Goal: Information Seeking & Learning: Learn about a topic

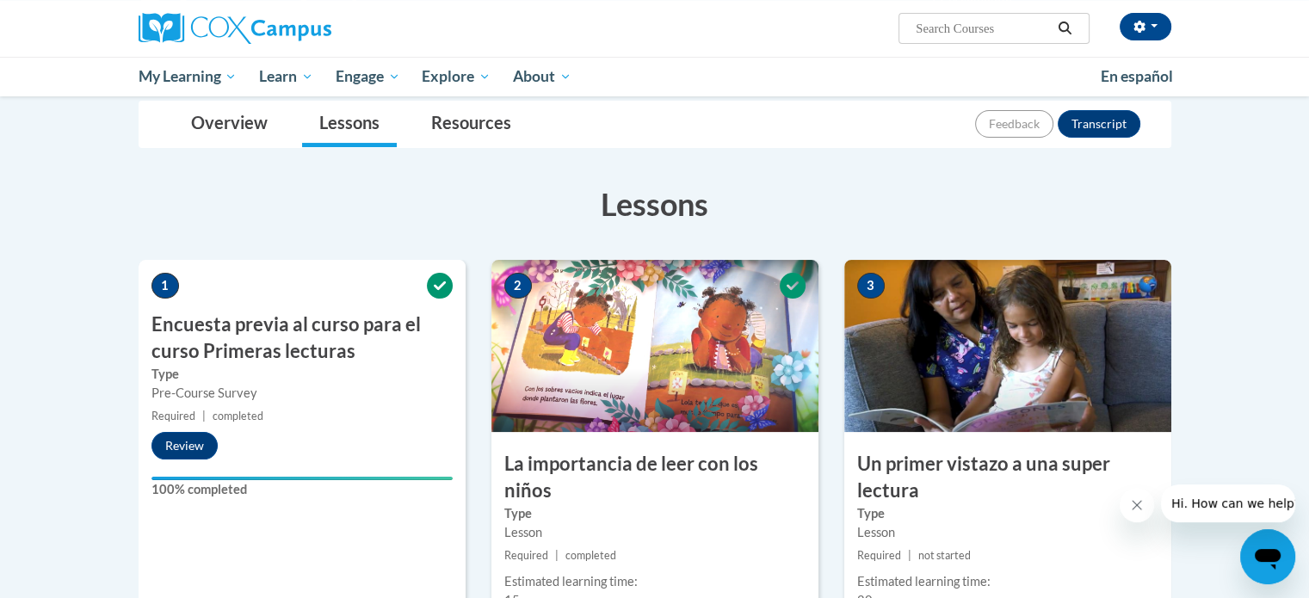
scroll to position [233, 0]
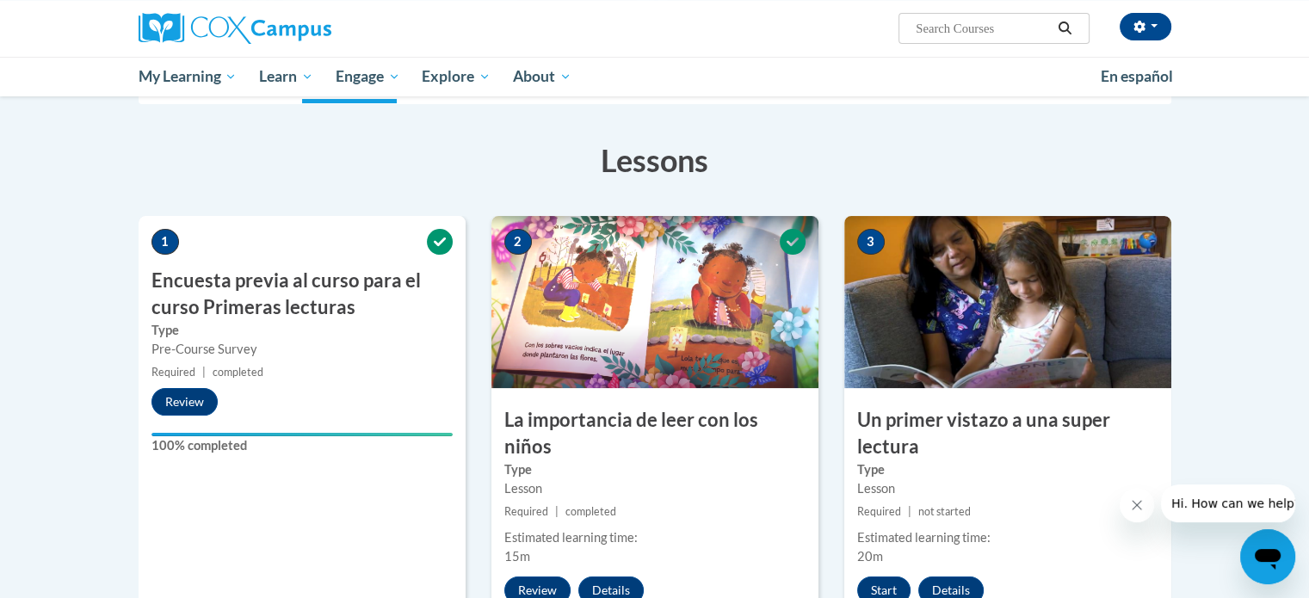
drag, startPoint x: 1305, startPoint y: 154, endPoint x: 1317, endPoint y: 171, distance: 21.0
click at [1308, 171] on html "Ivette Cussi (America/New_York UTC-04:00) My Profile Inbox My Transcripts Log O…" at bounding box center [654, 66] width 1309 height 598
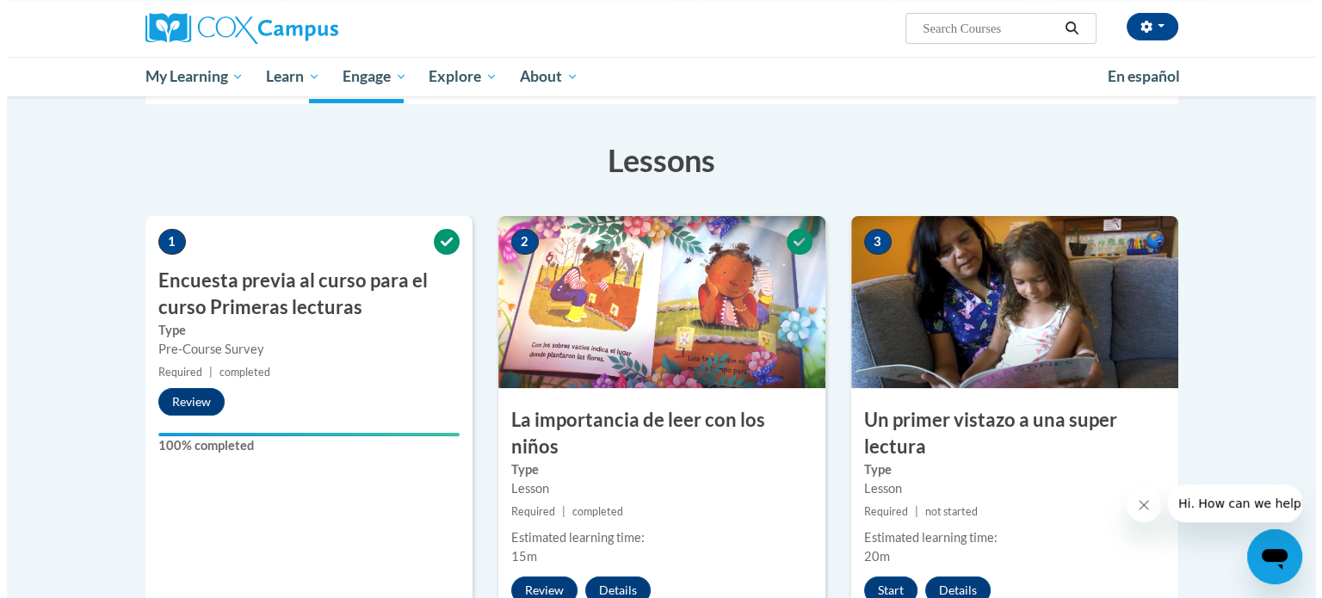
scroll to position [344, 0]
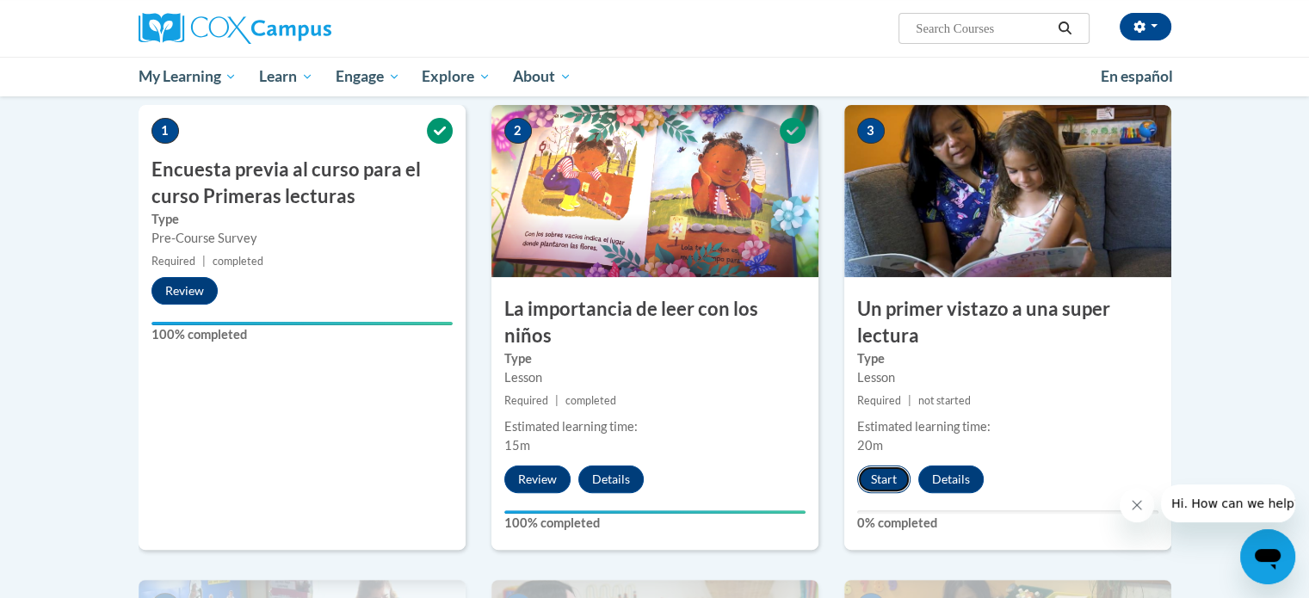
click at [894, 485] on button "Start" at bounding box center [883, 480] width 53 height 28
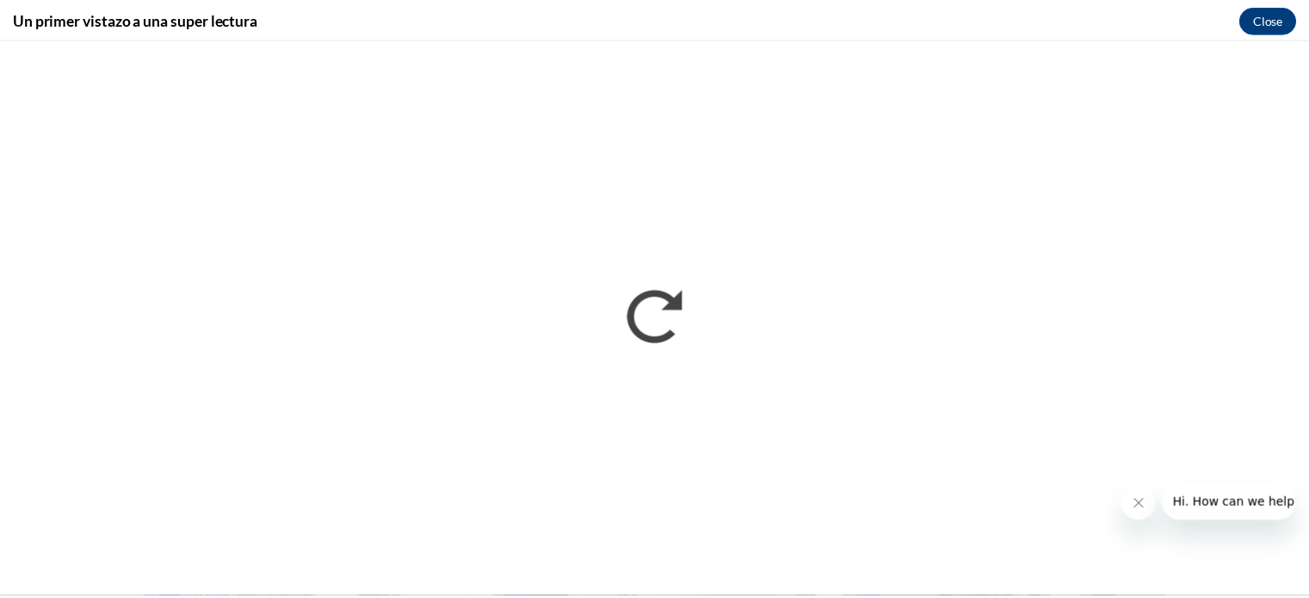
scroll to position [0, 0]
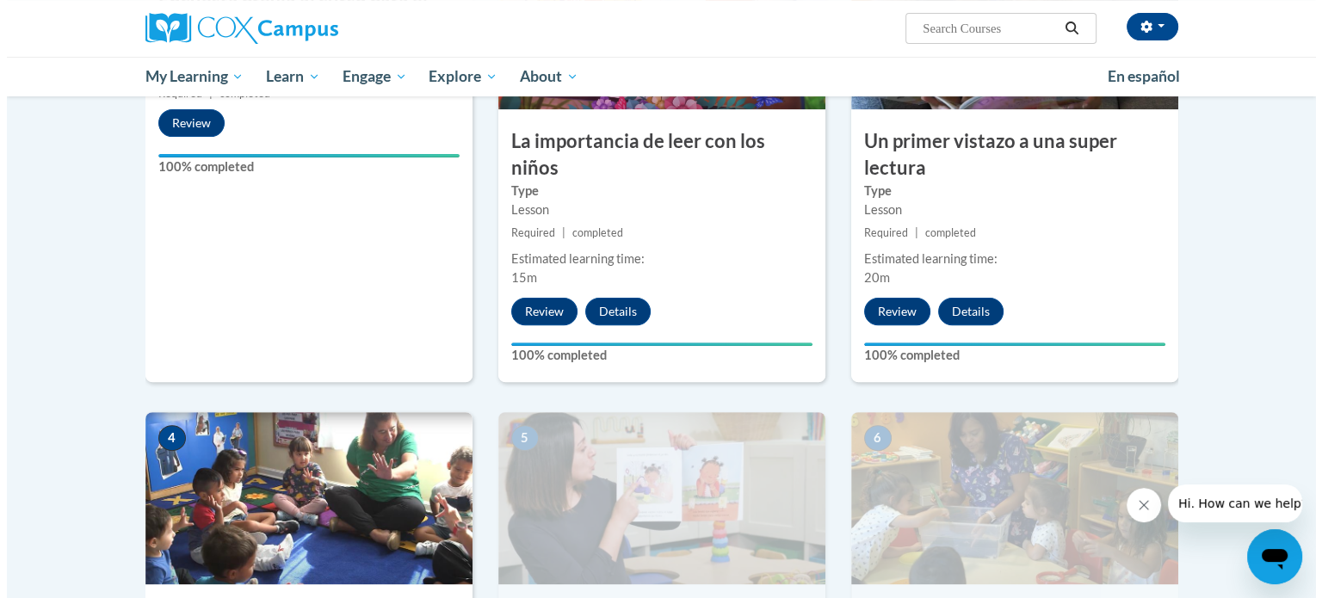
scroll to position [568, 0]
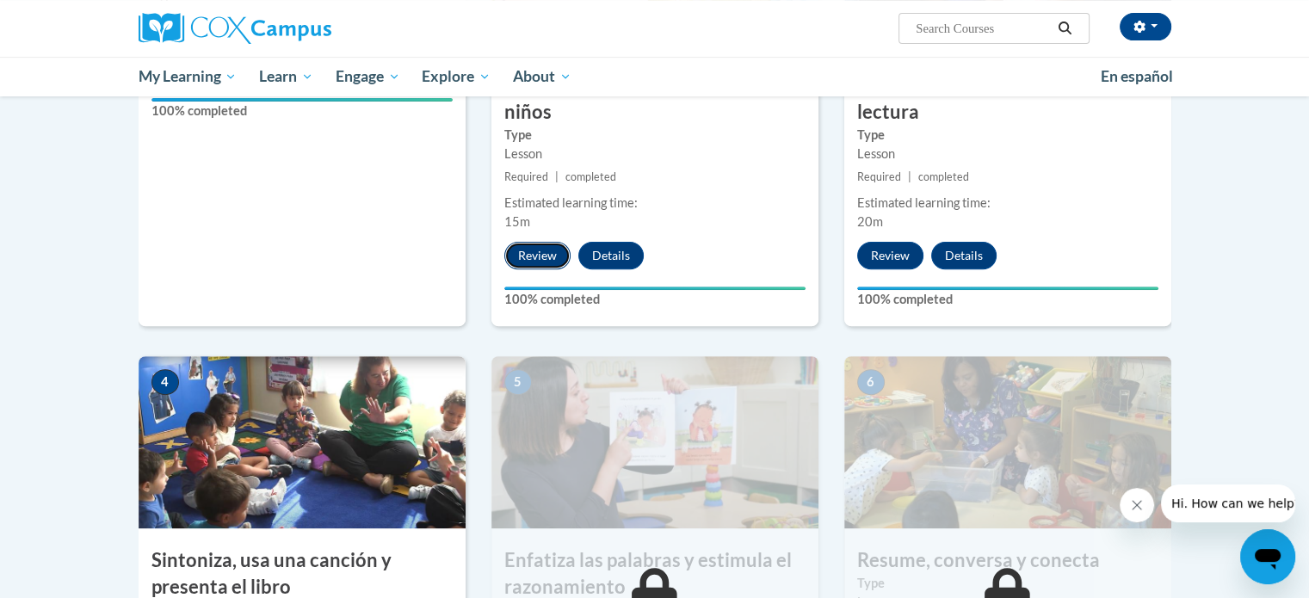
click at [554, 242] on button "Review" at bounding box center [537, 256] width 66 height 28
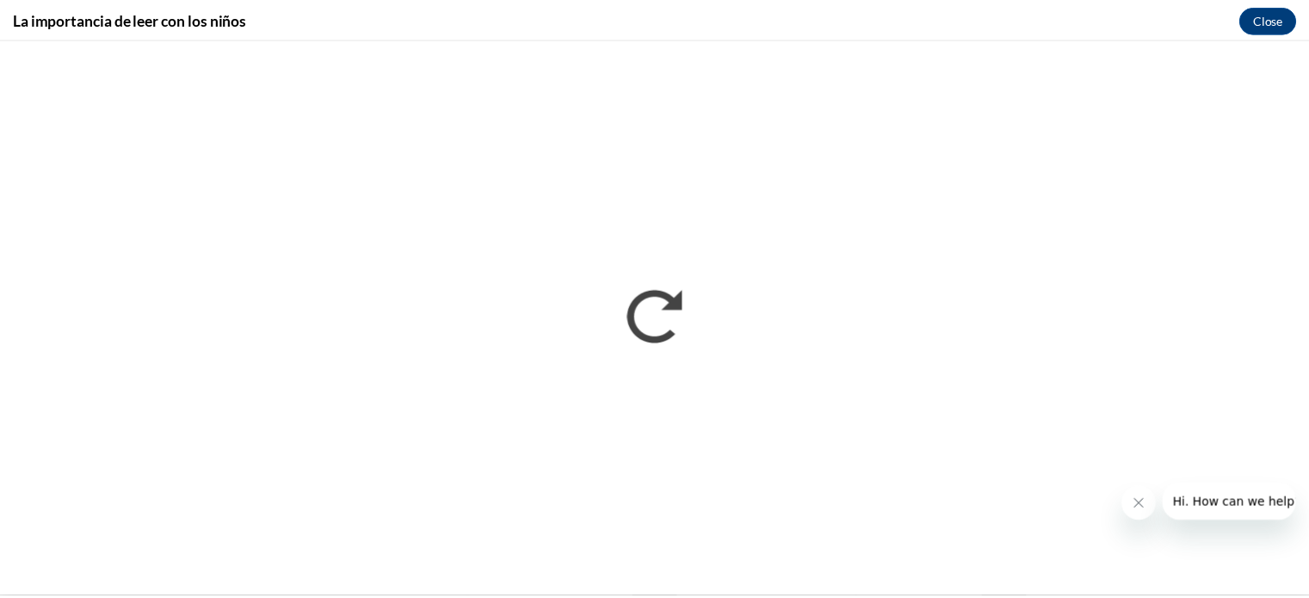
scroll to position [344, 0]
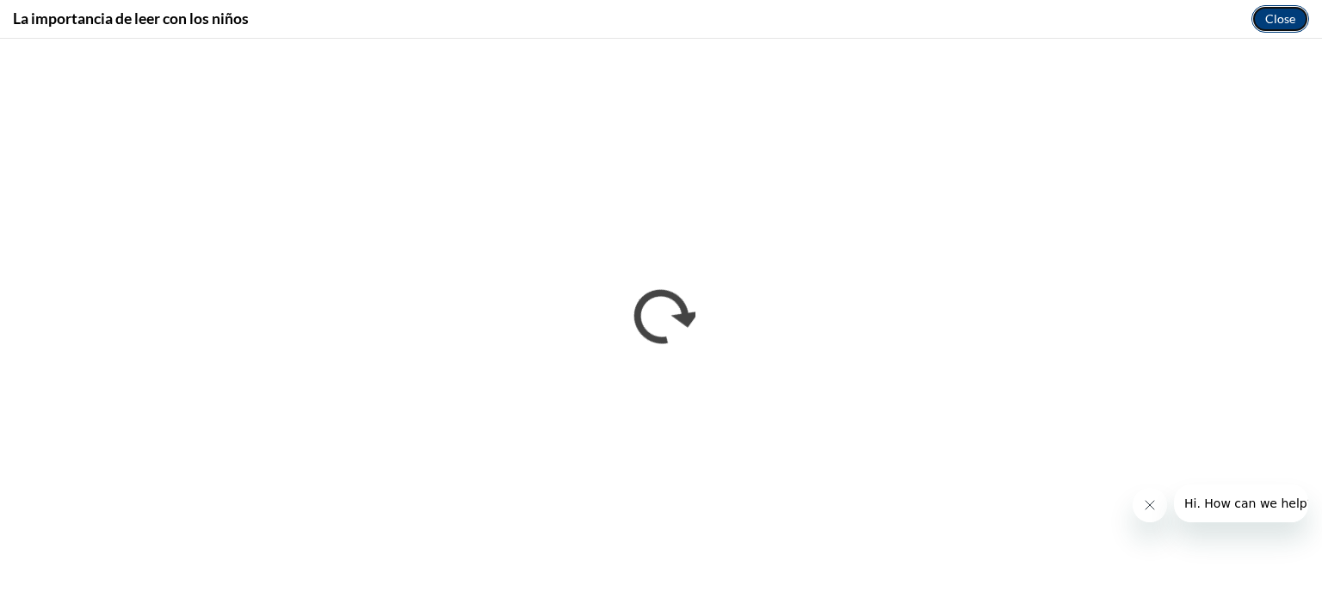
click at [1271, 29] on button "Close" at bounding box center [1281, 19] width 58 height 28
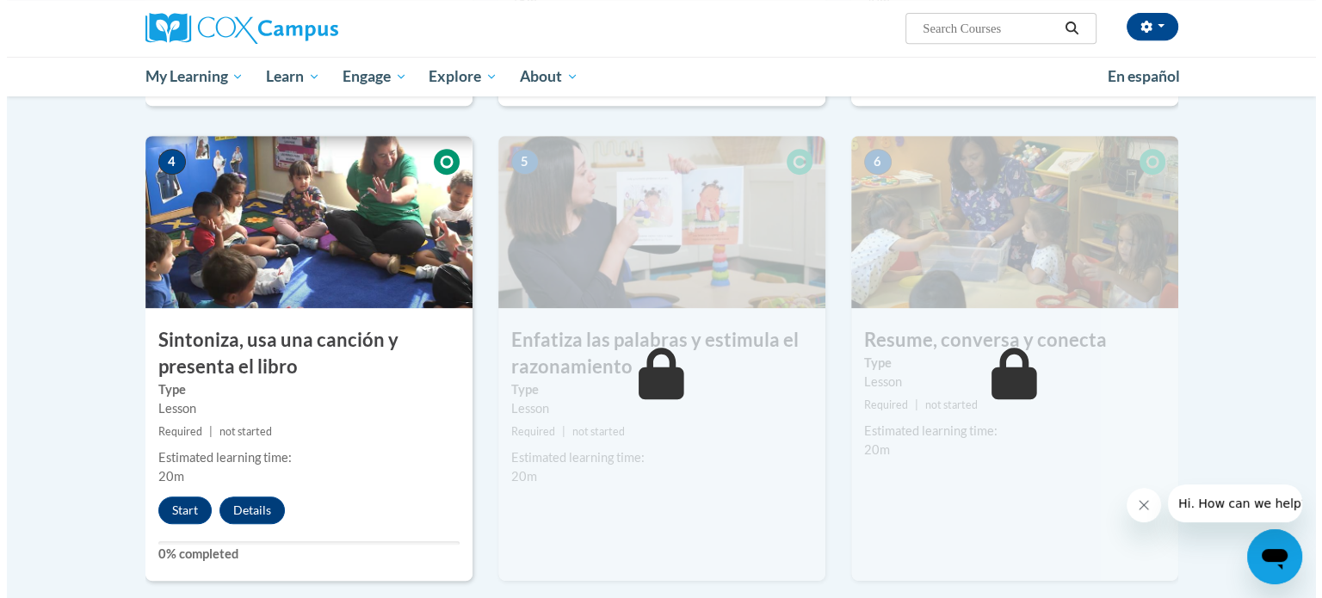
scroll to position [845, 0]
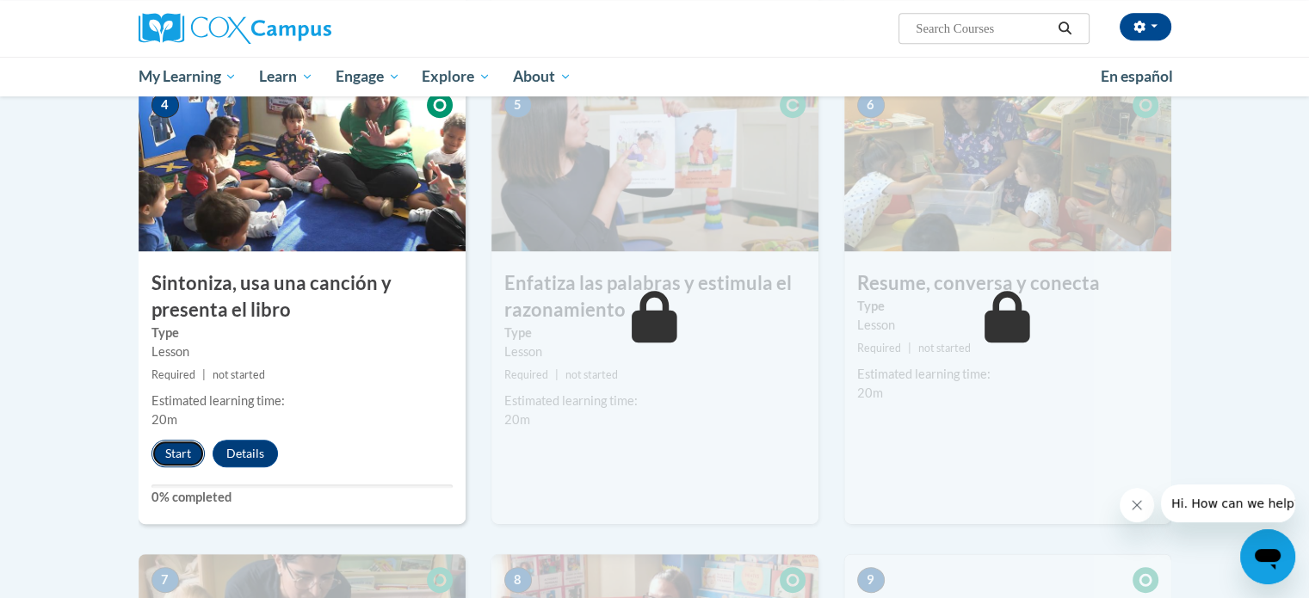
click at [163, 448] on button "Start" at bounding box center [178, 454] width 53 height 28
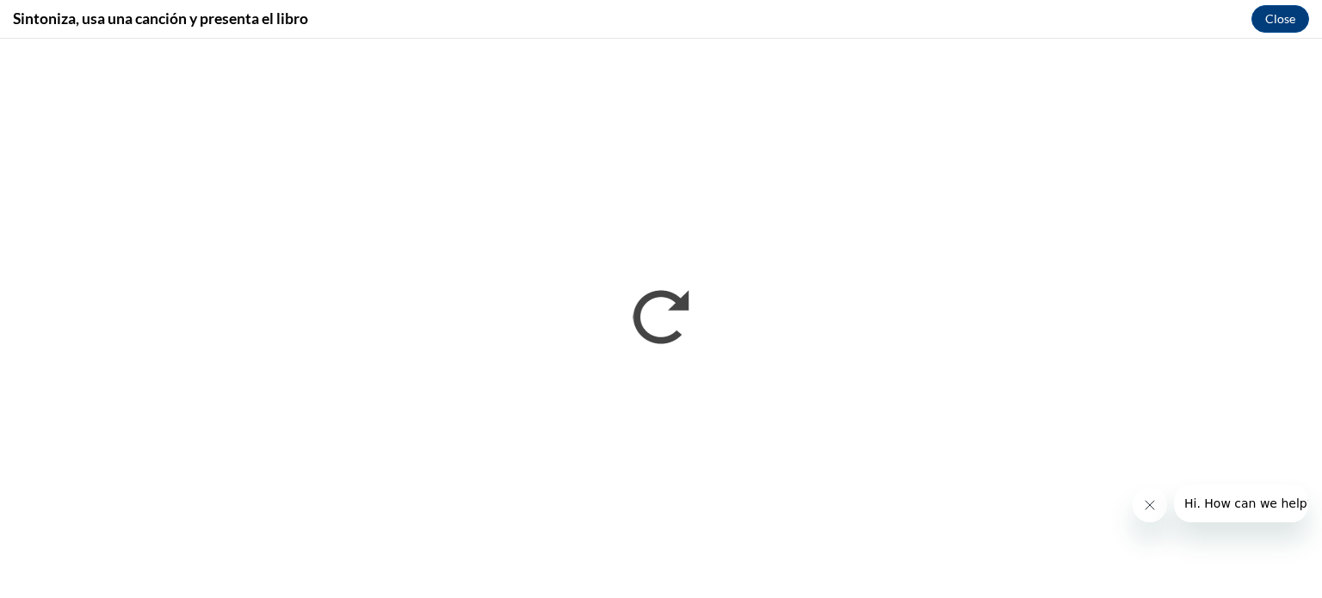
scroll to position [0, 0]
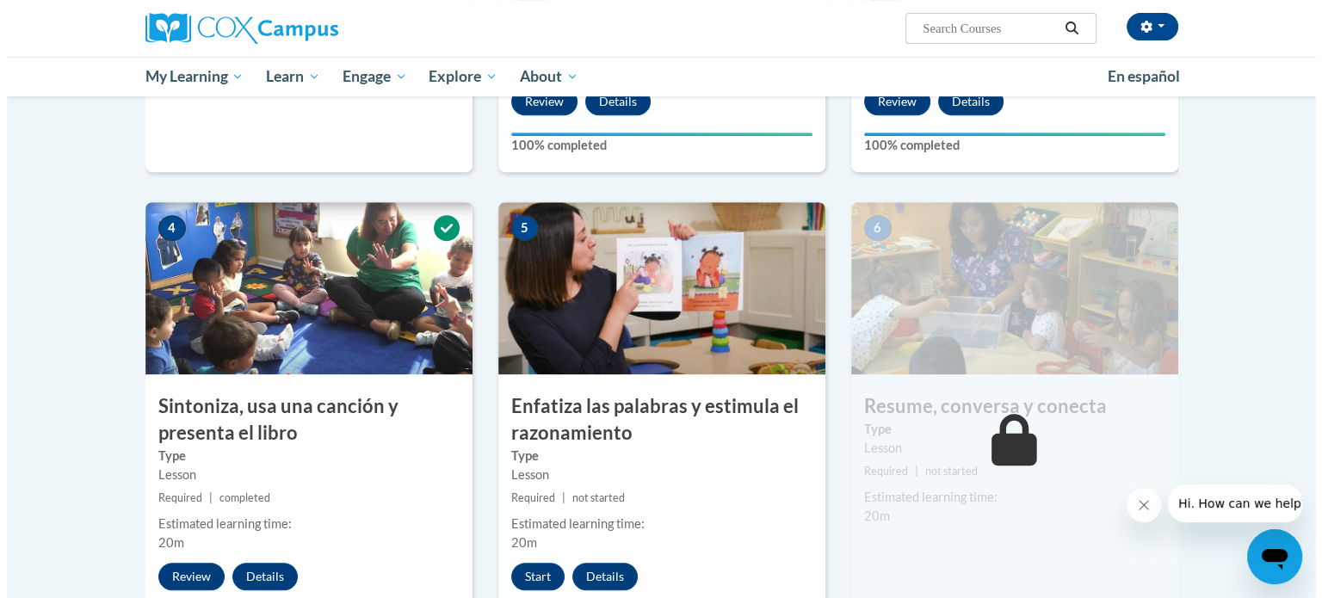
scroll to position [800, 0]
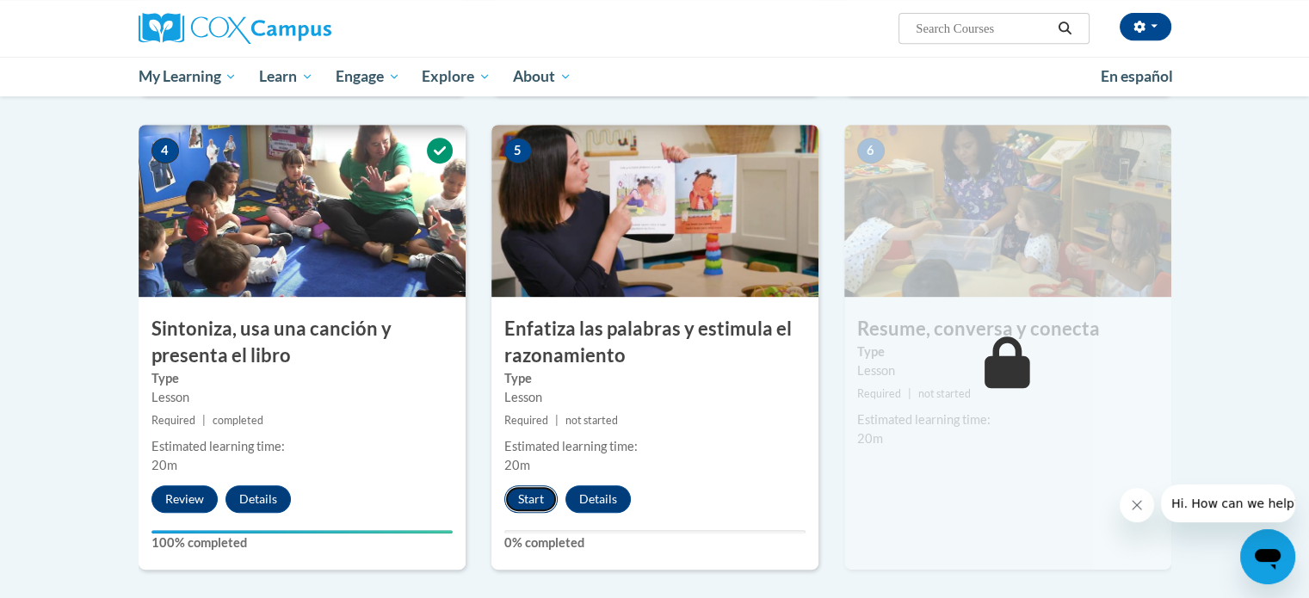
click at [522, 501] on button "Start" at bounding box center [530, 500] width 53 height 28
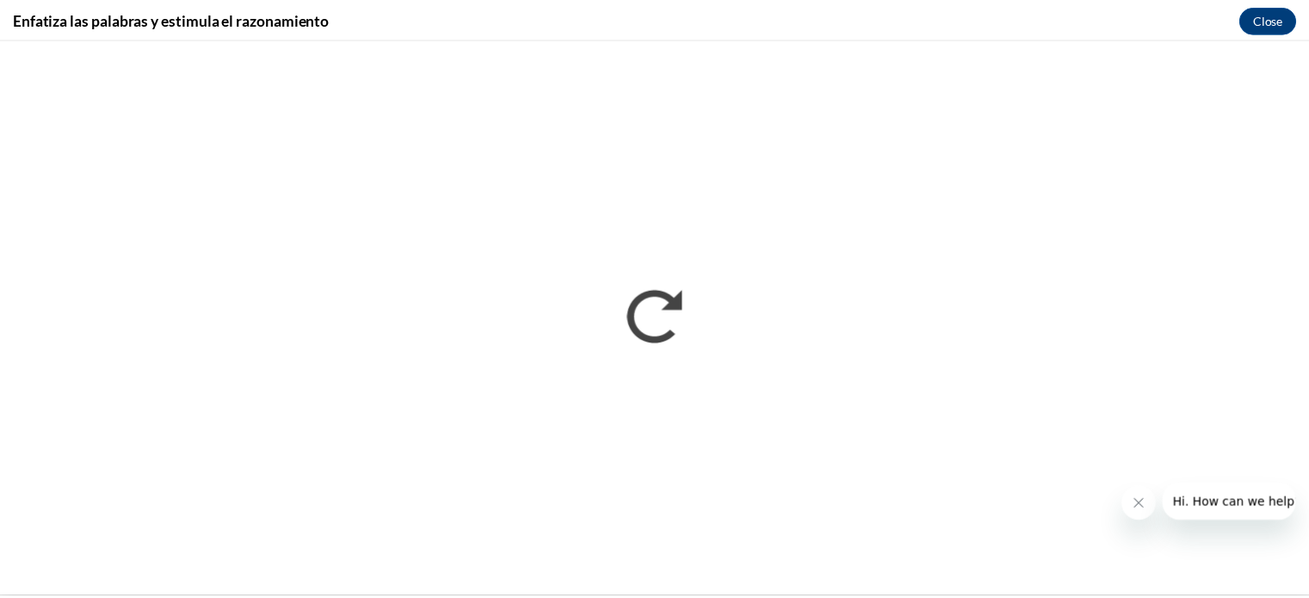
scroll to position [0, 0]
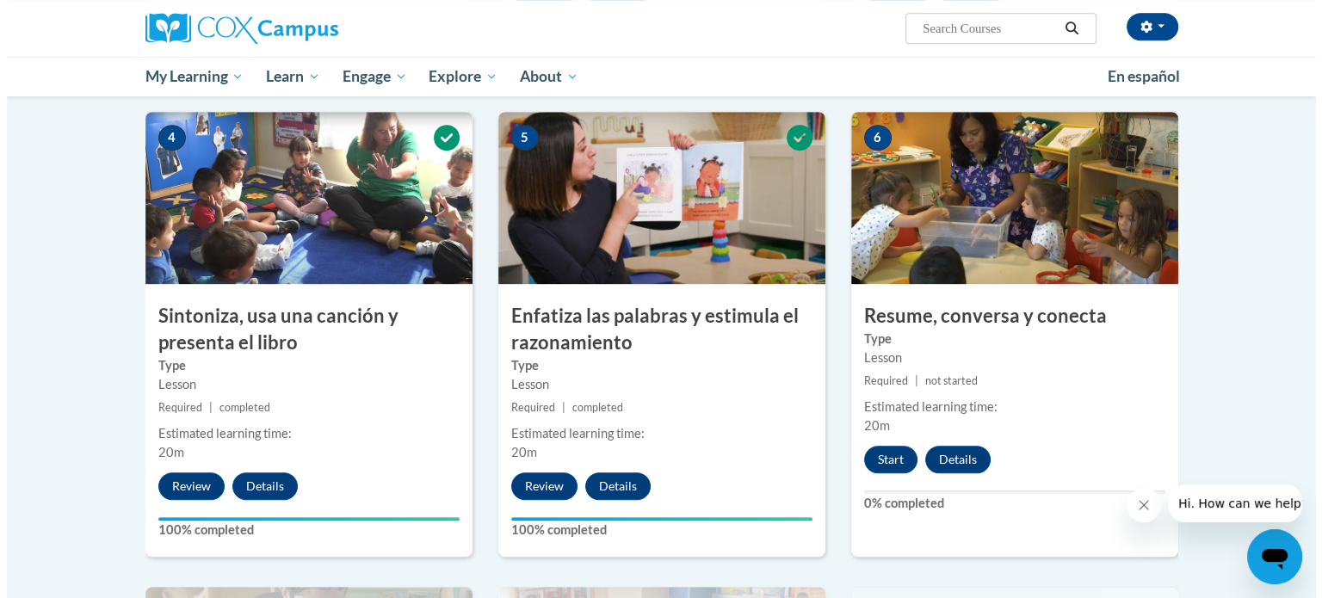
scroll to position [815, 0]
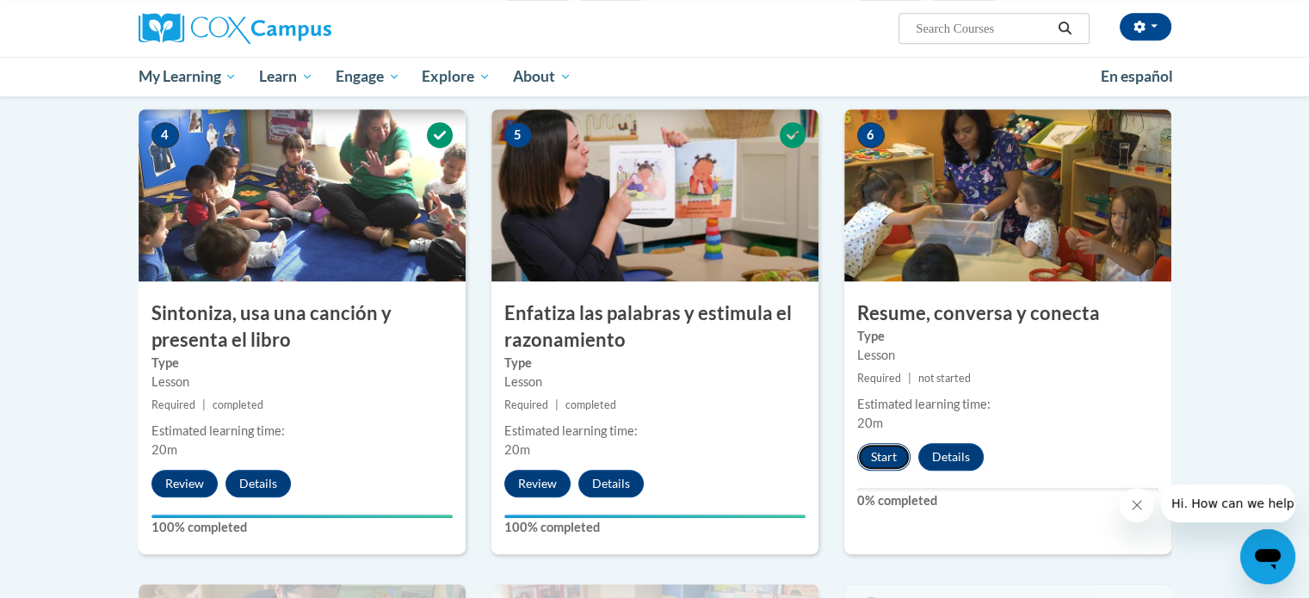
click at [881, 456] on button "Start" at bounding box center [883, 457] width 53 height 28
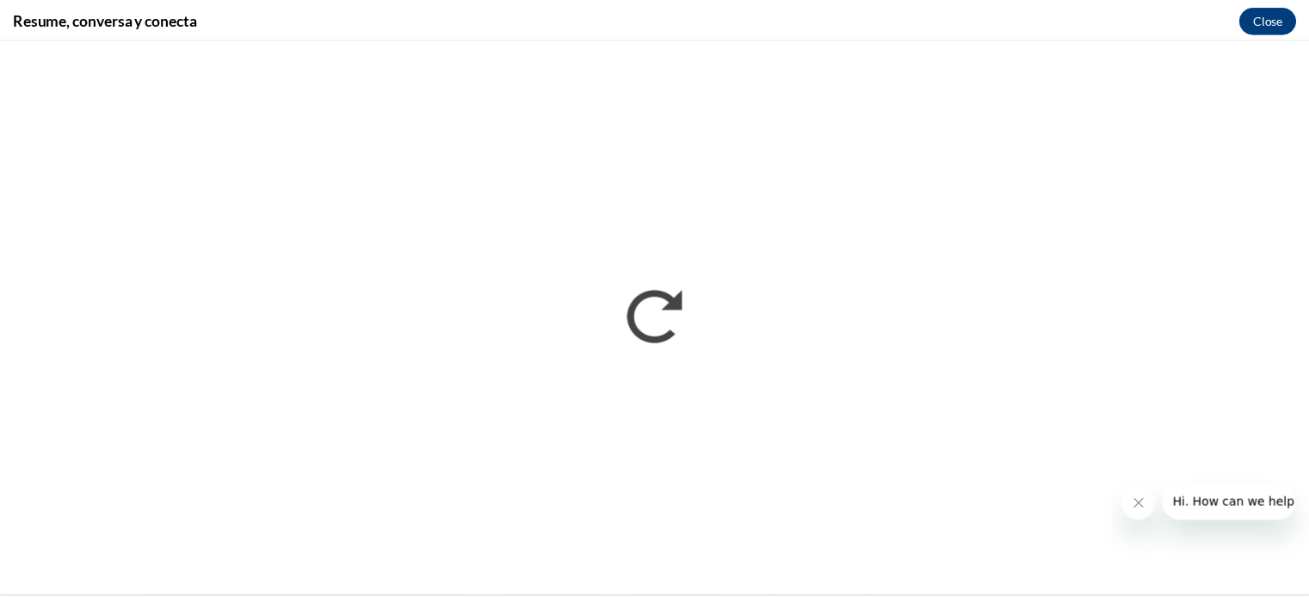
scroll to position [0, 0]
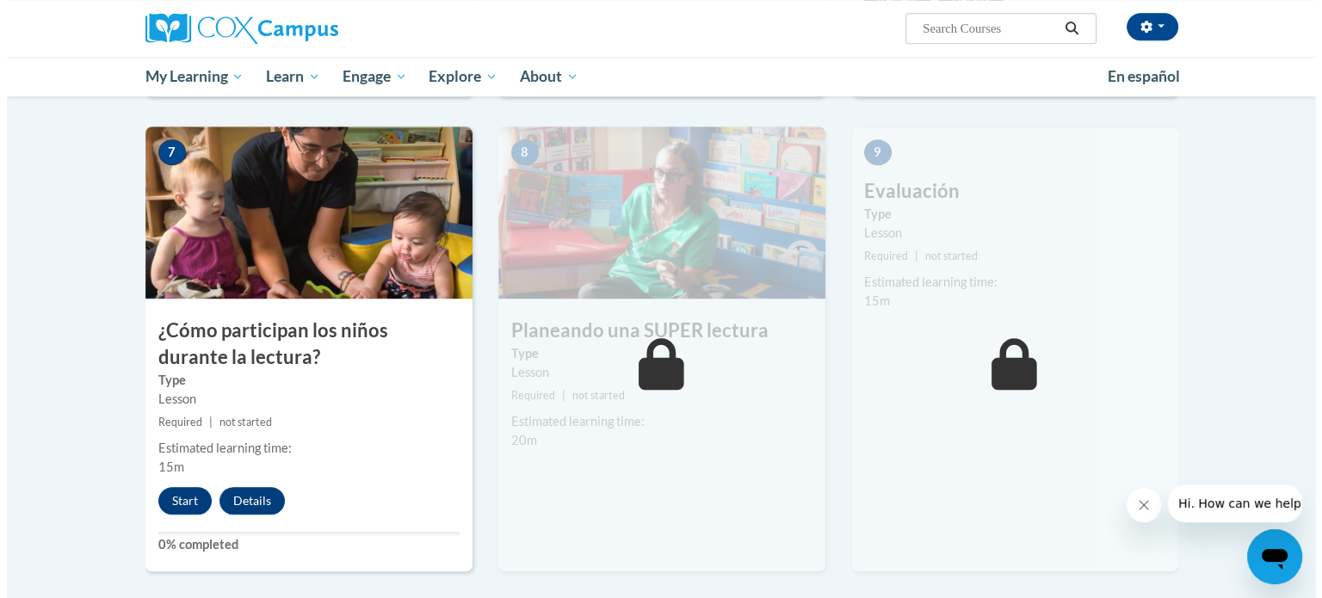
scroll to position [1284, 0]
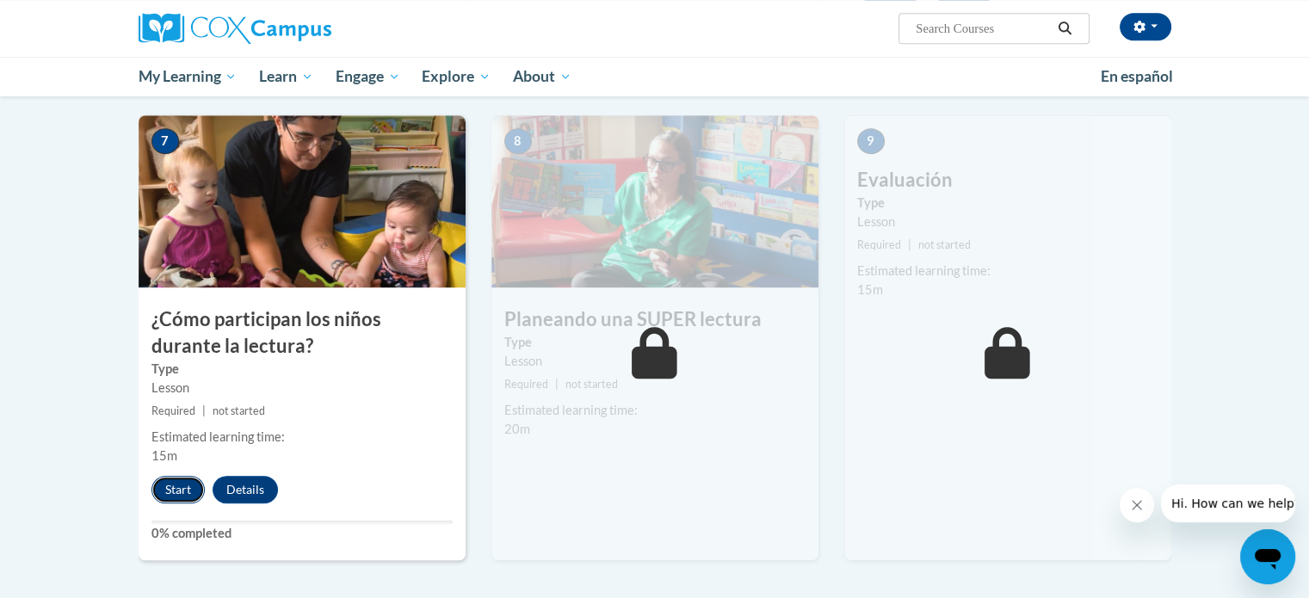
click at [182, 477] on button "Start" at bounding box center [178, 490] width 53 height 28
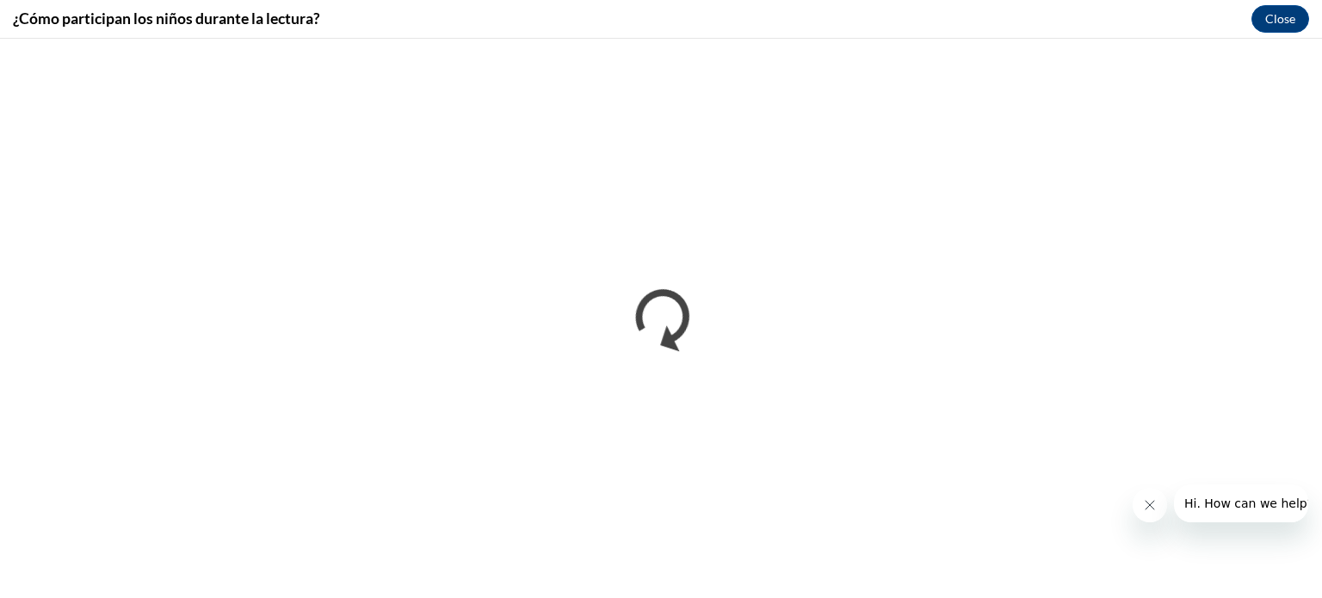
scroll to position [0, 0]
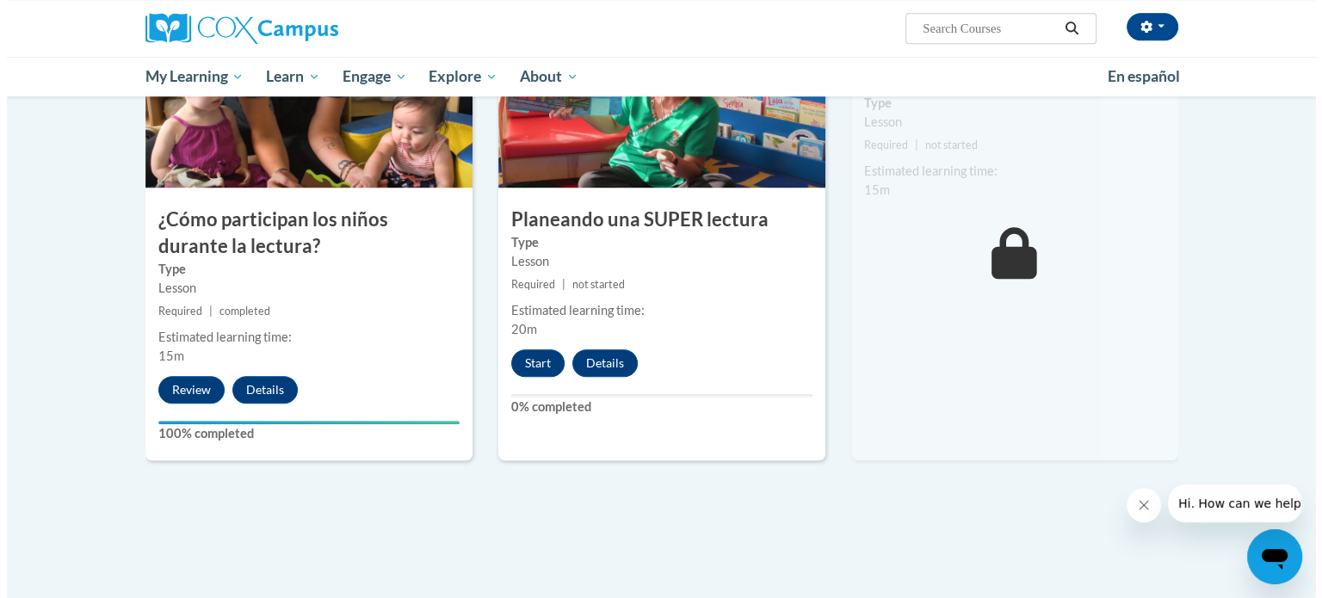
scroll to position [1426, 0]
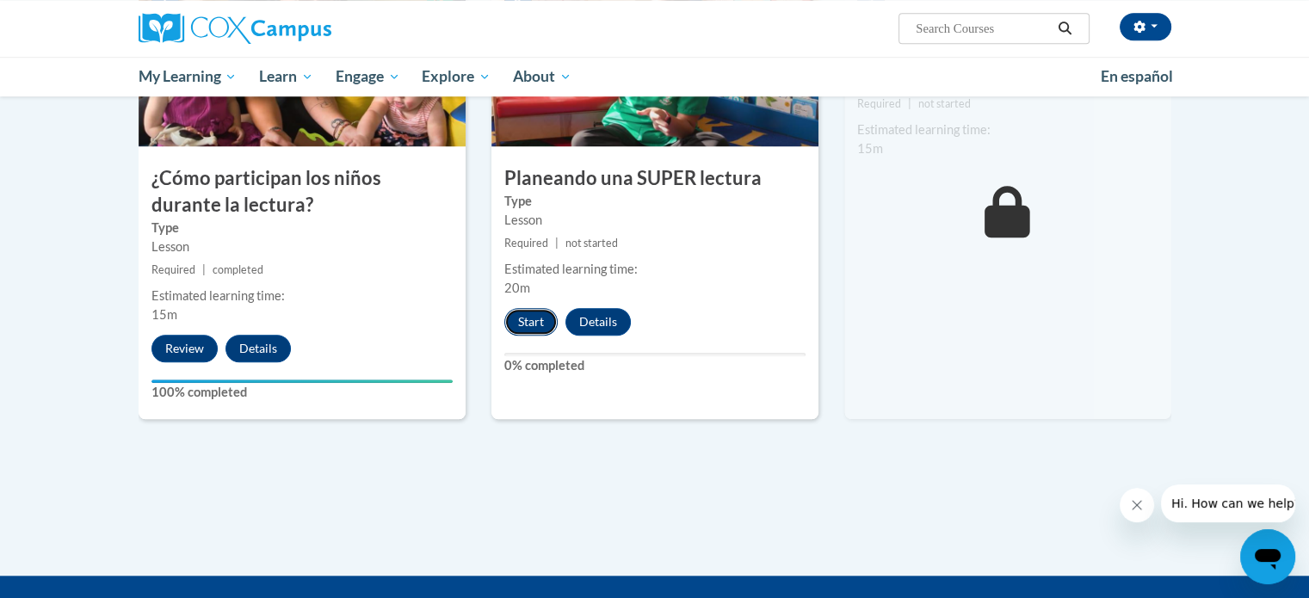
click at [541, 330] on button "Start" at bounding box center [530, 322] width 53 height 28
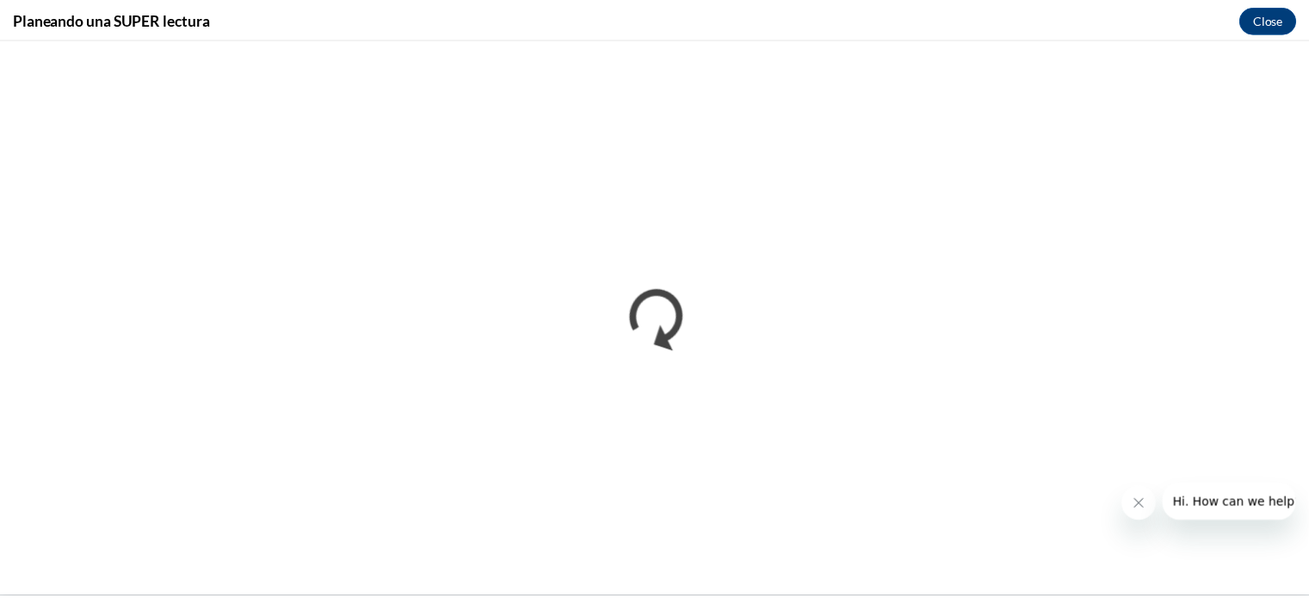
scroll to position [0, 0]
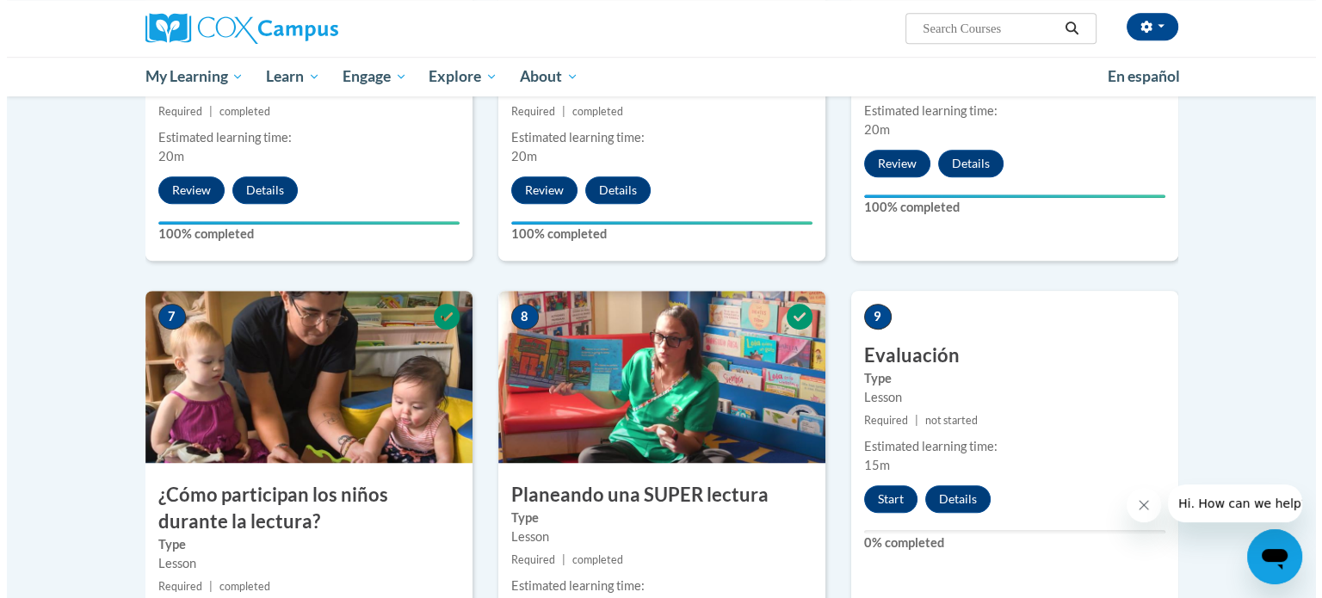
scroll to position [1415, 0]
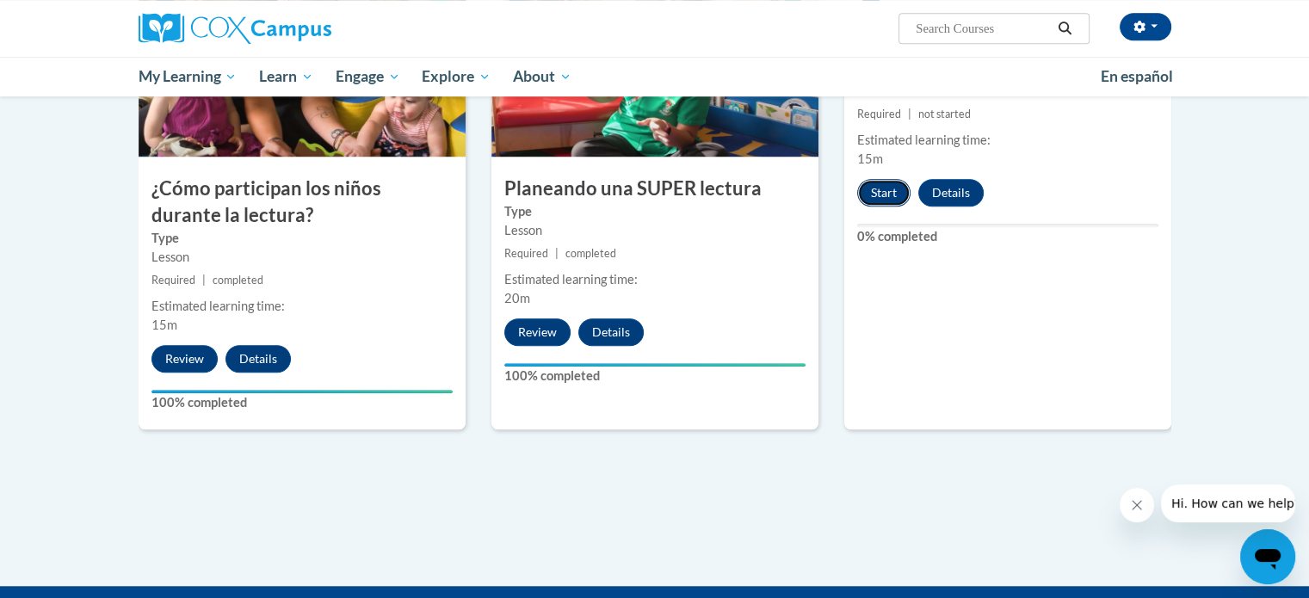
click at [881, 196] on button "Start" at bounding box center [883, 193] width 53 height 28
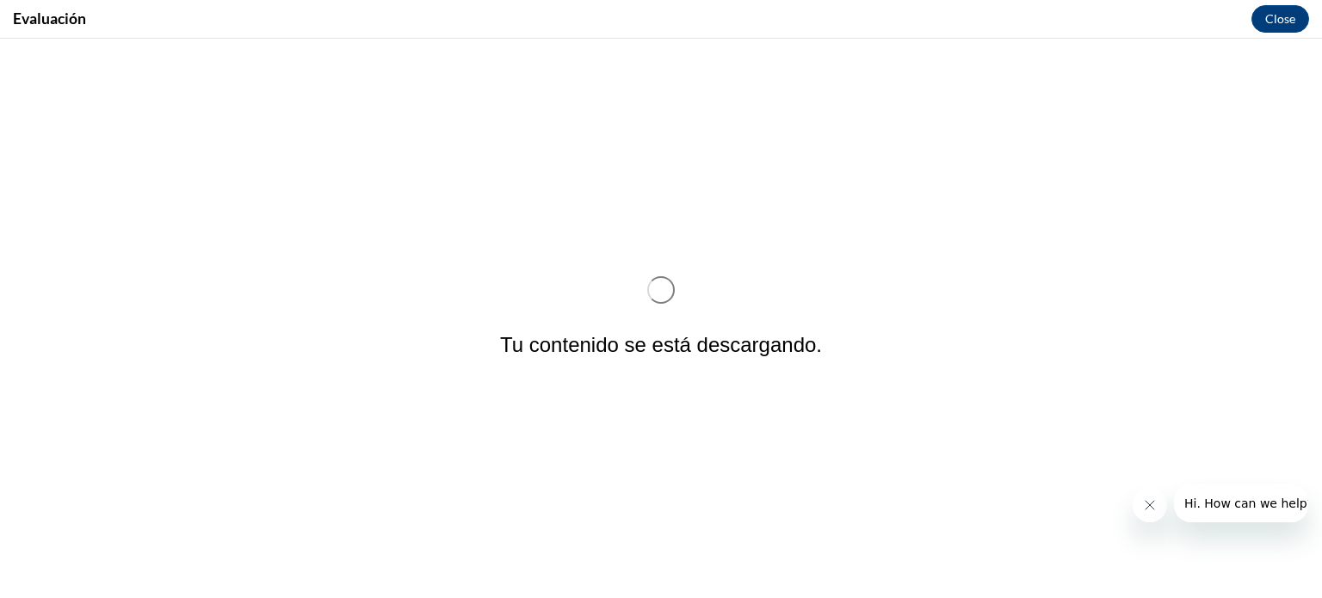
scroll to position [0, 0]
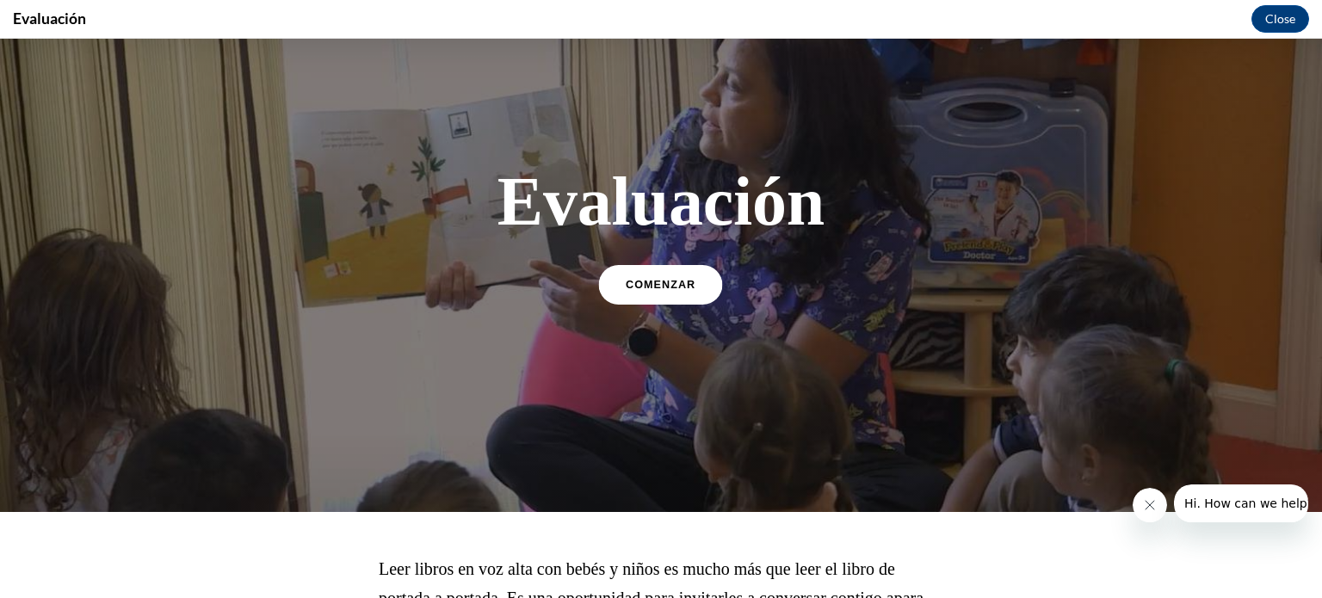
click at [671, 288] on span "COMENZAR" at bounding box center [661, 285] width 70 height 13
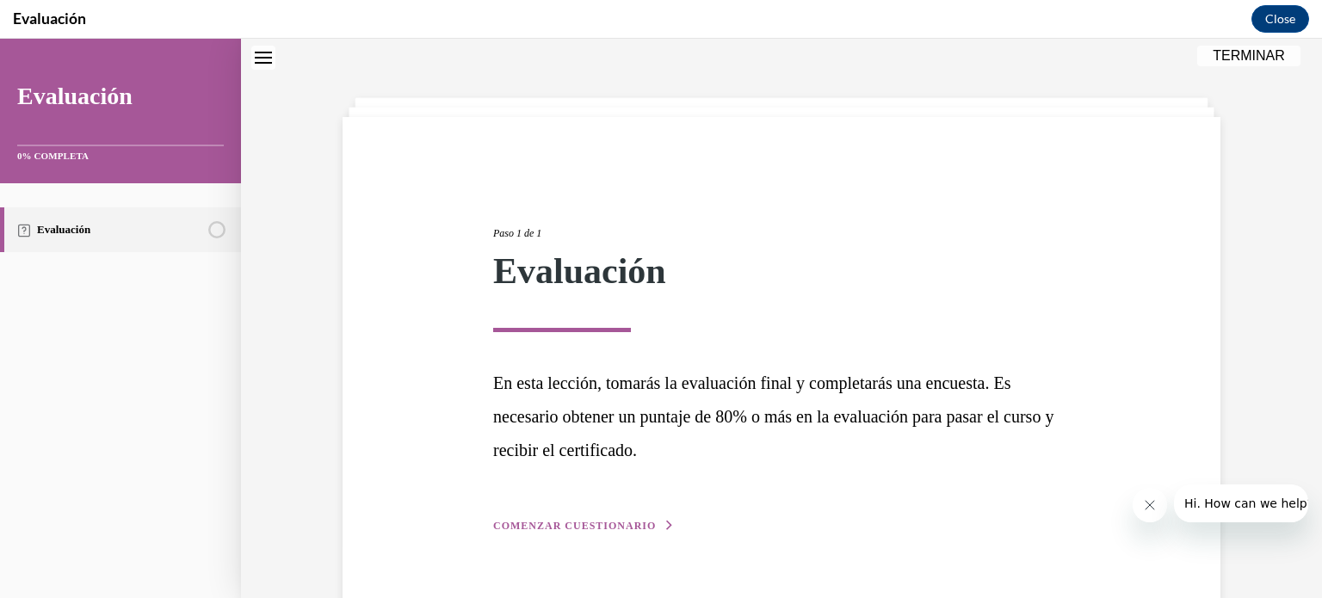
scroll to position [93, 0]
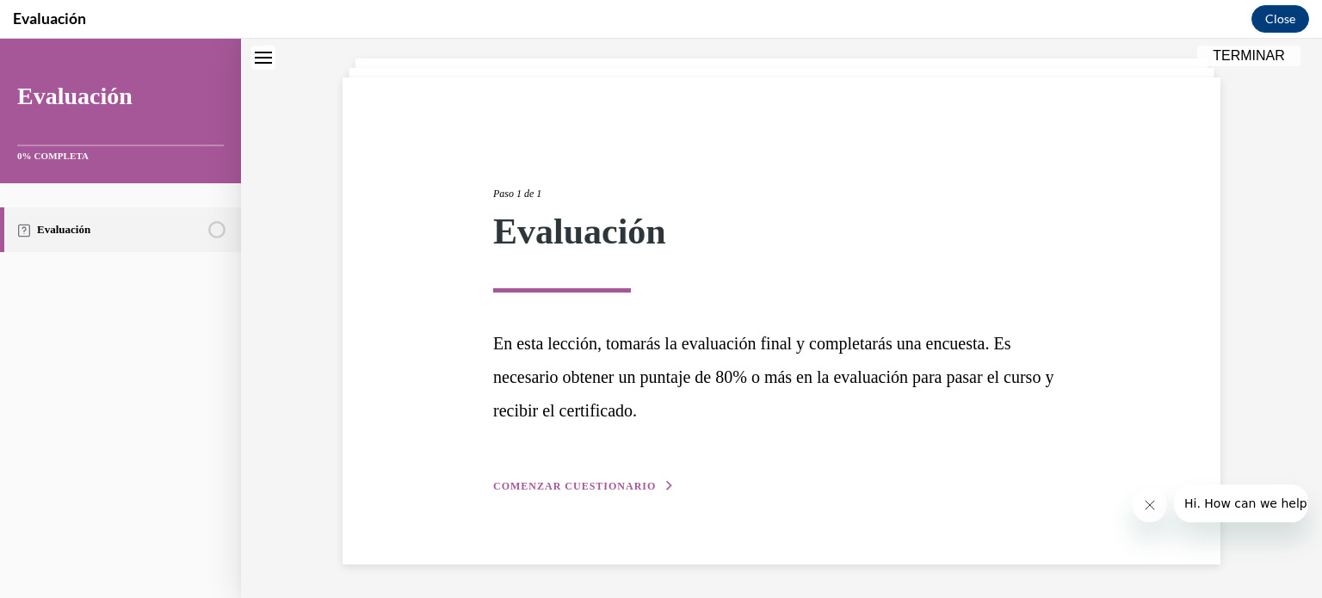
click at [603, 481] on span "COMENZAR CUESTIONARIO" at bounding box center [574, 486] width 163 height 12
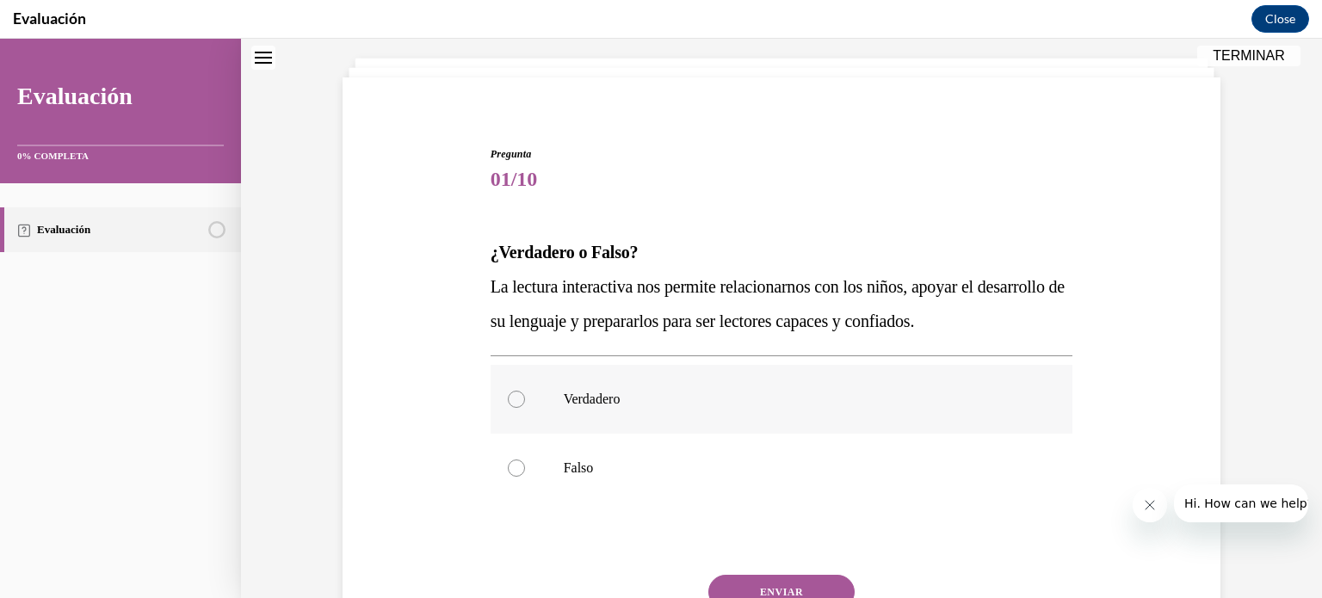
click at [564, 395] on p "Verdadero" at bounding box center [797, 399] width 467 height 17
click at [525, 395] on input "Verdadero" at bounding box center [516, 399] width 17 height 17
radio input "true"
click at [748, 596] on button "ENVIAR" at bounding box center [781, 592] width 146 height 34
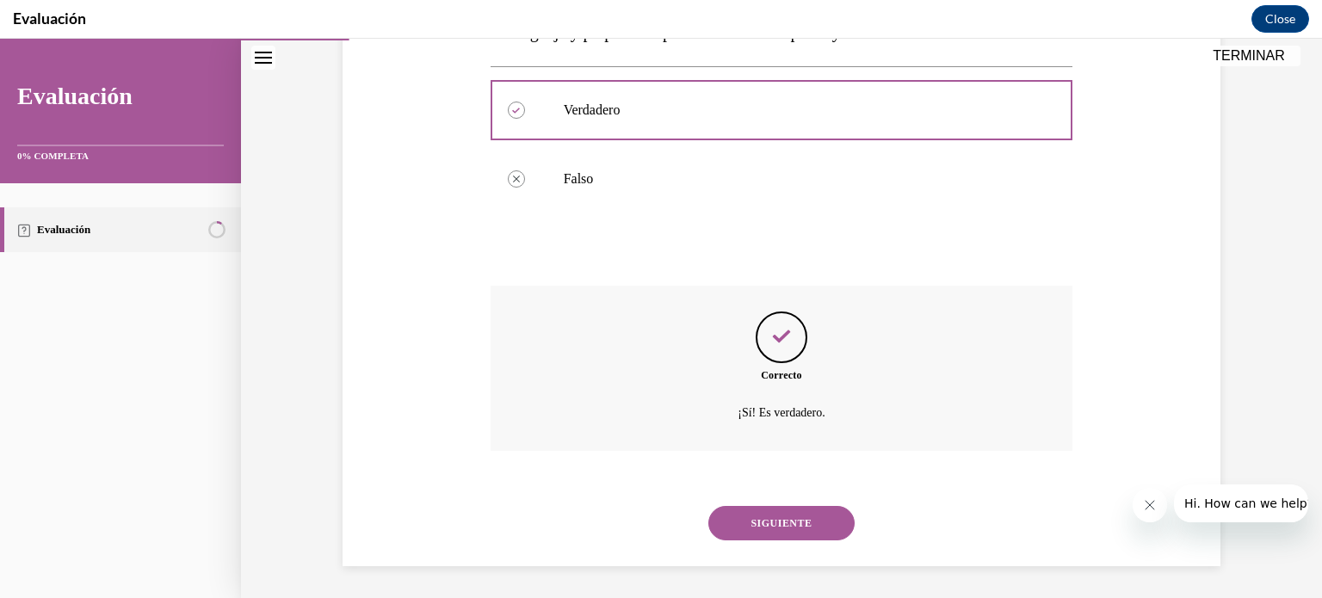
scroll to position [384, 0]
click at [777, 526] on button "SIGUIENTE" at bounding box center [781, 521] width 146 height 34
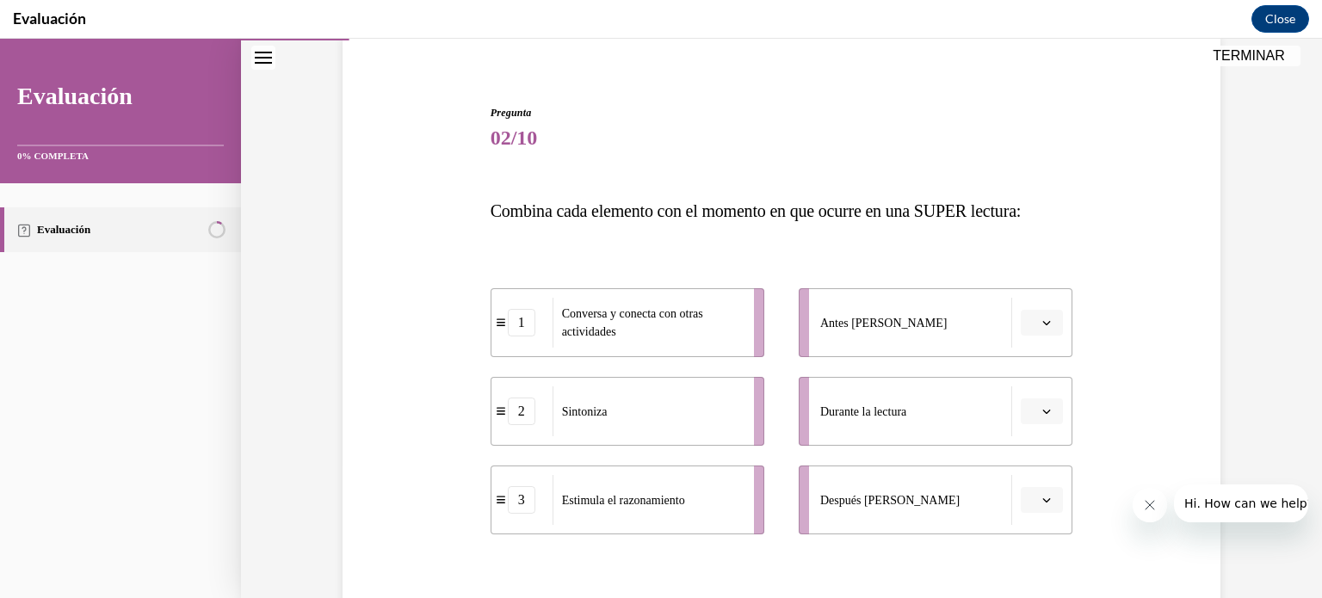
scroll to position [139, 0]
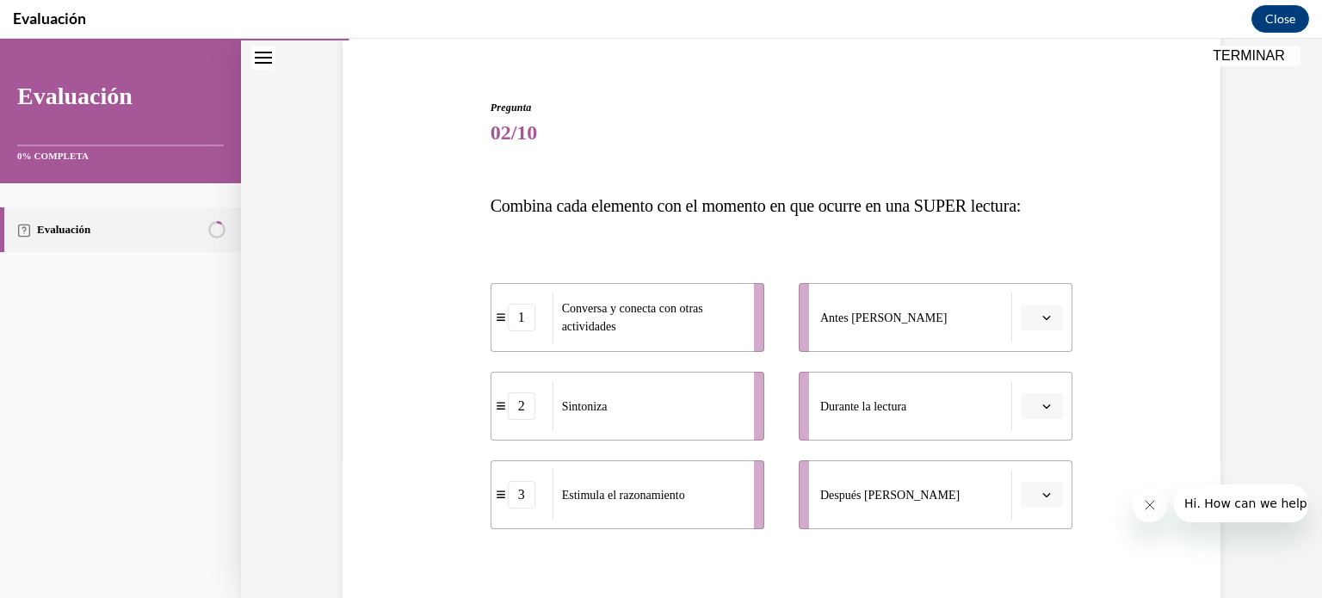
click at [1057, 330] on li "Antes de leer" at bounding box center [936, 317] width 274 height 69
click at [1046, 313] on span "button" at bounding box center [1047, 318] width 12 height 12
click at [1029, 436] on div "2" at bounding box center [1033, 424] width 43 height 34
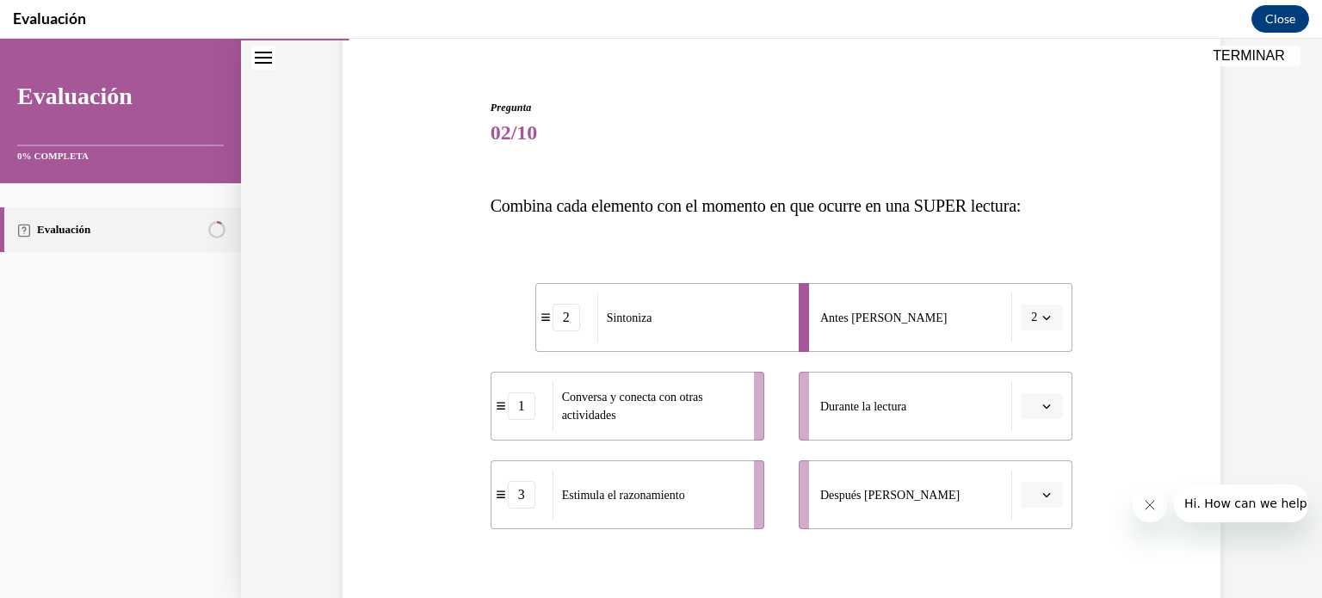
click at [1040, 415] on button "button" at bounding box center [1042, 406] width 42 height 26
click at [1036, 471] on div "1" at bounding box center [1033, 478] width 43 height 34
click at [1043, 495] on icon "button" at bounding box center [1046, 495] width 9 height 9
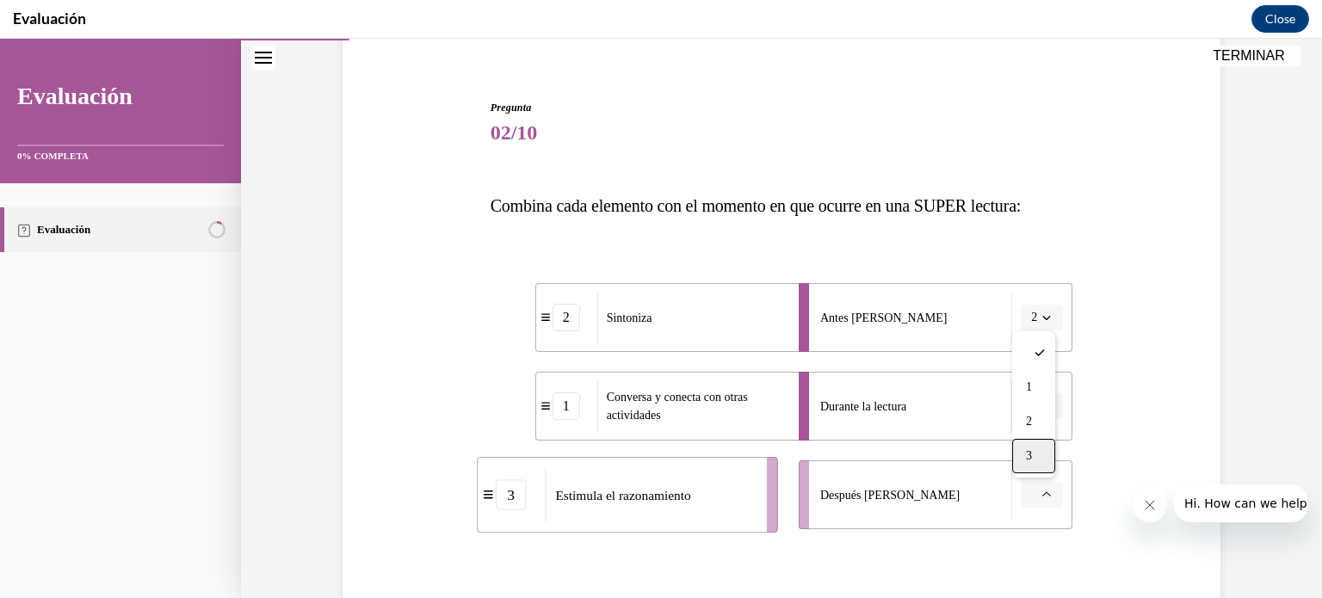
click at [1043, 464] on div "3" at bounding box center [1033, 456] width 43 height 34
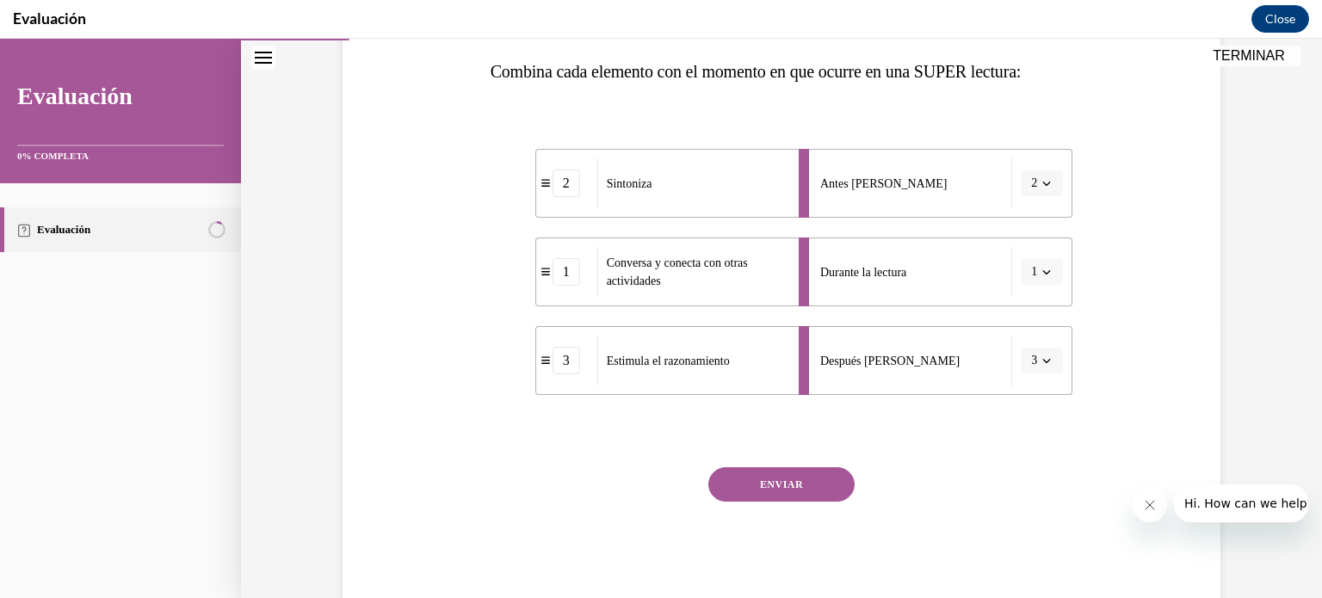
scroll to position [318, 0]
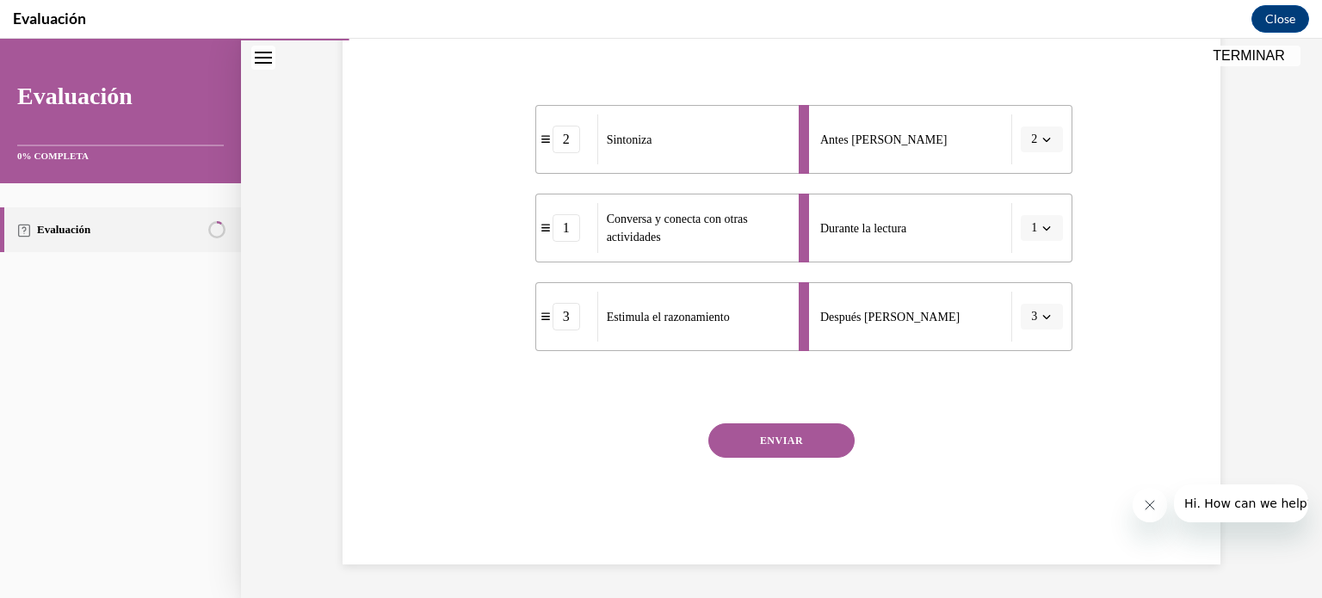
click at [787, 450] on button "ENVIAR" at bounding box center [781, 441] width 146 height 34
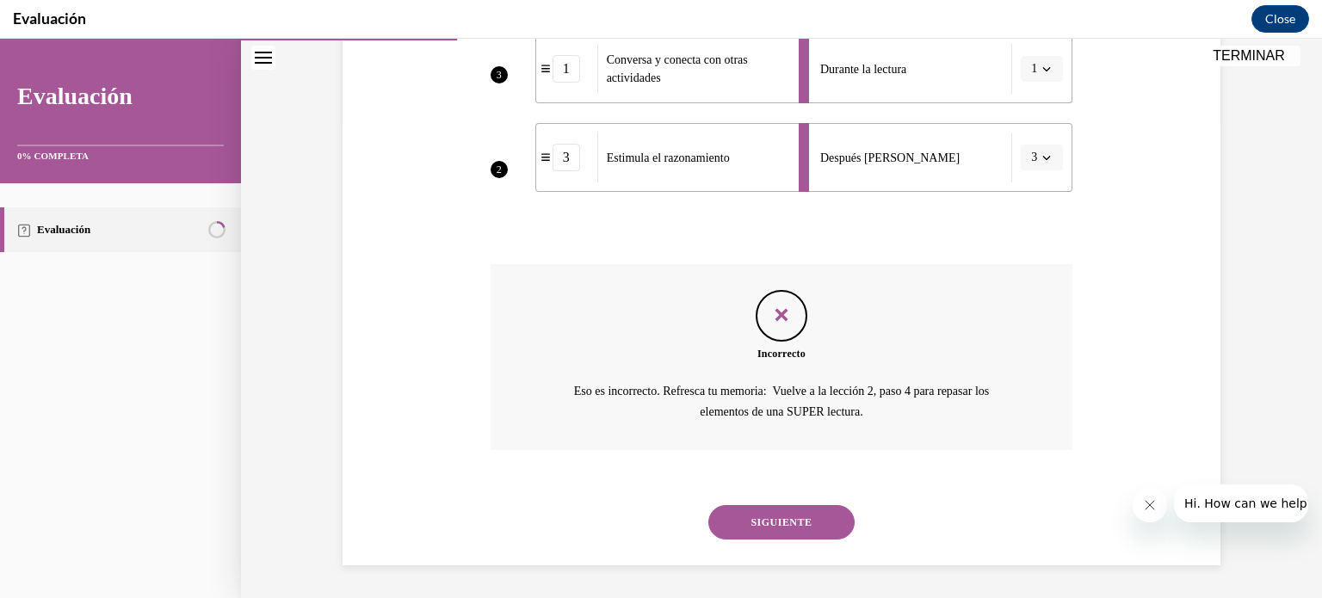
scroll to position [478, 0]
click at [770, 531] on button "SIGUIENTE" at bounding box center [781, 521] width 146 height 34
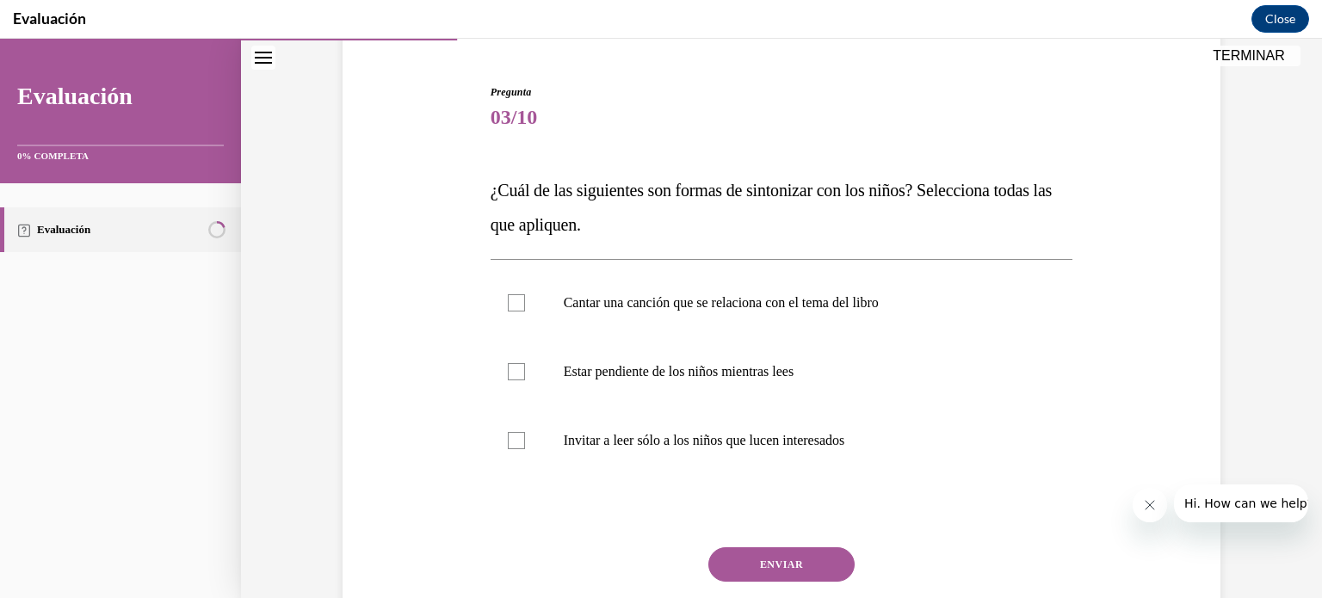
scroll to position [161, 0]
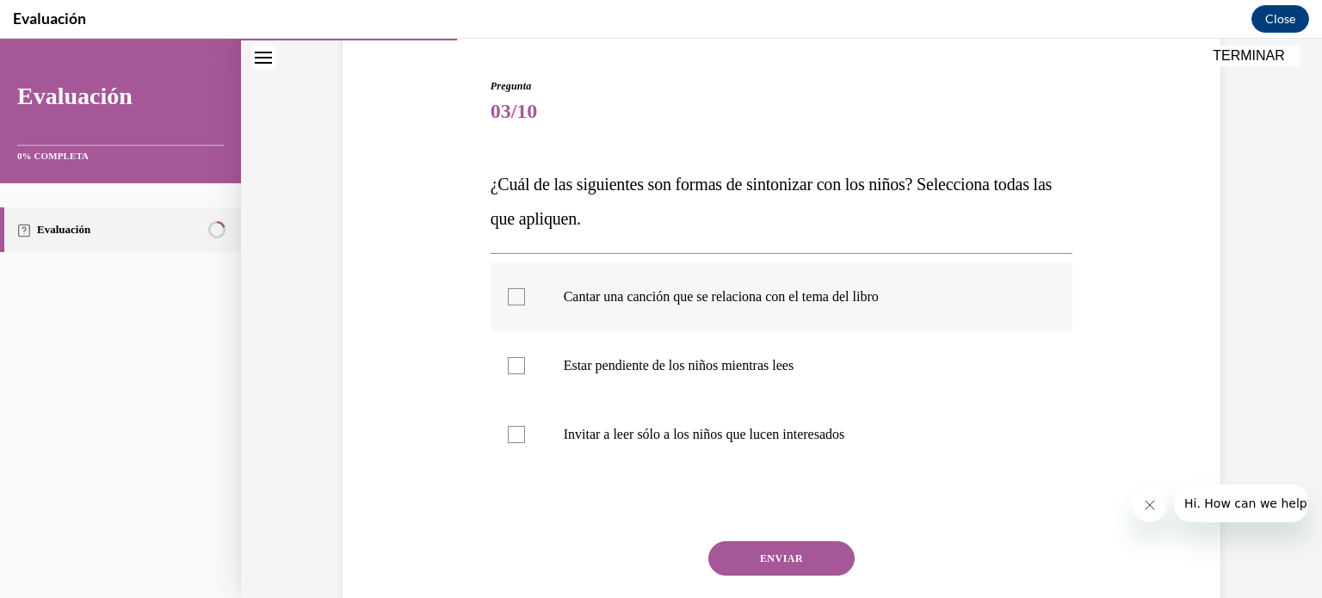
click at [857, 306] on label "Cantar una canción que se relaciona con el tema del libro" at bounding box center [782, 297] width 583 height 69
click at [525, 306] on input "Cantar una canción que se relaciona con el tema del libro" at bounding box center [516, 296] width 17 height 17
checkbox input "true"
click at [787, 369] on p "Estar pendiente de los niños mientras lees" at bounding box center [797, 365] width 467 height 17
click at [525, 369] on input "Estar pendiente de los niños mientras lees" at bounding box center [516, 365] width 17 height 17
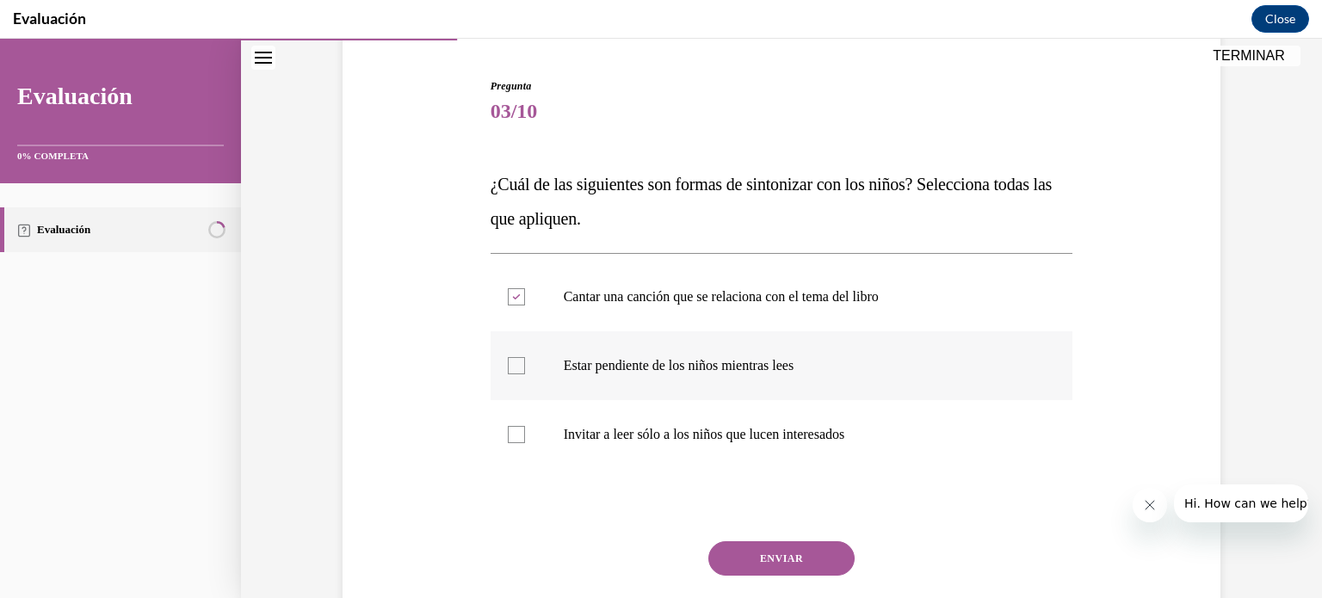
checkbox input "true"
click at [796, 550] on button "ENVIAR" at bounding box center [781, 558] width 146 height 34
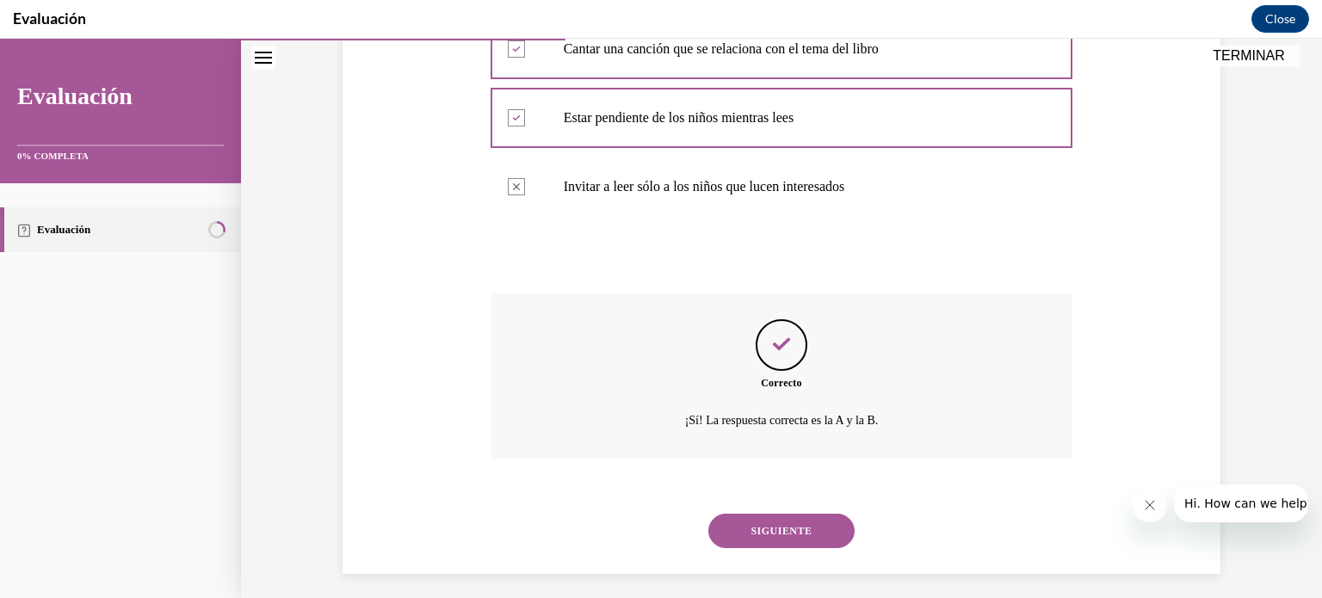
scroll to position [418, 0]
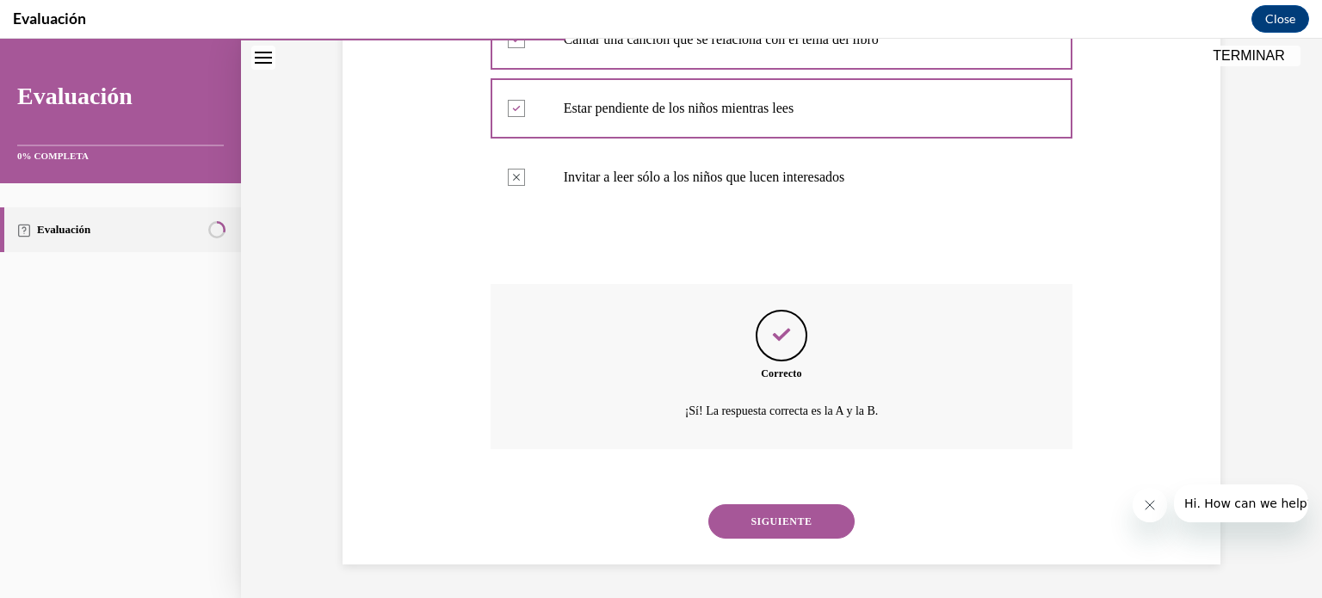
click at [740, 516] on button "SIGUIENTE" at bounding box center [781, 521] width 146 height 34
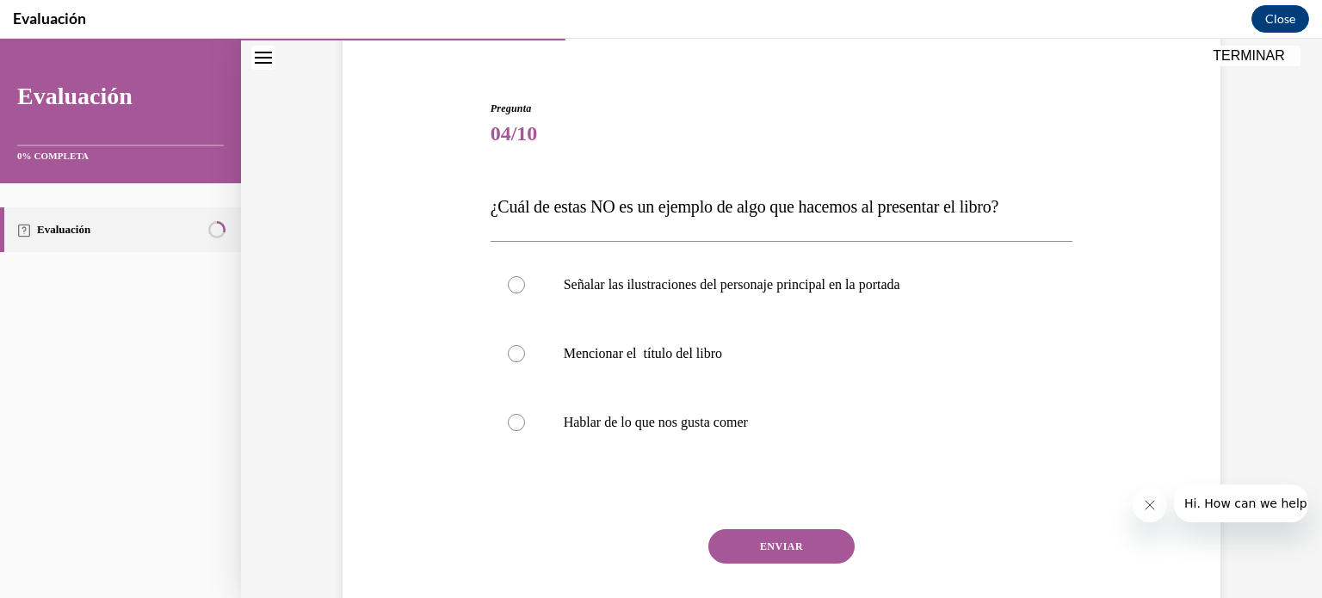
scroll to position [145, 0]
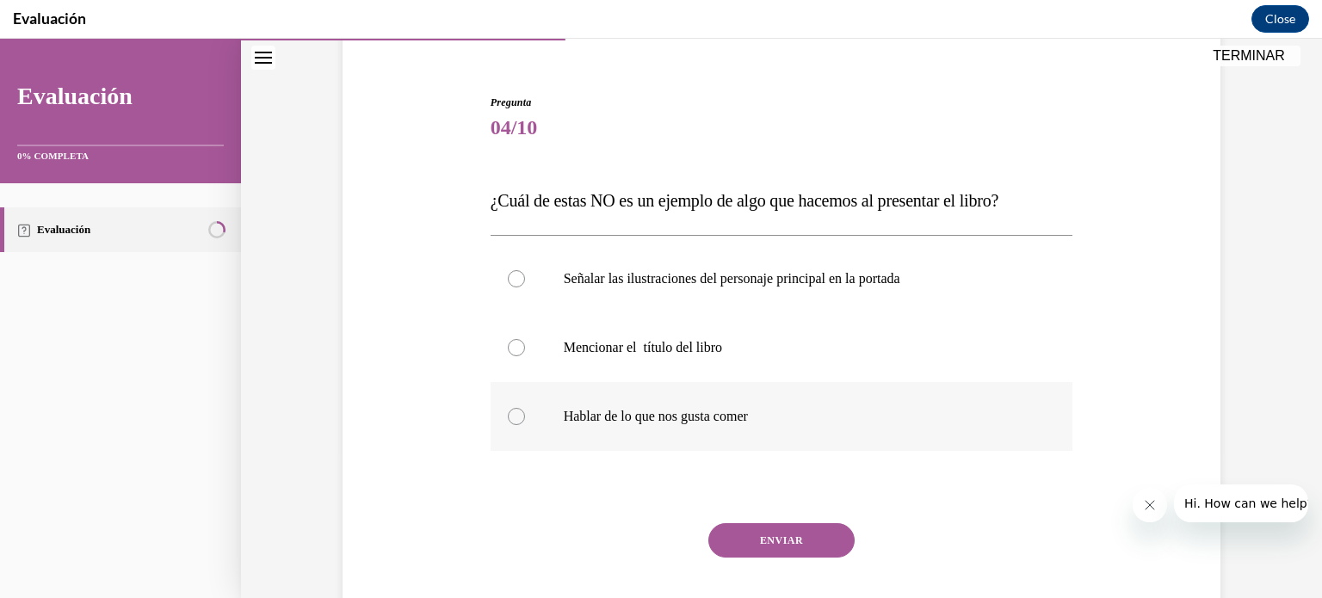
click at [659, 423] on p "Hablar de lo que nos gusta comer" at bounding box center [797, 416] width 467 height 17
click at [525, 423] on input "Hablar de lo que nos gusta comer" at bounding box center [516, 416] width 17 height 17
radio input "true"
click at [809, 550] on button "ENVIAR" at bounding box center [781, 540] width 146 height 34
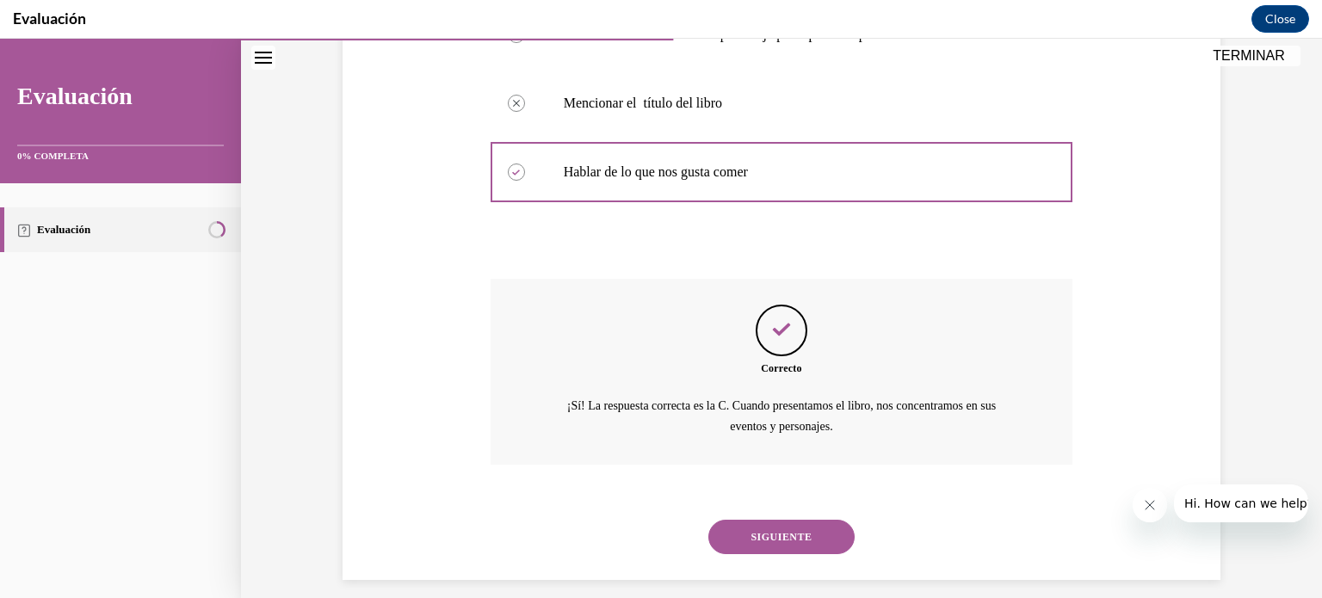
scroll to position [405, 0]
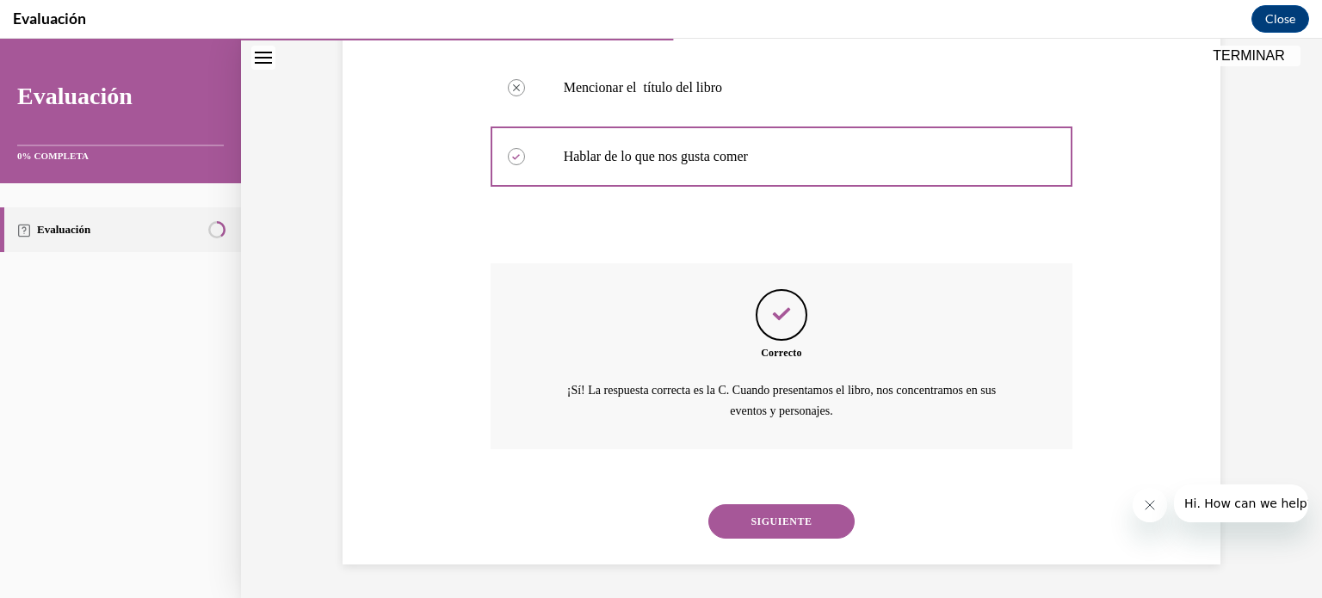
click at [814, 529] on button "SIGUIENTE" at bounding box center [781, 521] width 146 height 34
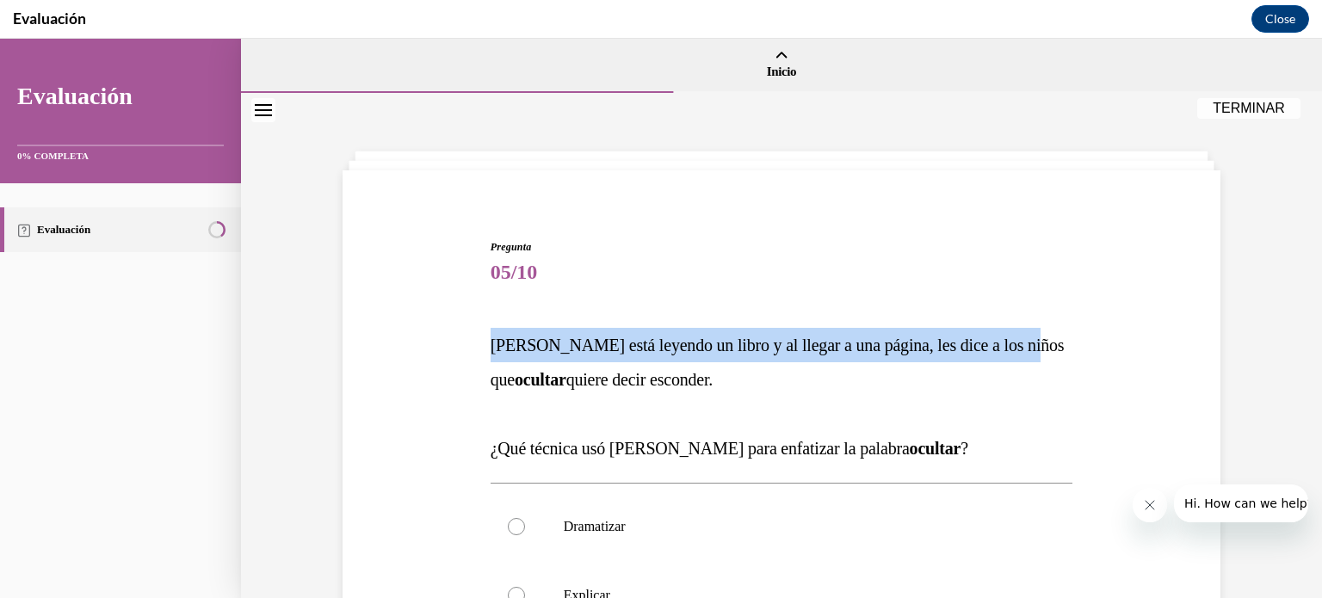
drag, startPoint x: 1307, startPoint y: 275, endPoint x: 1308, endPoint y: 337, distance: 62.0
click at [1308, 337] on div "Inicio Pregunta 04/10 ¿Cuál de estas NO es un ejemplo de algo que hacemos al pr…" at bounding box center [781, 319] width 1081 height 560
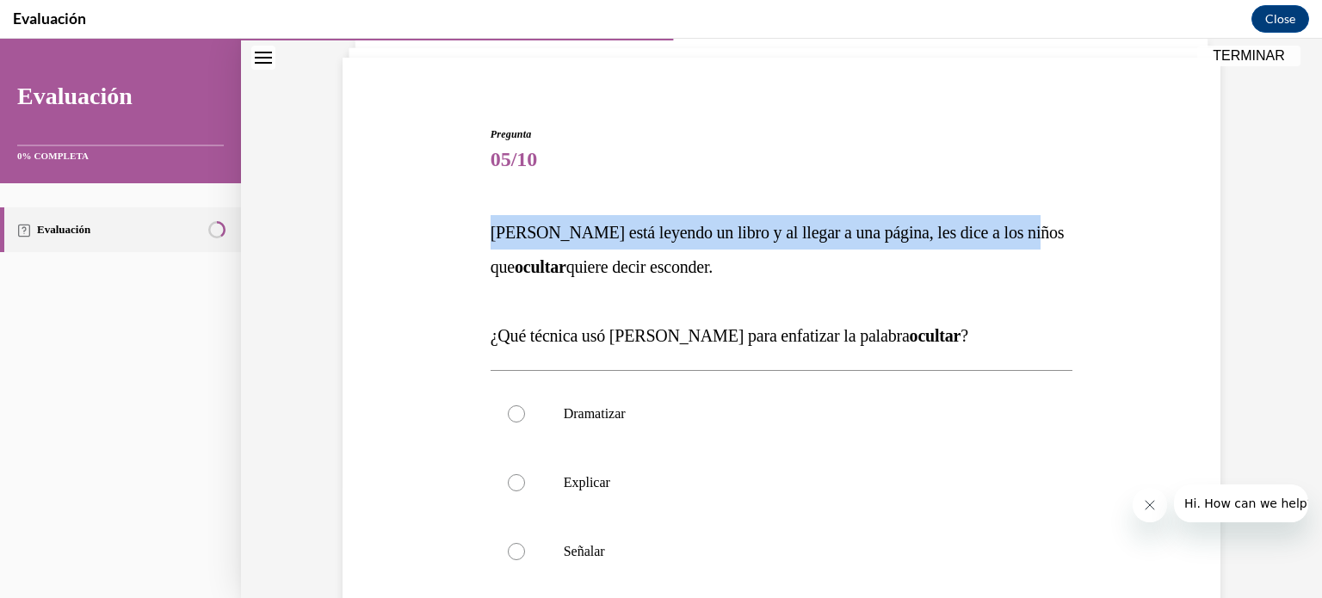
scroll to position [116, 0]
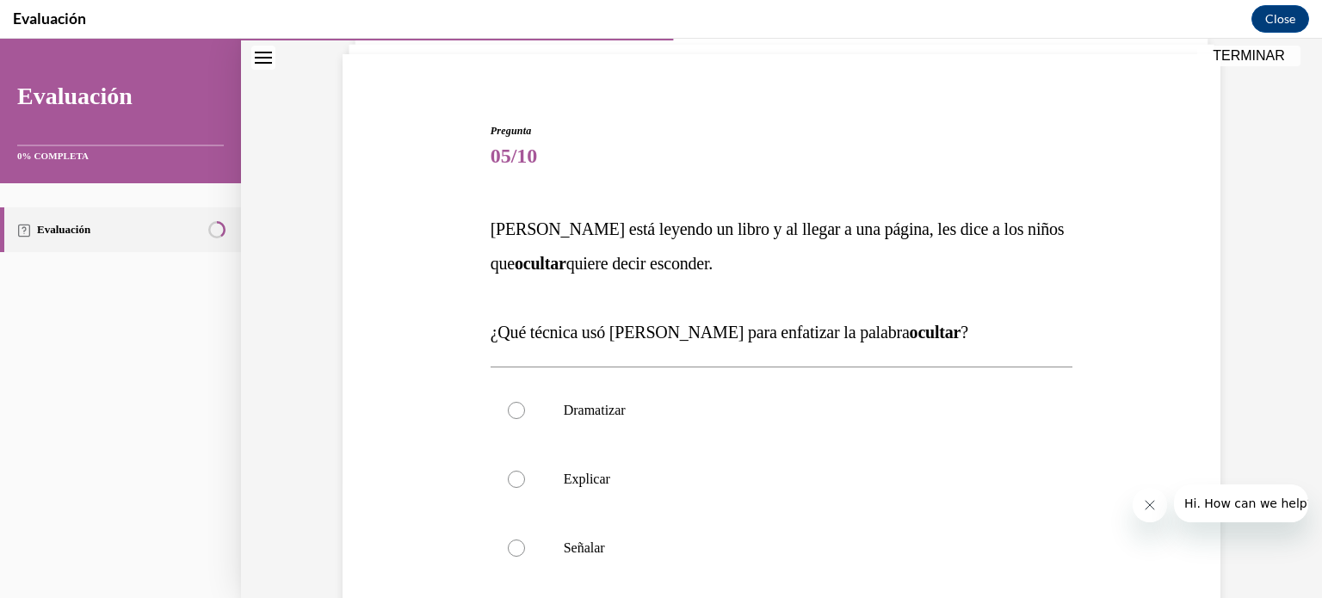
click at [1177, 379] on div "Pregunta 05/10 Gladys está leyendo un libro y al llegar a una página, les dice …" at bounding box center [781, 433] width 887 height 725
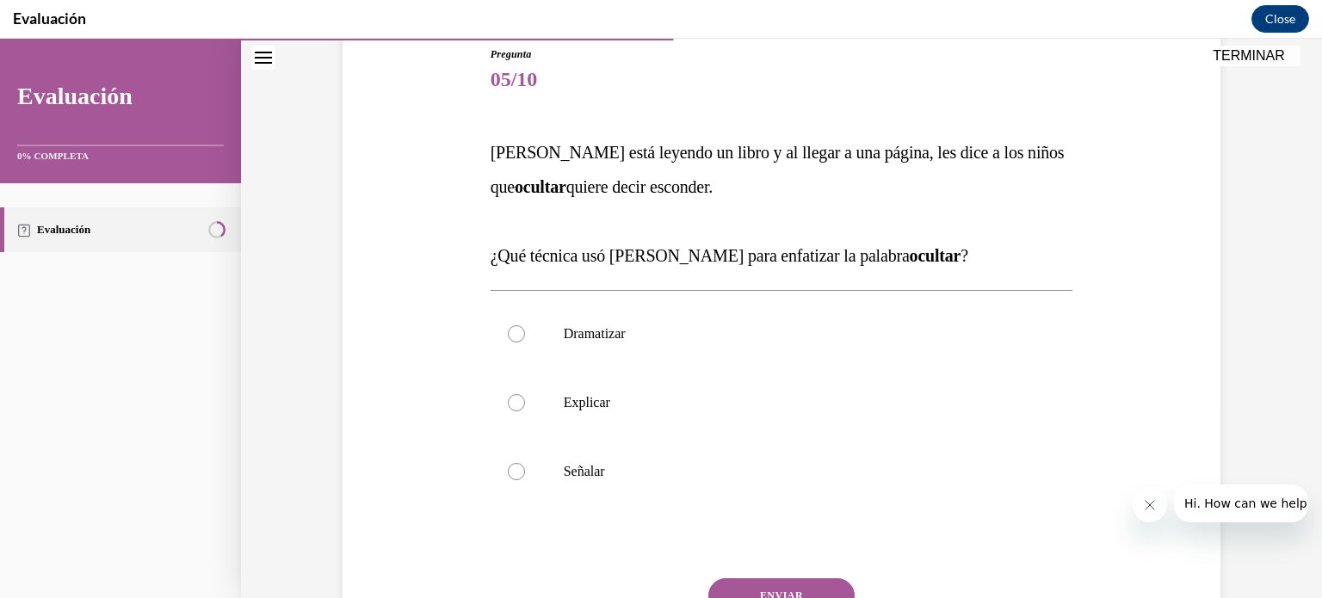
scroll to position [196, 0]
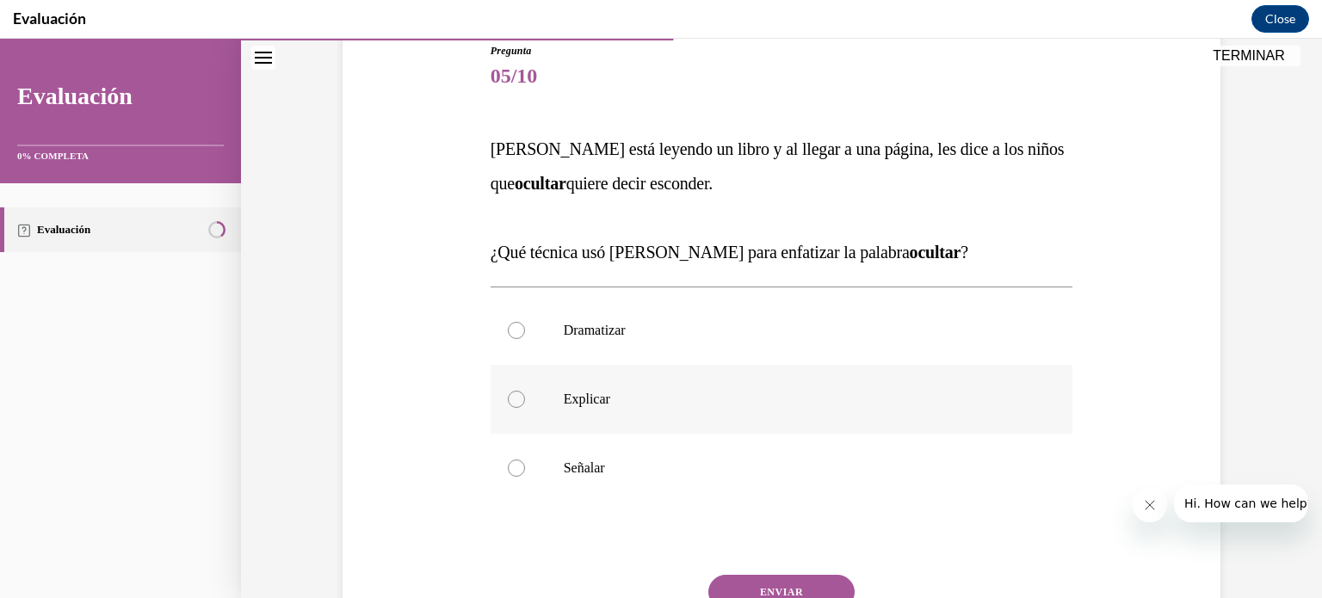
click at [849, 381] on label "Explicar" at bounding box center [782, 399] width 583 height 69
click at [525, 391] on input "Explicar" at bounding box center [516, 399] width 17 height 17
radio input "true"
drag, startPoint x: 1308, startPoint y: 349, endPoint x: 1318, endPoint y: 407, distance: 59.3
click at [1308, 407] on div "Inicio Pregunta 04/10 ¿Cuál de estas NO es un ejemplo de algo que hacemos al pr…" at bounding box center [781, 319] width 1081 height 560
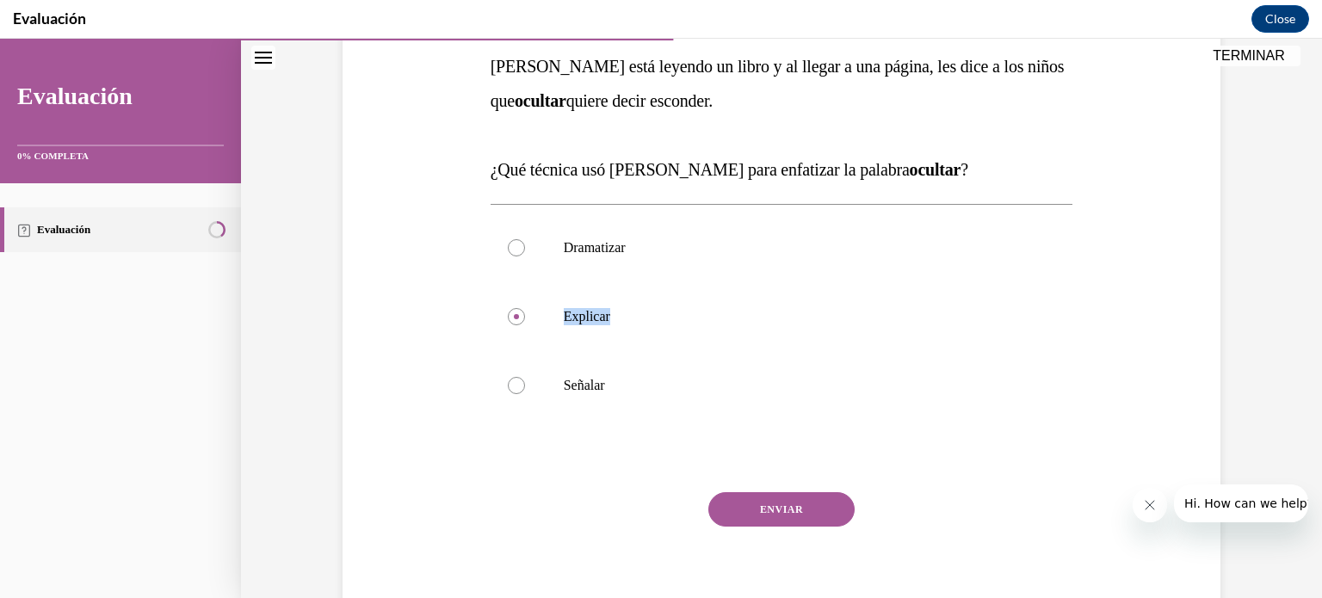
scroll to position [296, 0]
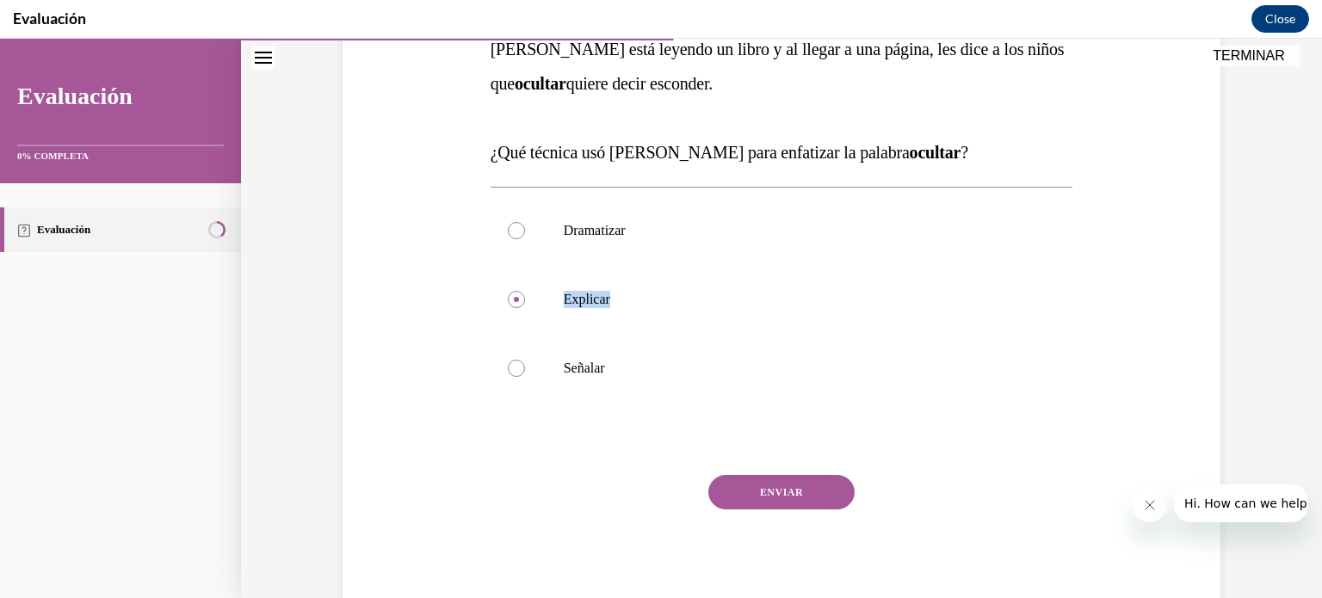
click at [800, 489] on button "ENVIAR" at bounding box center [781, 492] width 146 height 34
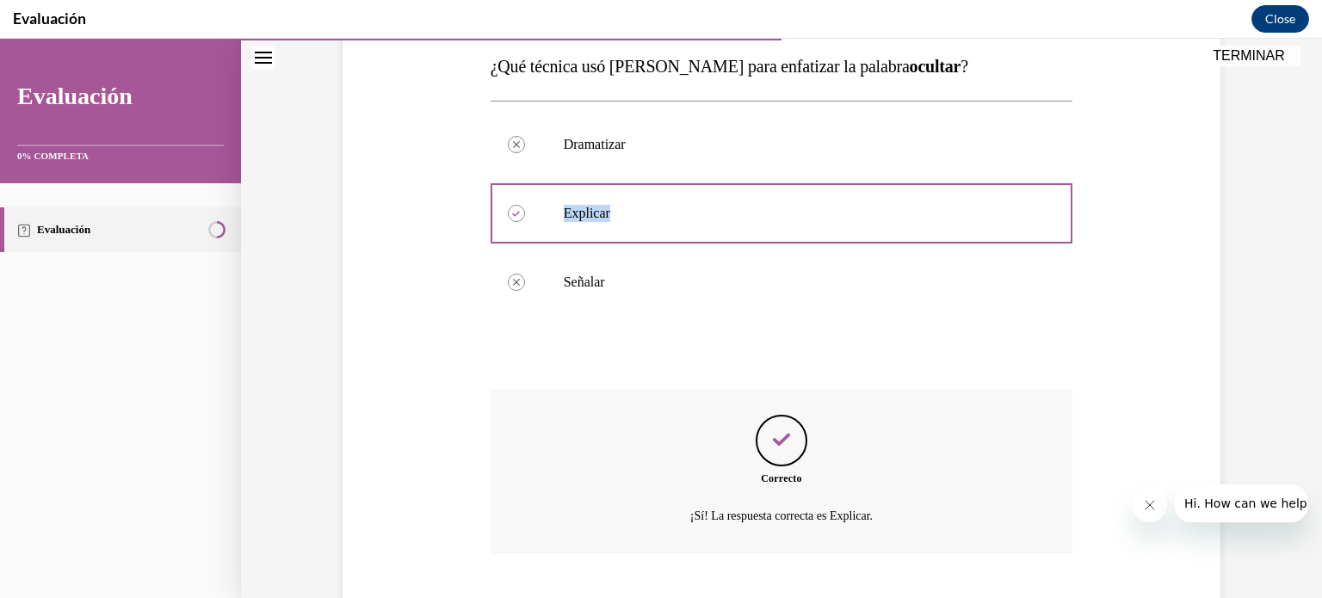
scroll to position [487, 0]
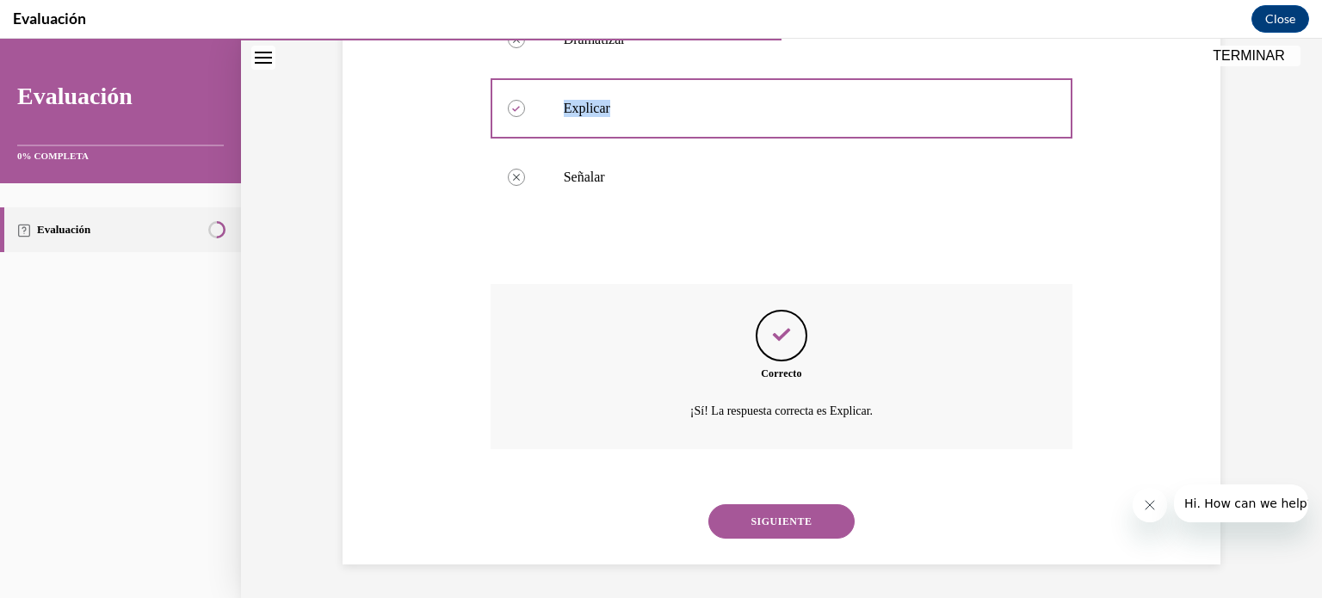
click at [795, 525] on button "SIGUIENTE" at bounding box center [781, 521] width 146 height 34
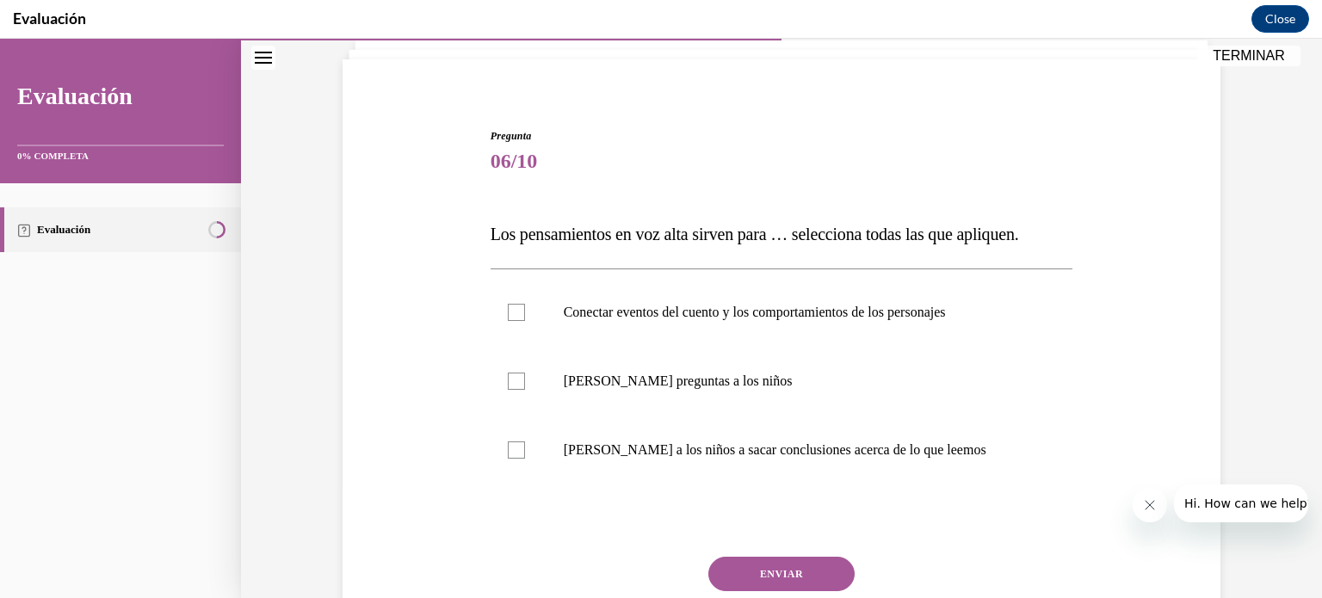
scroll to position [112, 0]
click at [702, 466] on label "Ayudar a los niños a sacar conclusiones acerca de lo que leemos" at bounding box center [782, 449] width 583 height 69
click at [525, 458] on input "Ayudar a los niños a sacar conclusiones acerca de lo que leemos" at bounding box center [516, 449] width 17 height 17
checkbox input "true"
click at [733, 320] on label "Conectar eventos del cuento y los comportamientos de los personajes" at bounding box center [782, 311] width 583 height 69
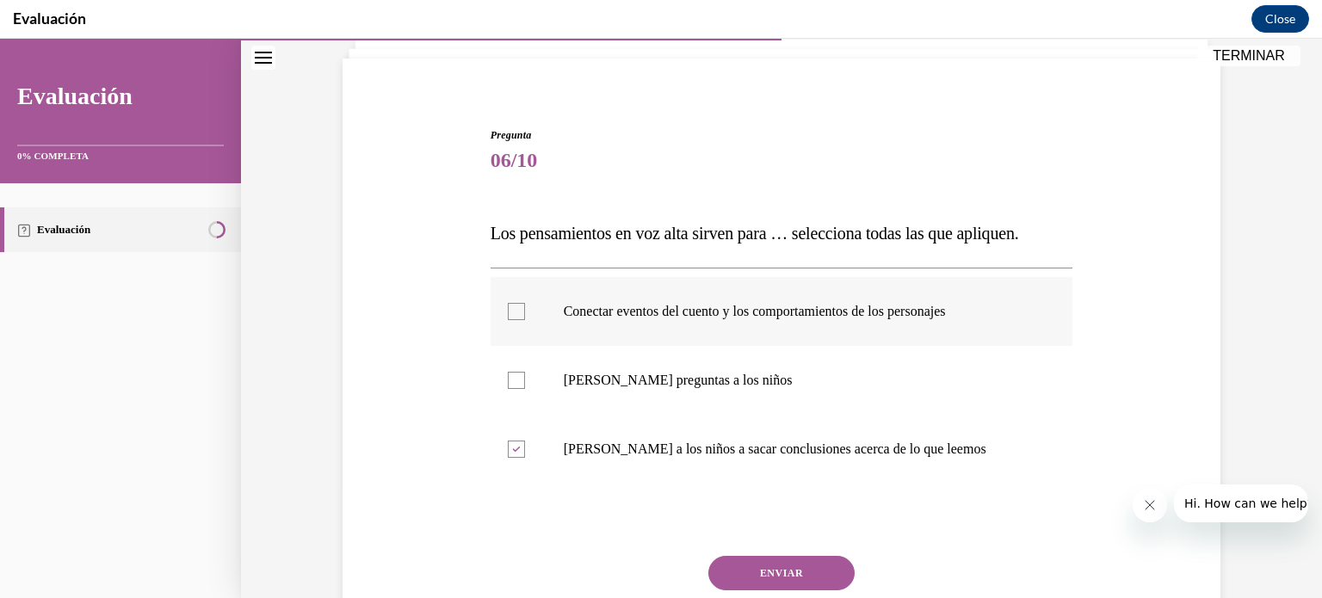
click at [525, 320] on input "Conectar eventos del cuento y los comportamientos de los personajes" at bounding box center [516, 311] width 17 height 17
checkbox input "true"
click at [761, 578] on button "ENVIAR" at bounding box center [781, 573] width 146 height 34
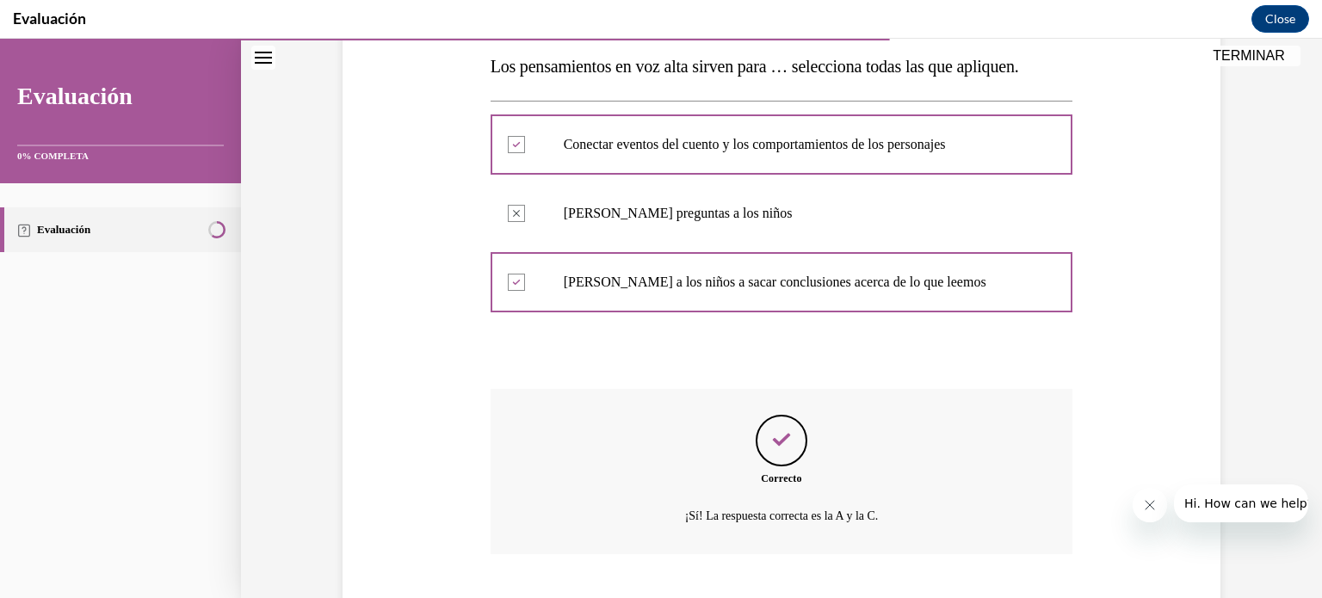
scroll to position [384, 0]
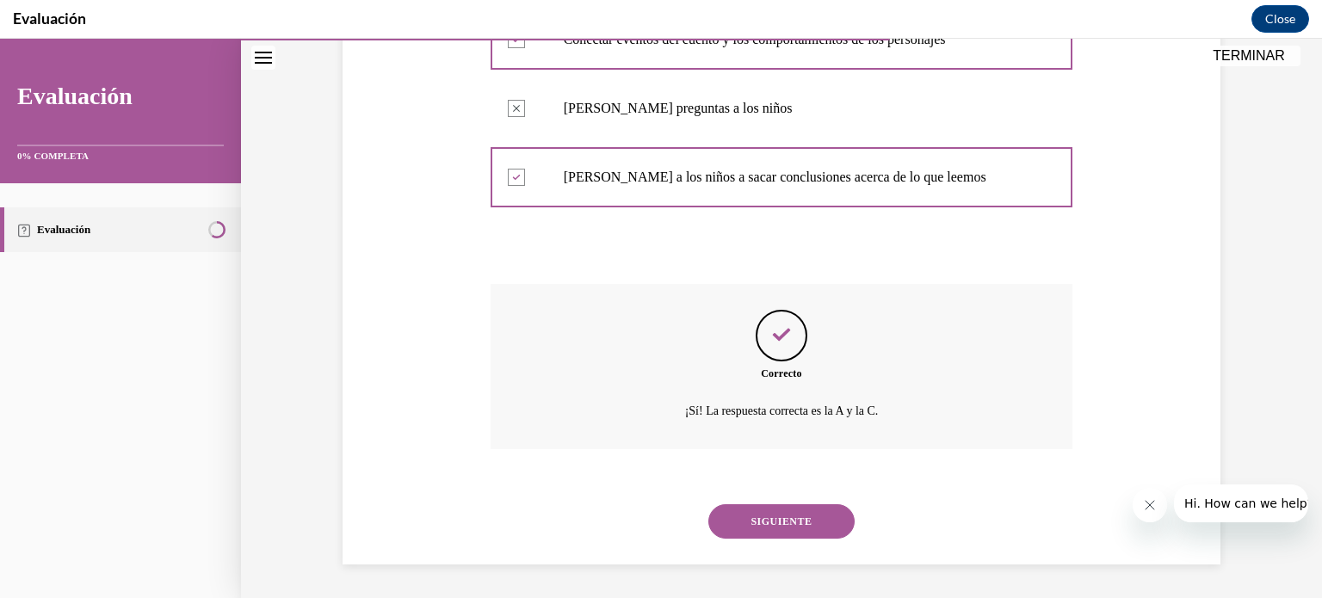
click at [764, 534] on button "SIGUIENTE" at bounding box center [781, 521] width 146 height 34
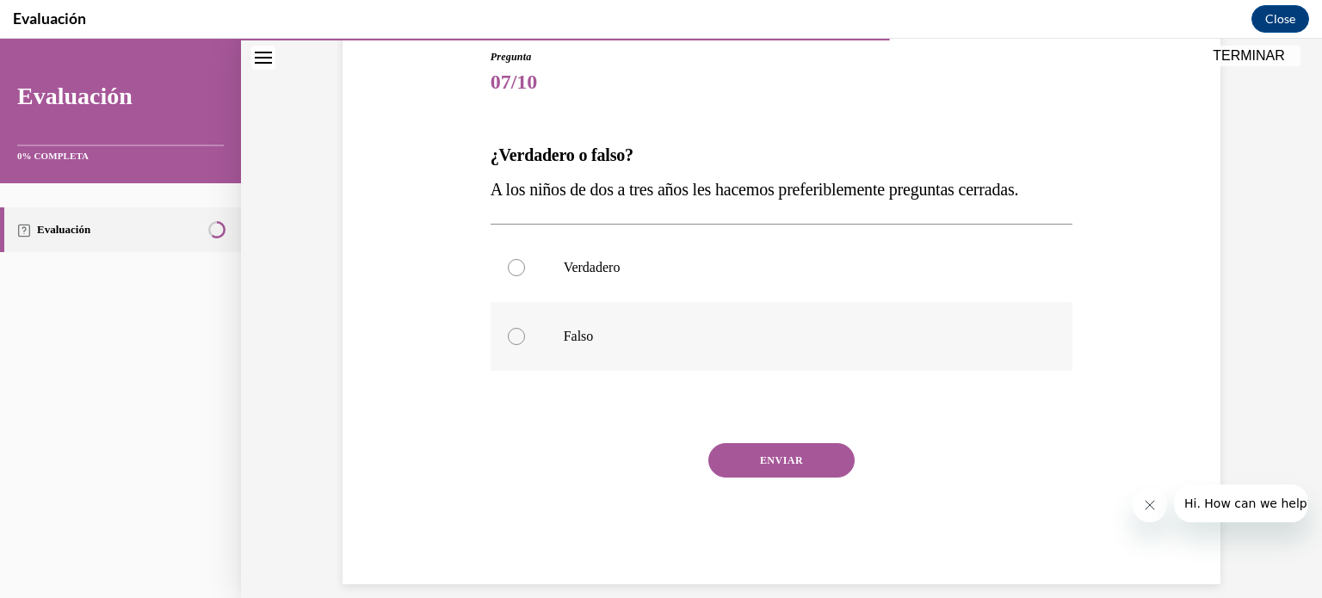
click at [759, 328] on p "Falso" at bounding box center [797, 336] width 467 height 17
click at [525, 328] on input "Falso" at bounding box center [516, 336] width 17 height 17
radio input "true"
click at [785, 450] on button "ENVIAR" at bounding box center [781, 460] width 146 height 34
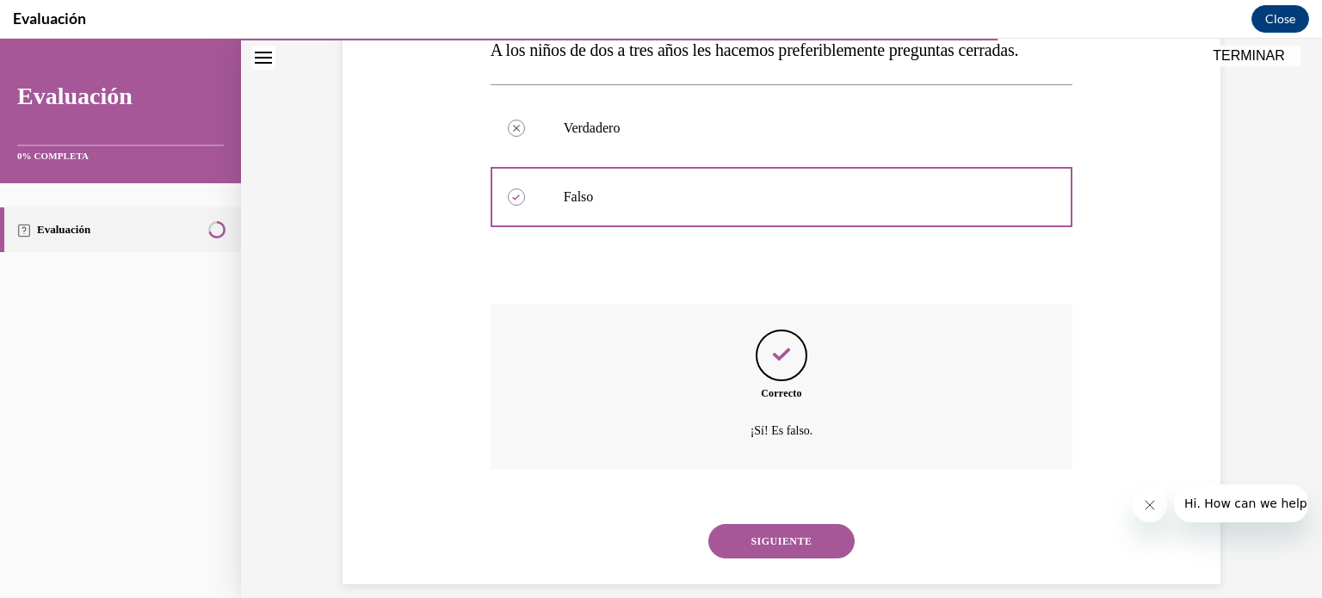
scroll to position [349, 0]
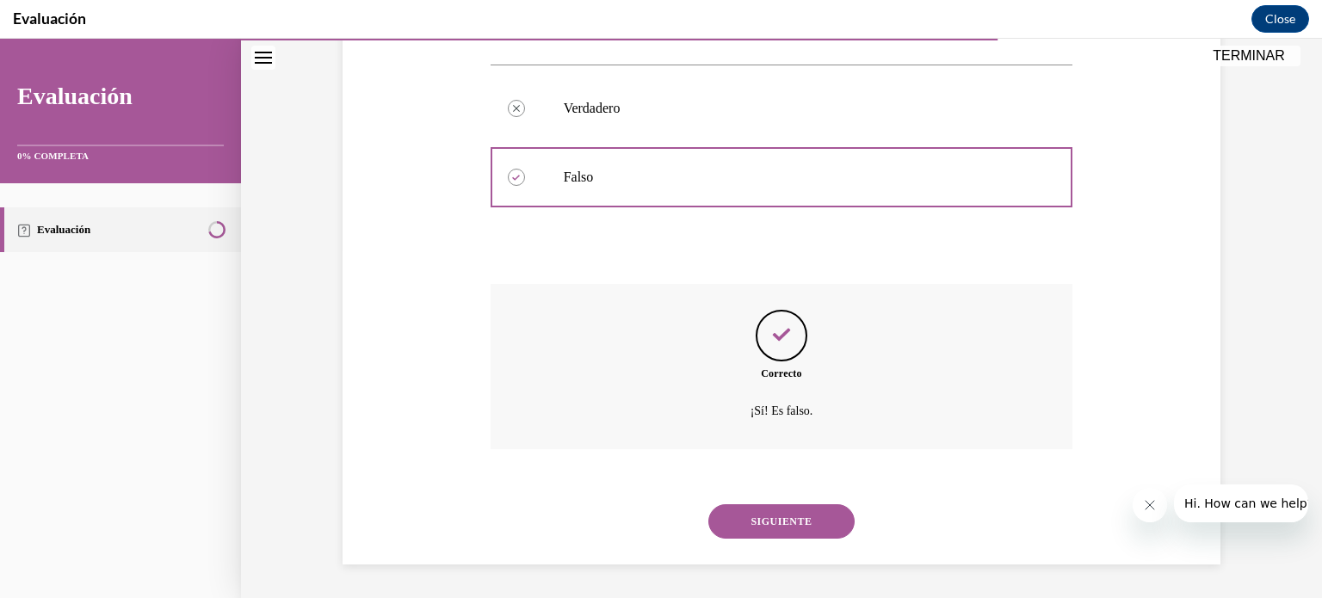
click at [789, 521] on button "SIGUIENTE" at bounding box center [781, 521] width 146 height 34
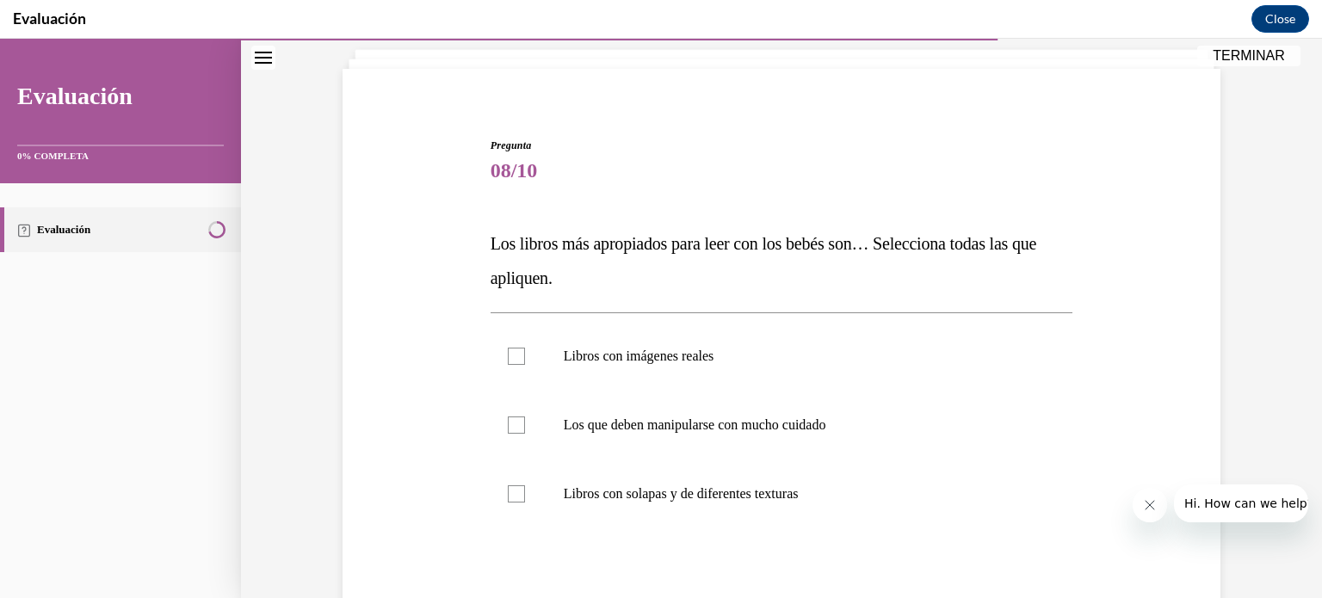
scroll to position [121, 0]
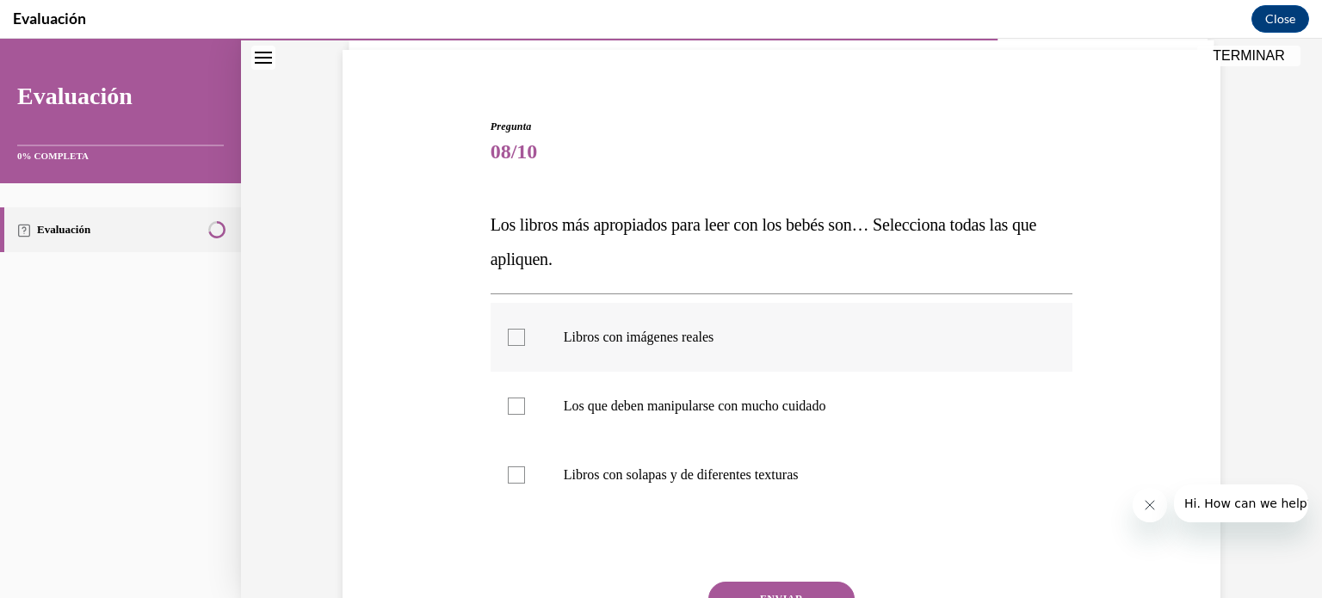
click at [932, 347] on label "Libros con imágenes reales" at bounding box center [782, 337] width 583 height 69
click at [525, 346] on input "Libros con imágenes reales" at bounding box center [516, 337] width 17 height 17
checkbox input "true"
click at [798, 473] on p "Libros con solapas y de diferentes texturas" at bounding box center [797, 475] width 467 height 17
click at [525, 473] on input "Libros con solapas y de diferentes texturas" at bounding box center [516, 475] width 17 height 17
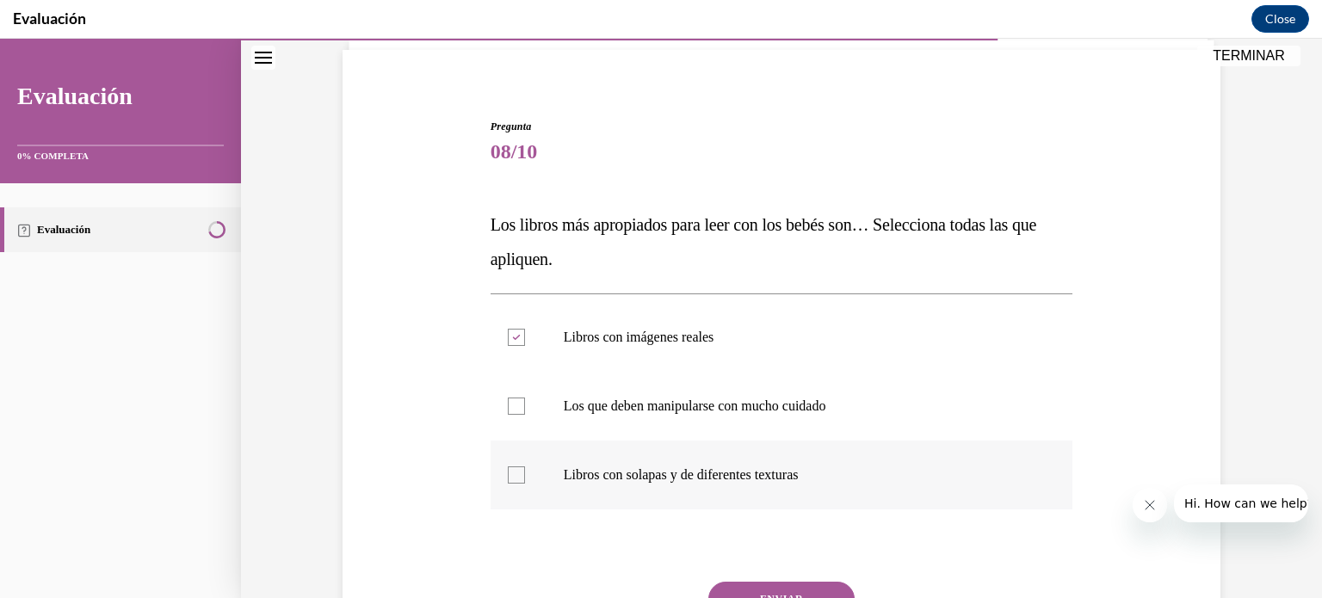
checkbox input "true"
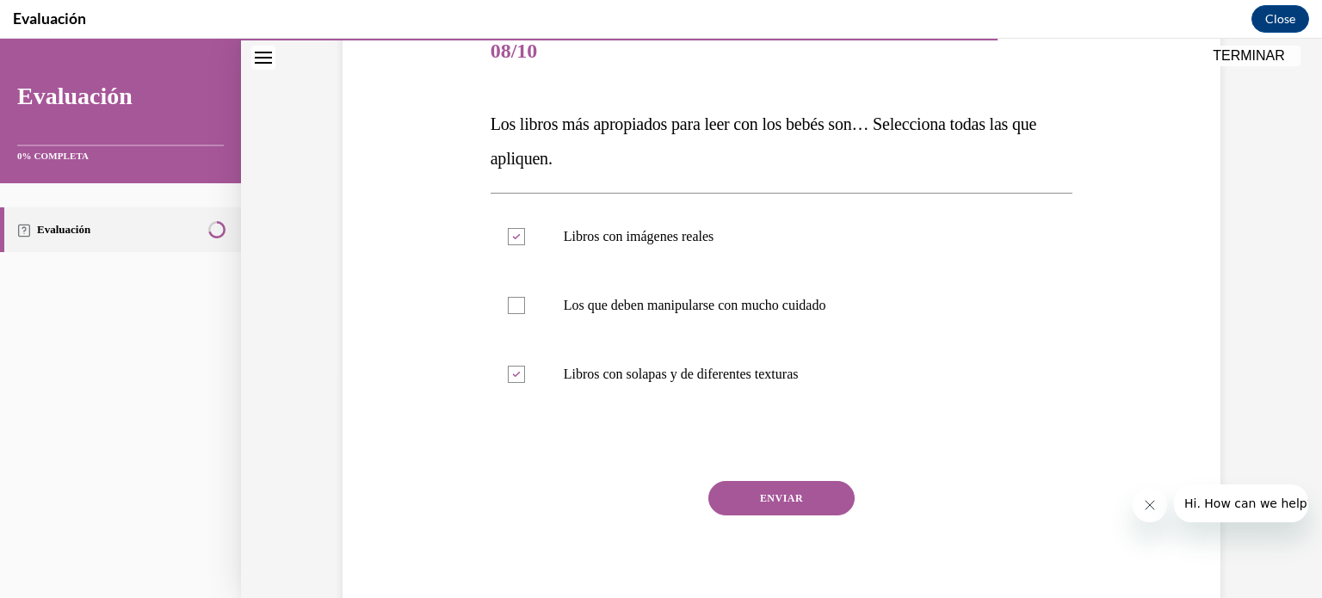
scroll to position [238, 0]
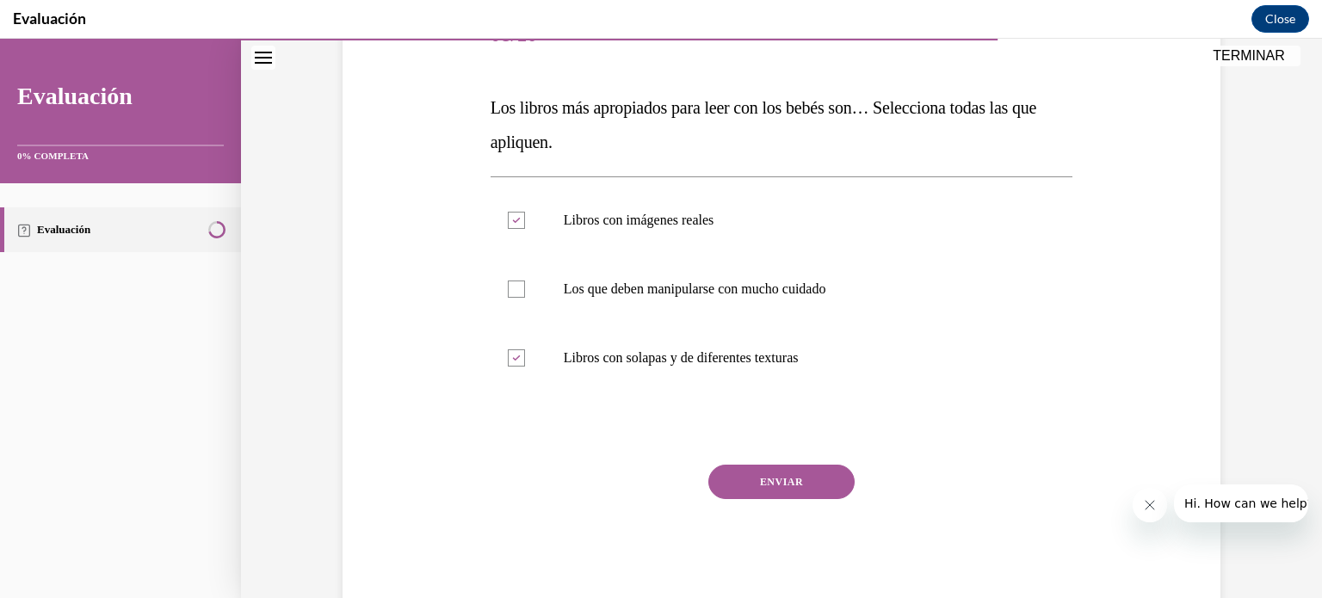
click at [797, 488] on button "ENVIAR" at bounding box center [781, 482] width 146 height 34
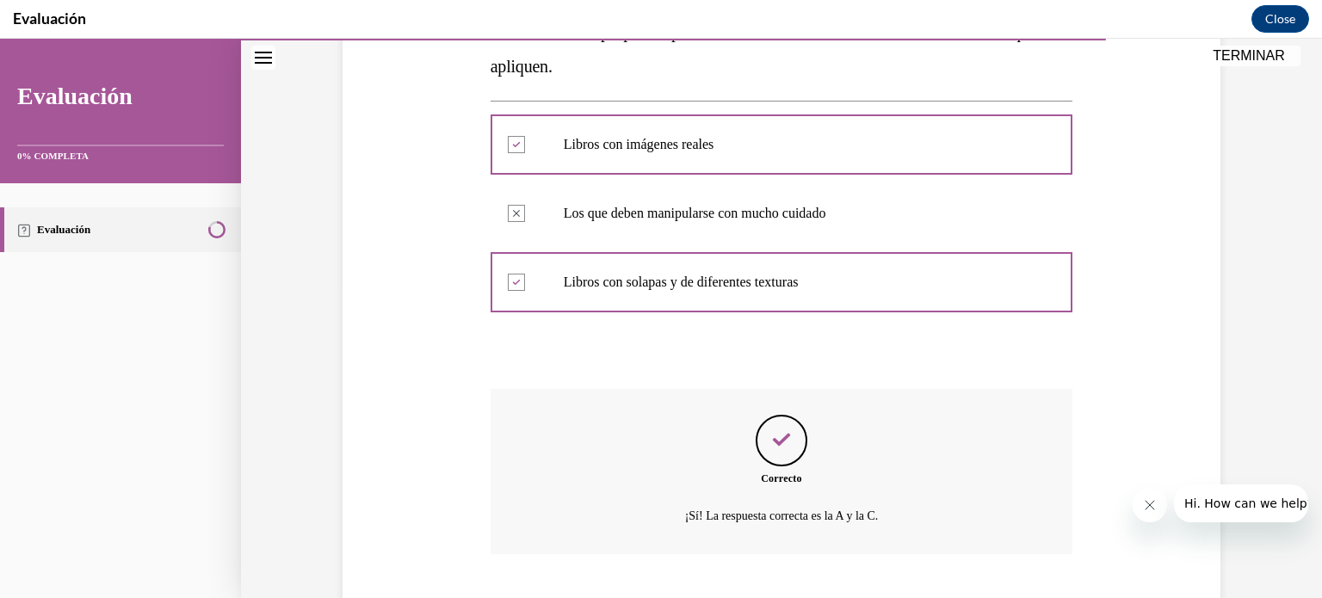
scroll to position [418, 0]
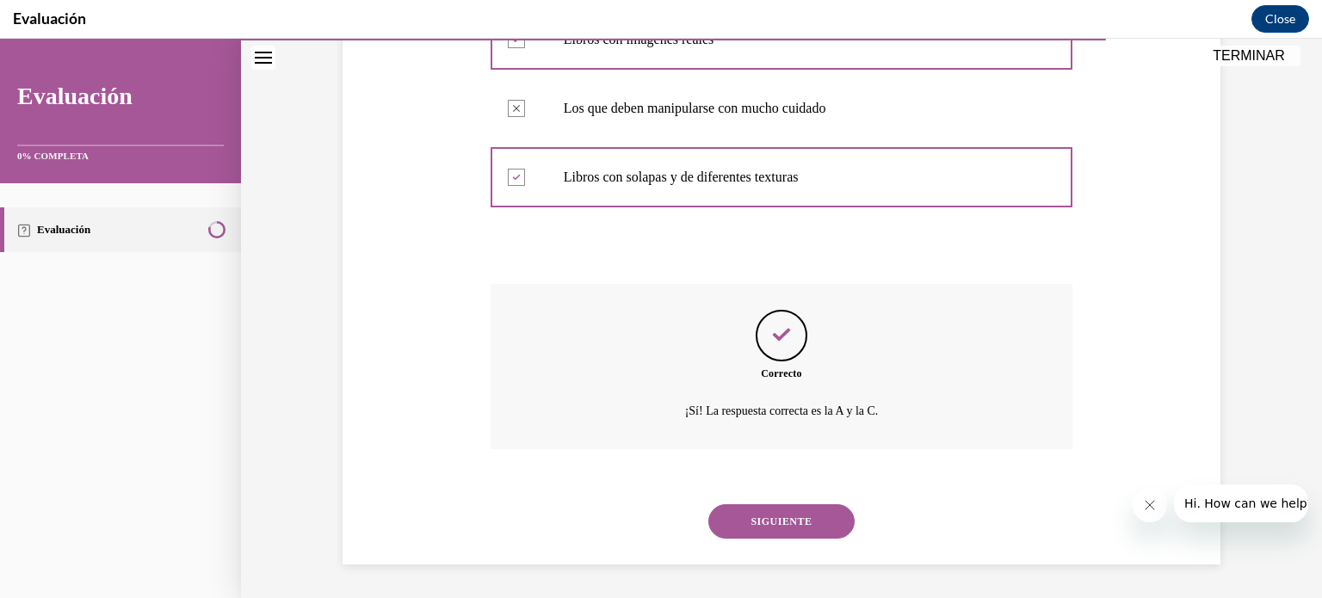
click at [804, 526] on button "SIGUIENTE" at bounding box center [781, 521] width 146 height 34
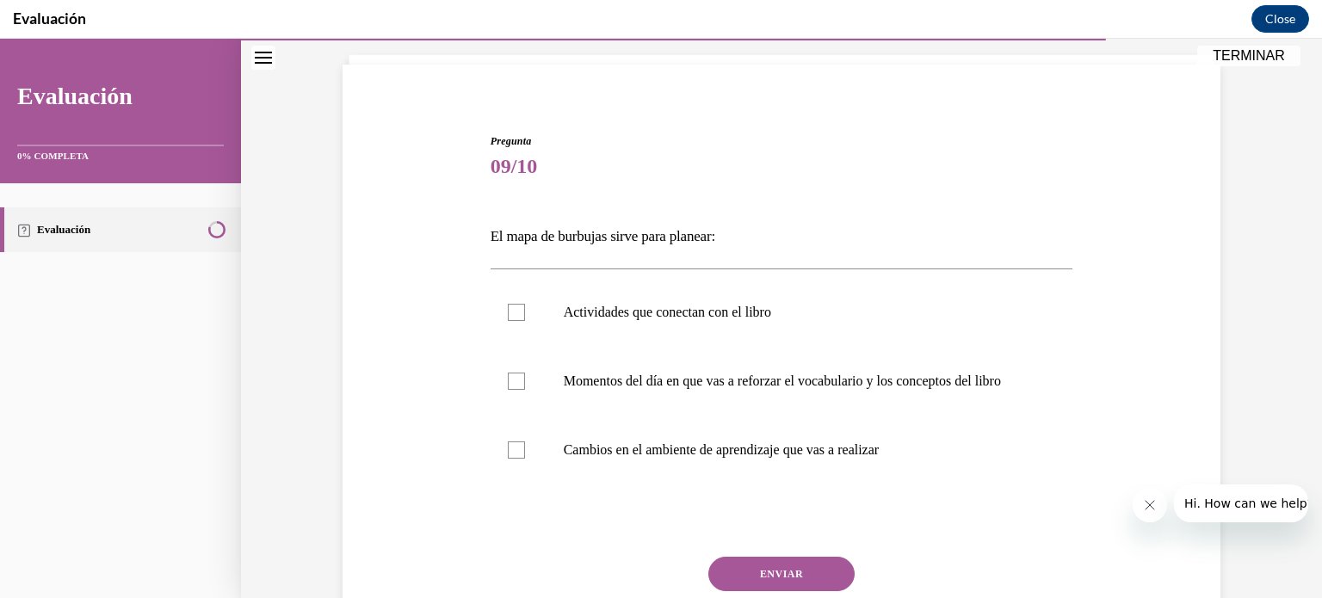
scroll to position [110, 0]
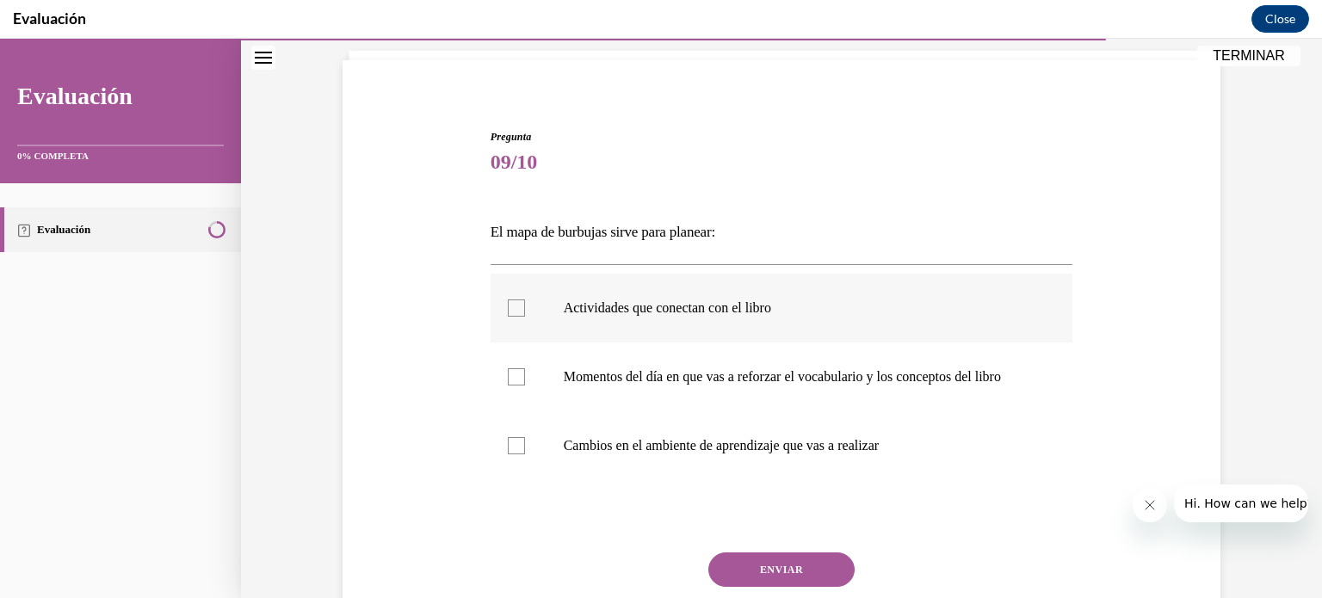
click at [784, 326] on label "Actividades que conectan con el libro" at bounding box center [782, 308] width 583 height 69
click at [525, 317] on input "Actividades que conectan con el libro" at bounding box center [516, 308] width 17 height 17
checkbox input "true"
click at [804, 573] on button "ENVIAR" at bounding box center [781, 570] width 146 height 34
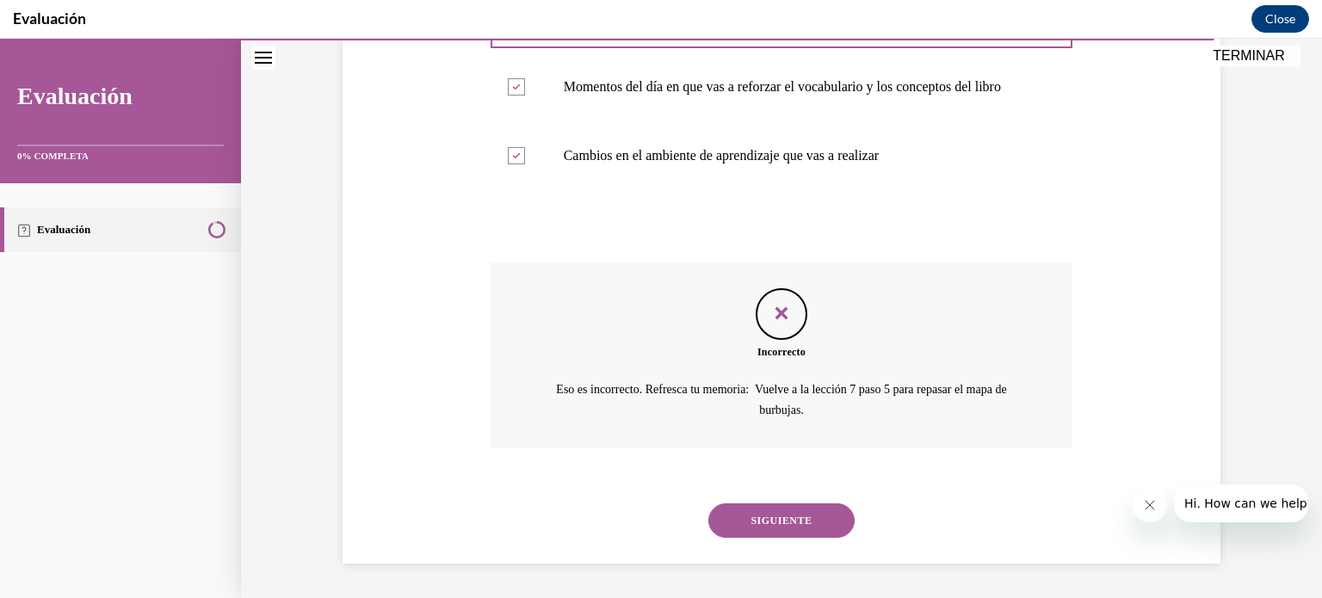
scroll to position [417, 0]
click at [799, 520] on button "SIGUIENTE" at bounding box center [781, 521] width 146 height 34
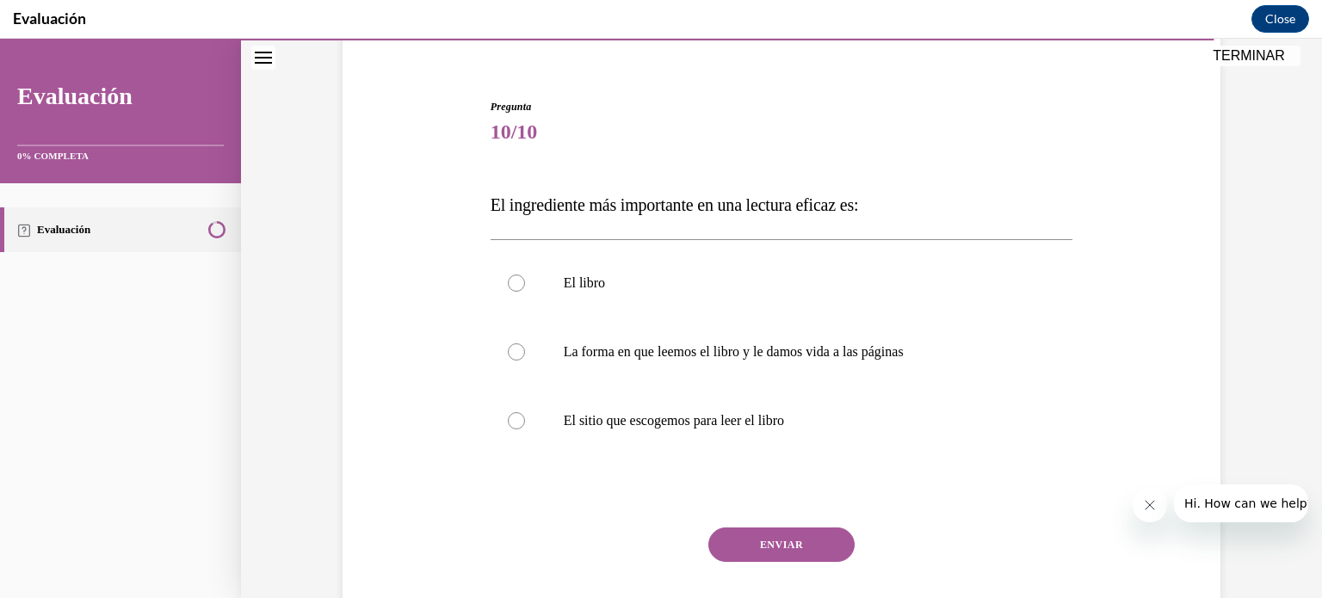
scroll to position [145, 0]
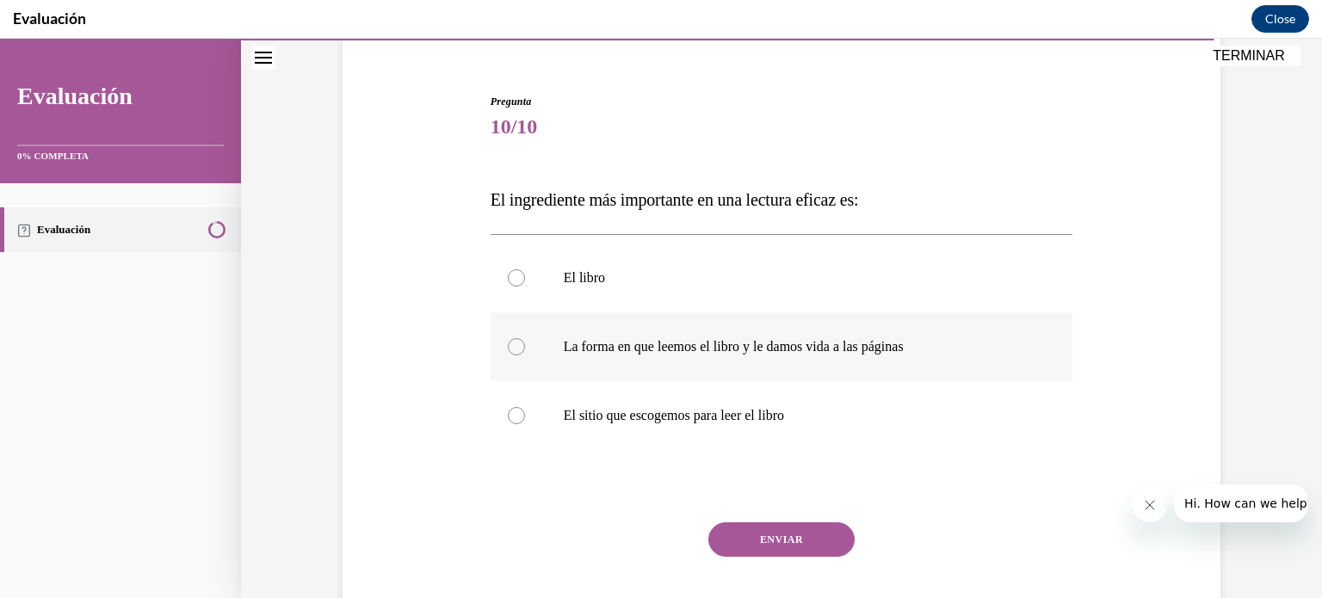
click at [904, 349] on p "La forma en que leemos el libro y le damos vida a las páginas" at bounding box center [797, 346] width 467 height 17
click at [525, 349] on input "La forma en que leemos el libro y le damos vida a las páginas" at bounding box center [516, 346] width 17 height 17
radio input "true"
click at [799, 549] on button "ENVIAR" at bounding box center [781, 540] width 146 height 34
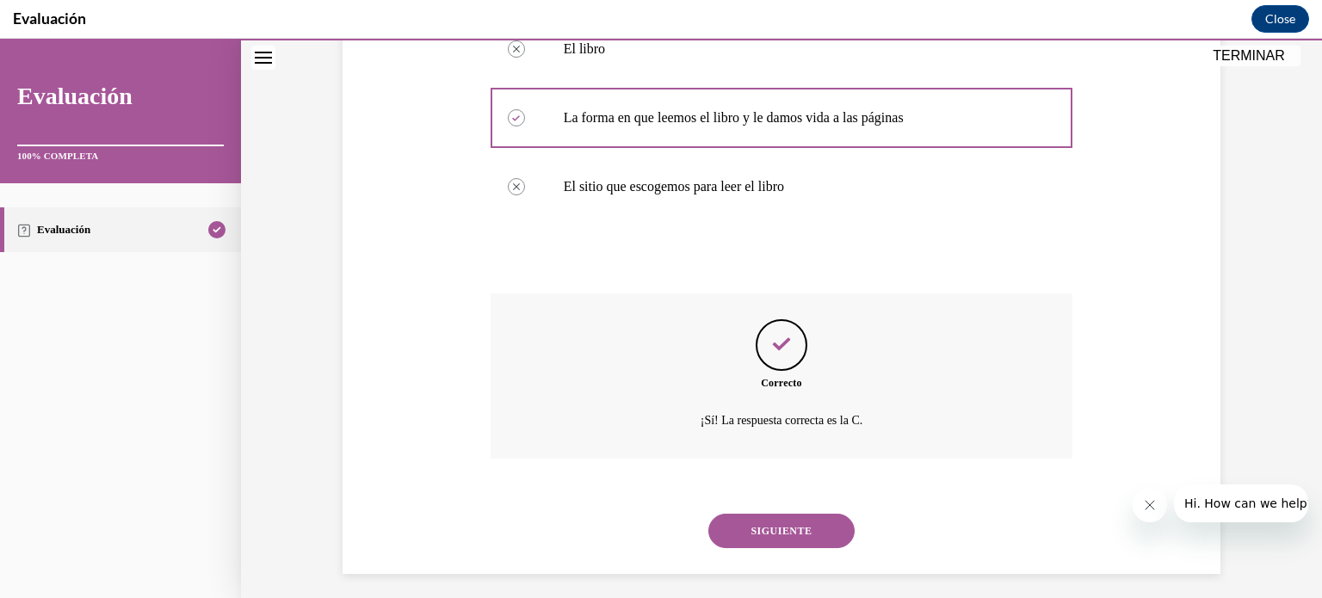
scroll to position [384, 0]
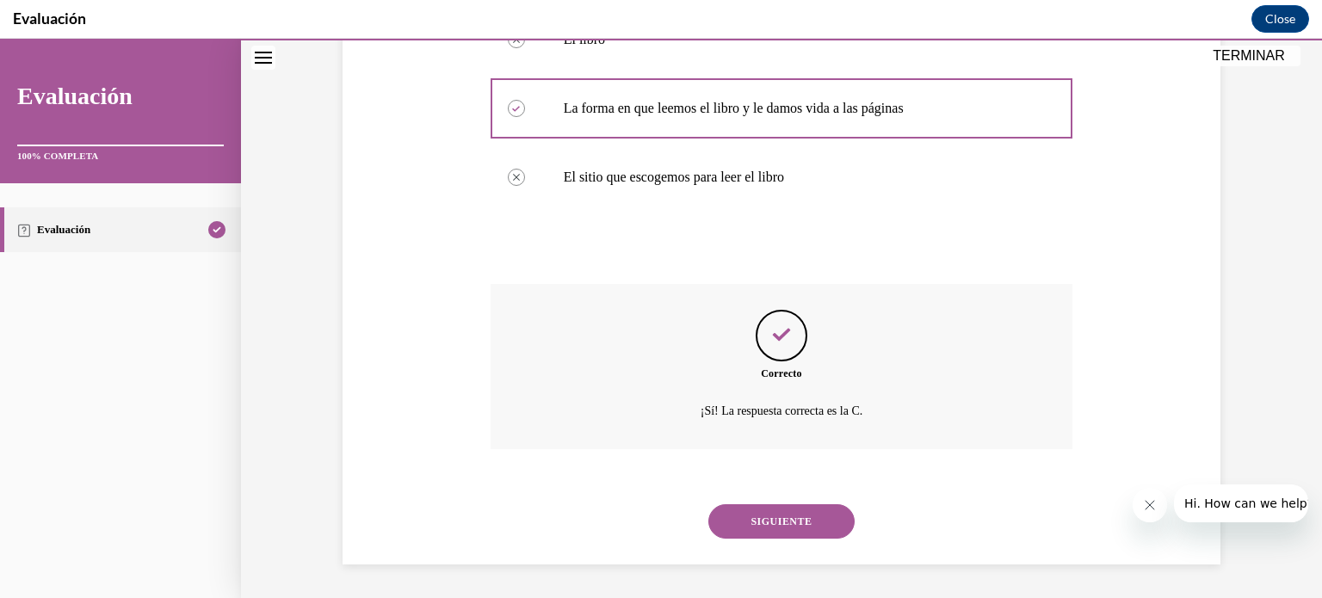
click at [821, 533] on button "SIGUIENTE" at bounding box center [781, 521] width 146 height 34
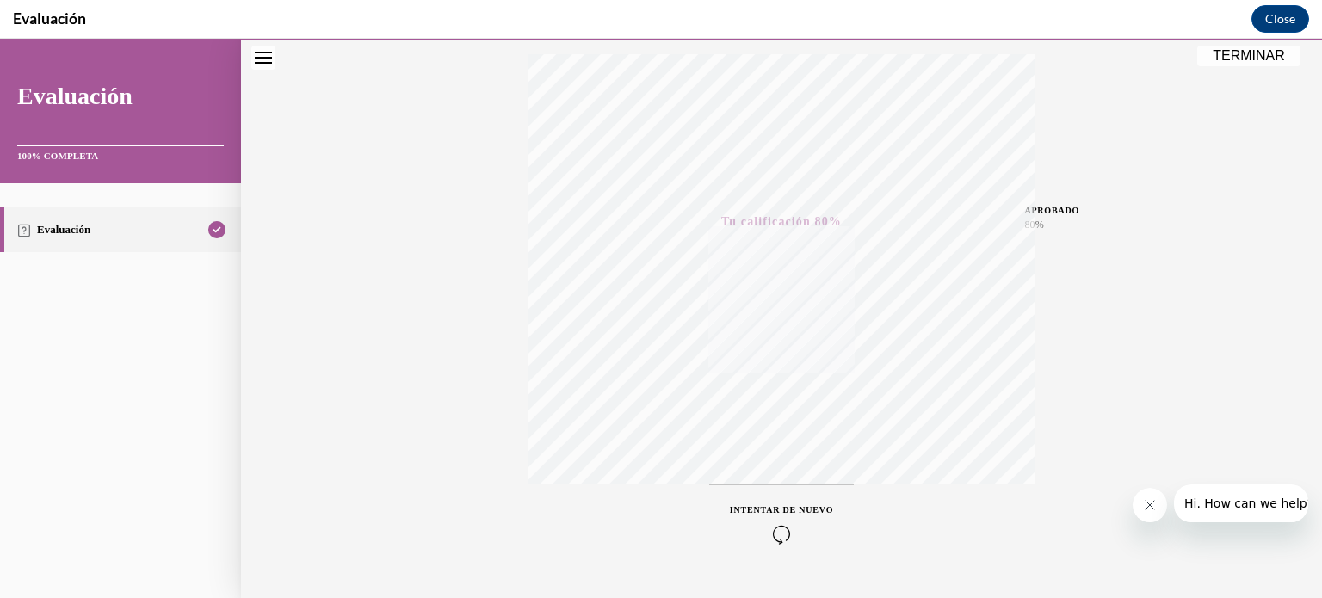
scroll to position [286, 0]
click at [772, 509] on span "INTENTAR DE NUEVO" at bounding box center [781, 505] width 103 height 9
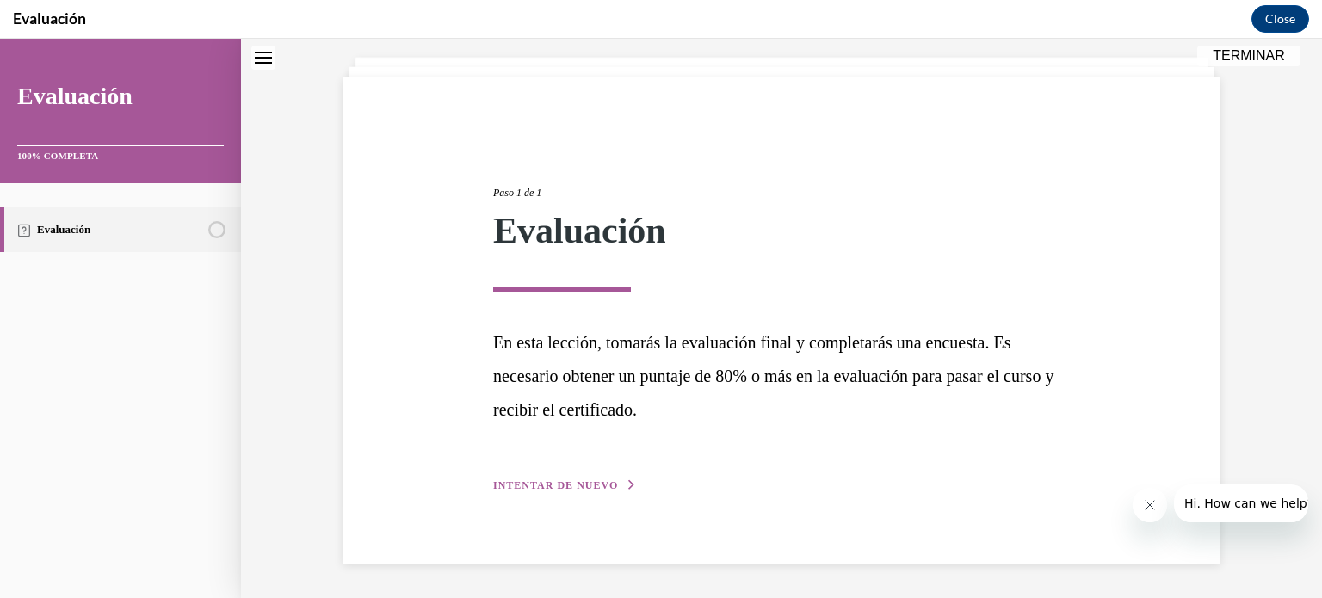
scroll to position [93, 0]
click at [570, 481] on span "INTENTAR DE NUEVO" at bounding box center [555, 486] width 125 height 12
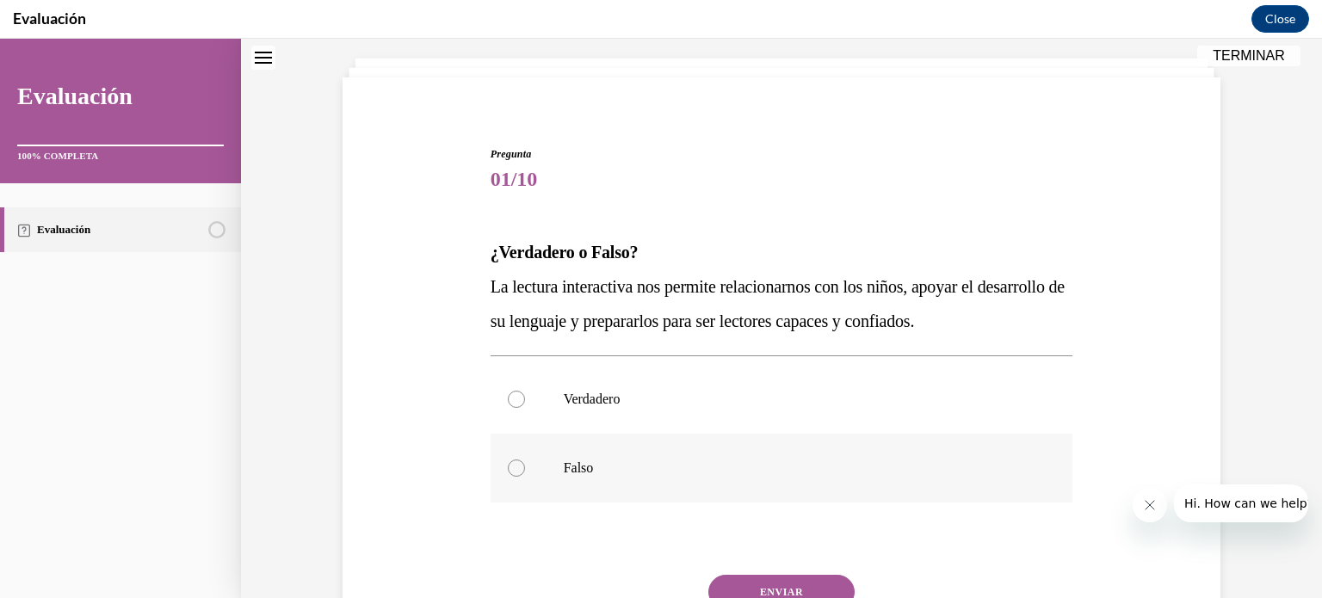
click at [542, 457] on label "Falso" at bounding box center [782, 468] width 583 height 69
click at [525, 460] on input "Falso" at bounding box center [516, 468] width 17 height 17
radio input "true"
click at [744, 590] on button "ENVIAR" at bounding box center [781, 592] width 146 height 34
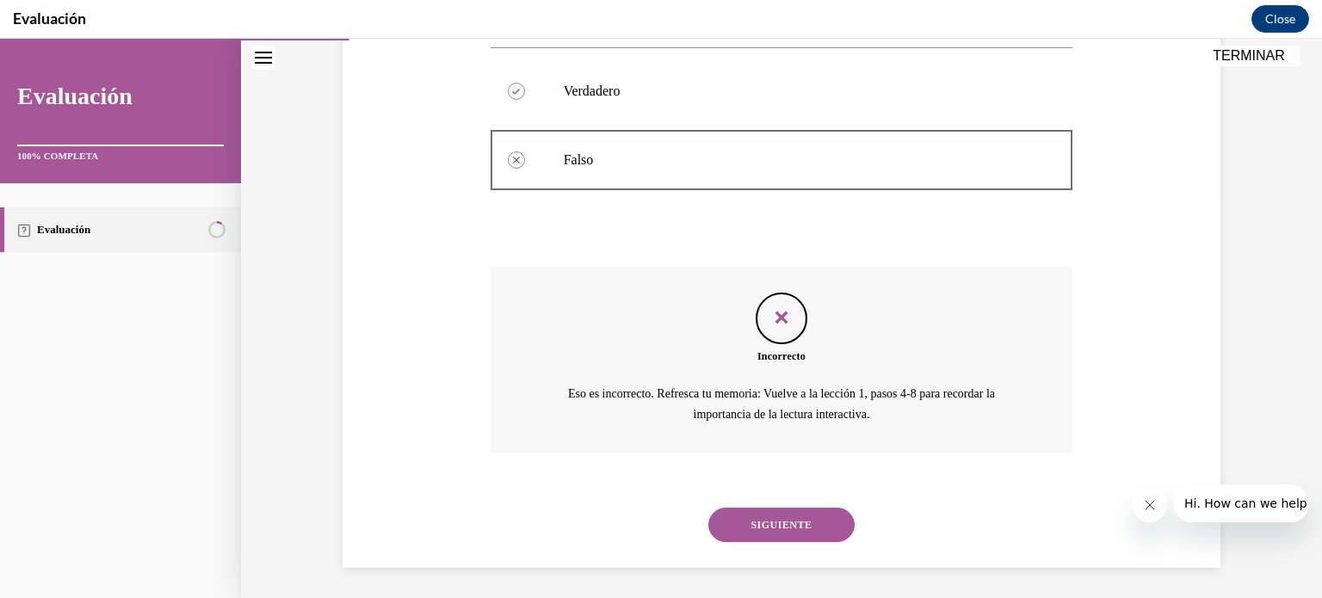
scroll to position [405, 0]
click at [726, 523] on button "SIGUIENTE" at bounding box center [781, 521] width 146 height 34
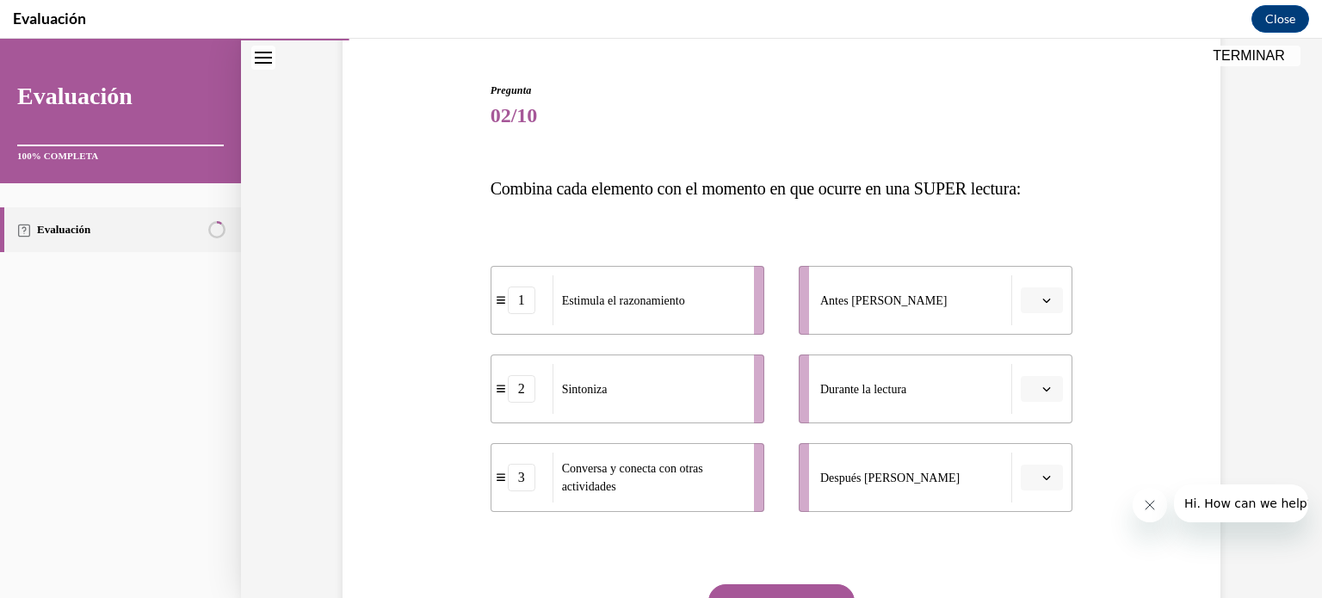
scroll to position [160, 0]
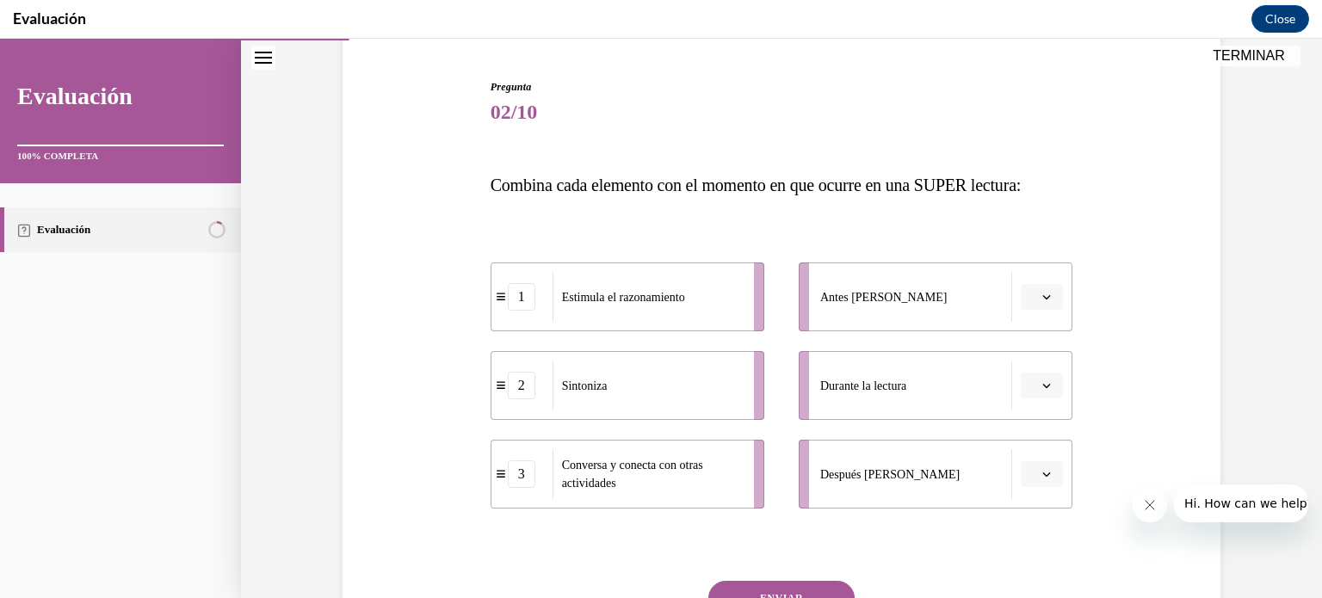
click at [1040, 303] on button "button" at bounding box center [1042, 297] width 42 height 26
click at [1040, 365] on div "1" at bounding box center [1033, 369] width 43 height 34
click at [1052, 393] on button "button" at bounding box center [1042, 386] width 42 height 26
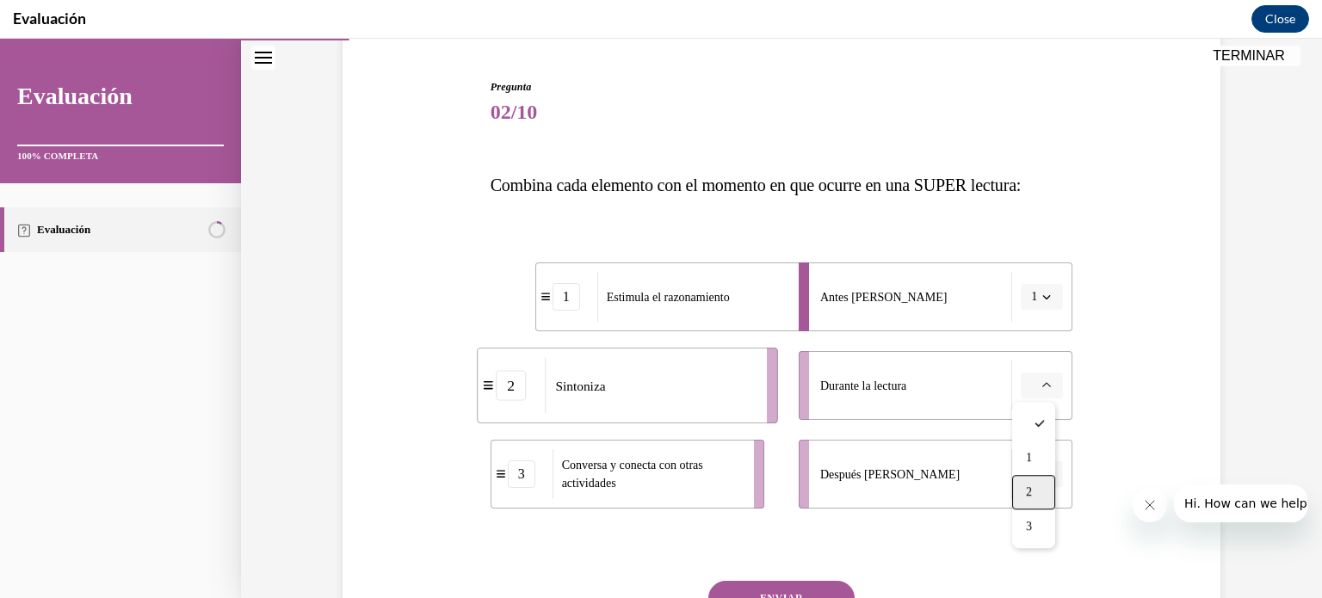
click at [1039, 497] on div "2" at bounding box center [1033, 492] width 43 height 34
click at [1048, 477] on button "button" at bounding box center [1042, 474] width 42 height 26
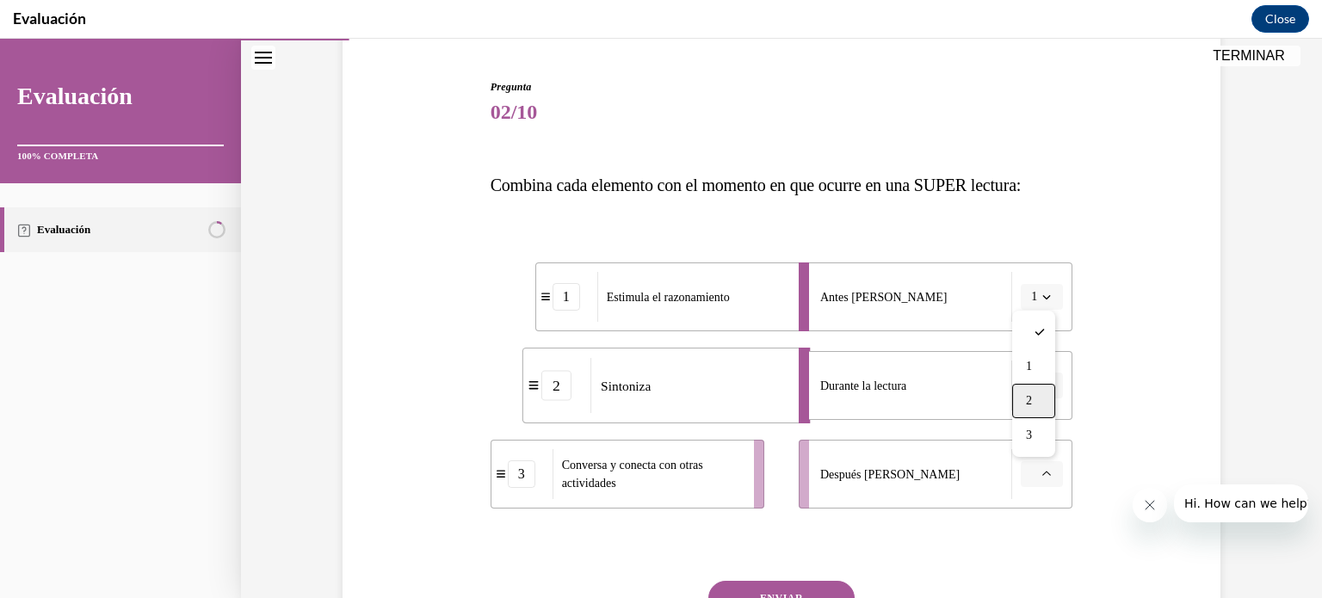
click at [1031, 402] on span "2" at bounding box center [1029, 401] width 6 height 14
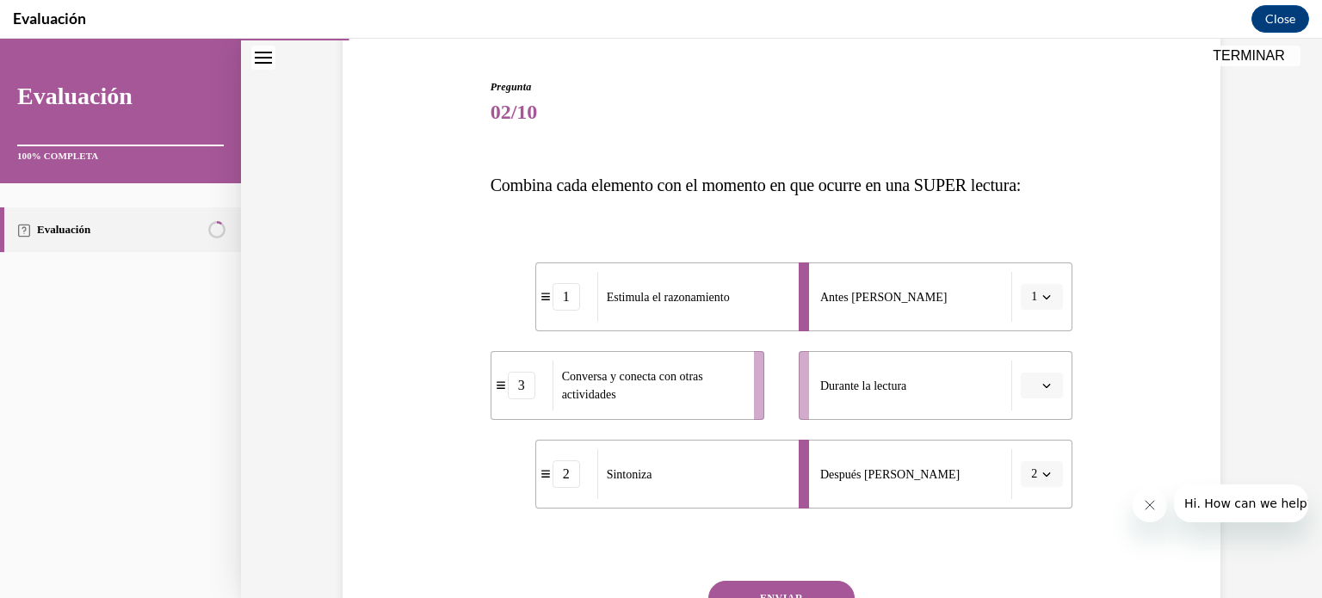
click at [1044, 388] on icon "button" at bounding box center [1046, 385] width 9 height 9
click at [1037, 526] on div "3" at bounding box center [1033, 527] width 43 height 34
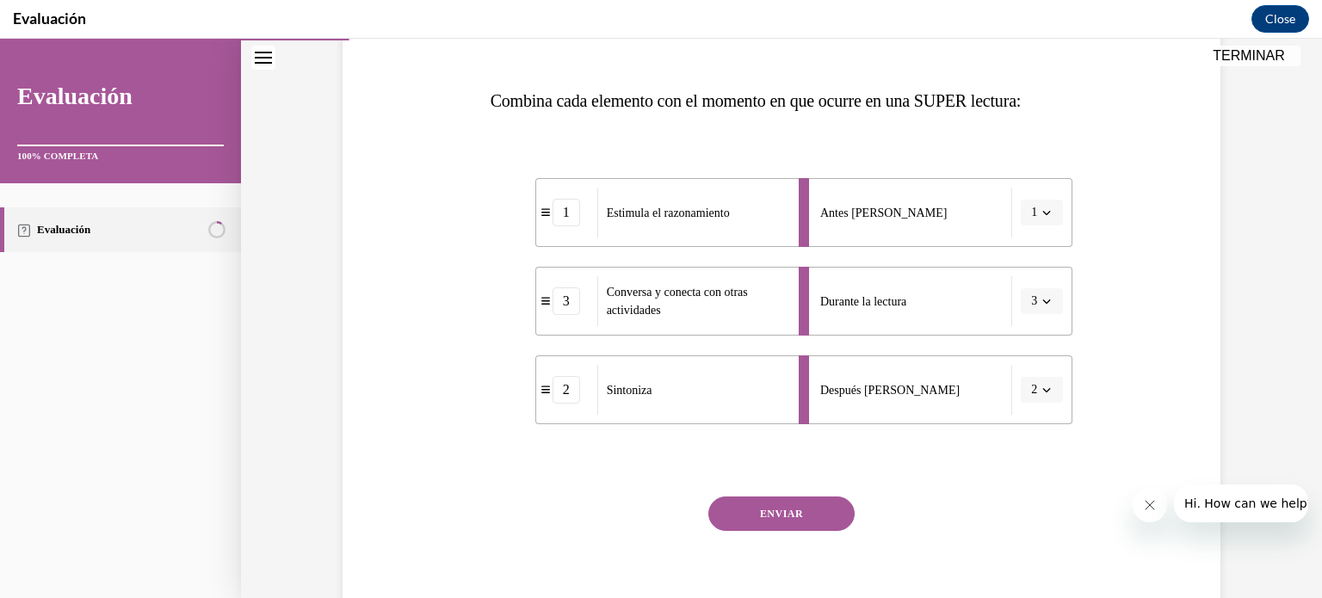
scroll to position [248, 0]
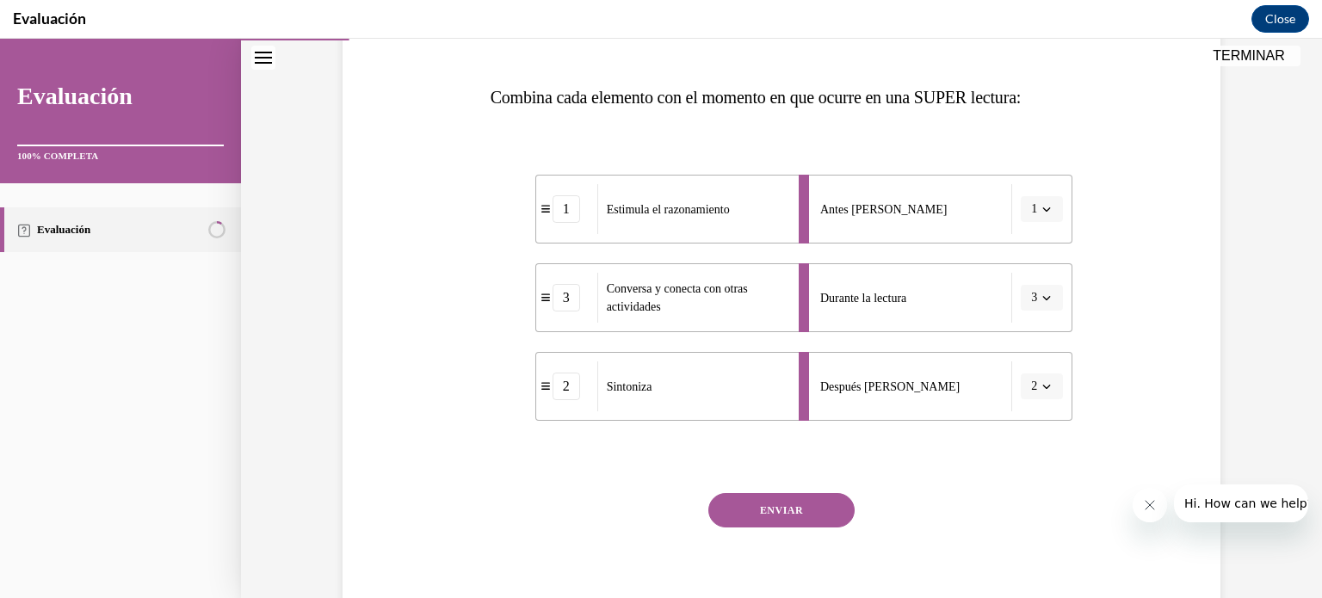
click at [1042, 302] on span "button" at bounding box center [1047, 298] width 12 height 12
click at [1035, 406] on div "2" at bounding box center [1030, 405] width 43 height 34
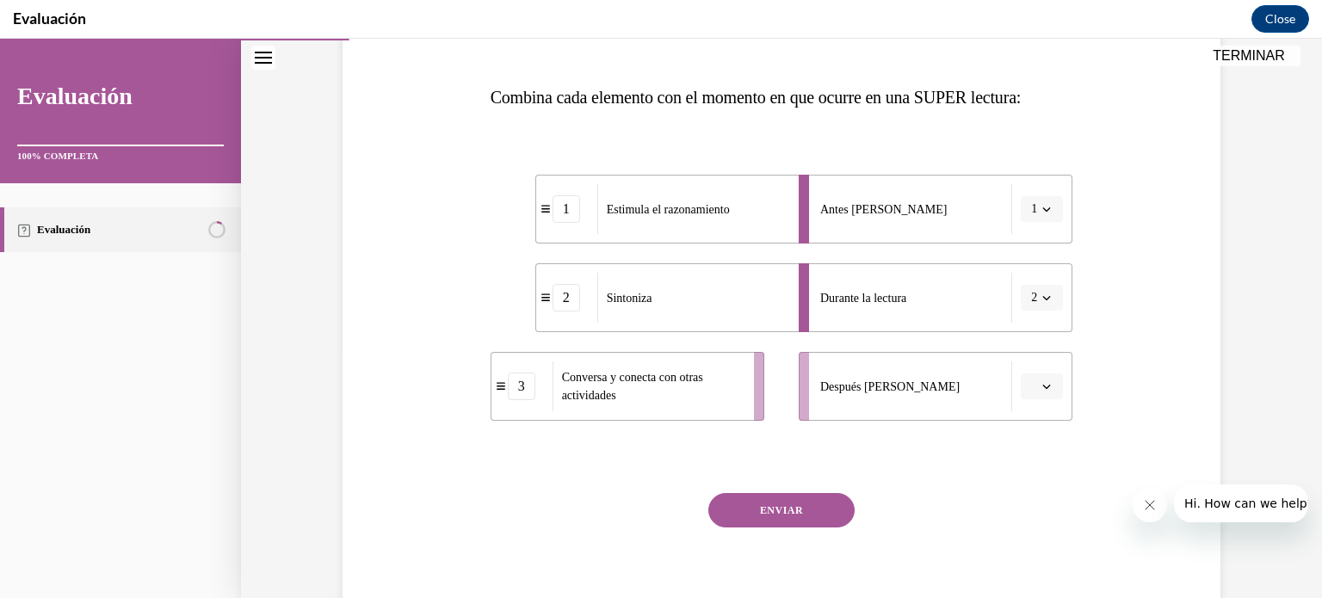
click at [1043, 389] on icon "button" at bounding box center [1046, 386] width 9 height 9
click at [1040, 514] on div "3" at bounding box center [1033, 528] width 43 height 34
click at [820, 507] on button "ENVIAR" at bounding box center [781, 510] width 146 height 34
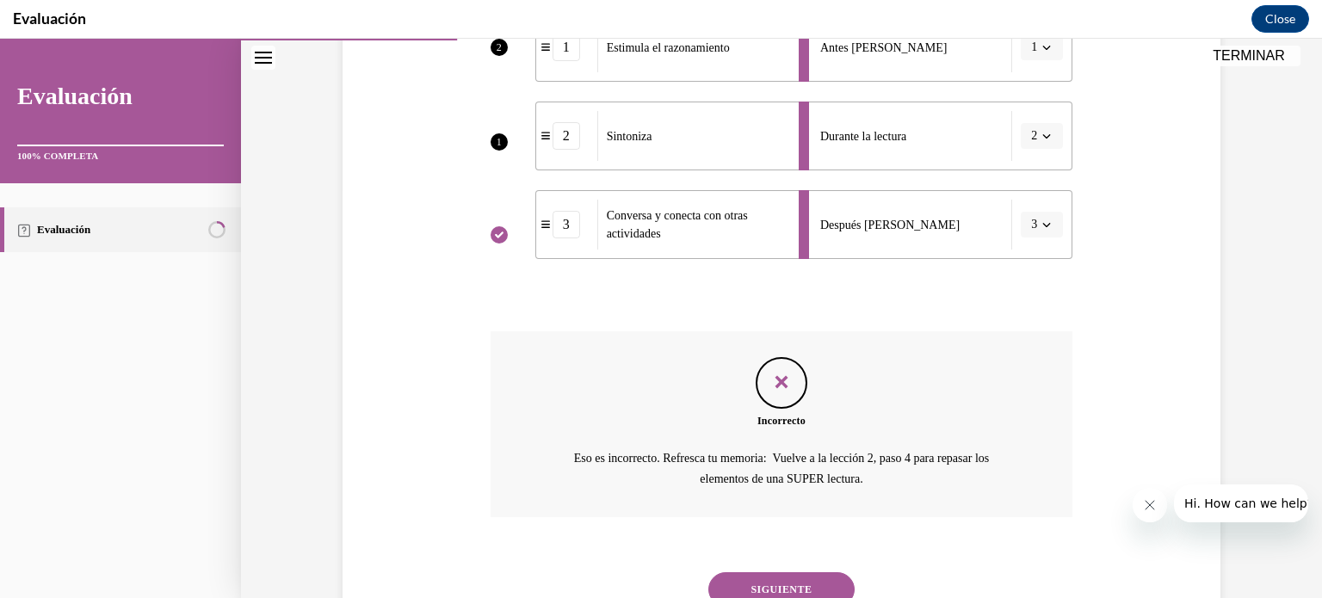
scroll to position [478, 0]
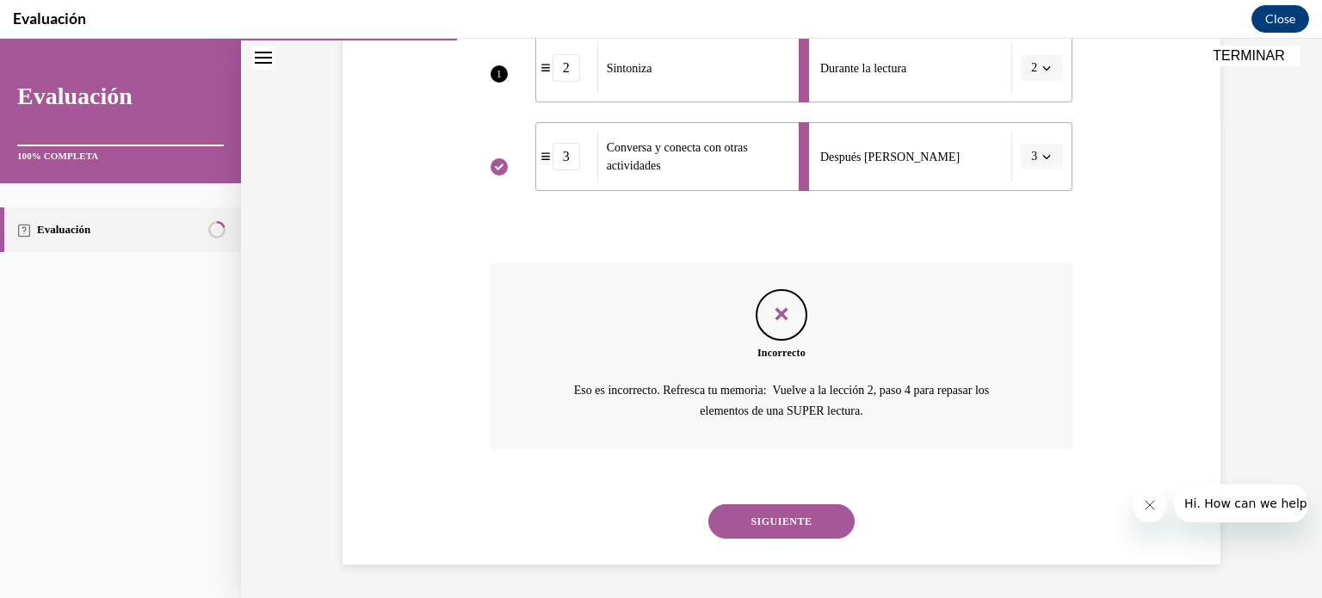
click at [833, 534] on button "SIGUIENTE" at bounding box center [781, 521] width 146 height 34
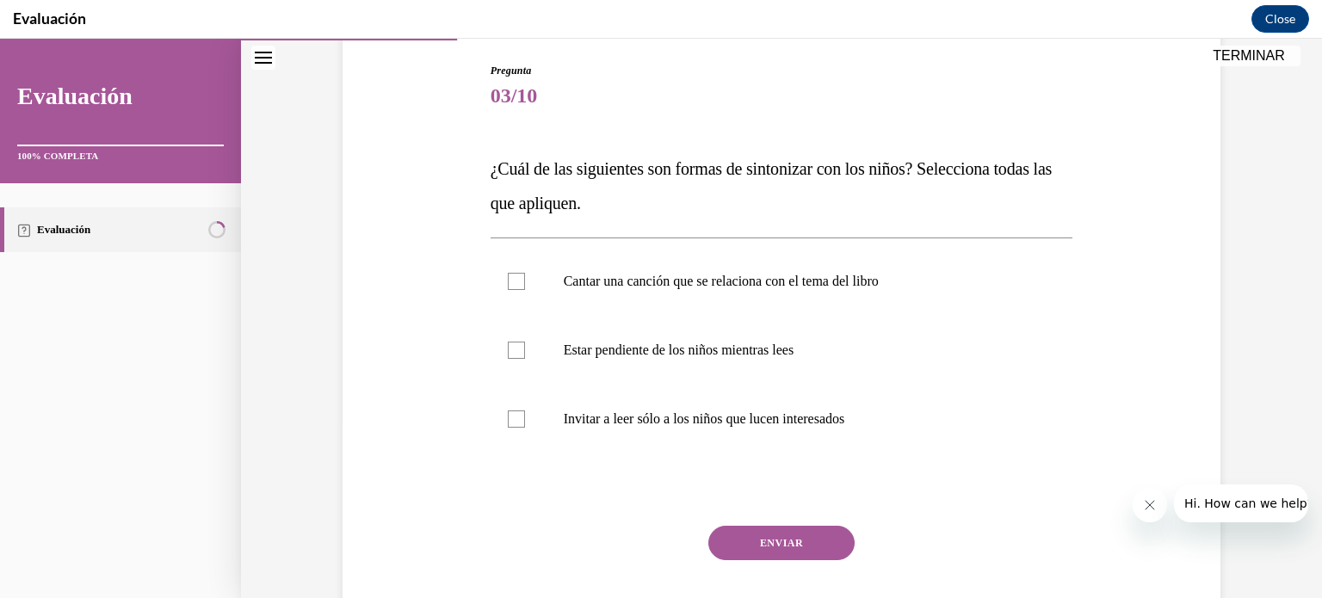
scroll to position [177, 0]
click at [940, 298] on label "Cantar una canción que se relaciona con el tema del libro" at bounding box center [782, 280] width 583 height 69
click at [525, 289] on input "Cantar una canción que se relaciona con el tema del libro" at bounding box center [516, 280] width 17 height 17
checkbox input "true"
click at [813, 374] on label "Estar pendiente de los niños mientras lees" at bounding box center [782, 349] width 583 height 69
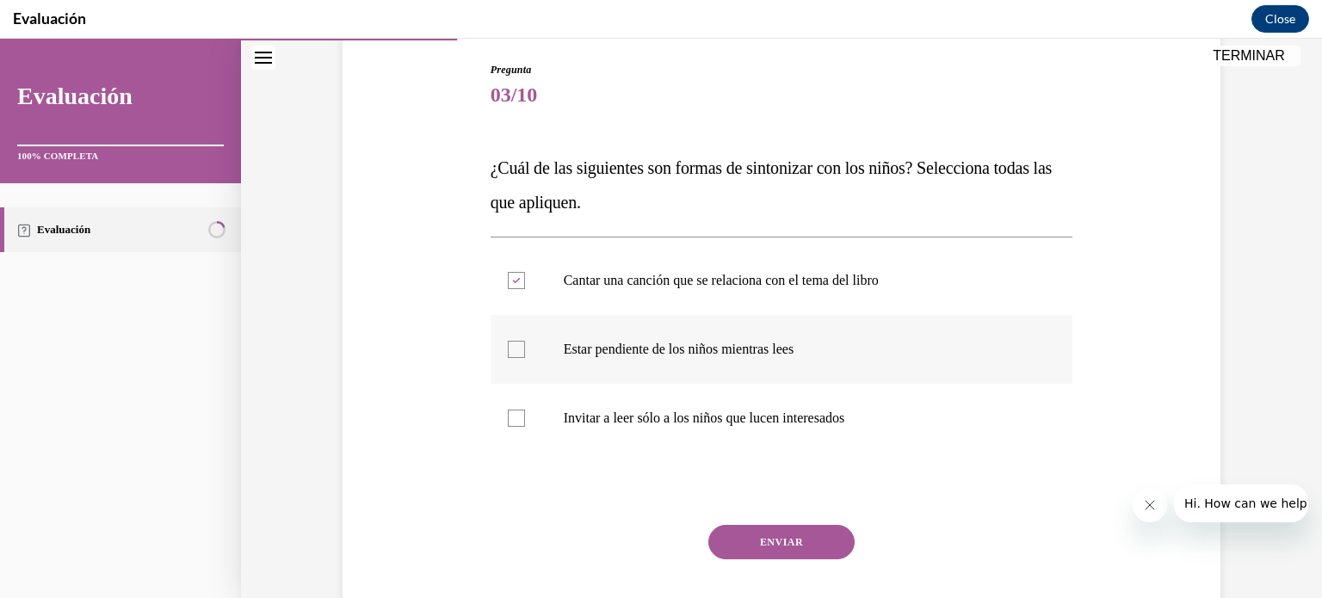
click at [525, 358] on input "Estar pendiente de los niños mientras lees" at bounding box center [516, 349] width 17 height 17
checkbox input "true"
click at [801, 547] on button "ENVIAR" at bounding box center [781, 542] width 146 height 34
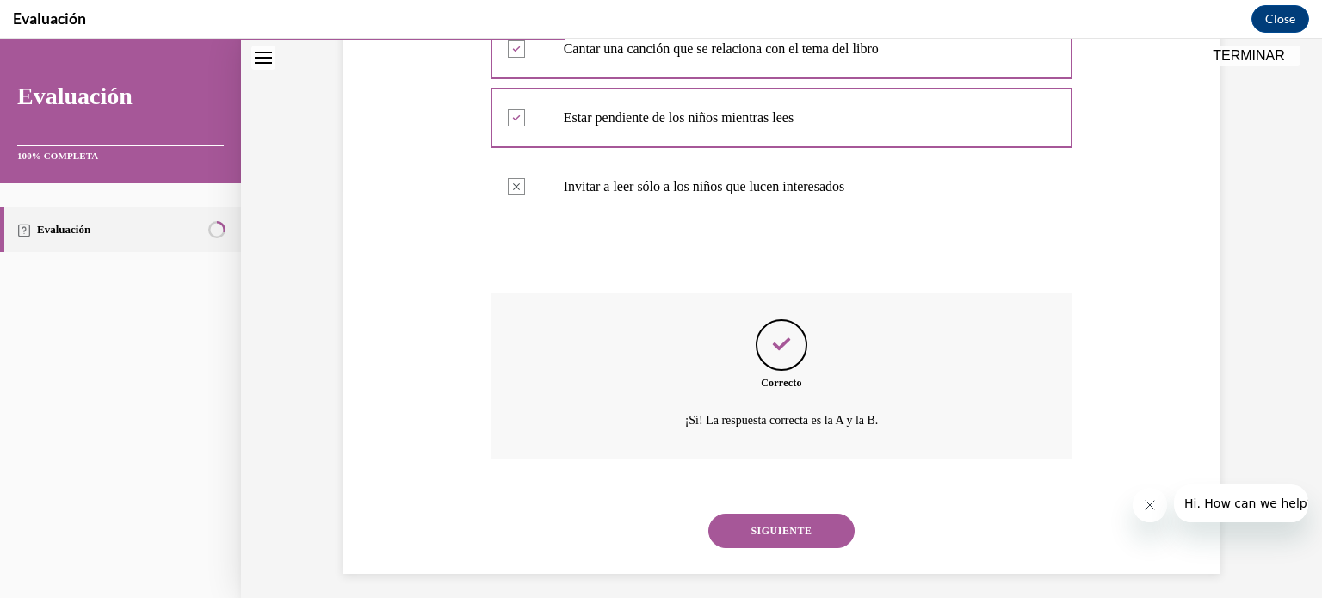
scroll to position [418, 0]
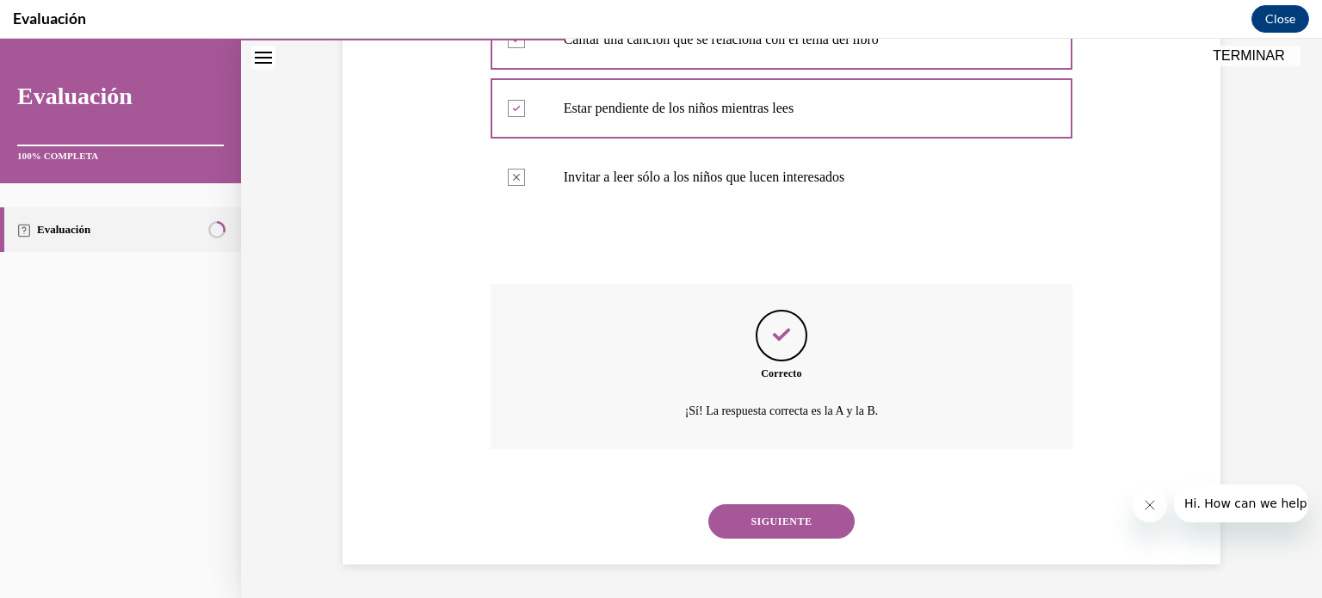
click at [792, 523] on button "SIGUIENTE" at bounding box center [781, 521] width 146 height 34
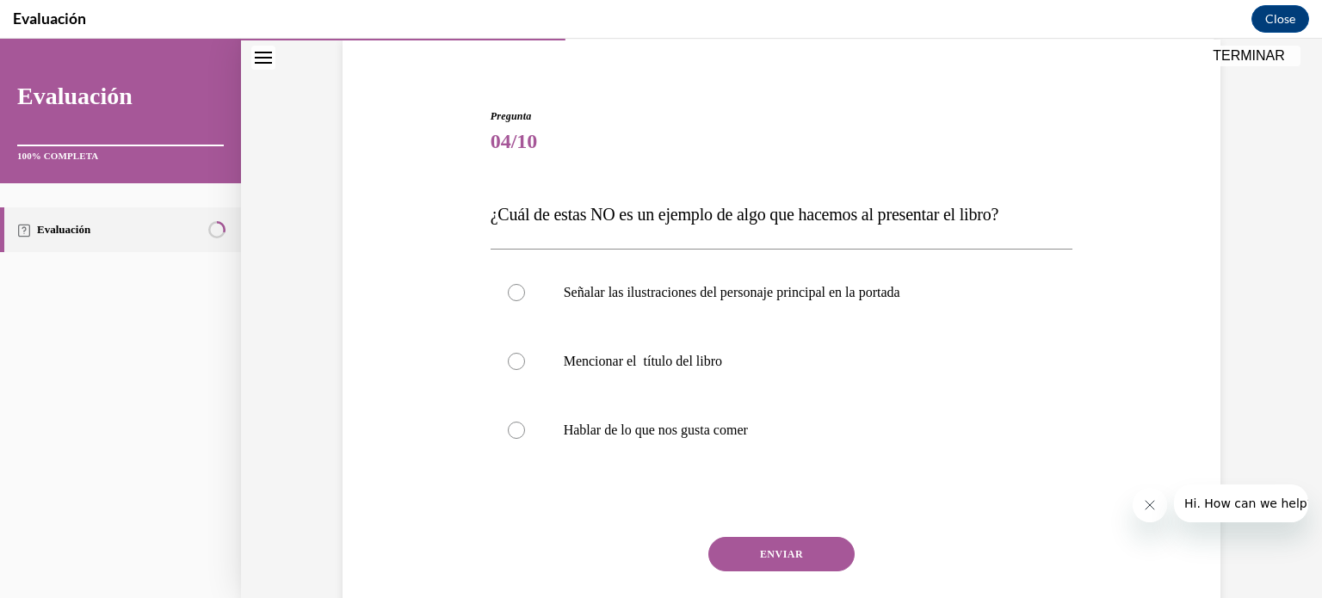
scroll to position [135, 0]
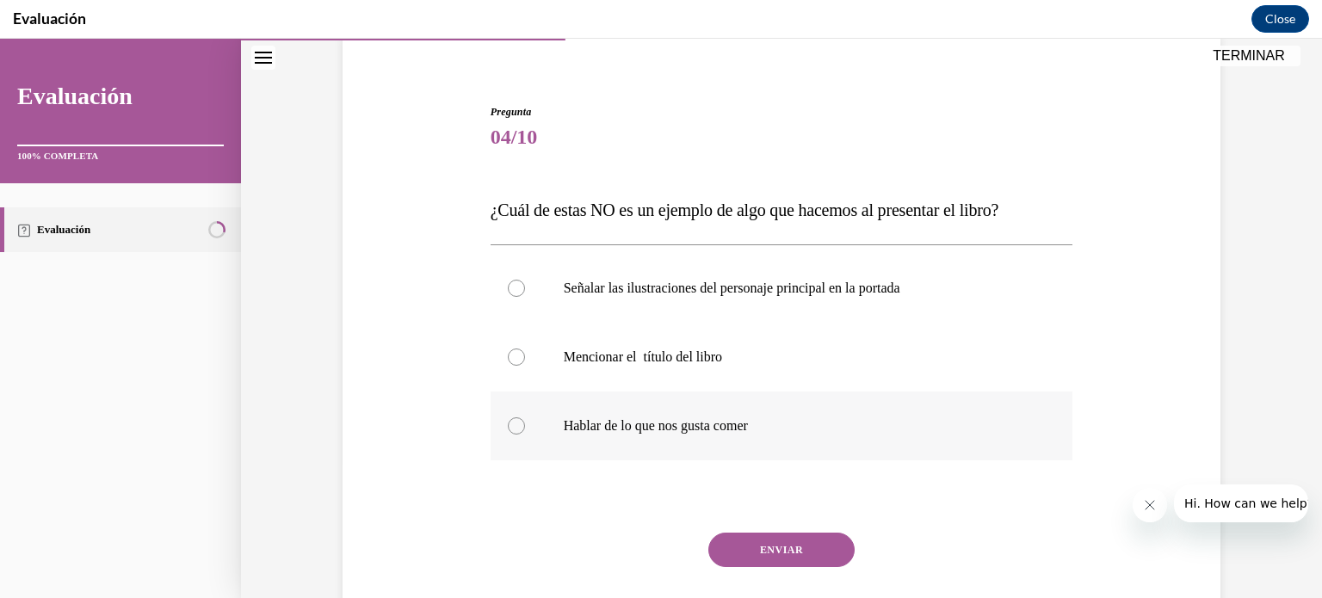
click at [886, 436] on label "Hablar de lo que nos gusta comer" at bounding box center [782, 426] width 583 height 69
click at [525, 435] on input "Hablar de lo que nos gusta comer" at bounding box center [516, 426] width 17 height 17
radio input "true"
click at [807, 563] on button "ENVIAR" at bounding box center [781, 550] width 146 height 34
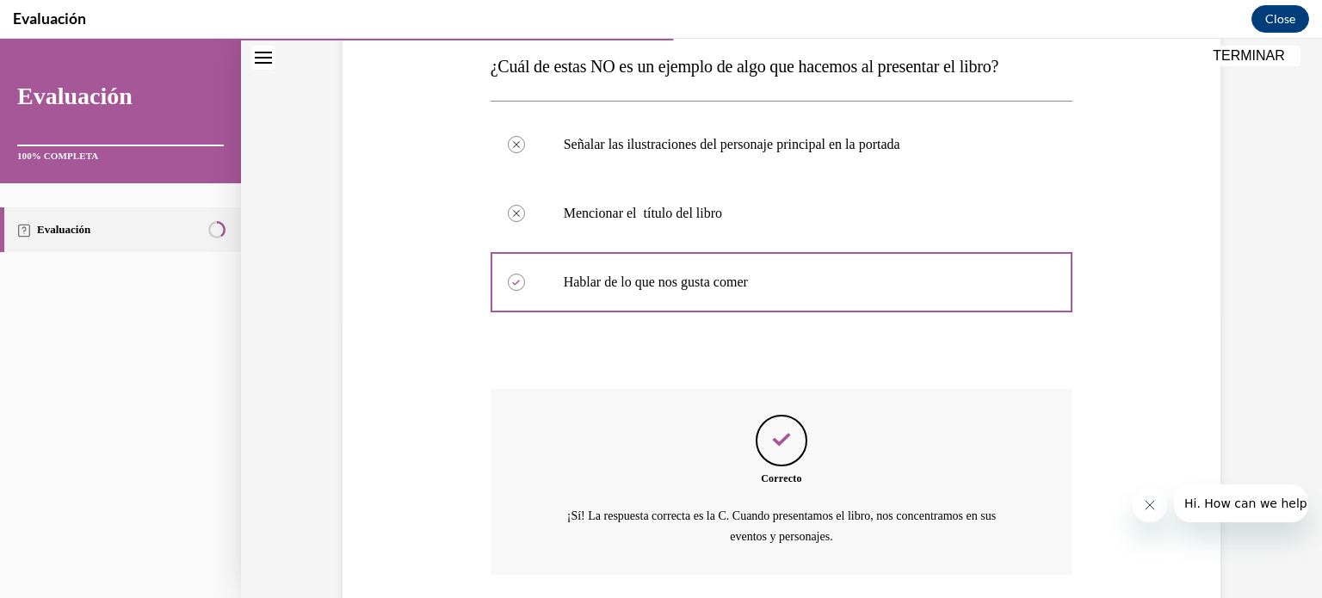
scroll to position [405, 0]
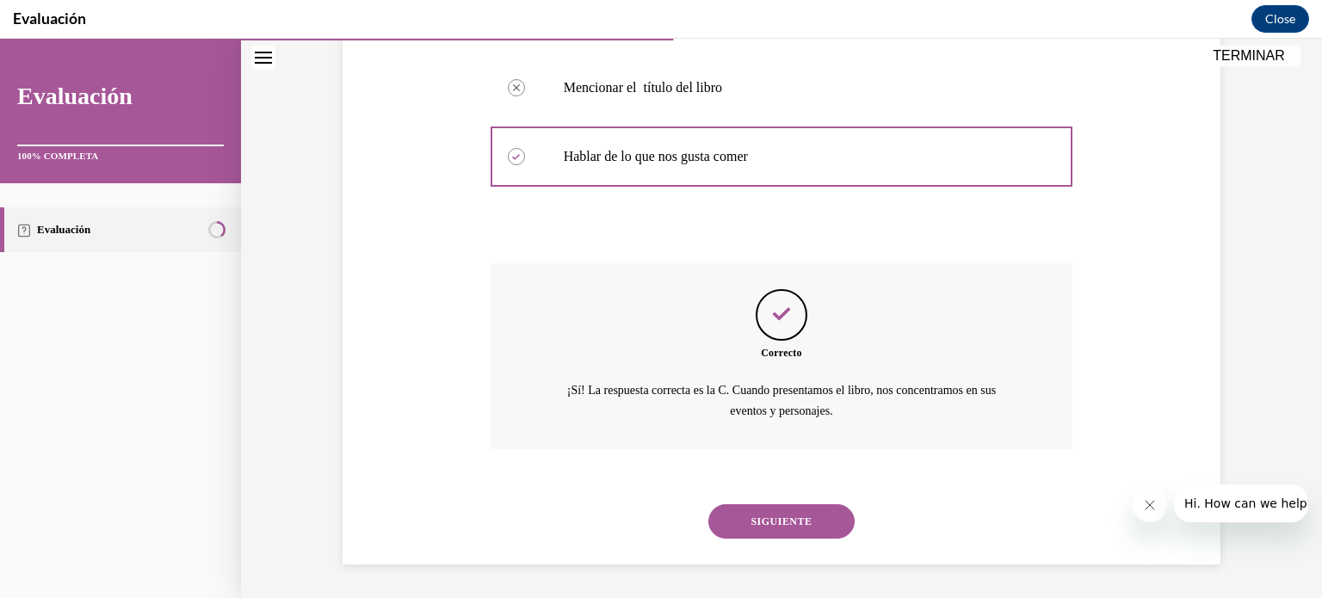
click at [758, 512] on button "SIGUIENTE" at bounding box center [781, 521] width 146 height 34
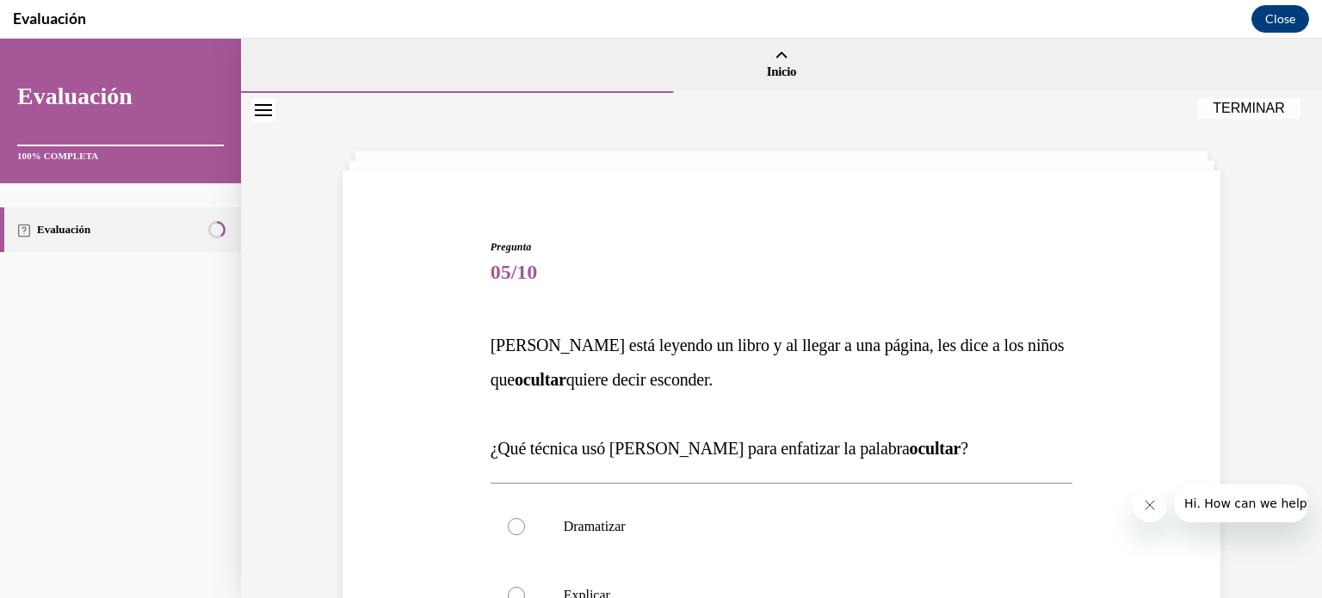
click at [1301, 290] on div "Pregunta 05/10 Gladys está leyendo un libro y al llegar a una página, les dice …" at bounding box center [781, 520] width 1081 height 854
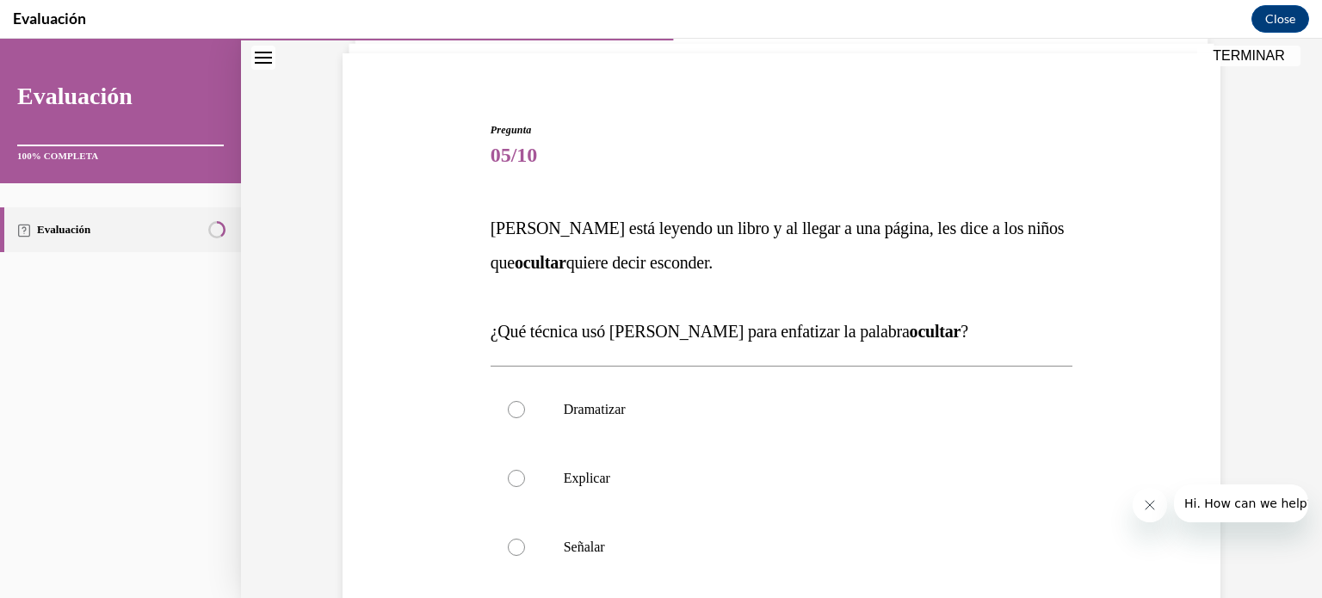
scroll to position [136, 0]
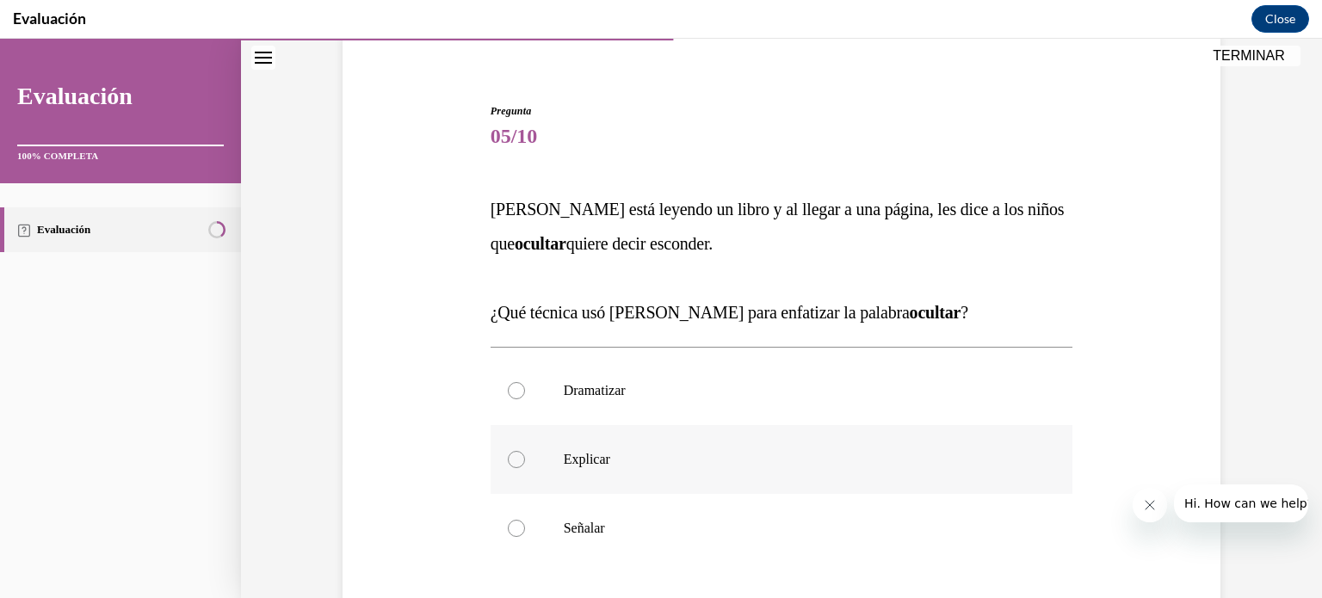
click at [633, 447] on label "Explicar" at bounding box center [782, 459] width 583 height 69
click at [525, 451] on input "Explicar" at bounding box center [516, 459] width 17 height 17
radio input "true"
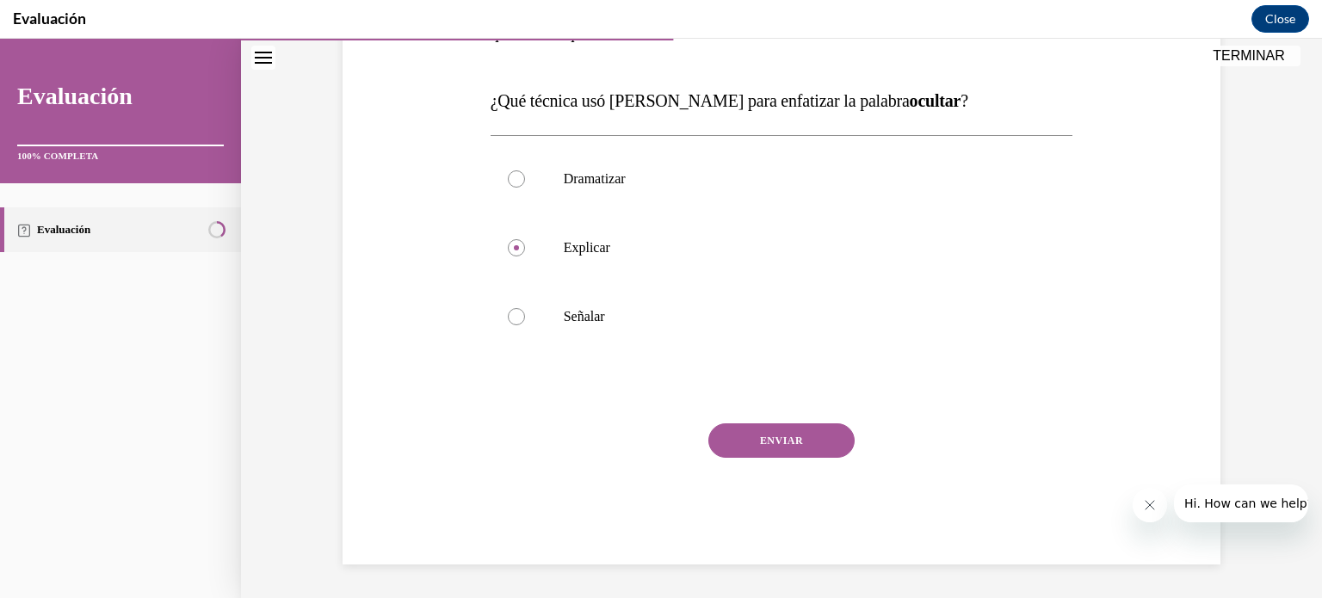
click at [827, 447] on button "ENVIAR" at bounding box center [781, 441] width 146 height 34
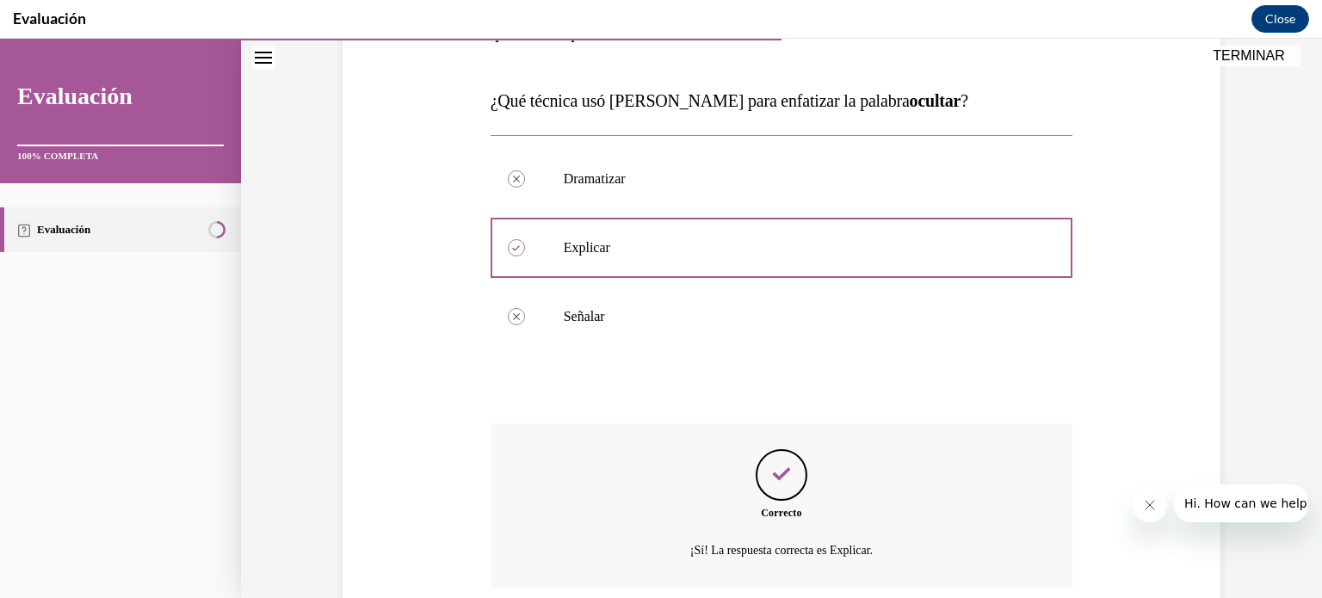
scroll to position [487, 0]
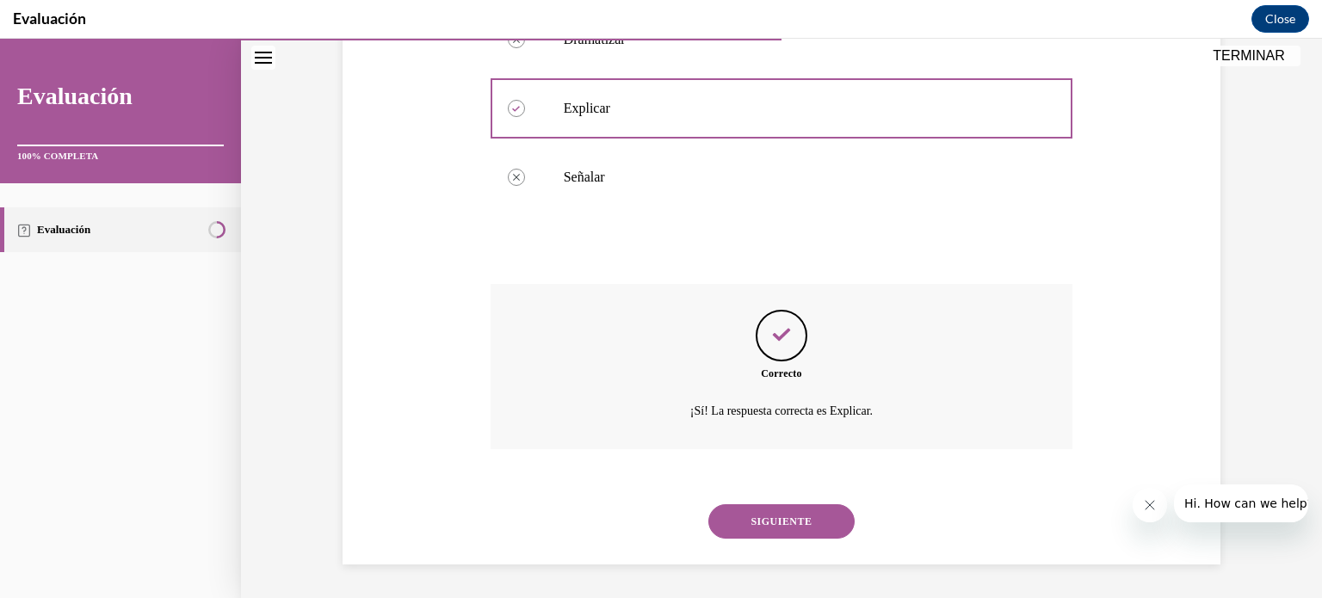
click at [798, 534] on button "SIGUIENTE" at bounding box center [781, 521] width 146 height 34
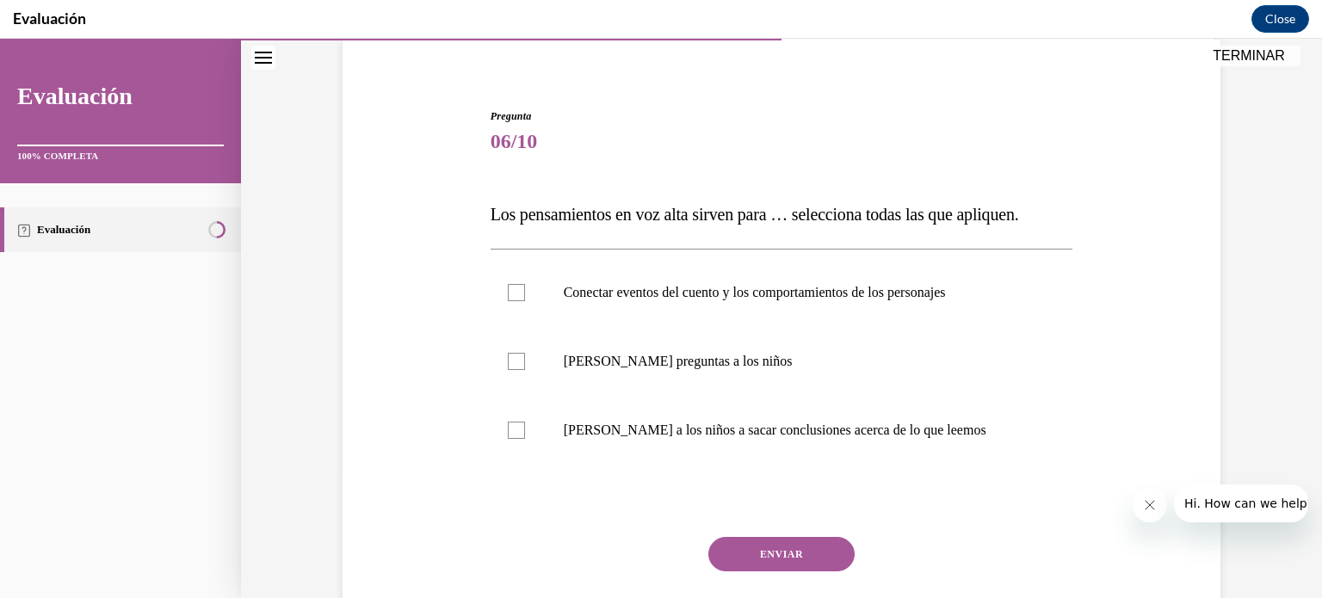
scroll to position [132, 0]
click at [964, 304] on label "Conectar eventos del cuento y los comportamientos de los personajes" at bounding box center [782, 291] width 583 height 69
click at [525, 300] on input "Conectar eventos del cuento y los comportamientos de los personajes" at bounding box center [516, 291] width 17 height 17
checkbox input "true"
click at [892, 436] on p "Ayudar a los niños a sacar conclusiones acerca de lo que leemos" at bounding box center [797, 429] width 467 height 17
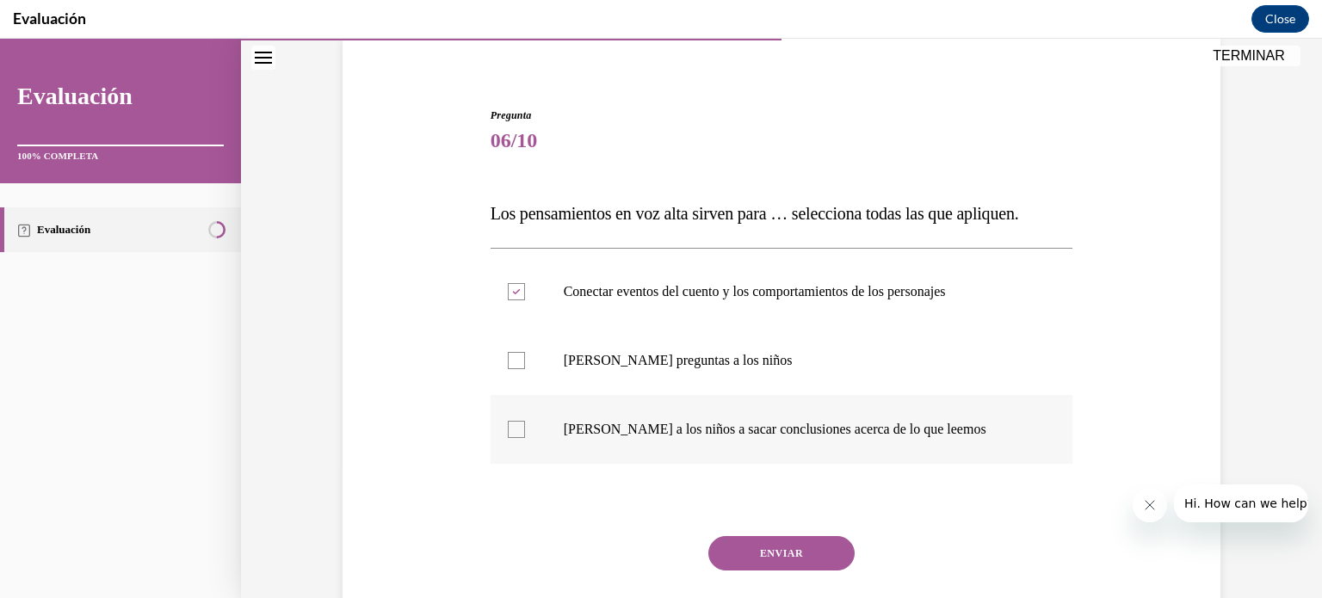
click at [525, 436] on input "Ayudar a los niños a sacar conclusiones acerca de lo que leemos" at bounding box center [516, 429] width 17 height 17
checkbox input "true"
click at [782, 542] on button "ENVIAR" at bounding box center [781, 553] width 146 height 34
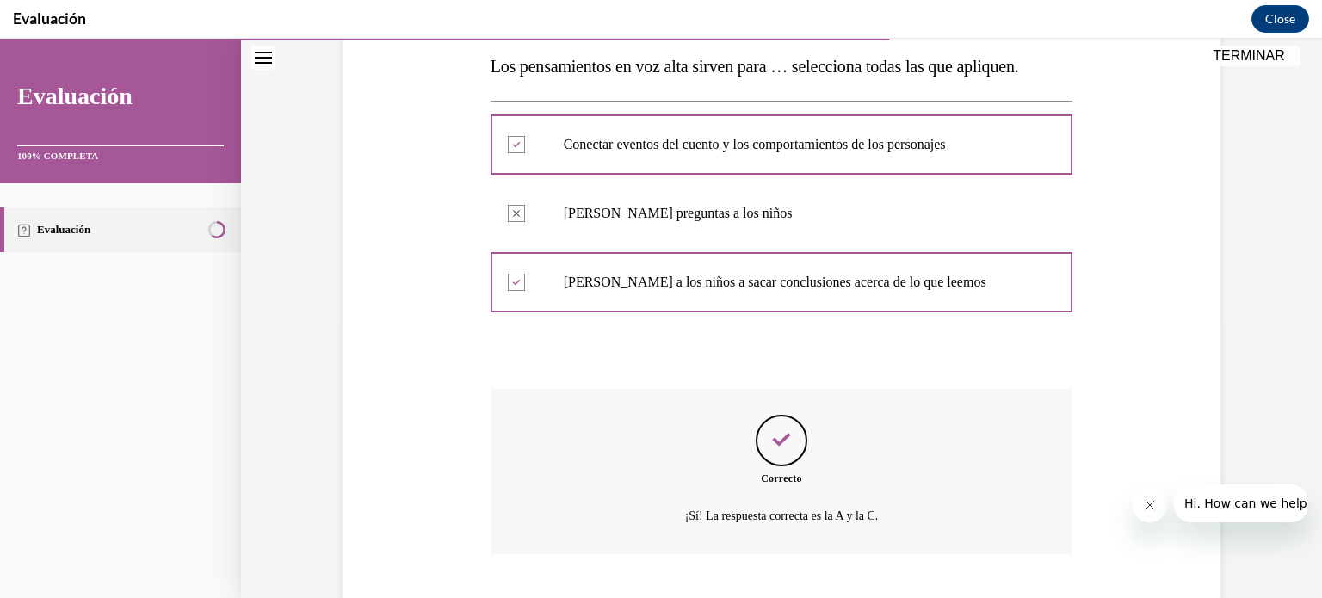
scroll to position [384, 0]
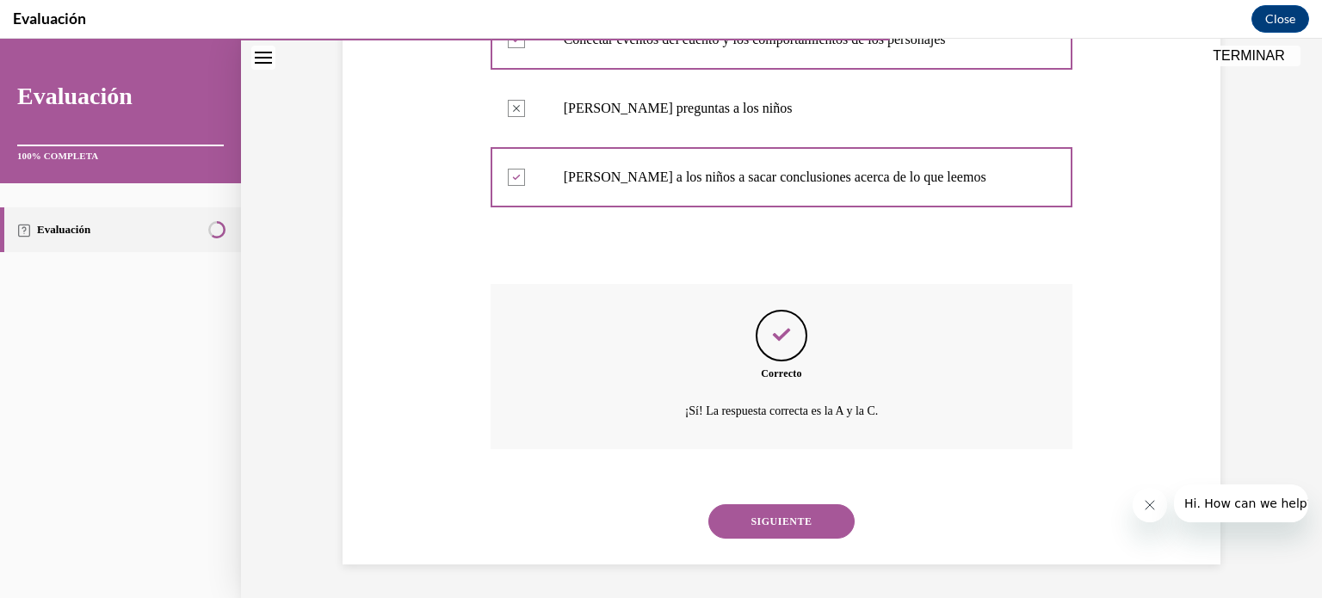
click at [779, 520] on button "SIGUIENTE" at bounding box center [781, 521] width 146 height 34
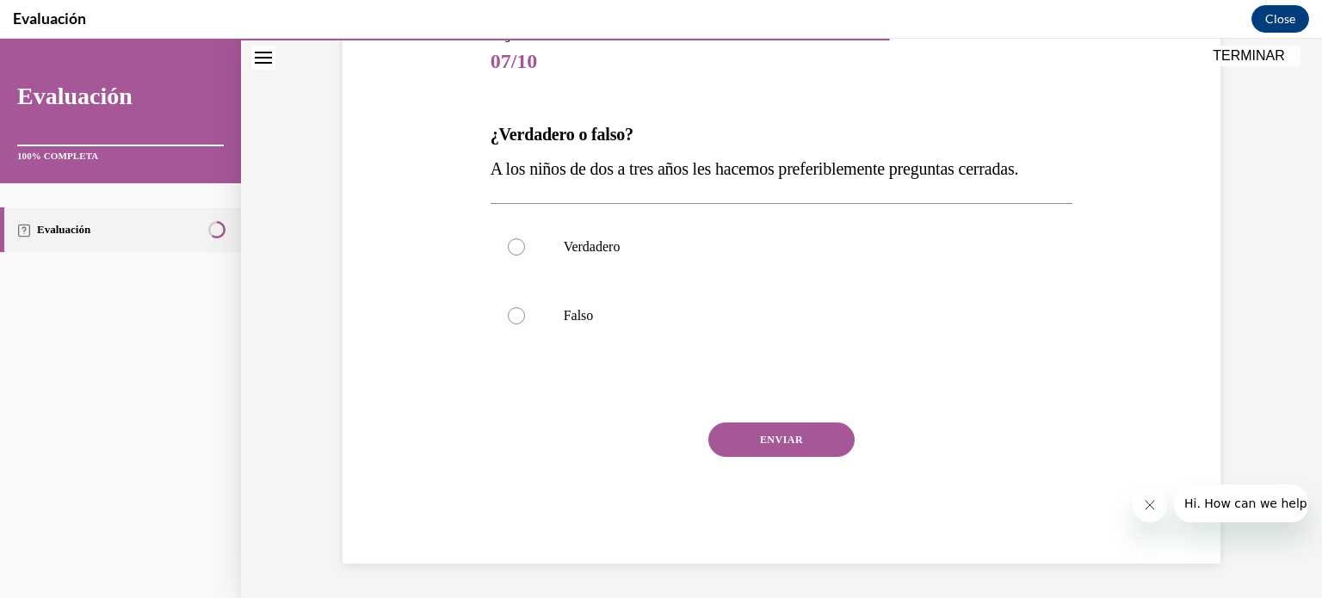
scroll to position [190, 0]
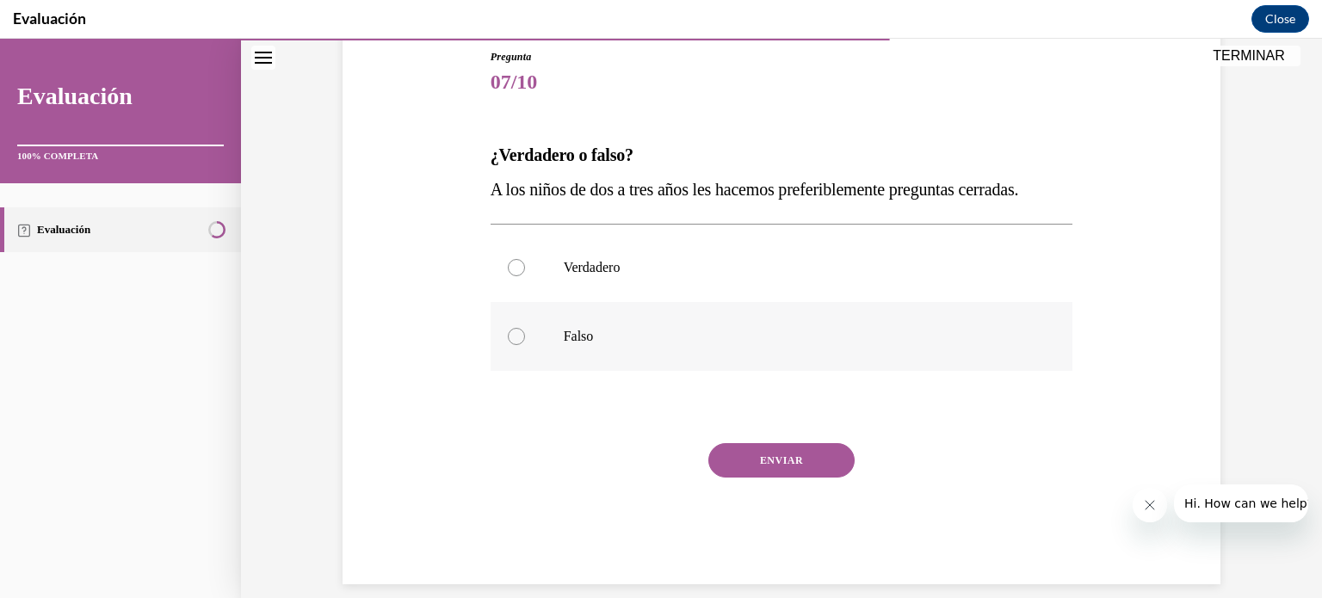
click at [724, 348] on label "Falso" at bounding box center [782, 336] width 583 height 69
click at [525, 345] on input "Falso" at bounding box center [516, 336] width 17 height 17
radio input "true"
click at [807, 453] on button "ENVIAR" at bounding box center [781, 460] width 146 height 34
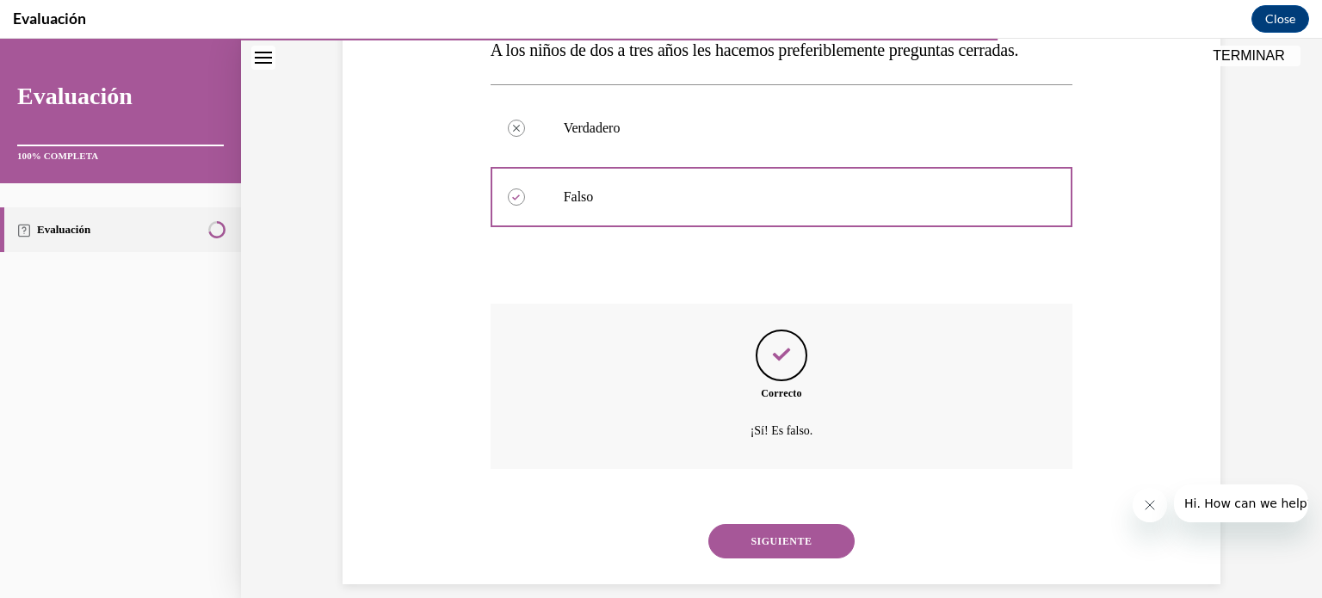
scroll to position [349, 0]
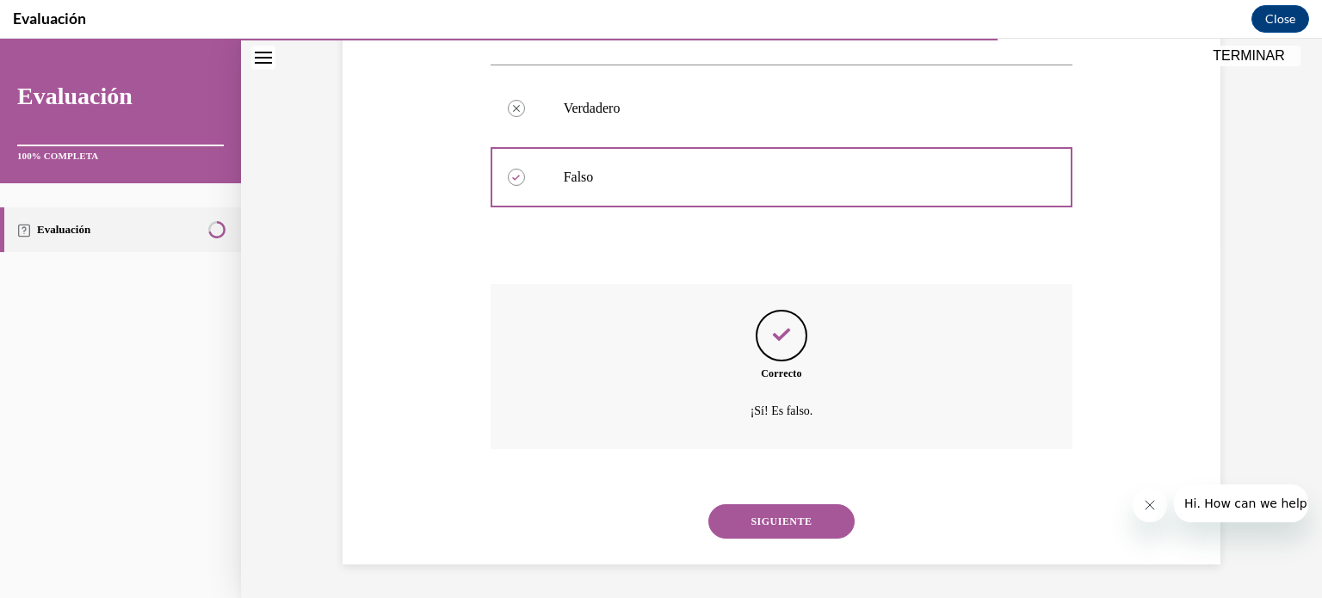
click at [788, 516] on button "SIGUIENTE" at bounding box center [781, 521] width 146 height 34
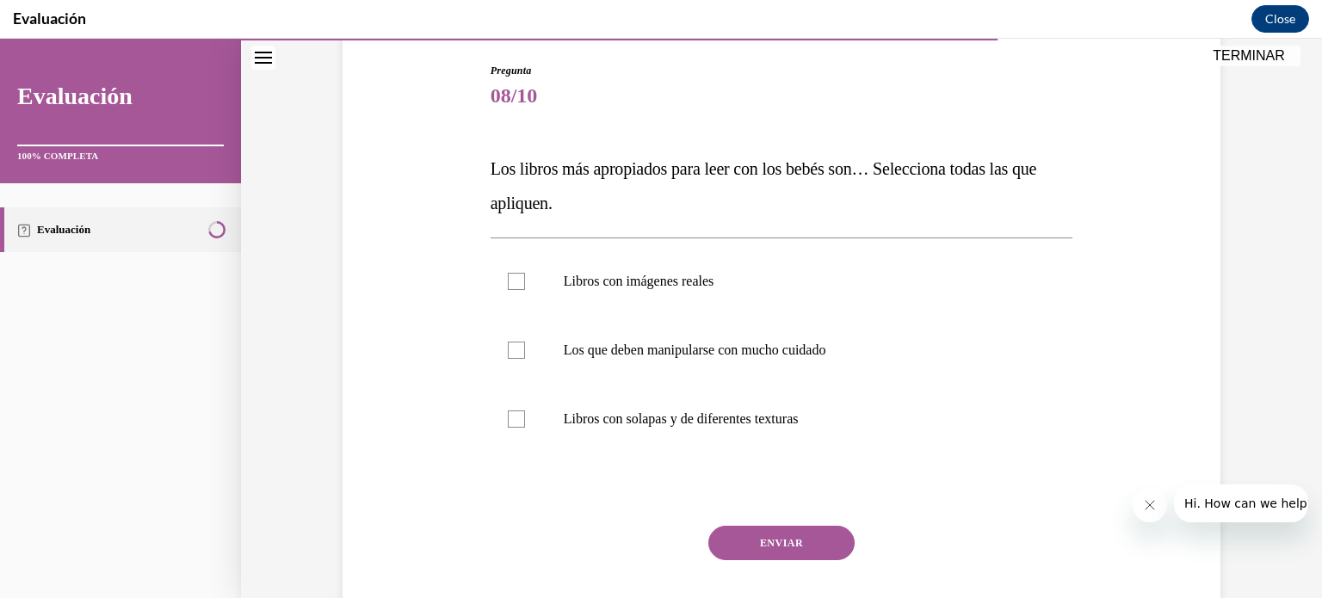
scroll to position [176, 0]
click at [754, 295] on label "Libros con imágenes reales" at bounding box center [782, 282] width 583 height 69
click at [525, 291] on input "Libros con imágenes reales" at bounding box center [516, 282] width 17 height 17
checkbox input "true"
click at [735, 427] on p "Libros con solapas y de diferentes texturas" at bounding box center [797, 419] width 467 height 17
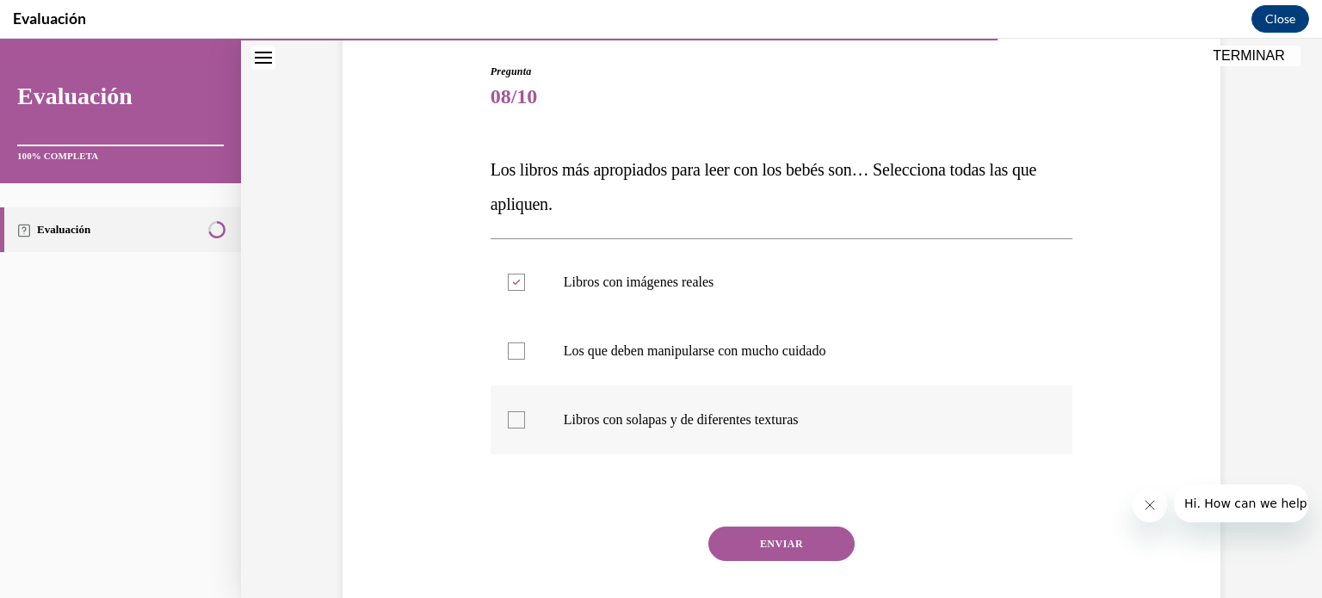
click at [525, 427] on input "Libros con solapas y de diferentes texturas" at bounding box center [516, 419] width 17 height 17
checkbox input "true"
click at [776, 540] on button "ENVIAR" at bounding box center [781, 544] width 146 height 34
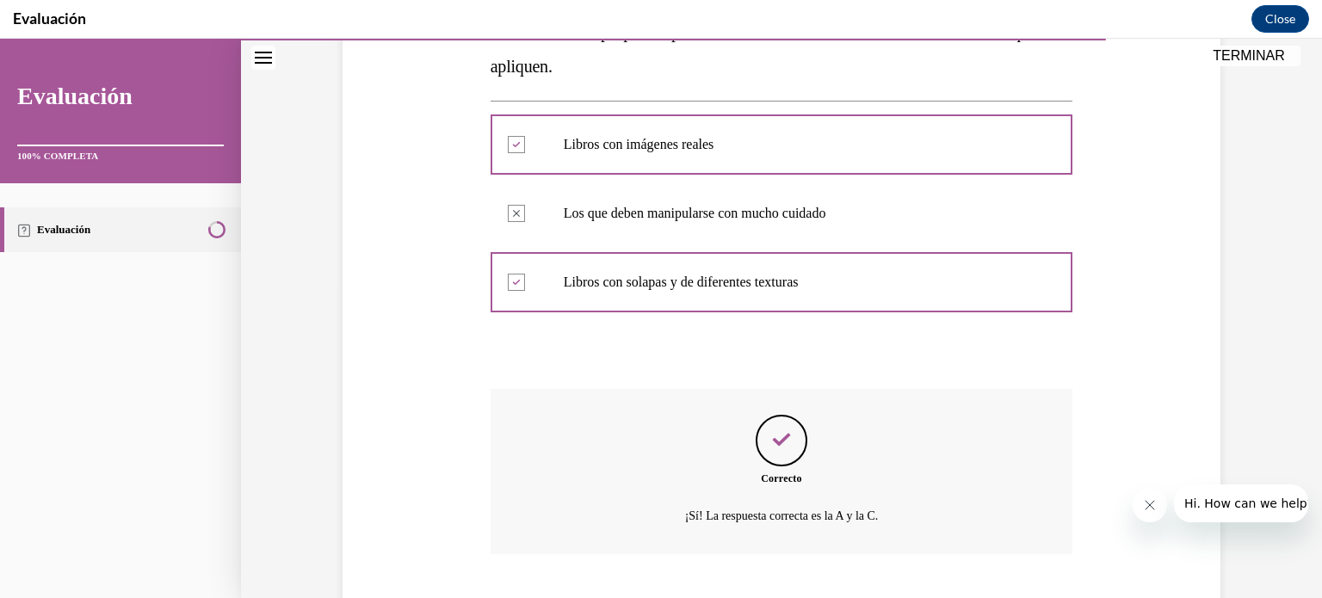
scroll to position [418, 0]
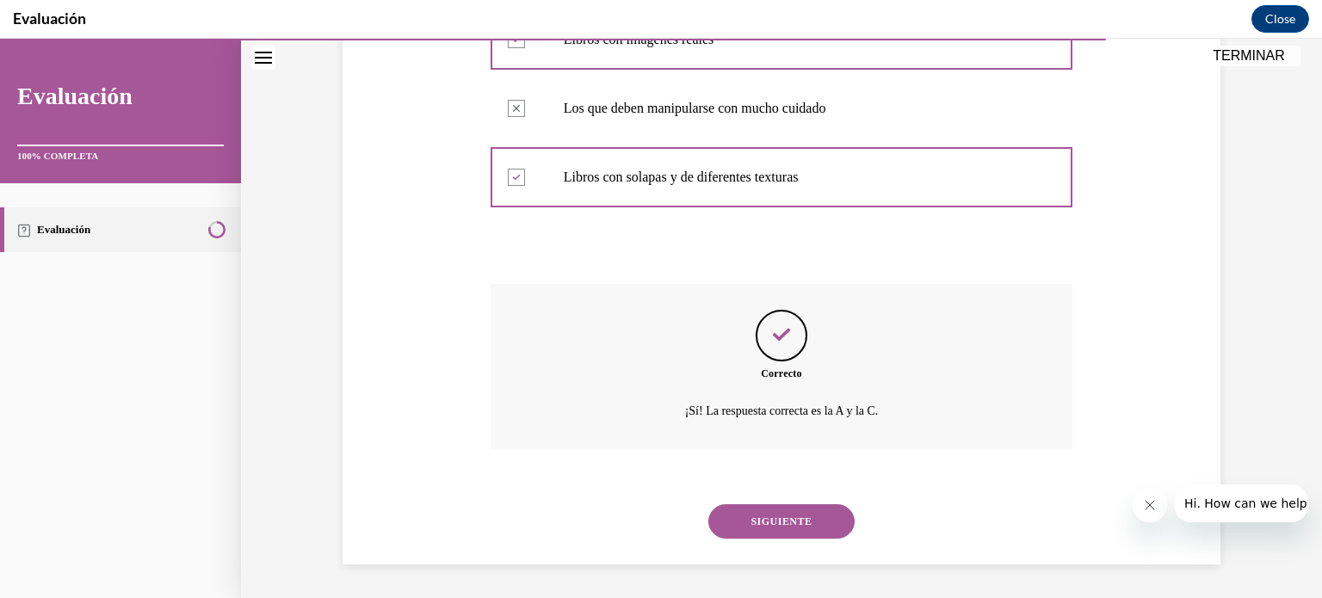
click at [787, 521] on button "SIGUIENTE" at bounding box center [781, 521] width 146 height 34
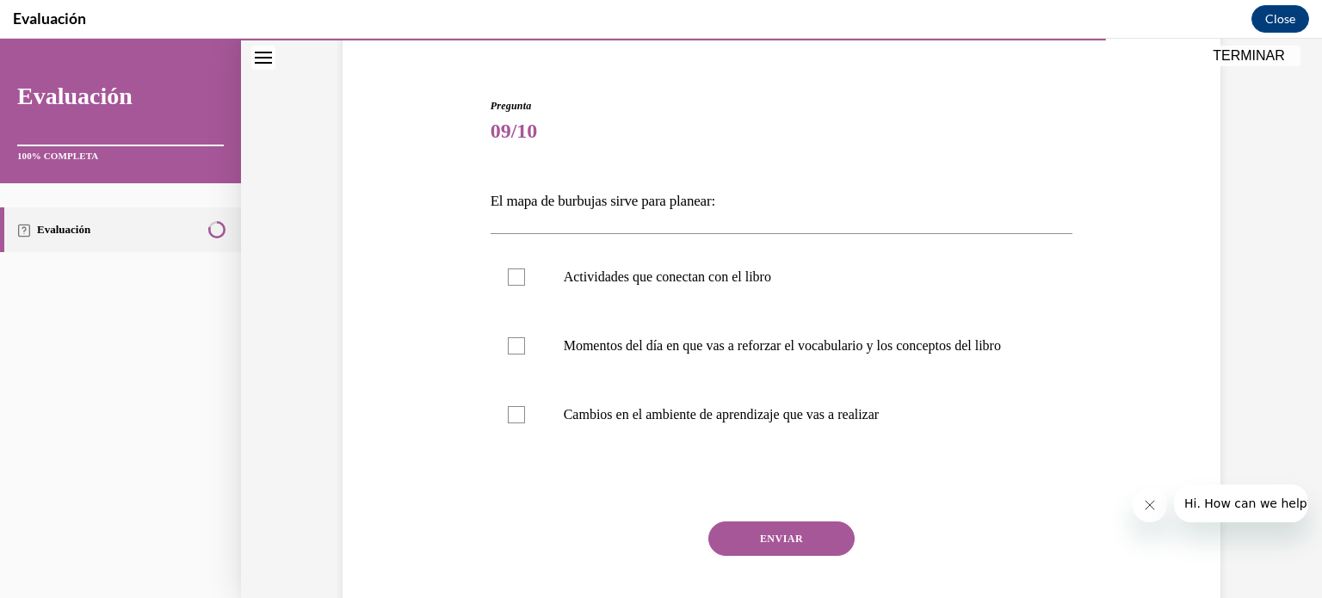
scroll to position [144, 0]
click at [782, 271] on p "Actividades que conectan con el libro" at bounding box center [797, 274] width 467 height 17
click at [525, 271] on input "Actividades que conectan con el libro" at bounding box center [516, 274] width 17 height 17
checkbox input "true"
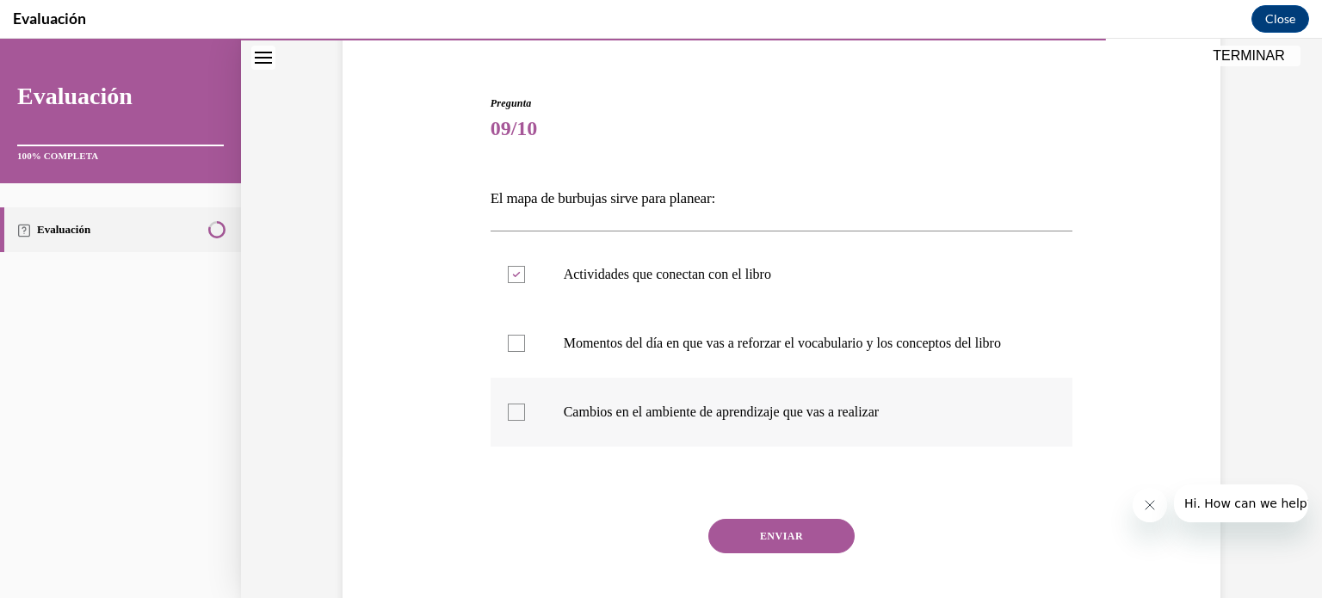
click at [681, 447] on label "Cambios en el ambiente de aprendizaje que vas a realizar" at bounding box center [782, 412] width 583 height 69
click at [525, 421] on input "Cambios en el ambiente de aprendizaje que vas a realizar" at bounding box center [516, 412] width 17 height 17
checkbox input "true"
click at [675, 290] on label "Actividades que conectan con el libro" at bounding box center [782, 274] width 583 height 69
click at [525, 283] on input "Actividades que conectan con el libro" at bounding box center [516, 274] width 17 height 17
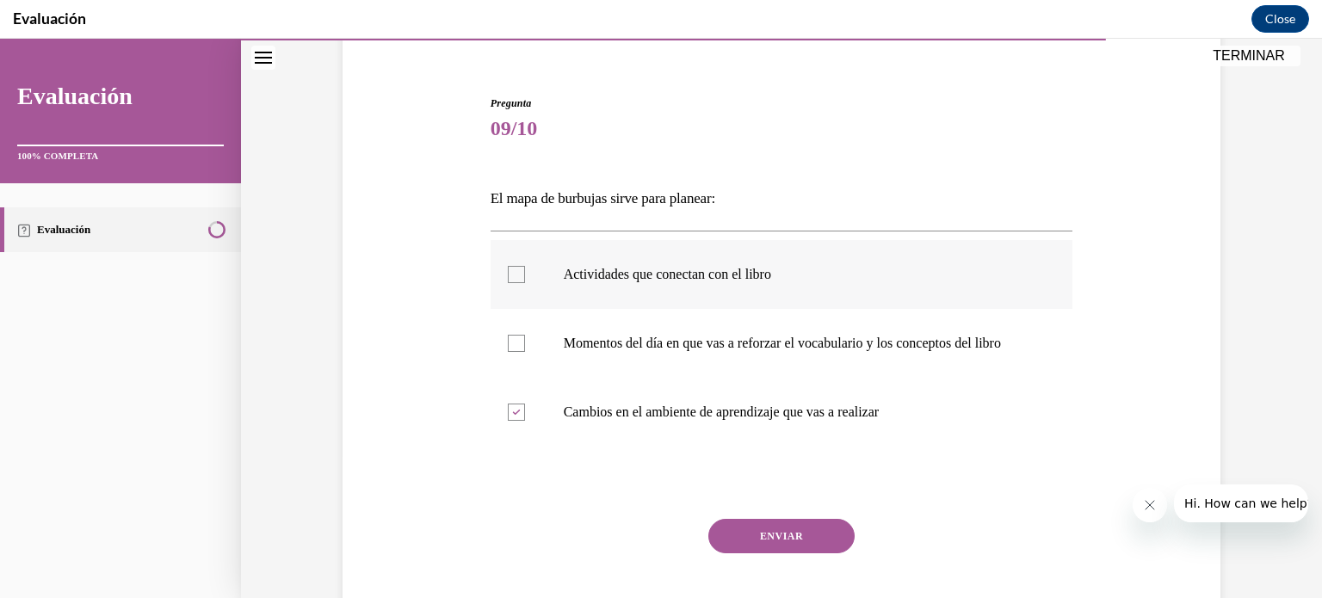
click at [743, 291] on label "Actividades que conectan con el libro" at bounding box center [782, 274] width 583 height 69
click at [525, 283] on input "Actividades que conectan con el libro" at bounding box center [516, 274] width 17 height 17
checkbox input "true"
click at [684, 421] on p "Cambios en el ambiente de aprendizaje que vas a realizar" at bounding box center [797, 412] width 467 height 17
click at [525, 421] on input "Cambios en el ambiente de aprendizaje que vas a realizar" at bounding box center [516, 412] width 17 height 17
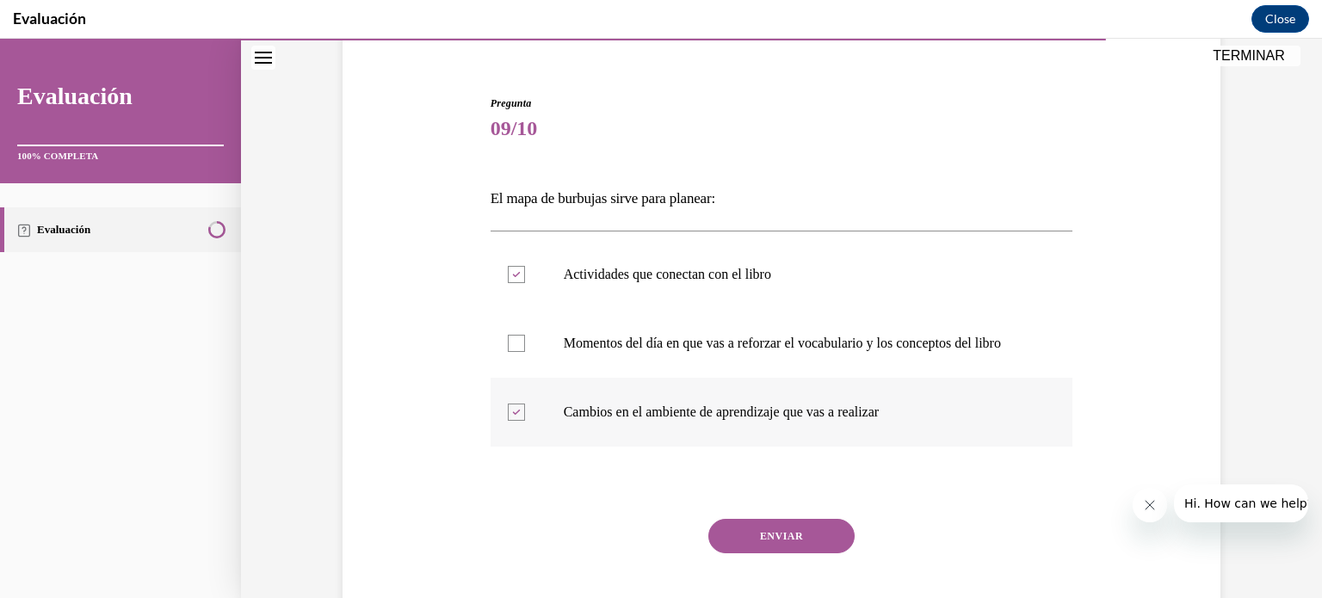
checkbox input "false"
click at [769, 547] on button "ENVIAR" at bounding box center [781, 536] width 146 height 34
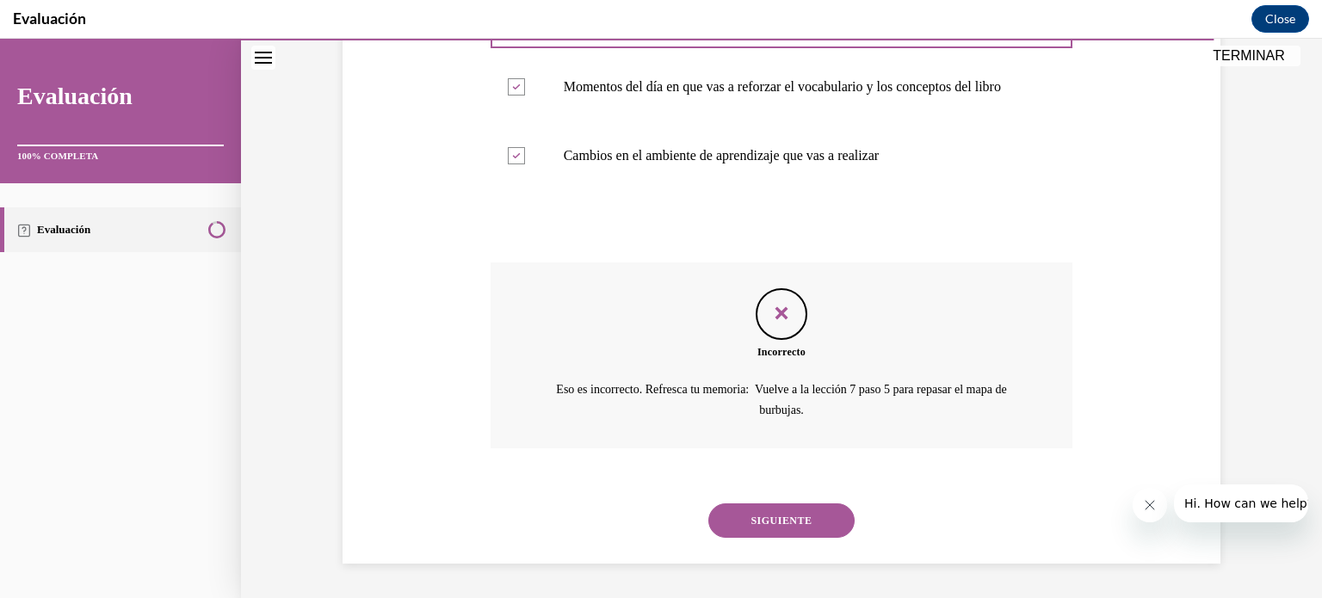
scroll to position [417, 0]
click at [776, 518] on button "SIGUIENTE" at bounding box center [781, 521] width 146 height 34
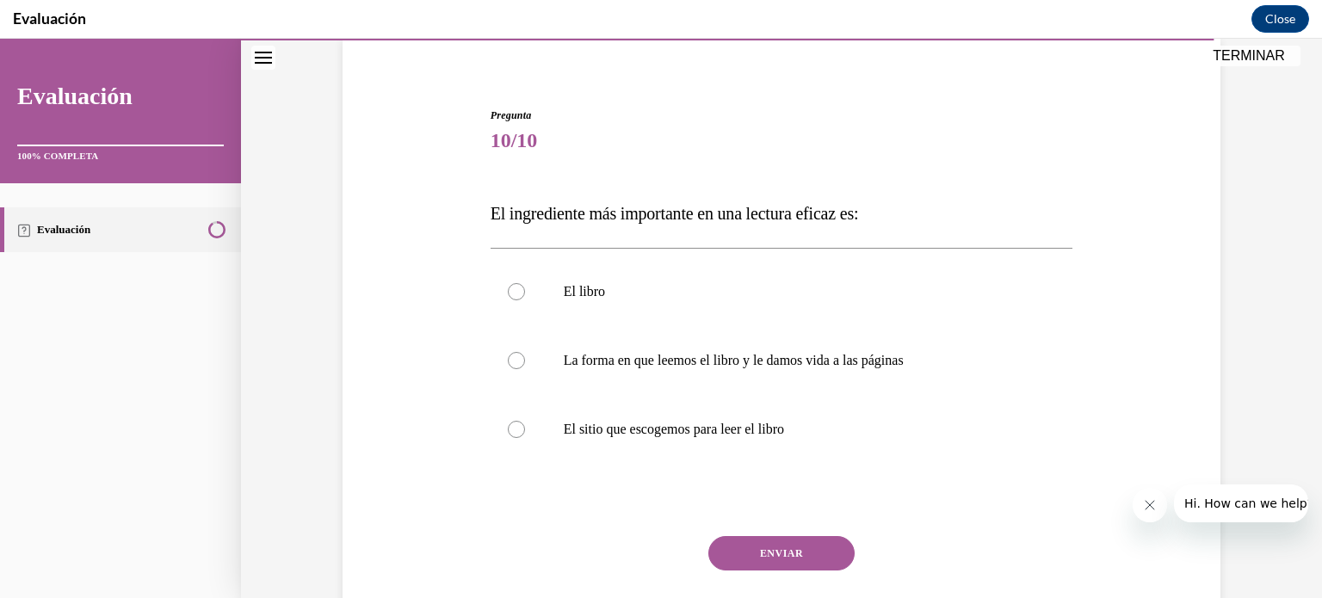
scroll to position [136, 0]
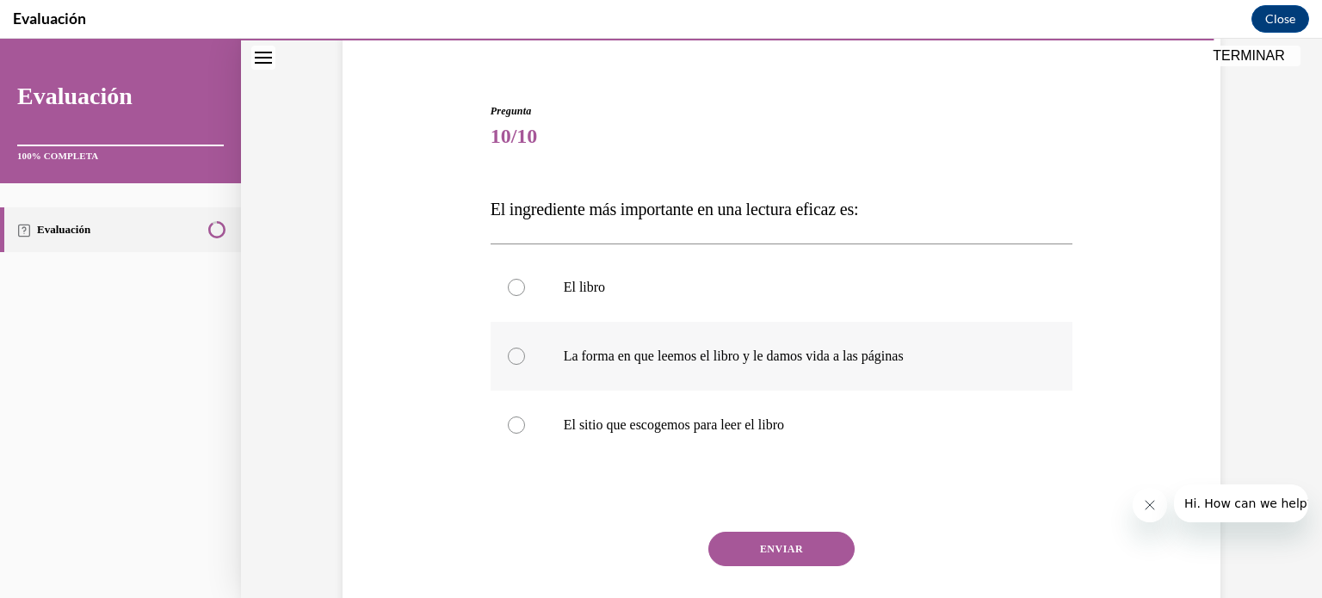
click at [837, 382] on label "La forma en que leemos el libro y le damos vida a las páginas" at bounding box center [782, 356] width 583 height 69
click at [525, 365] on input "La forma en que leemos el libro y le damos vida a las páginas" at bounding box center [516, 356] width 17 height 17
radio input "true"
click at [804, 538] on button "ENVIAR" at bounding box center [781, 549] width 146 height 34
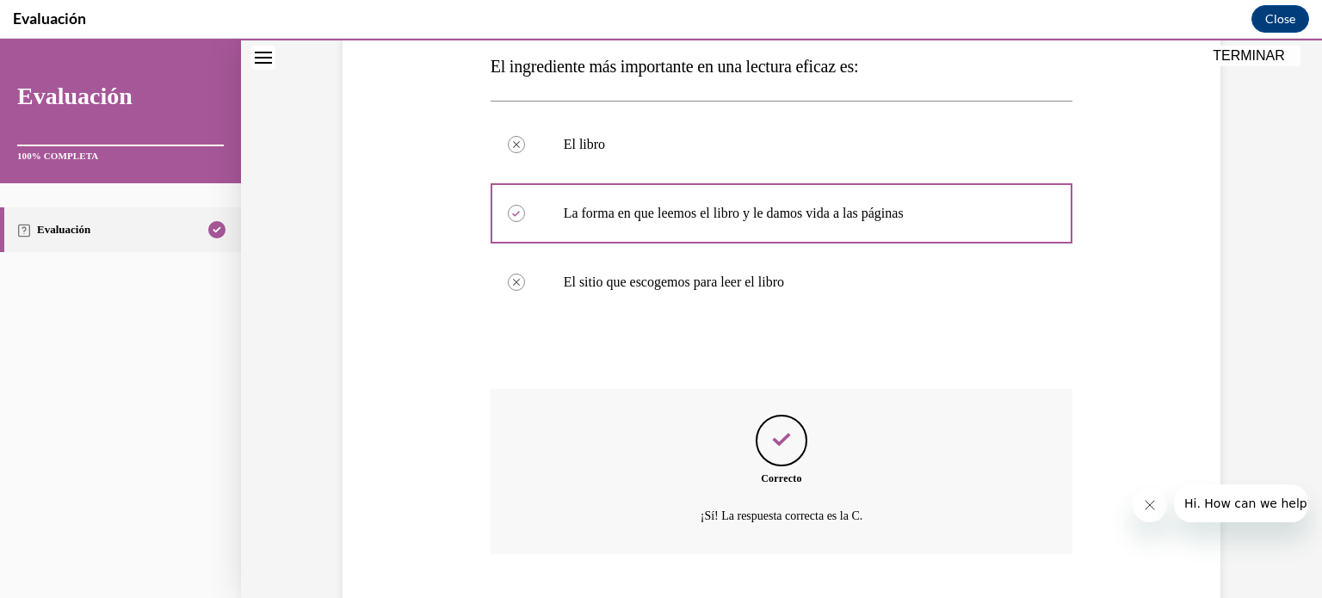
scroll to position [384, 0]
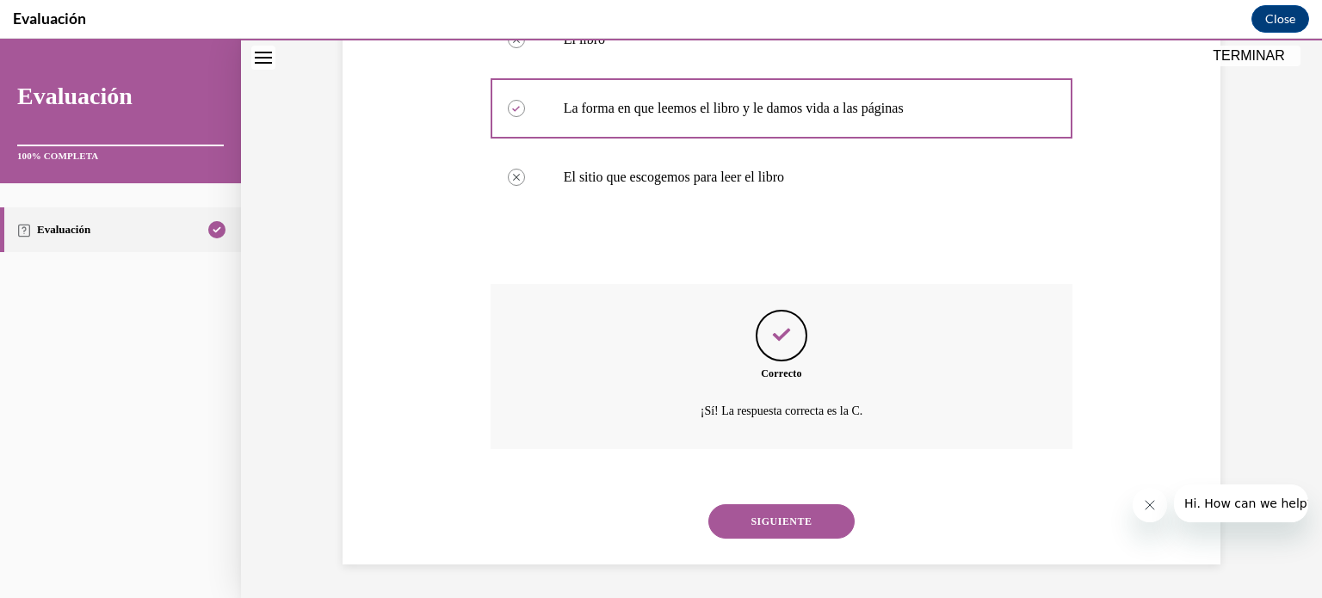
click at [804, 538] on div "SIGUIENTE" at bounding box center [782, 521] width 583 height 69
click at [807, 524] on button "SIGUIENTE" at bounding box center [781, 521] width 146 height 34
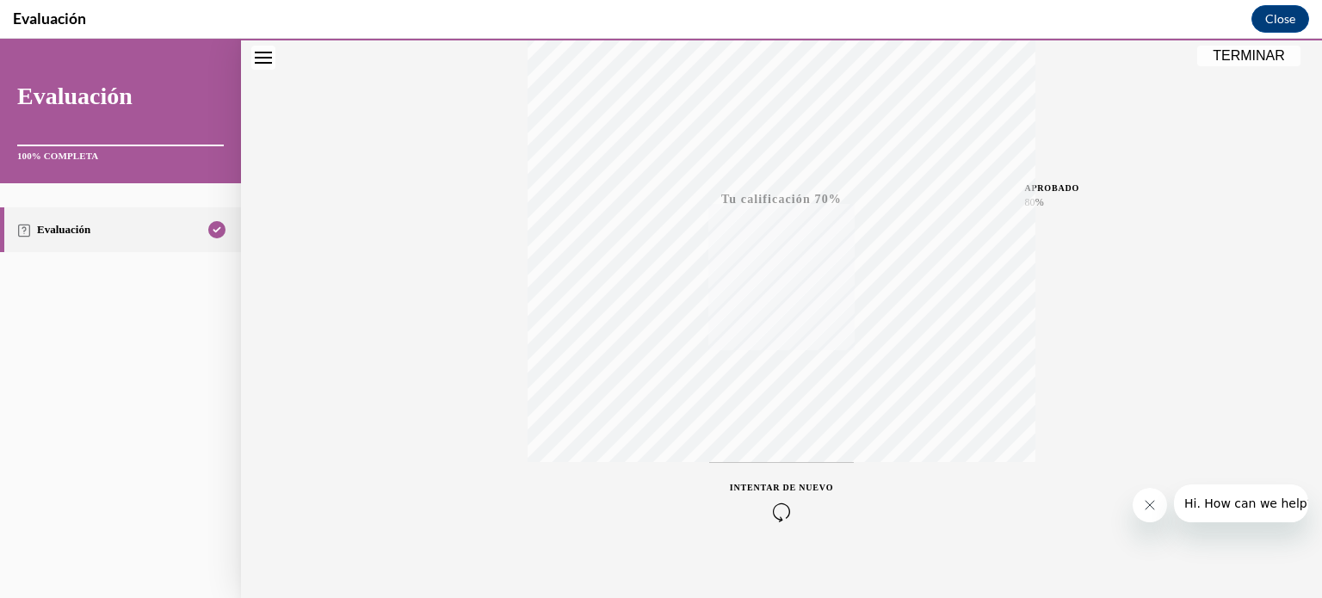
scroll to position [322, 0]
click at [789, 497] on icon "button" at bounding box center [781, 494] width 103 height 19
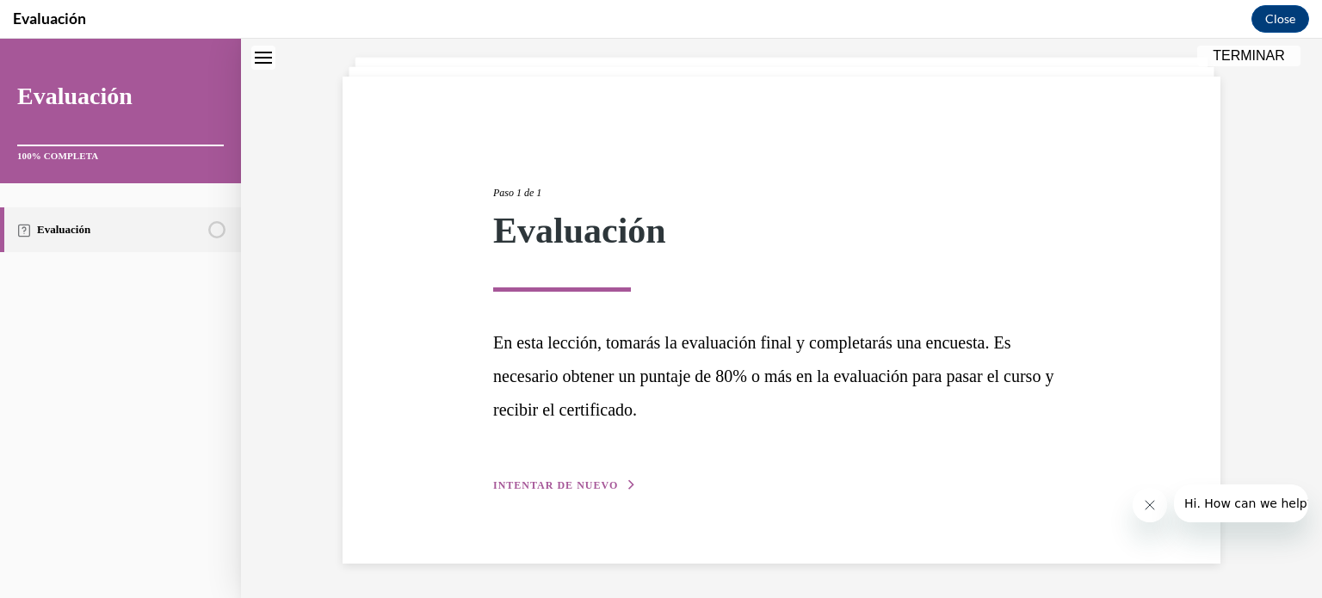
scroll to position [93, 0]
click at [572, 498] on div "Paso 1 de 1 Evaluación En esta lección, tomarás la evaluación final y completar…" at bounding box center [782, 320] width 878 height 487
click at [584, 487] on span "INTENTAR DE NUEVO" at bounding box center [555, 486] width 125 height 12
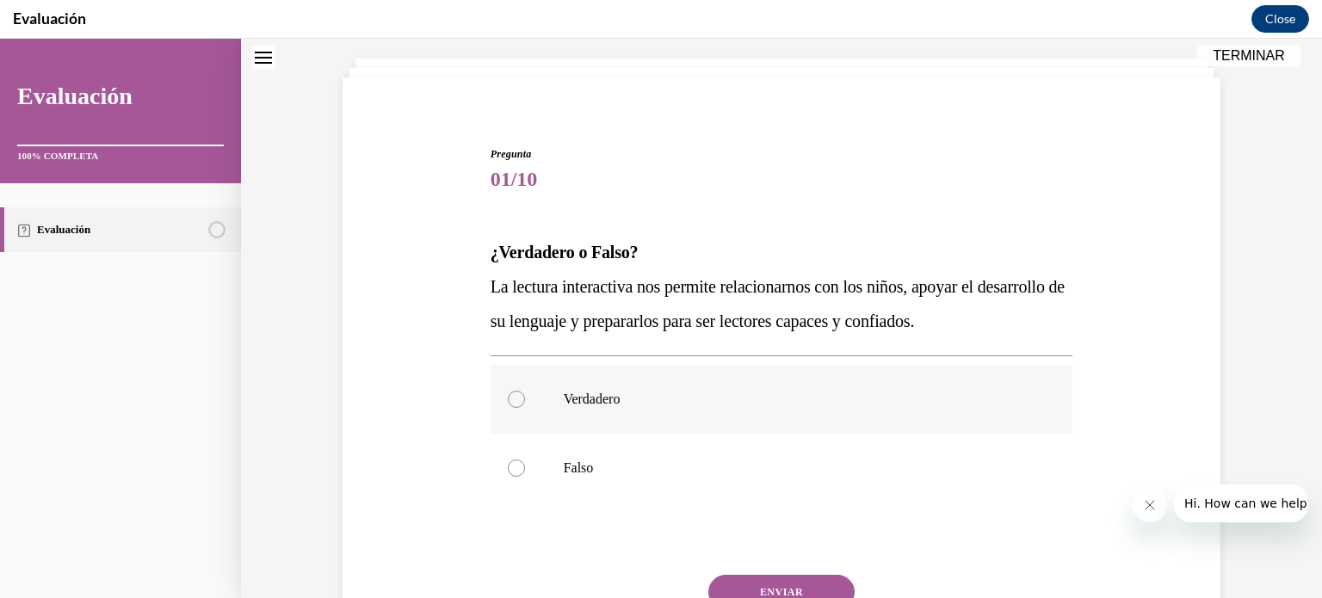
click at [567, 410] on label "Verdadero" at bounding box center [782, 399] width 583 height 69
click at [525, 408] on input "Verdadero" at bounding box center [516, 399] width 17 height 17
radio input "true"
click at [739, 578] on button "ENVIAR" at bounding box center [781, 592] width 146 height 34
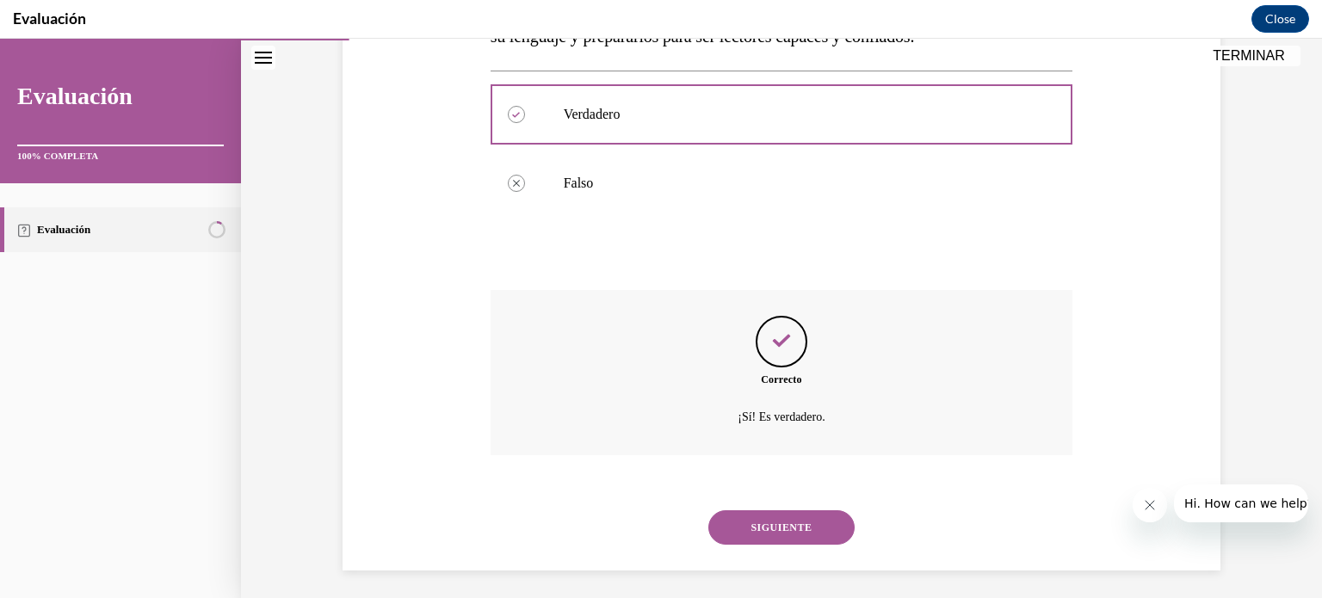
scroll to position [384, 0]
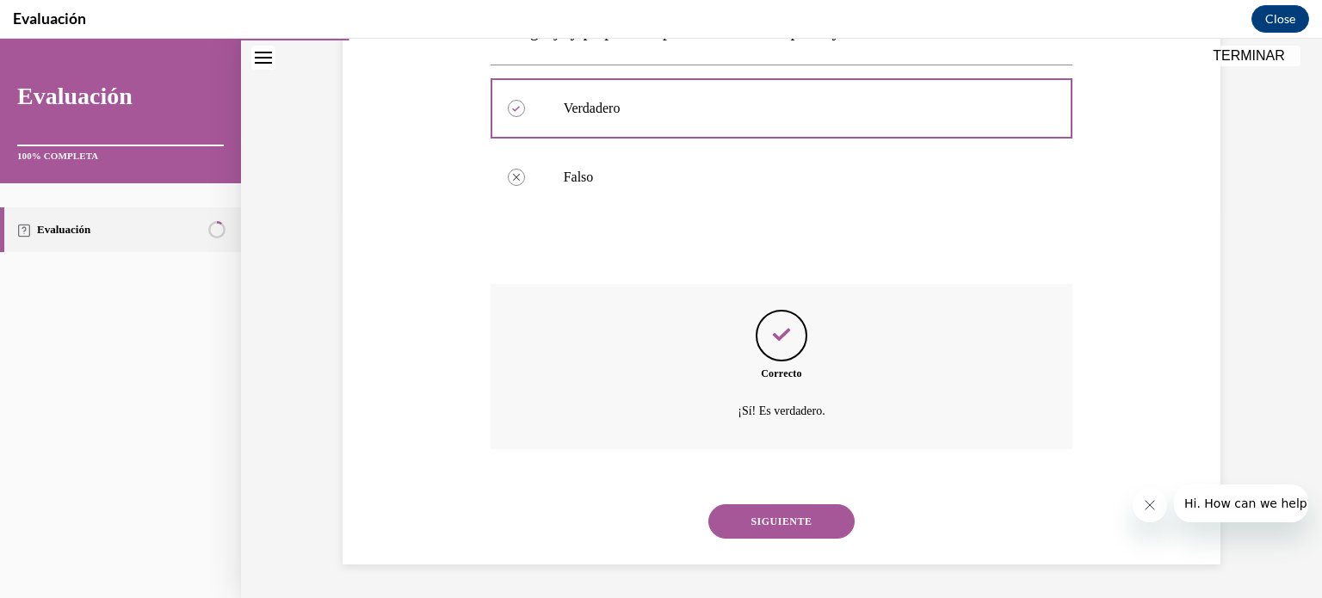
click at [824, 517] on button "SIGUIENTE" at bounding box center [781, 521] width 146 height 34
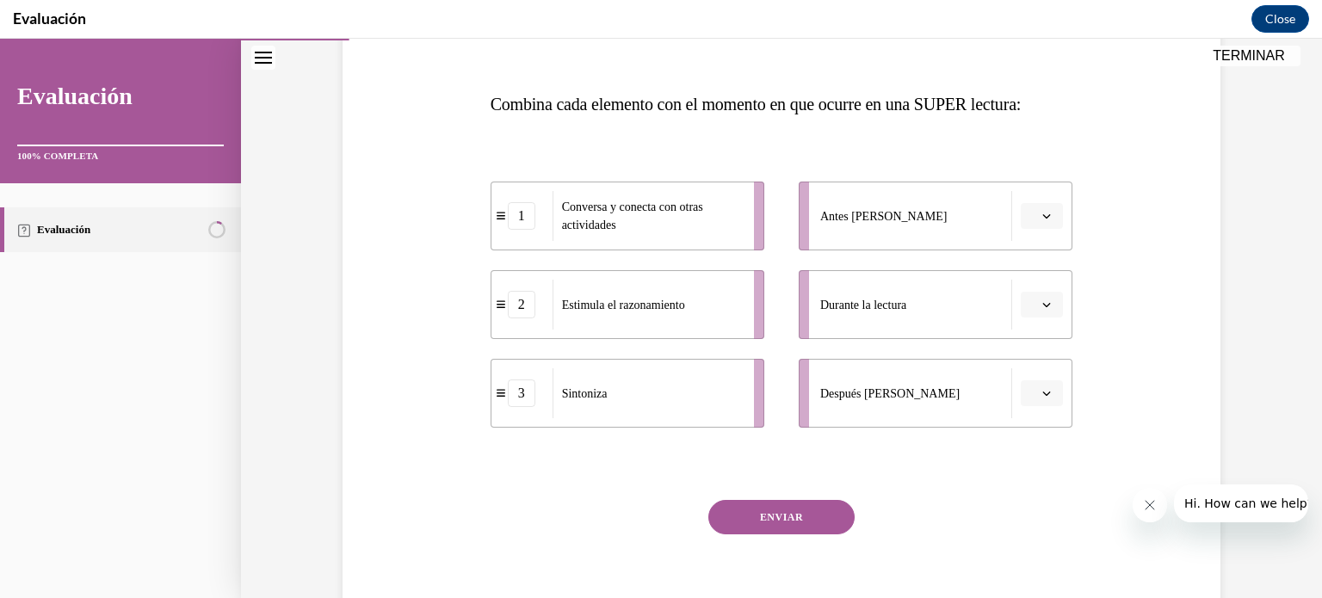
scroll to position [270, 0]
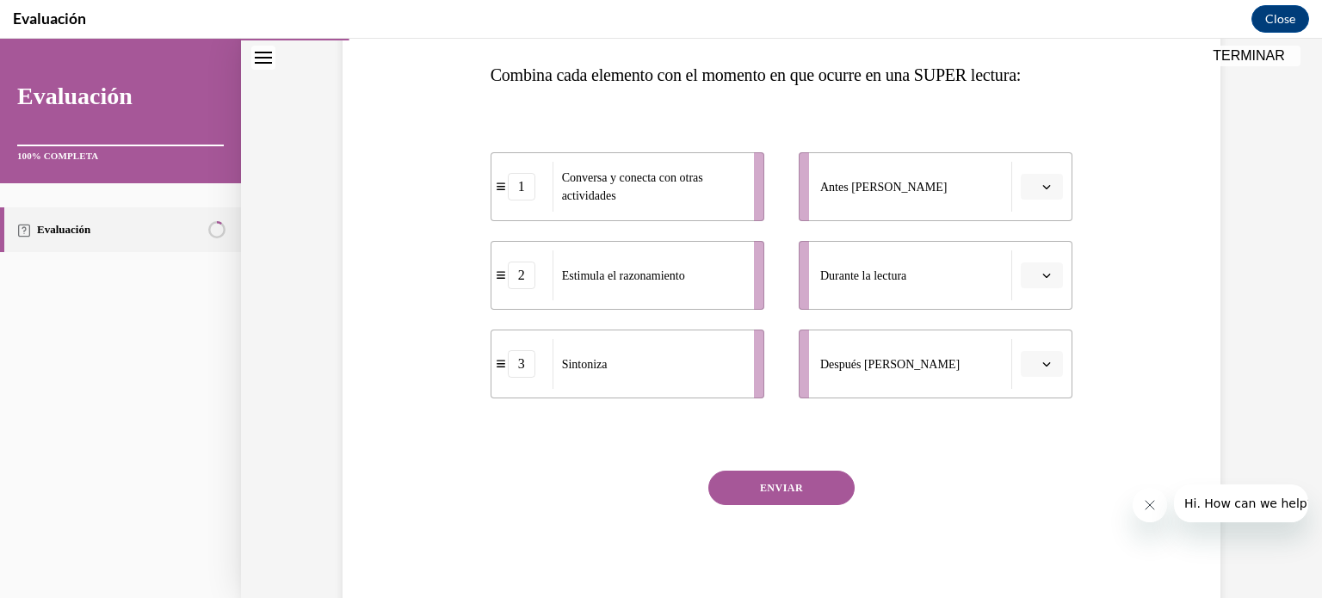
click at [1056, 182] on button "button" at bounding box center [1042, 187] width 42 height 26
click at [1047, 325] on div "3" at bounding box center [1033, 328] width 43 height 34
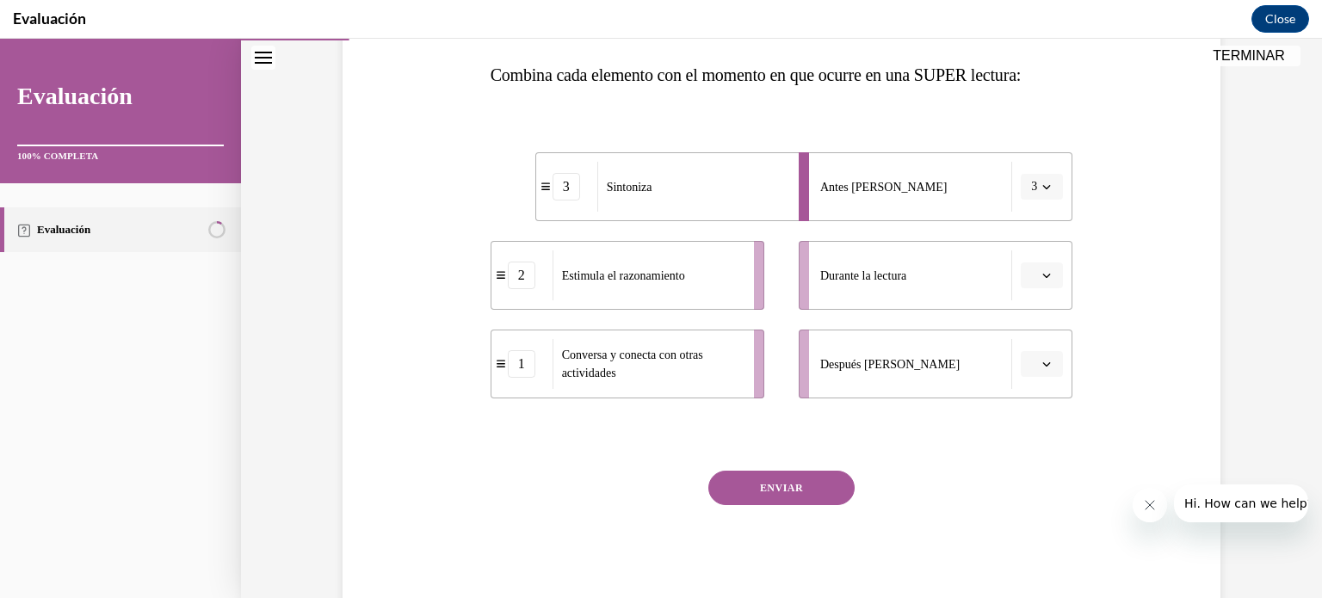
click at [1044, 279] on span "button" at bounding box center [1047, 275] width 12 height 12
click at [1040, 378] on div "2" at bounding box center [1033, 382] width 43 height 34
click at [1041, 358] on span "button" at bounding box center [1047, 364] width 12 height 12
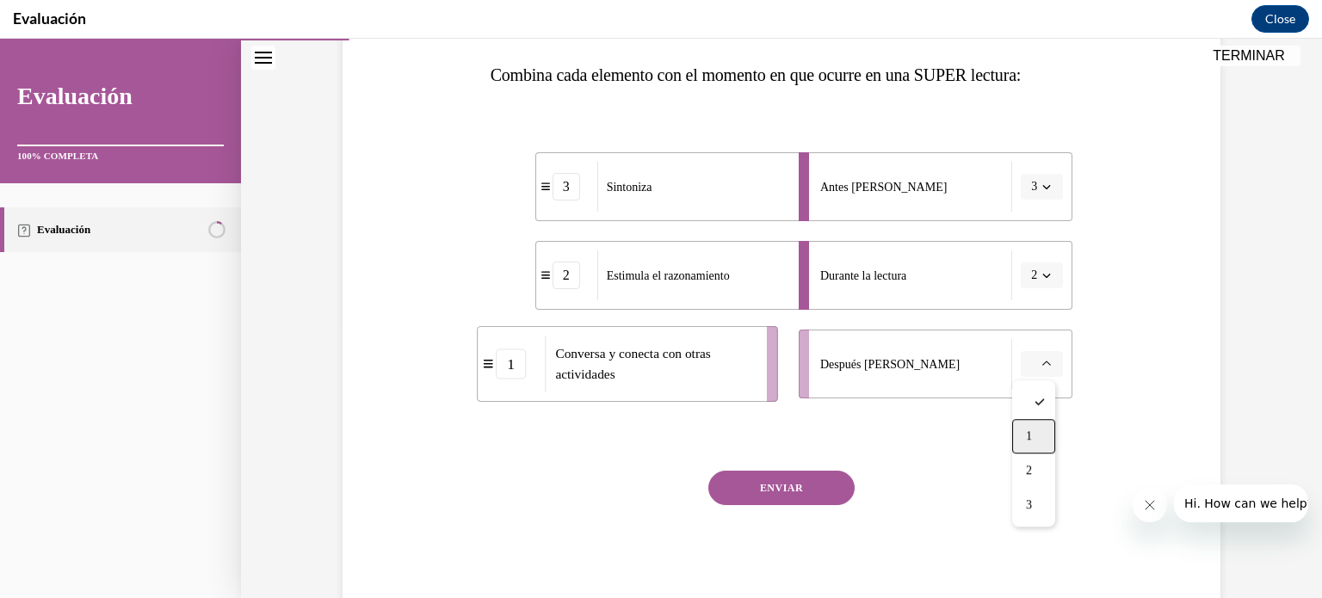
click at [1036, 431] on div "1" at bounding box center [1033, 436] width 43 height 34
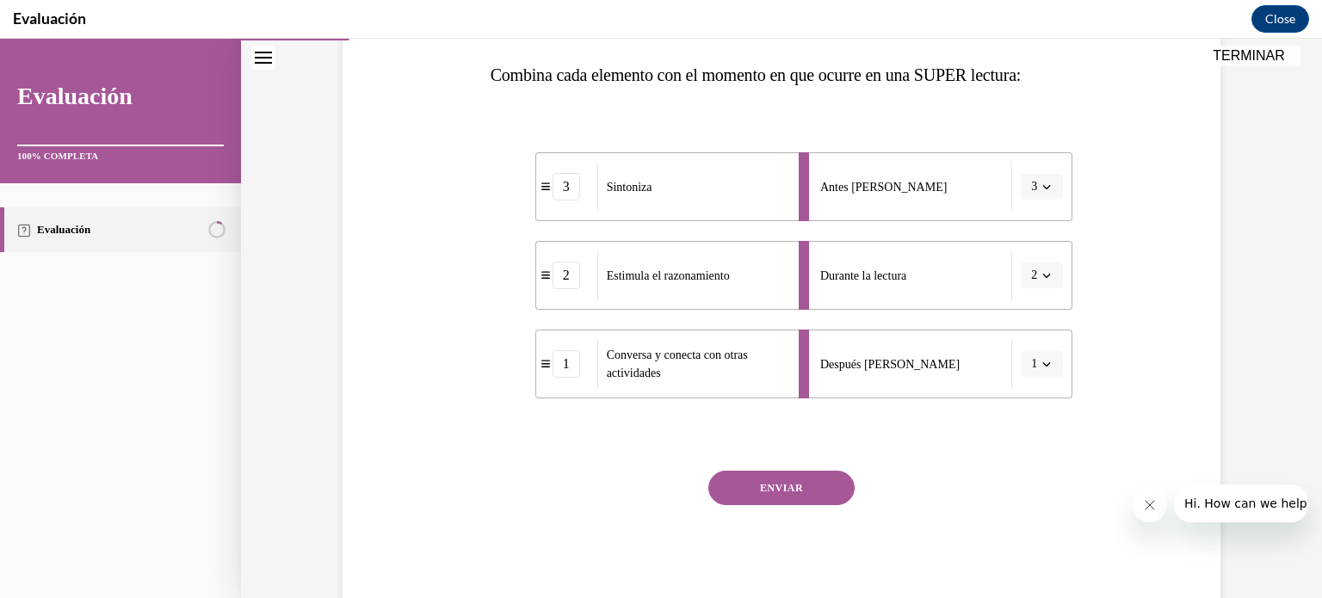
click at [1057, 270] on li "Durante la lectura 2" at bounding box center [936, 275] width 274 height 69
click at [1043, 272] on icon "button" at bounding box center [1046, 275] width 9 height 9
click at [1024, 356] on div "1" at bounding box center [1030, 348] width 43 height 34
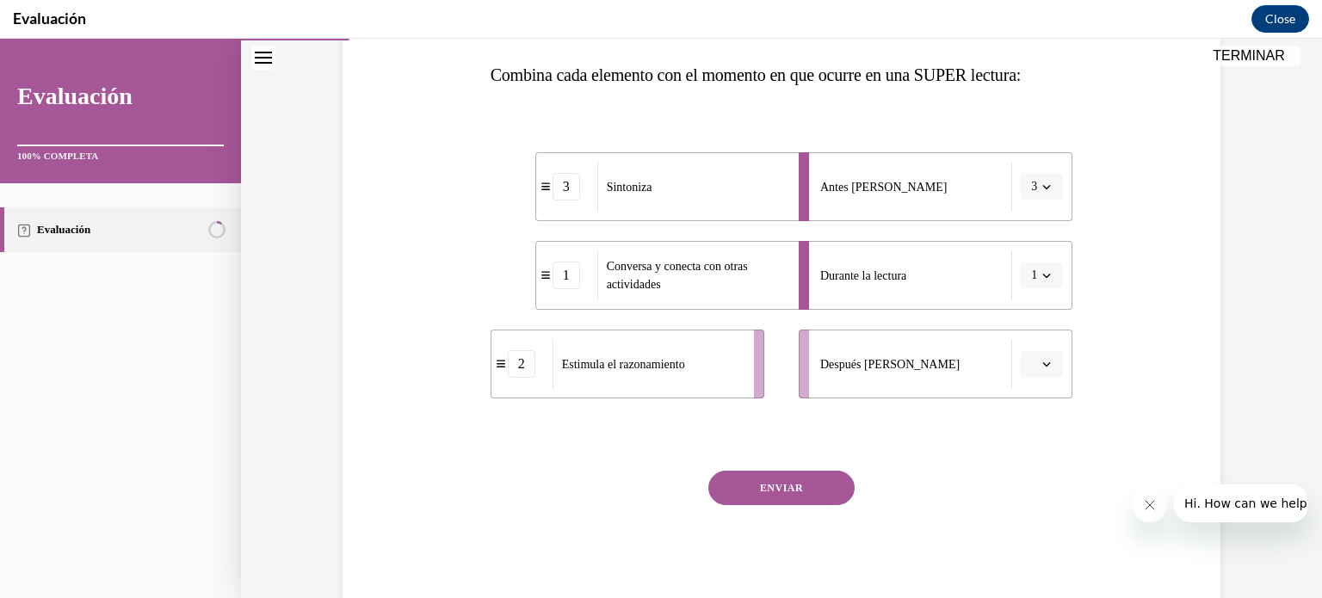
click at [1043, 363] on icon "button" at bounding box center [1047, 364] width 8 height 4
click at [1040, 462] on div "2" at bounding box center [1033, 471] width 43 height 34
click at [787, 494] on button "ENVIAR" at bounding box center [781, 488] width 146 height 34
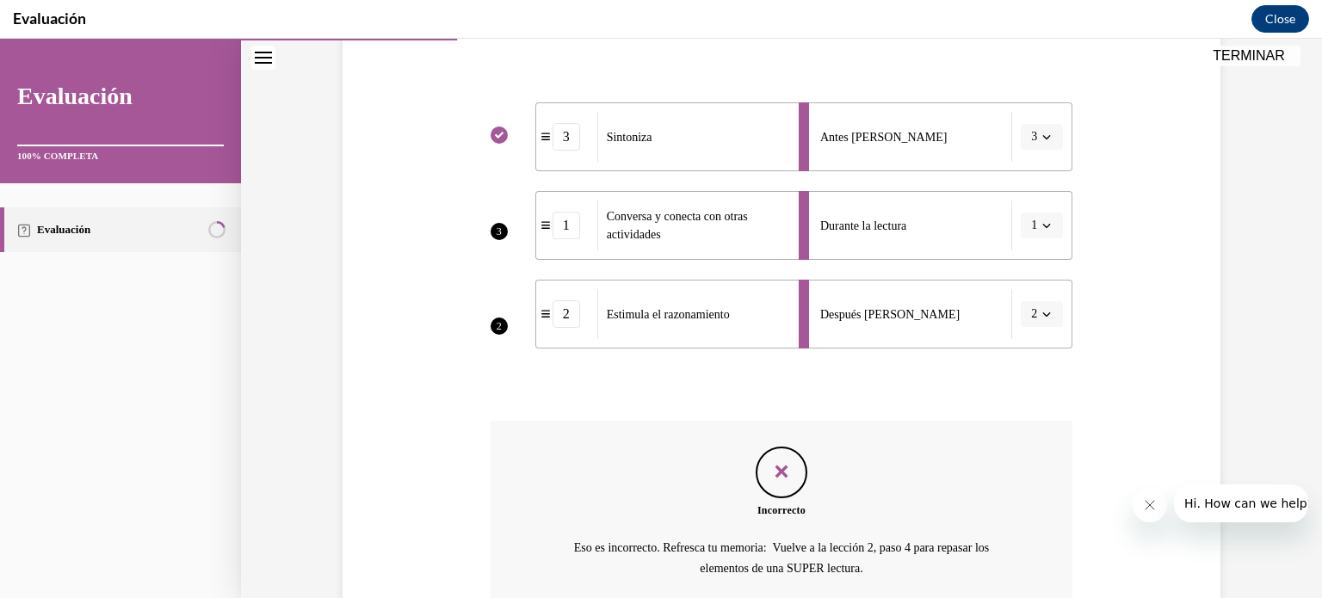
scroll to position [478, 0]
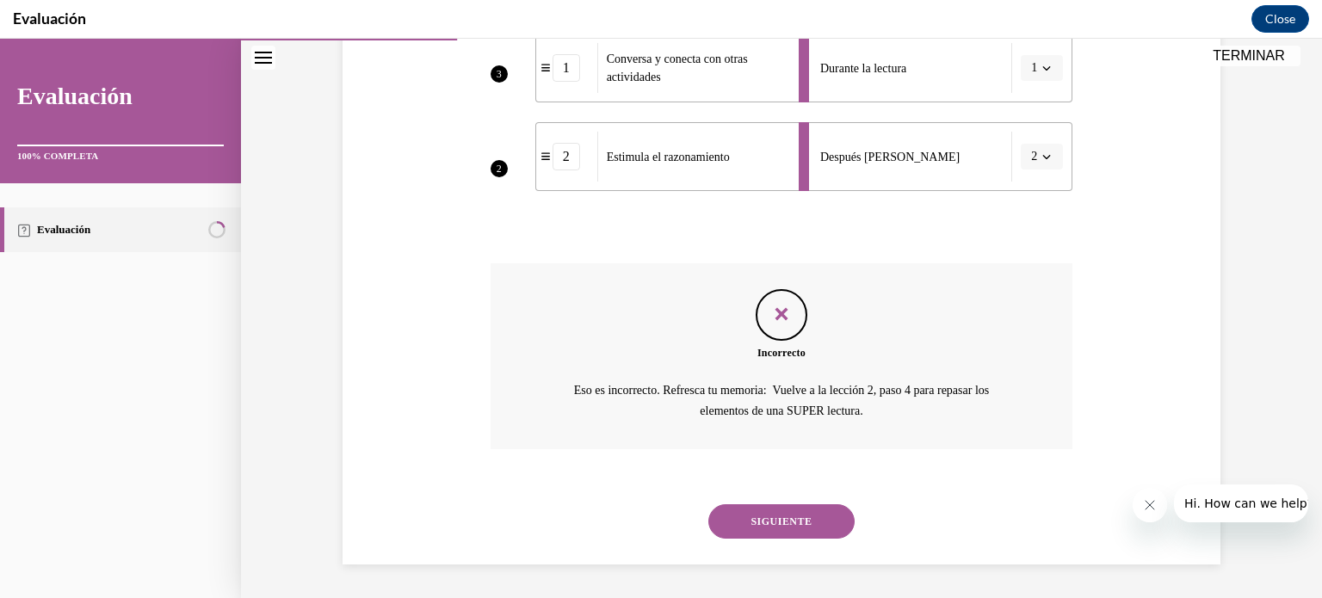
click at [774, 534] on button "SIGUIENTE" at bounding box center [781, 521] width 146 height 34
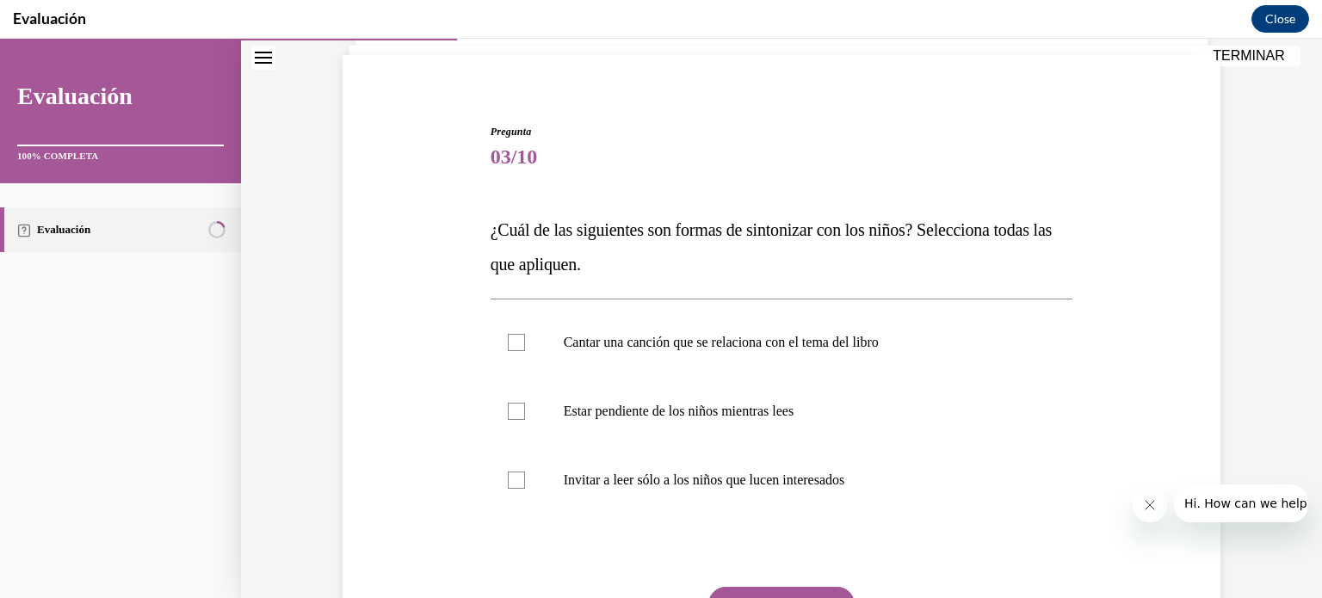
scroll to position [116, 0]
click at [865, 360] on label "Cantar una canción que se relaciona con el tema del libro" at bounding box center [782, 341] width 583 height 69
click at [525, 350] on input "Cantar una canción que se relaciona con el tema del libro" at bounding box center [516, 341] width 17 height 17
checkbox input "true"
click at [775, 426] on label "Estar pendiente de los niños mientras lees" at bounding box center [782, 410] width 583 height 69
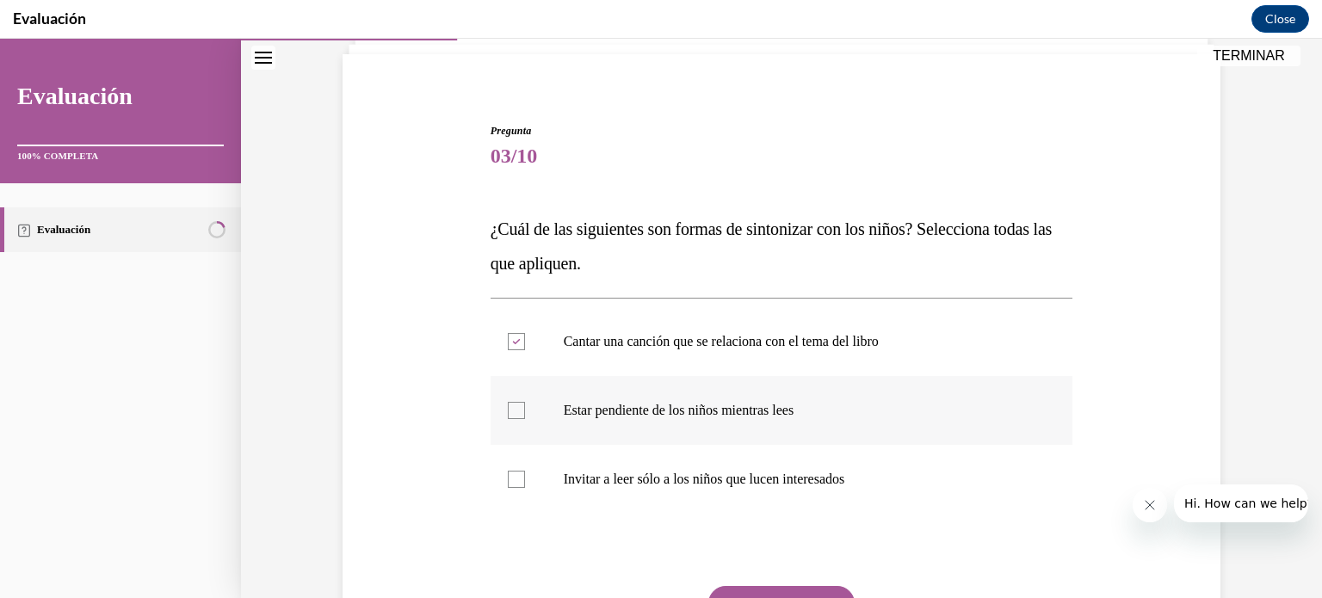
click at [525, 419] on input "Estar pendiente de los niños mientras lees" at bounding box center [516, 410] width 17 height 17
checkbox input "true"
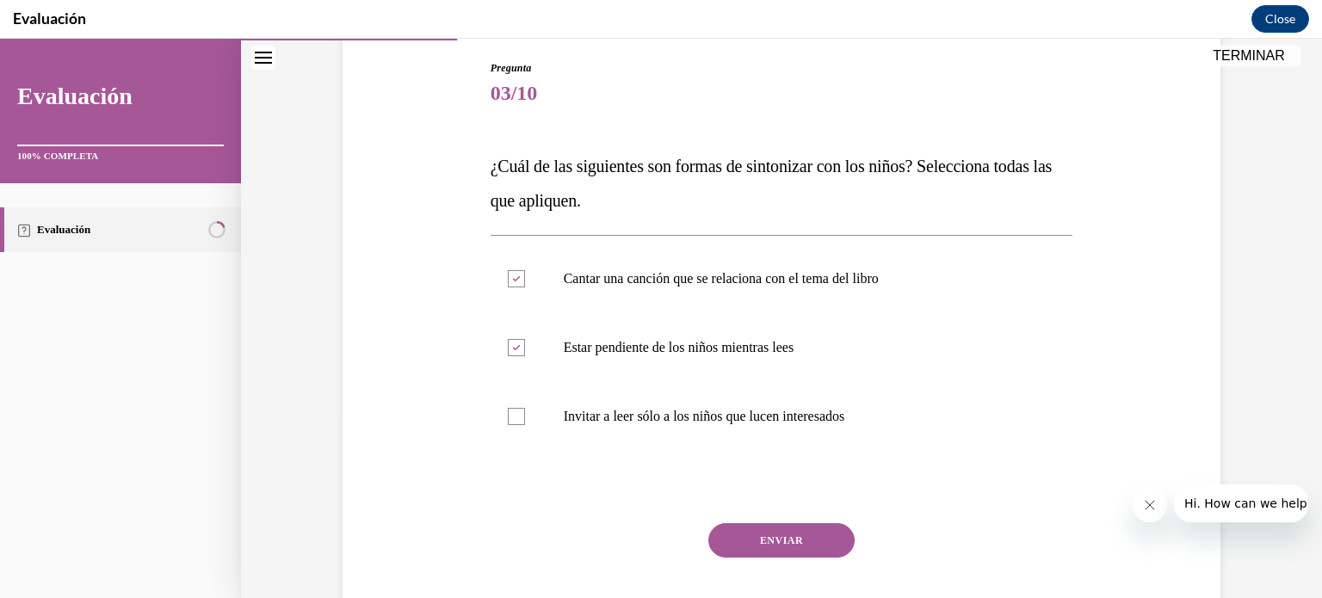
scroll to position [180, 0]
click at [820, 536] on button "ENVIAR" at bounding box center [781, 540] width 146 height 34
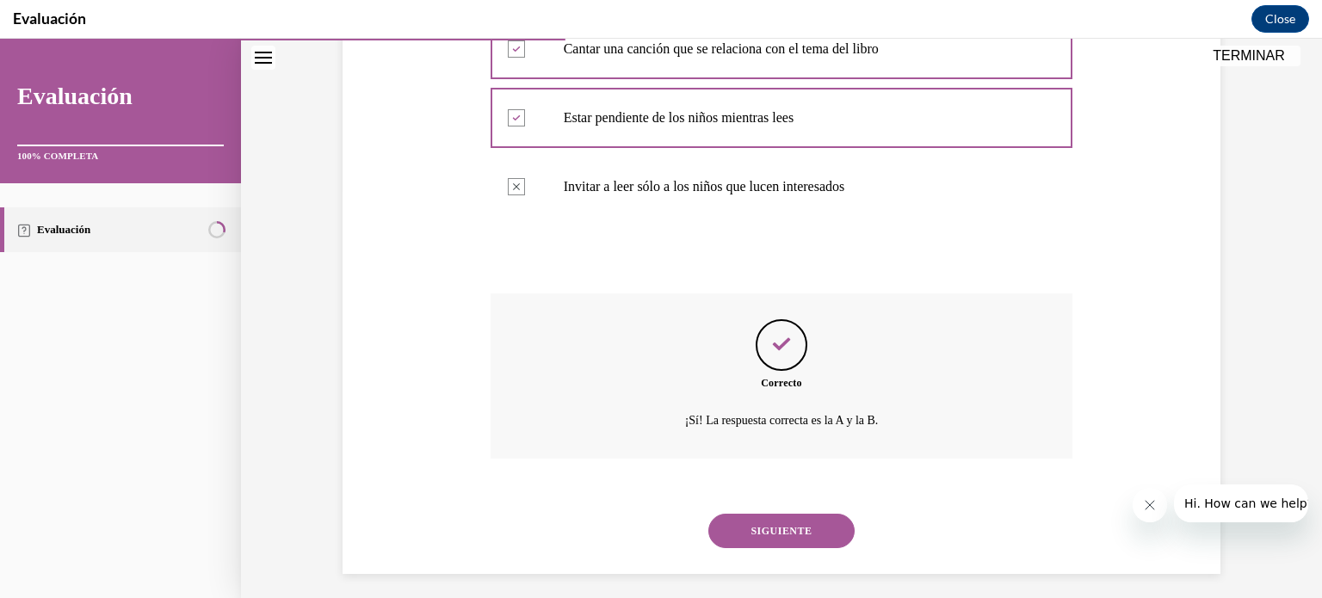
scroll to position [418, 0]
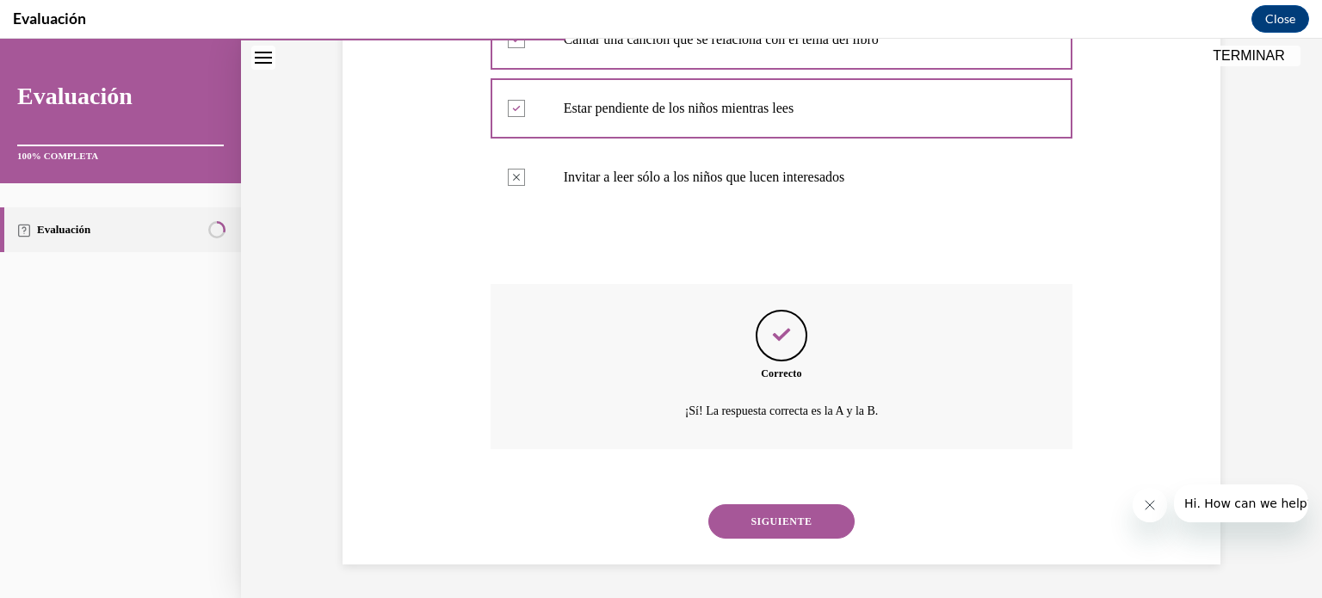
click at [813, 522] on button "SIGUIENTE" at bounding box center [781, 521] width 146 height 34
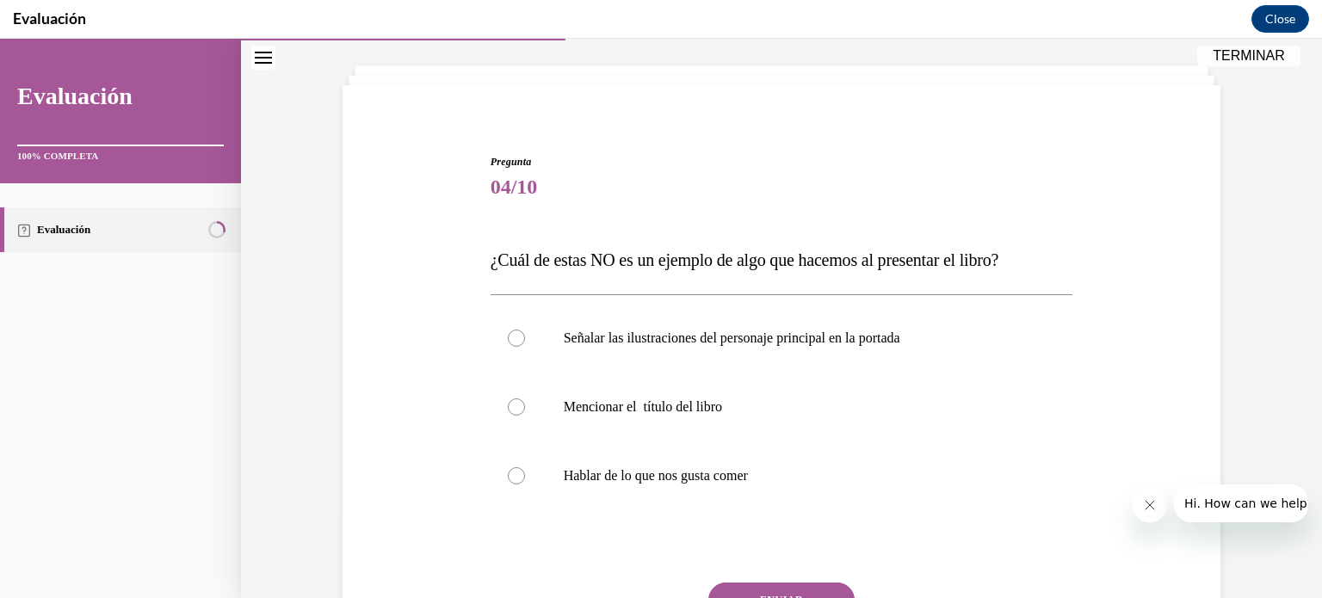
scroll to position [87, 0]
click at [776, 492] on label "Hablar de lo que nos gusta comer" at bounding box center [782, 474] width 583 height 69
click at [525, 483] on input "Hablar de lo que nos gusta comer" at bounding box center [516, 474] width 17 height 17
radio input "true"
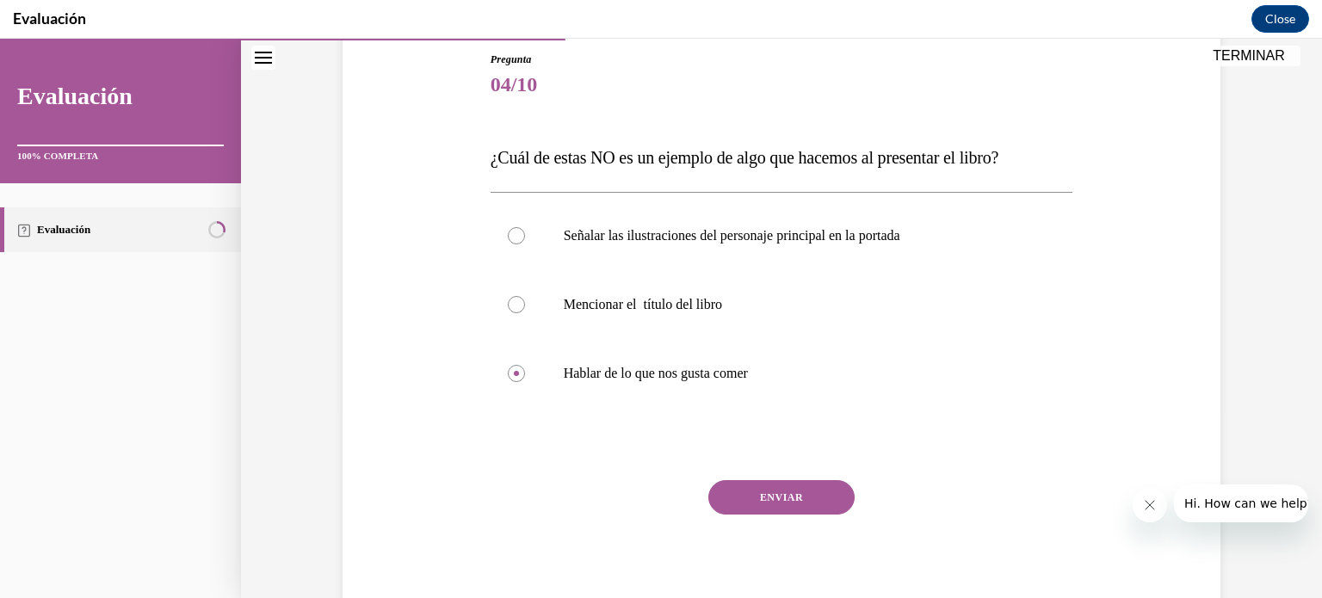
scroll to position [189, 0]
click at [832, 504] on button "ENVIAR" at bounding box center [781, 496] width 146 height 34
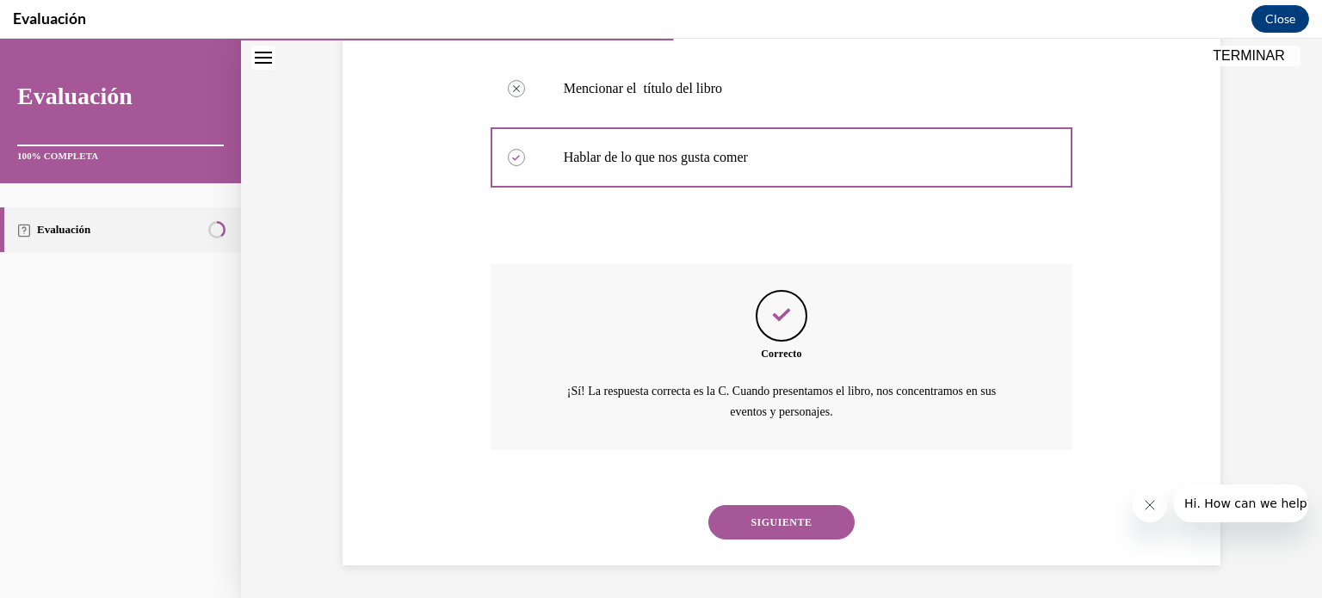
scroll to position [405, 0]
click at [821, 516] on button "SIGUIENTE" at bounding box center [781, 521] width 146 height 34
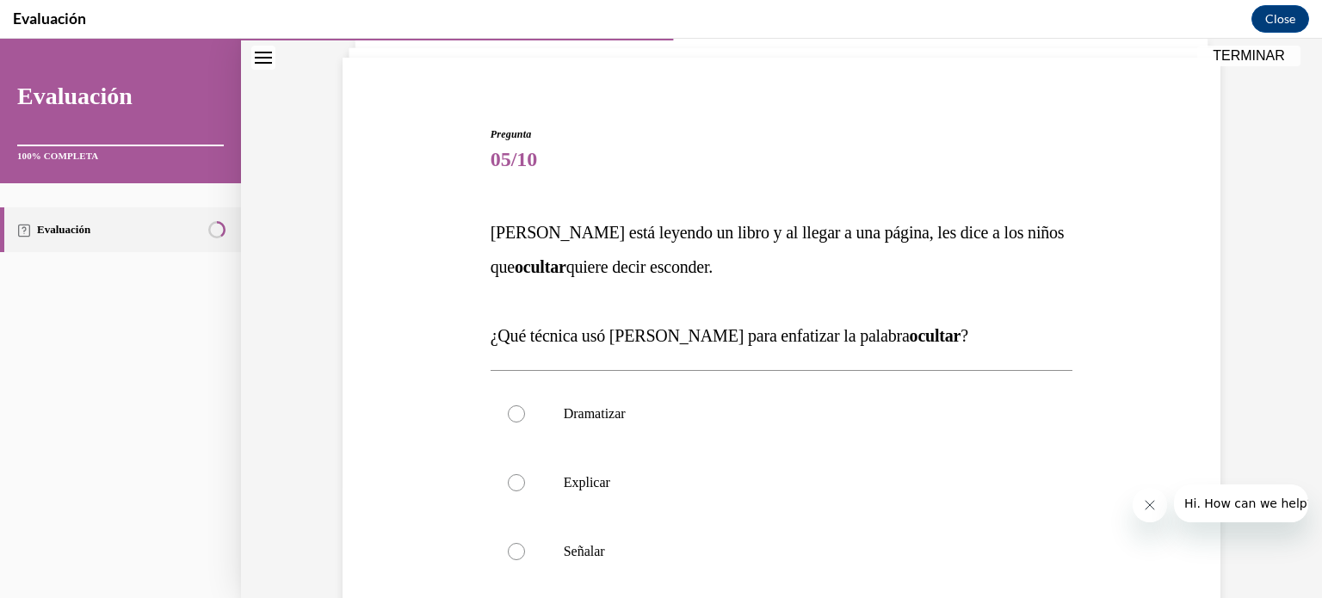
scroll to position [126, 0]
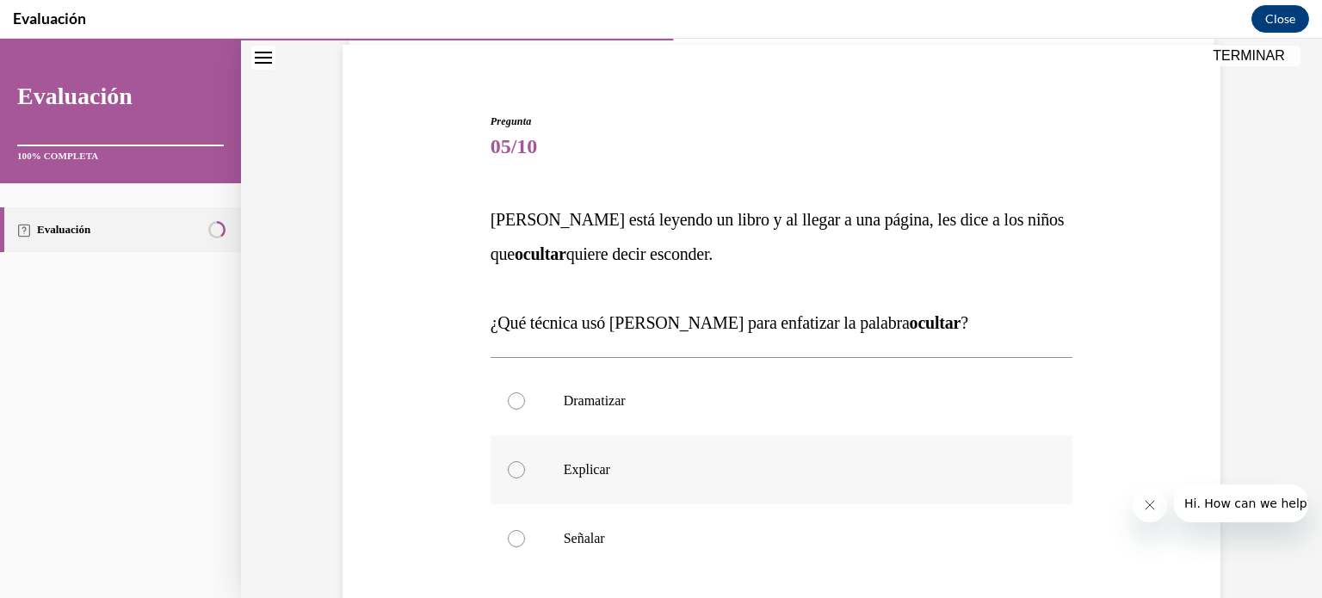
click at [769, 450] on label "Explicar" at bounding box center [782, 470] width 583 height 69
click at [525, 461] on input "Explicar" at bounding box center [516, 469] width 17 height 17
radio input "true"
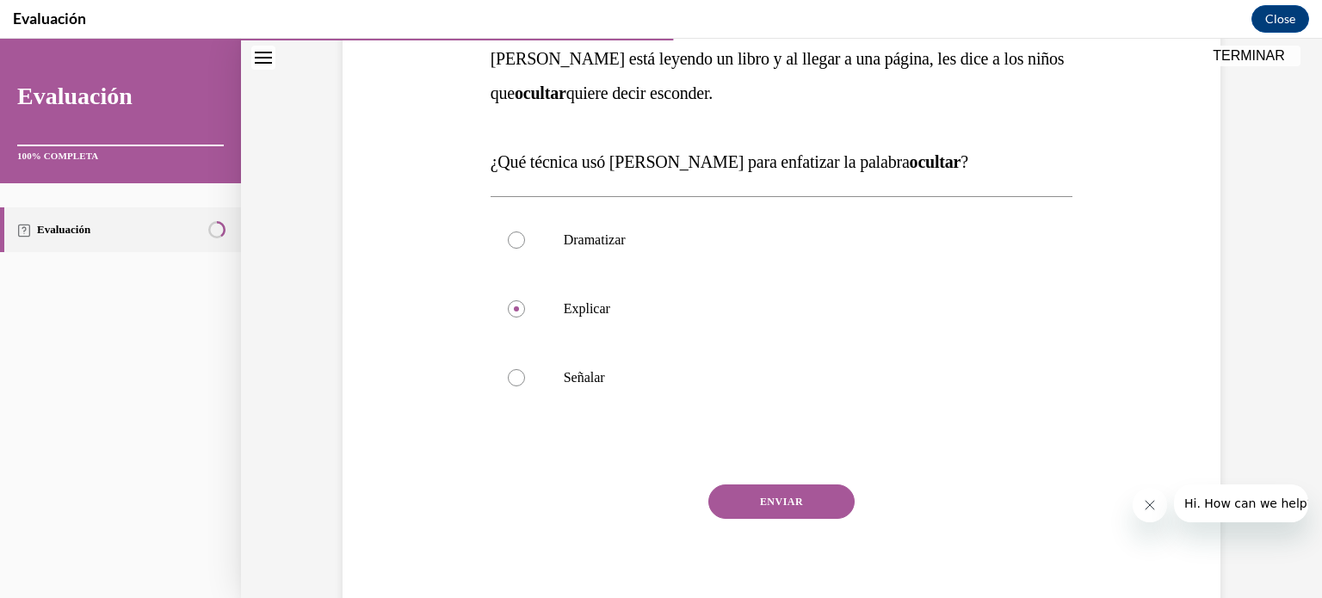
scroll to position [331, 0]
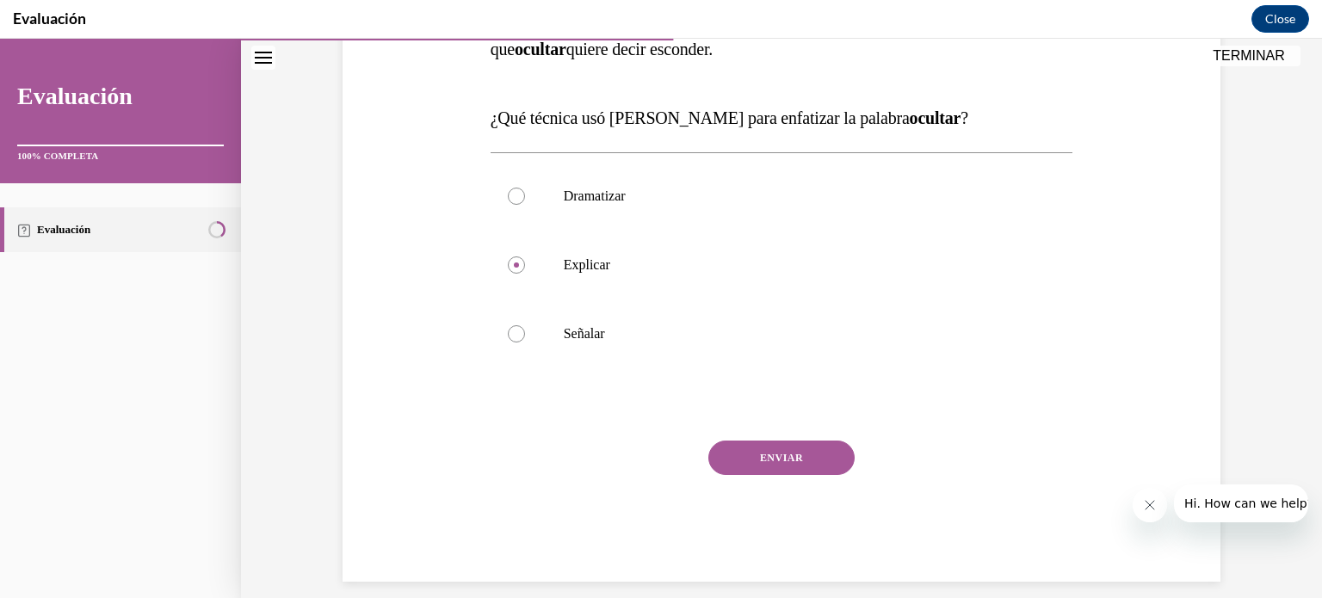
click at [773, 461] on button "ENVIAR" at bounding box center [781, 458] width 146 height 34
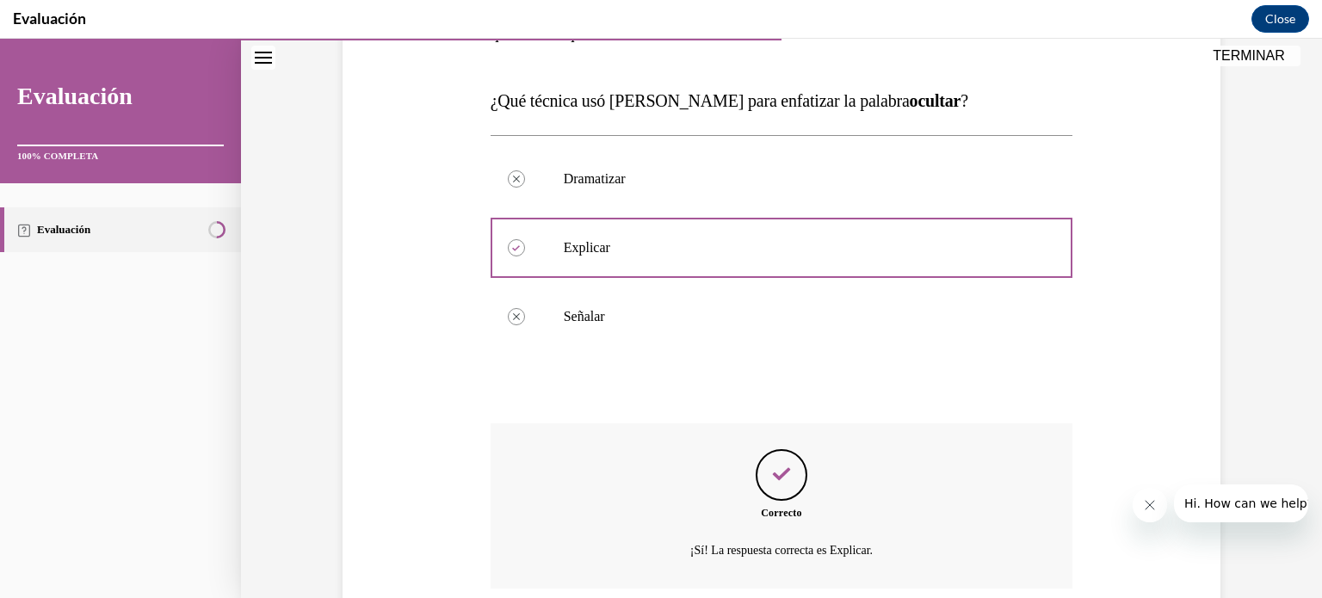
scroll to position [487, 0]
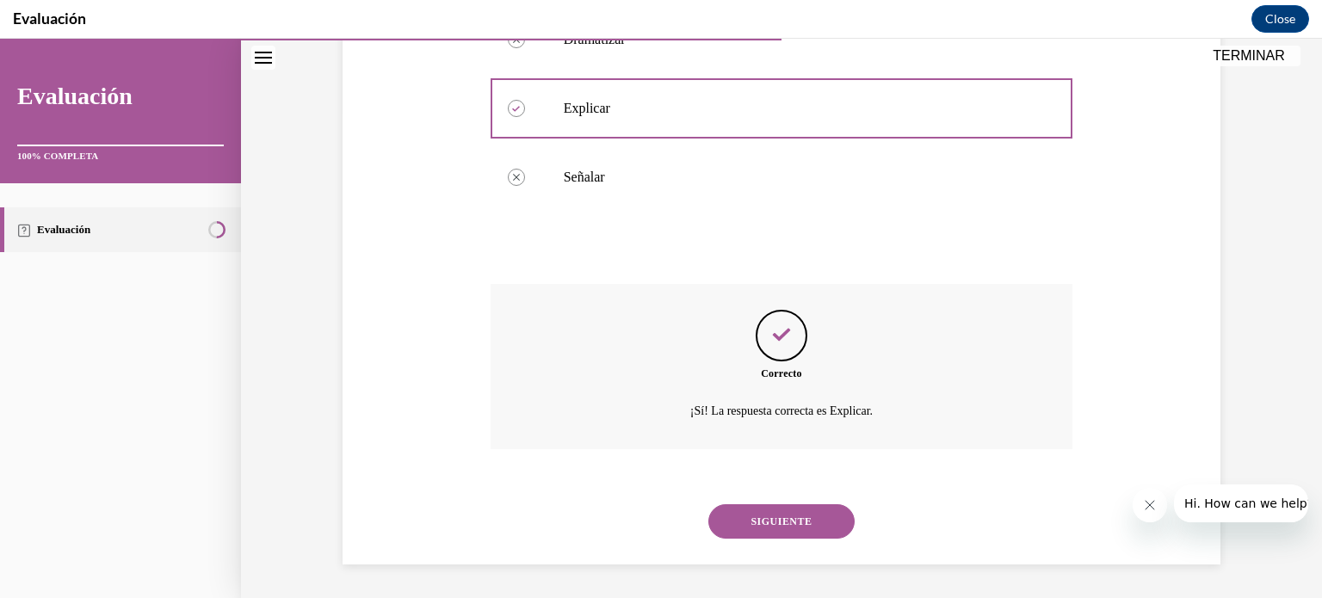
click at [789, 532] on button "SIGUIENTE" at bounding box center [781, 521] width 146 height 34
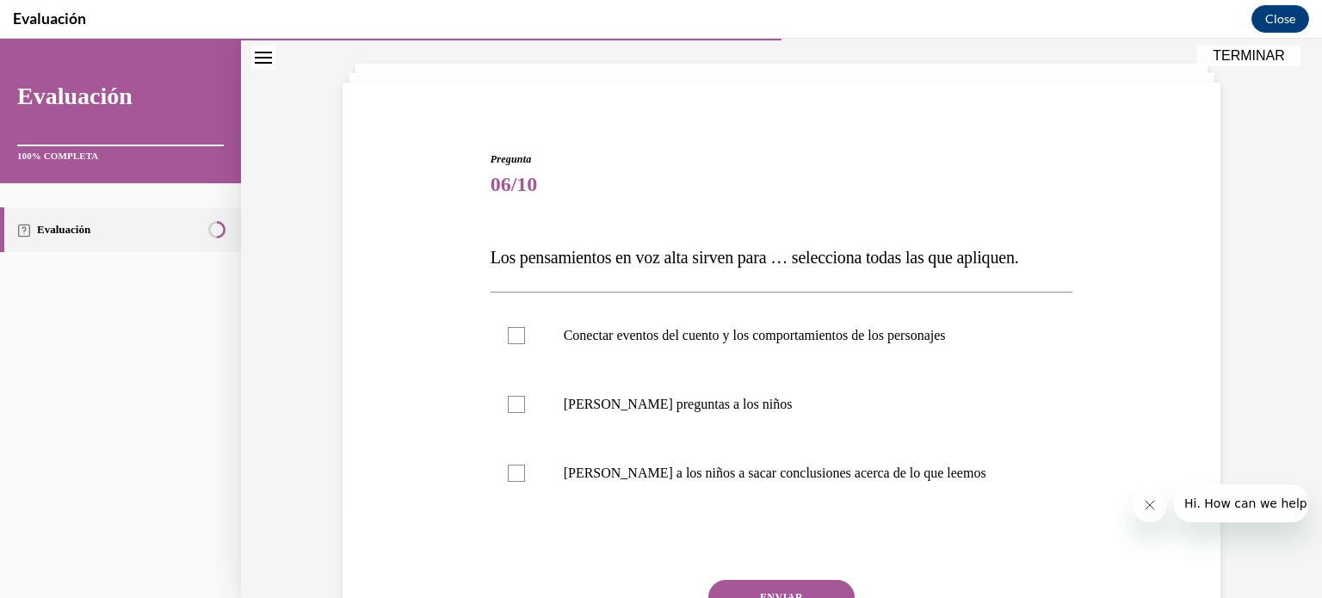
scroll to position [90, 0]
click at [898, 336] on p "Conectar eventos del cuento y los comportamientos de los personajes" at bounding box center [797, 333] width 467 height 17
click at [525, 336] on input "Conectar eventos del cuento y los comportamientos de los personajes" at bounding box center [516, 333] width 17 height 17
checkbox input "true"
click at [851, 455] on label "Ayudar a los niños a sacar conclusiones acerca de lo que leemos" at bounding box center [782, 471] width 583 height 69
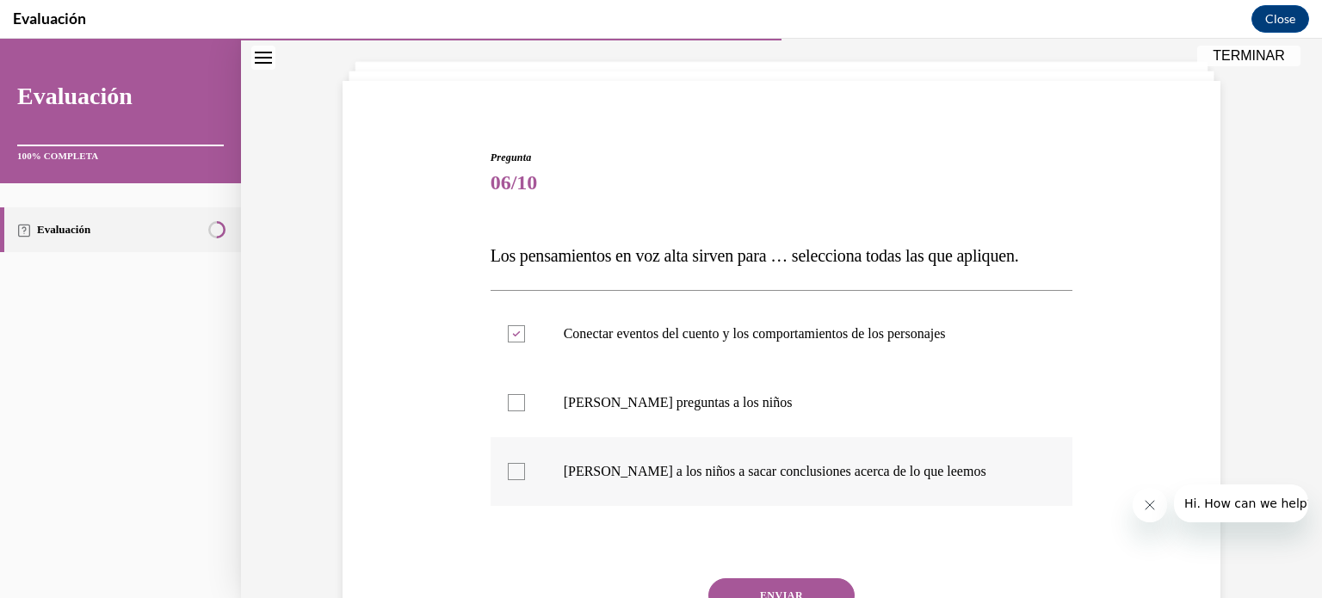
click at [525, 463] on input "Ayudar a los niños a sacar conclusiones acerca de lo que leemos" at bounding box center [516, 471] width 17 height 17
checkbox input "true"
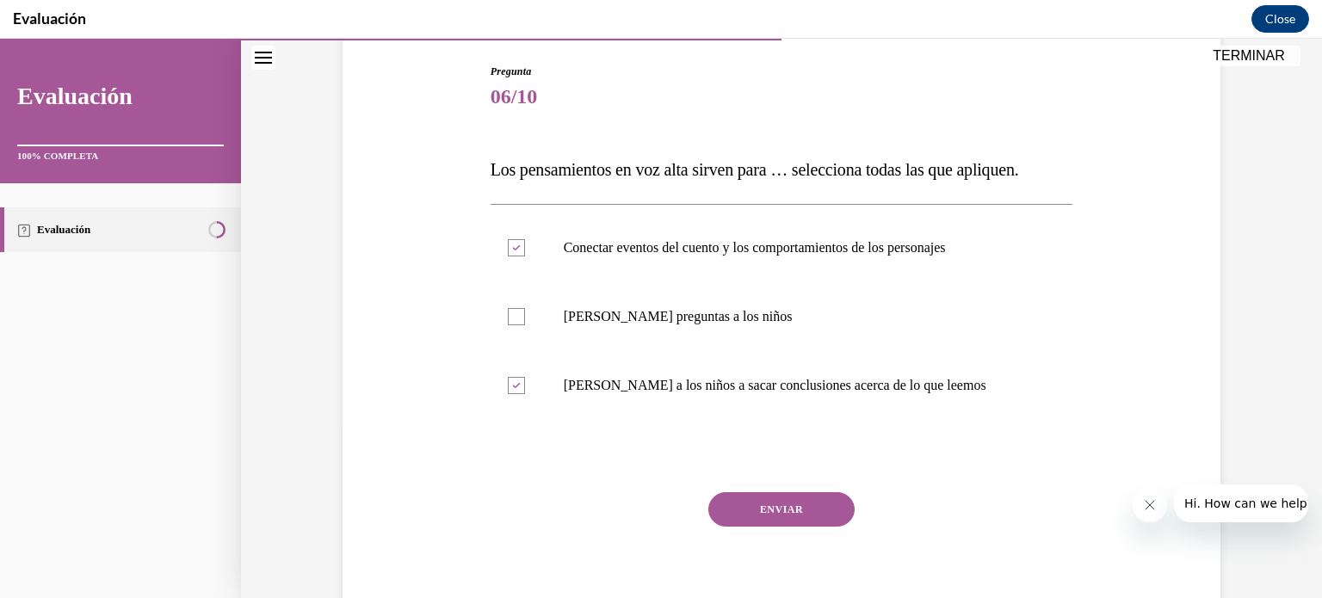
scroll to position [180, 0]
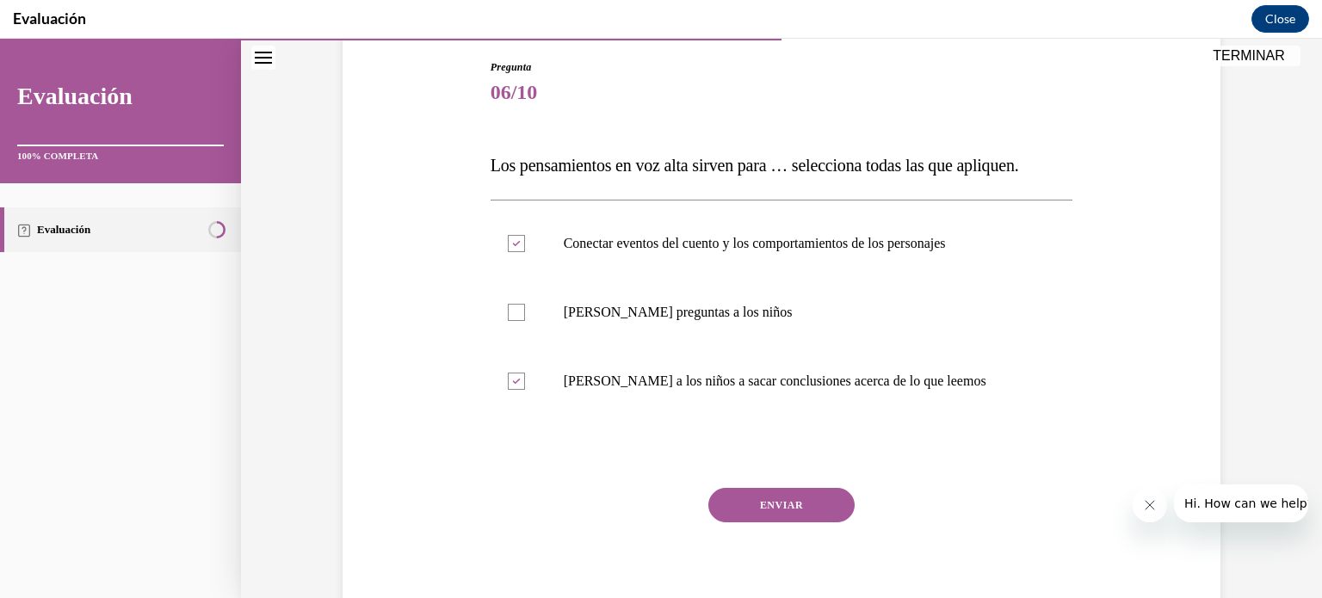
click at [802, 497] on button "ENVIAR" at bounding box center [781, 505] width 146 height 34
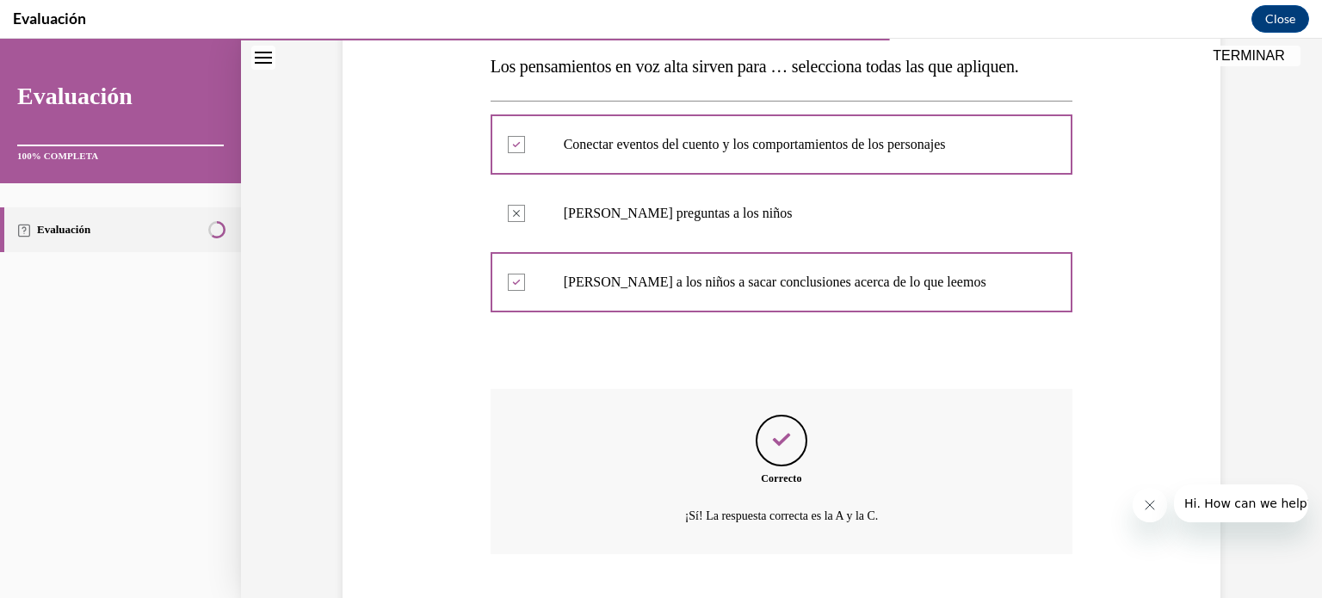
scroll to position [384, 0]
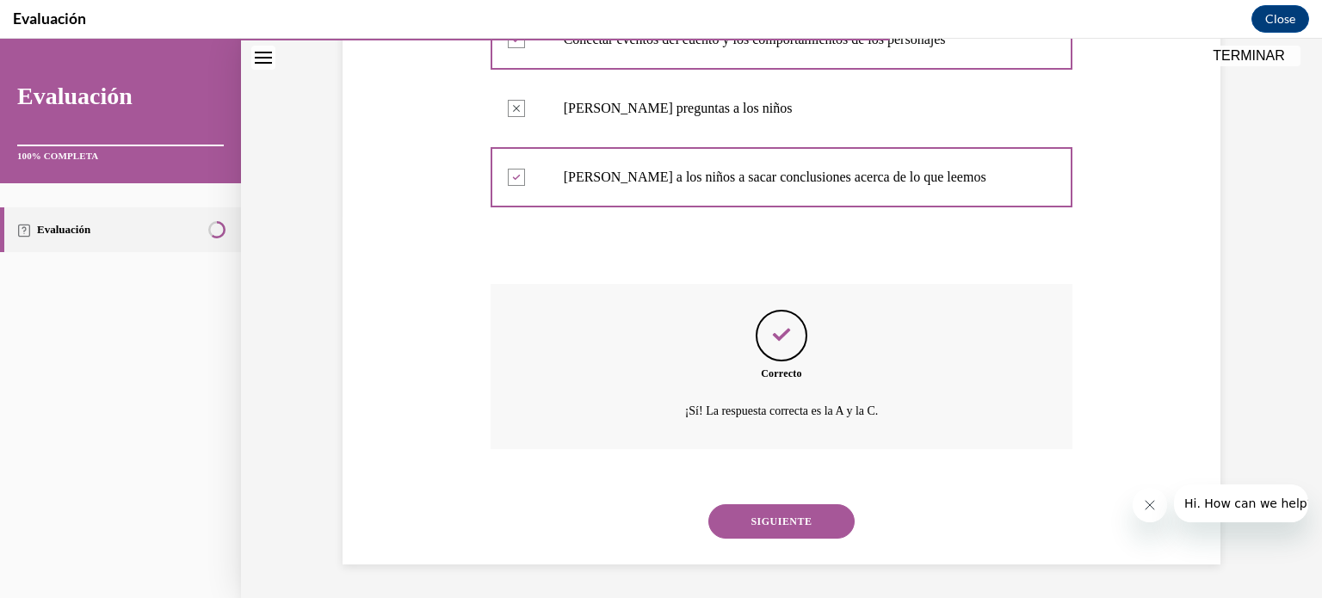
click at [795, 536] on button "SIGUIENTE" at bounding box center [781, 521] width 146 height 34
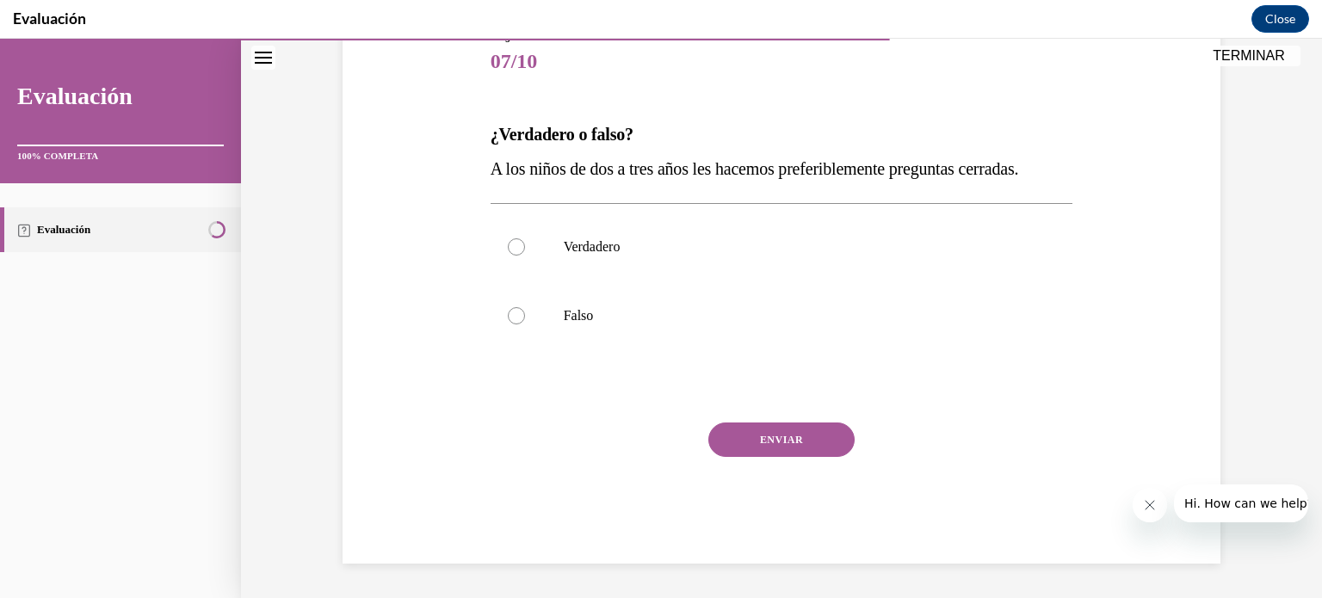
scroll to position [190, 0]
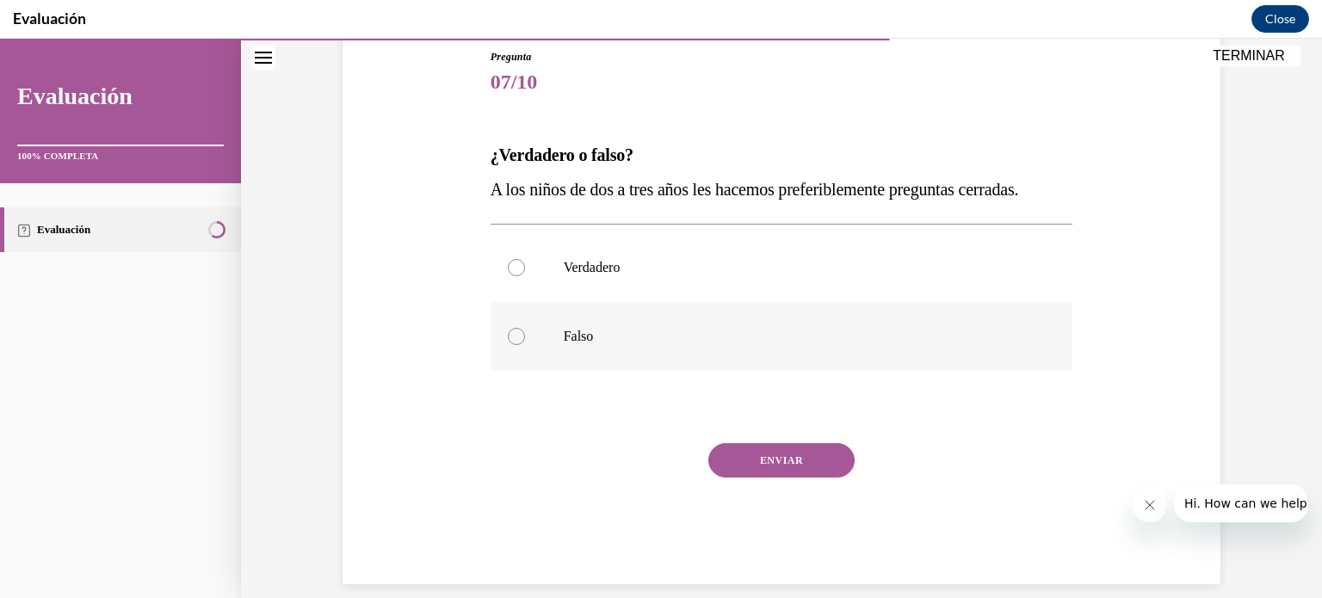
click at [634, 361] on label "Falso" at bounding box center [782, 336] width 583 height 69
click at [525, 345] on input "Falso" at bounding box center [516, 336] width 17 height 17
radio input "true"
click at [739, 467] on button "ENVIAR" at bounding box center [781, 460] width 146 height 34
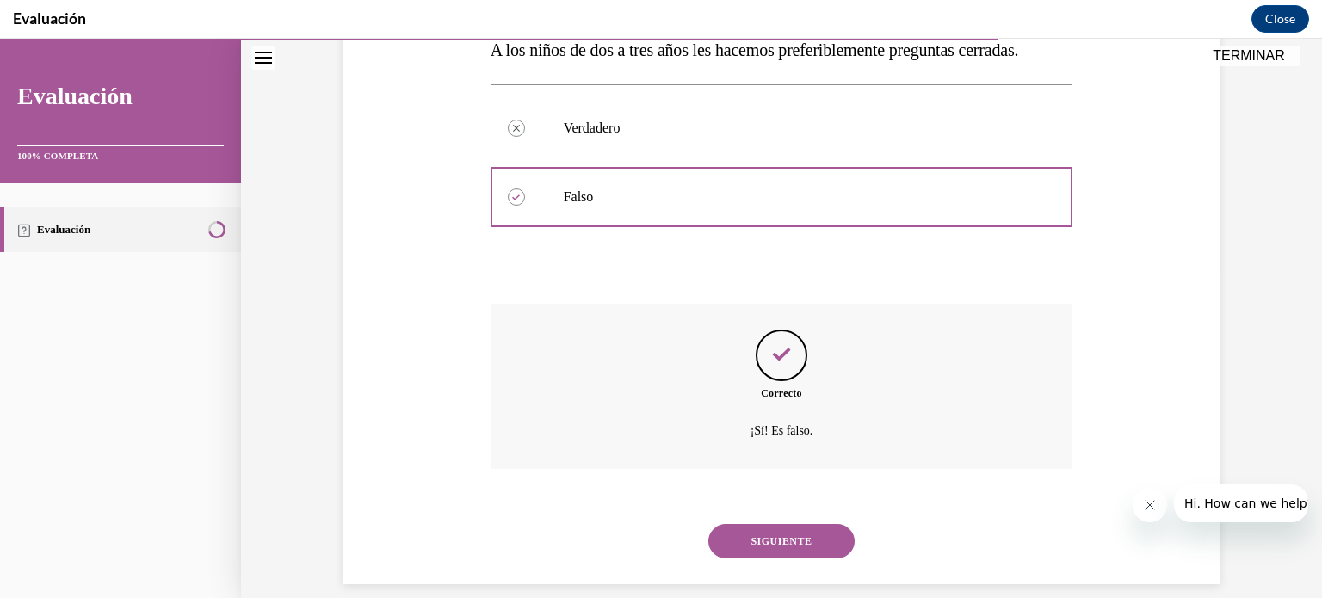
scroll to position [349, 0]
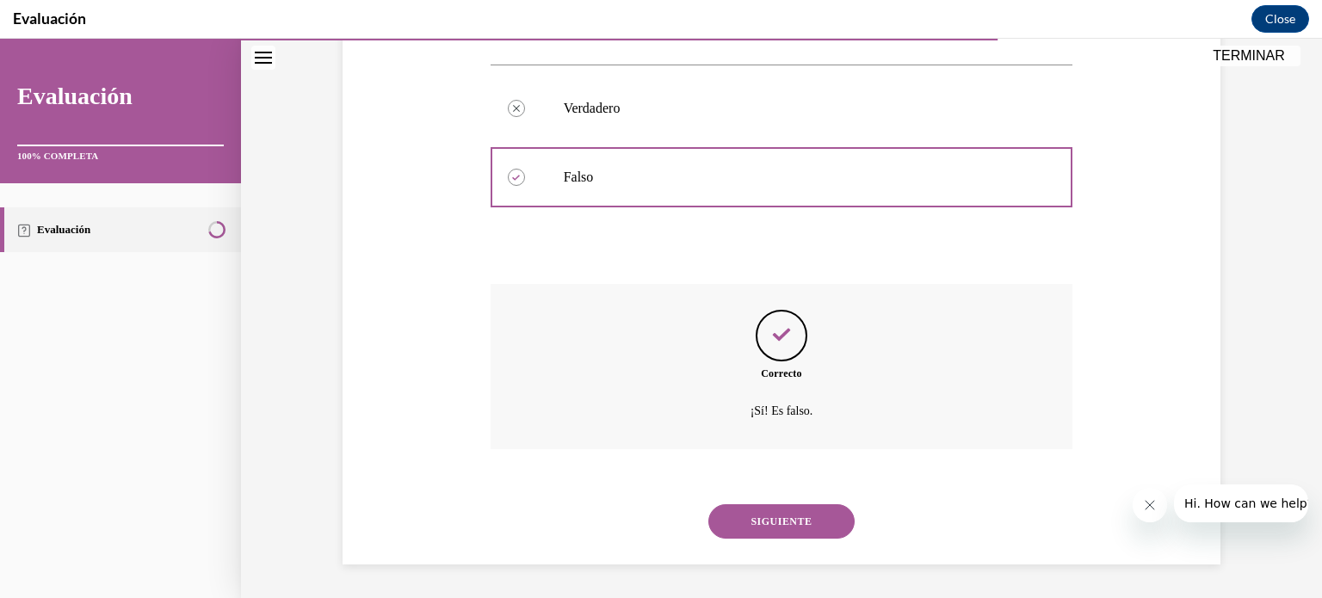
click at [771, 519] on button "SIGUIENTE" at bounding box center [781, 521] width 146 height 34
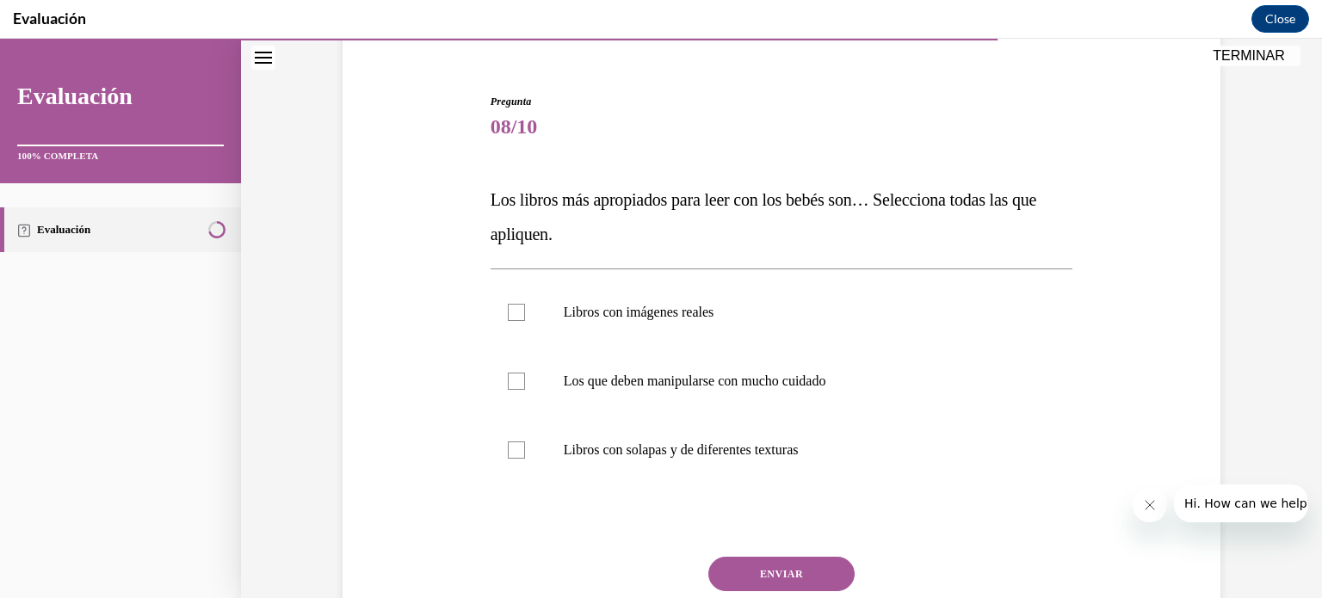
scroll to position [147, 0]
click at [899, 322] on label "Libros con imágenes reales" at bounding box center [782, 310] width 583 height 69
click at [525, 319] on input "Libros con imágenes reales" at bounding box center [516, 310] width 17 height 17
checkbox input "true"
click at [843, 436] on label "Libros con solapas y de diferentes texturas" at bounding box center [782, 448] width 583 height 69
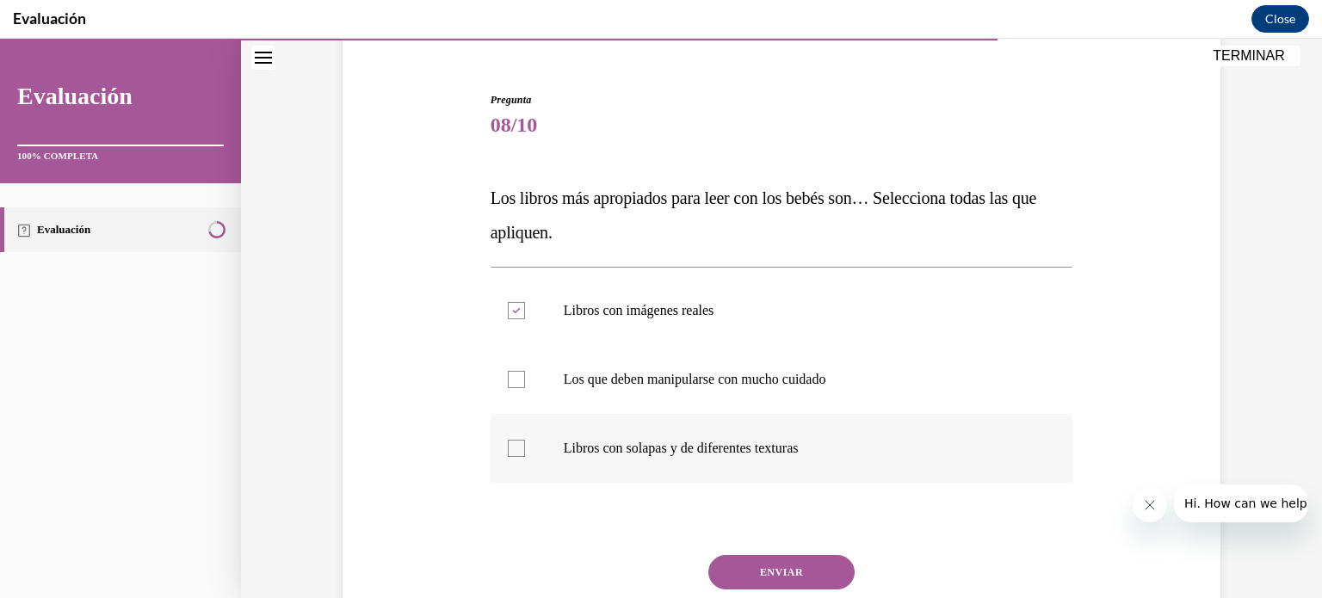
click at [525, 440] on input "Libros con solapas y de diferentes texturas" at bounding box center [516, 448] width 17 height 17
checkbox input "true"
click at [820, 570] on button "ENVIAR" at bounding box center [781, 572] width 146 height 34
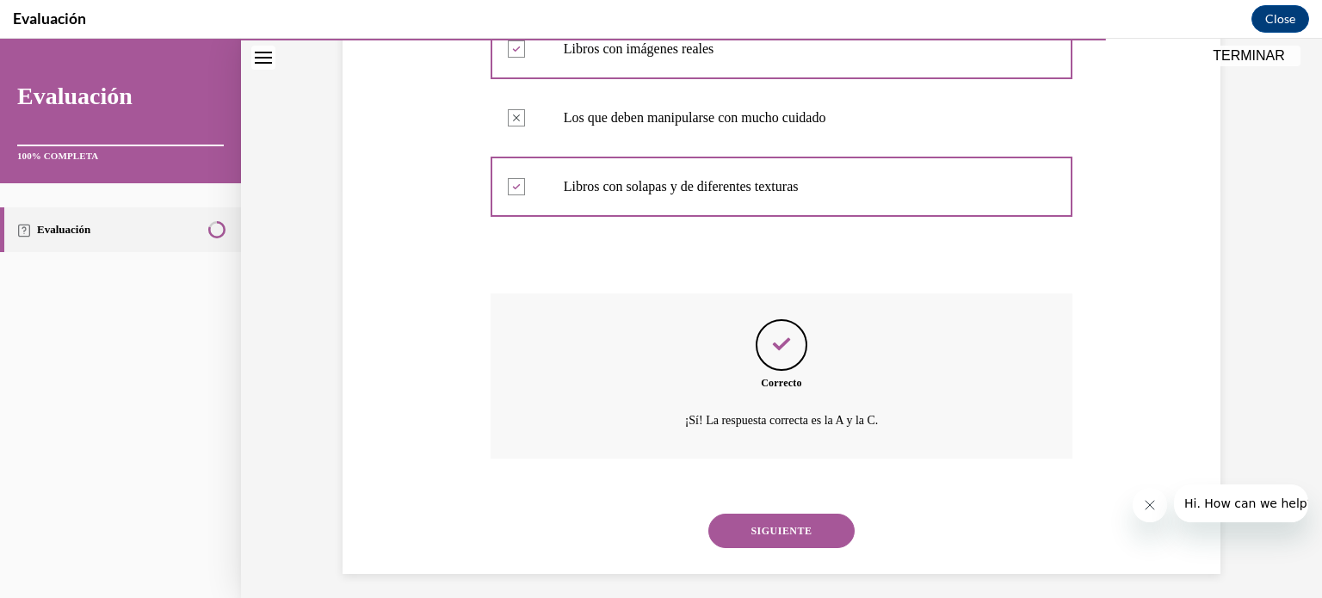
scroll to position [418, 0]
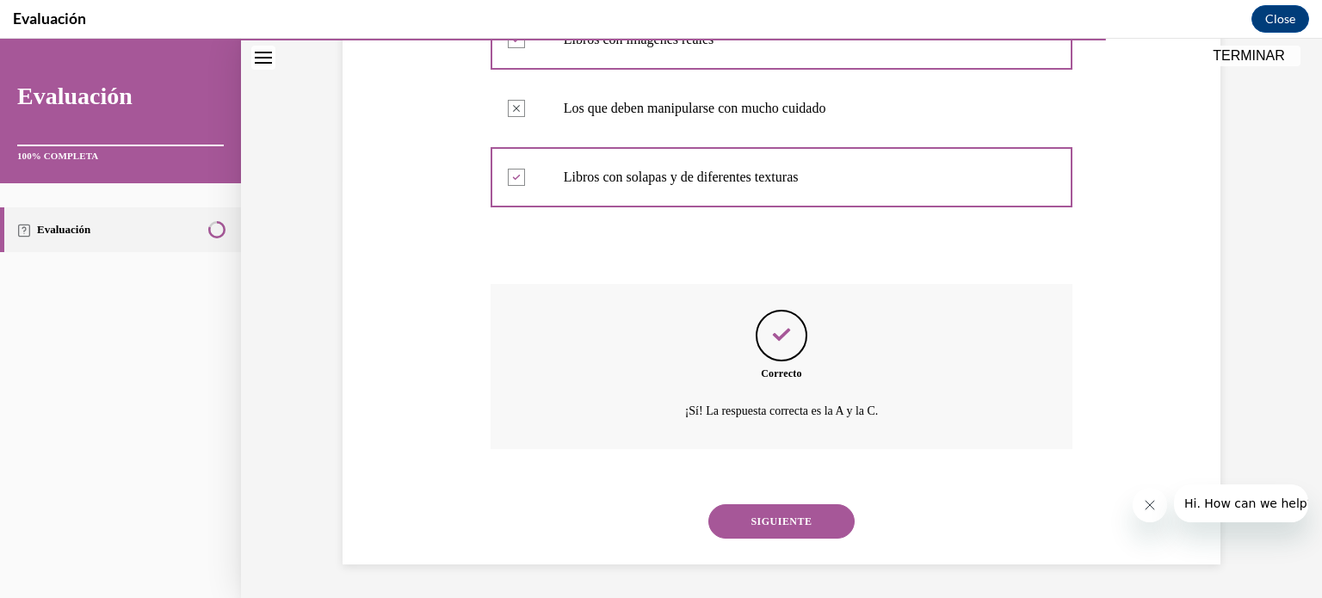
click at [828, 531] on button "SIGUIENTE" at bounding box center [781, 521] width 146 height 34
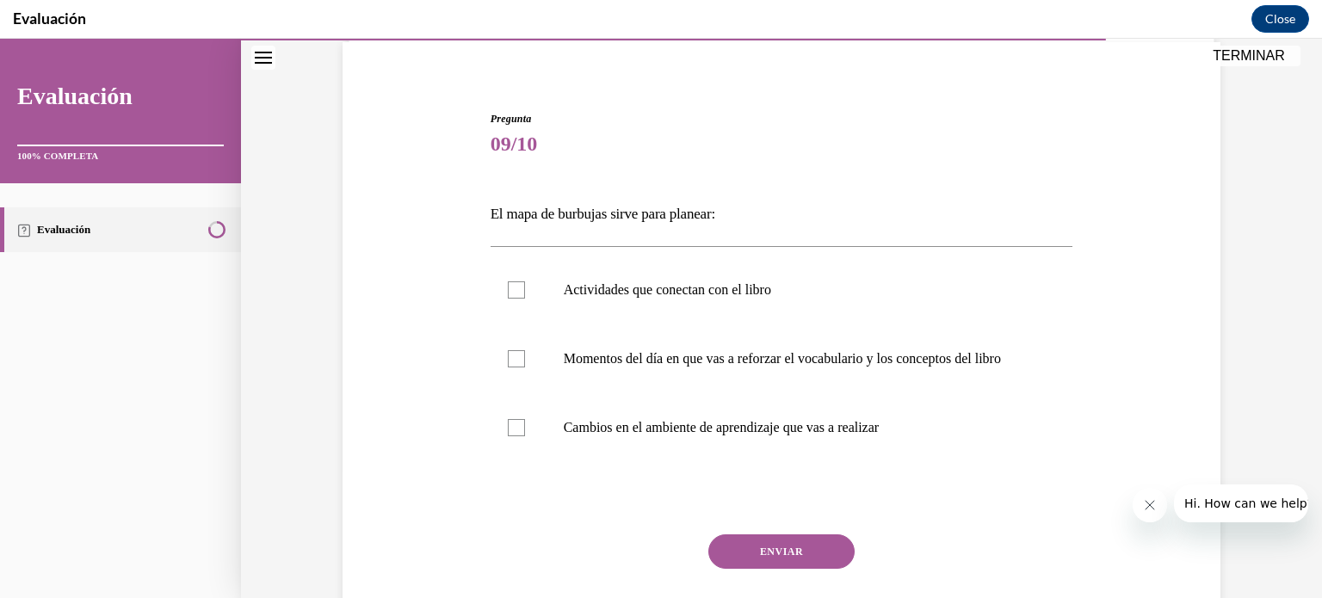
scroll to position [129, 0]
click at [825, 300] on label "Actividades que conectan con el libro" at bounding box center [782, 289] width 583 height 69
click at [525, 298] on input "Actividades que conectan con el libro" at bounding box center [516, 289] width 17 height 17
checkbox input "true"
click at [737, 436] on p "Cambios en el ambiente de aprendizaje que vas a realizar" at bounding box center [797, 426] width 467 height 17
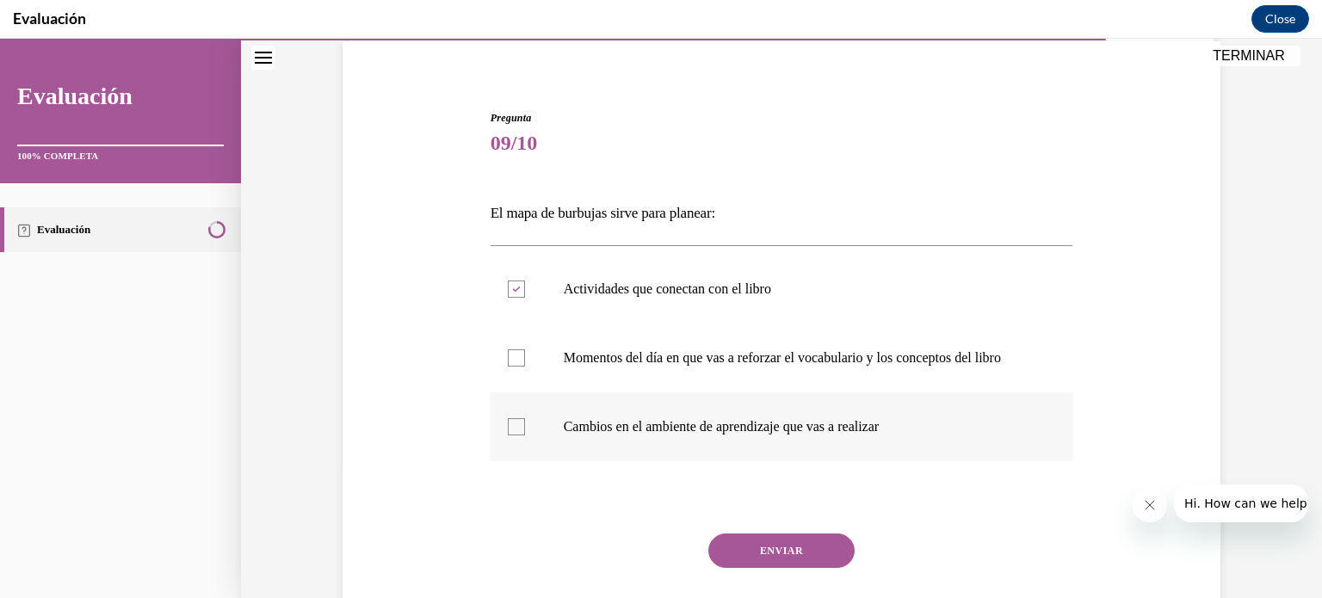
click at [525, 436] on input "Cambios en el ambiente de aprendizaje que vas a realizar" at bounding box center [516, 426] width 17 height 17
click at [737, 436] on p "Cambios en el ambiente de aprendizaje que vas a realizar" at bounding box center [797, 426] width 467 height 17
click at [525, 436] on input "Cambios en el ambiente de aprendizaje que vas a realizar" at bounding box center [516, 426] width 17 height 17
checkbox input "false"
click at [788, 568] on button "ENVIAR" at bounding box center [781, 551] width 146 height 34
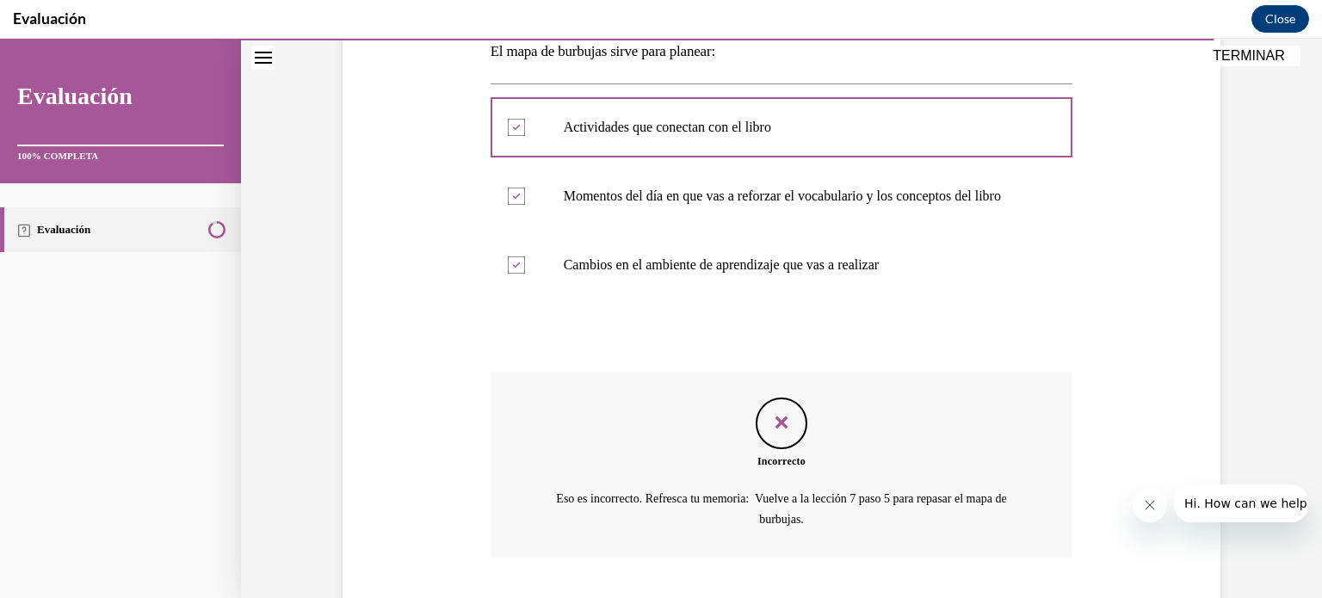
scroll to position [417, 0]
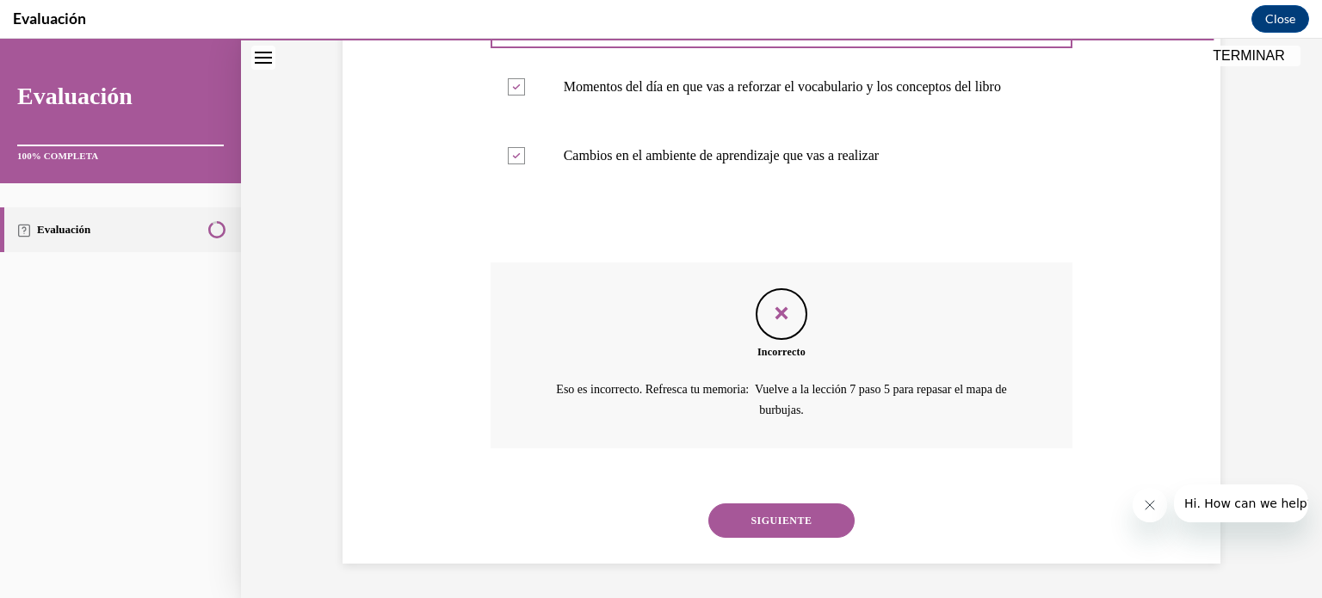
click at [779, 524] on button "SIGUIENTE" at bounding box center [781, 521] width 146 height 34
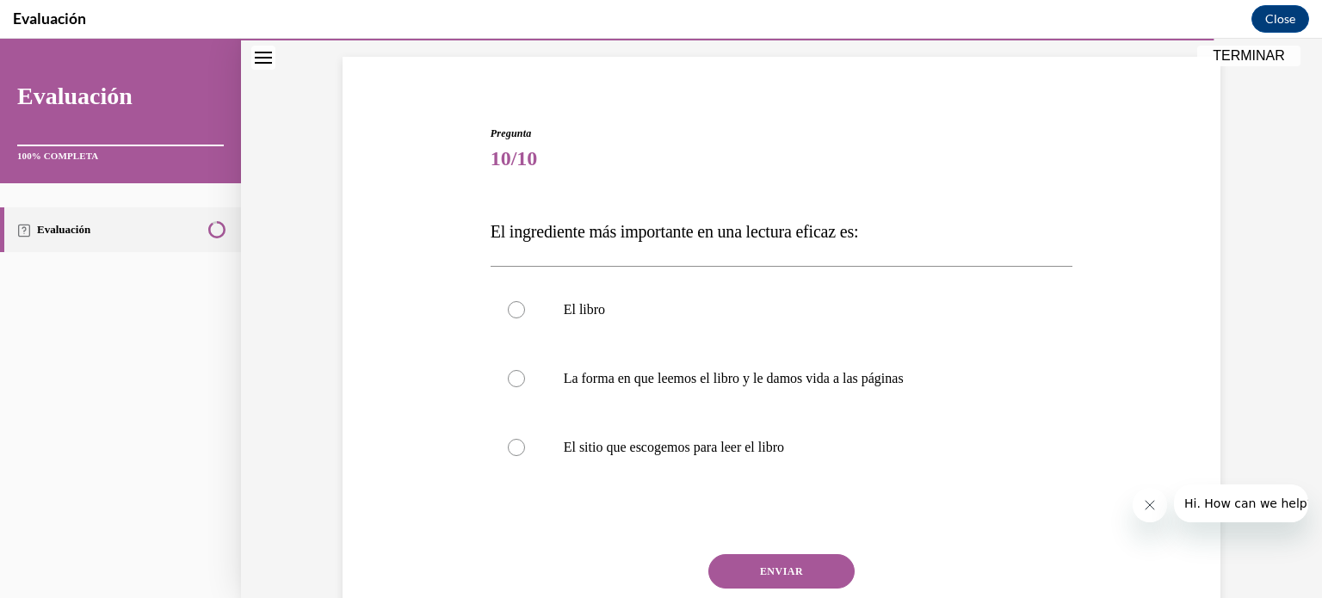
scroll to position [122, 0]
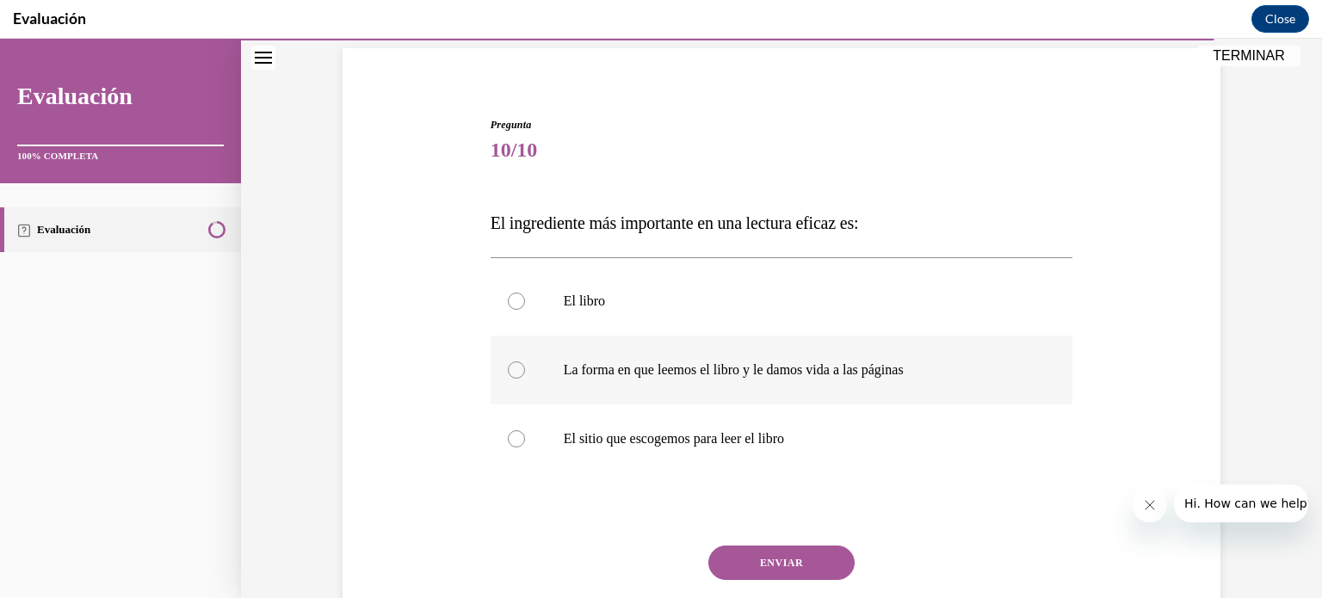
click at [915, 380] on label "La forma en que leemos el libro y le damos vida a las páginas" at bounding box center [782, 370] width 583 height 69
click at [525, 379] on input "La forma en que leemos el libro y le damos vida a las páginas" at bounding box center [516, 370] width 17 height 17
radio input "true"
click at [798, 567] on button "ENVIAR" at bounding box center [781, 563] width 146 height 34
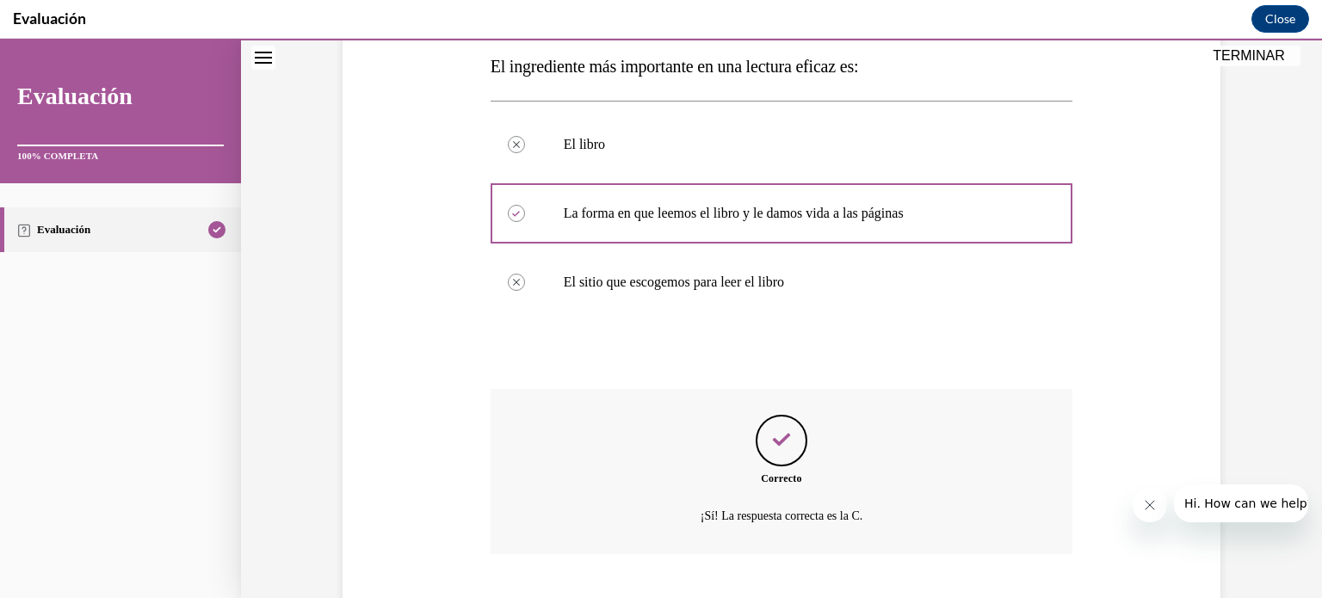
scroll to position [384, 0]
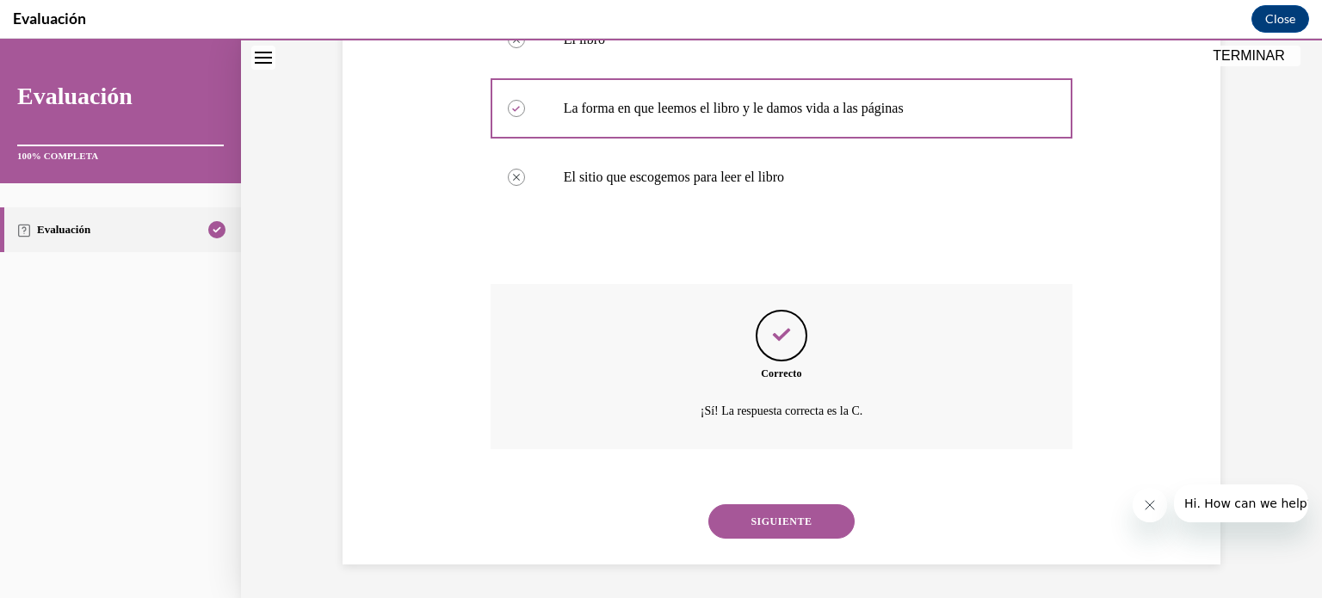
click at [782, 518] on button "SIGUIENTE" at bounding box center [781, 521] width 146 height 34
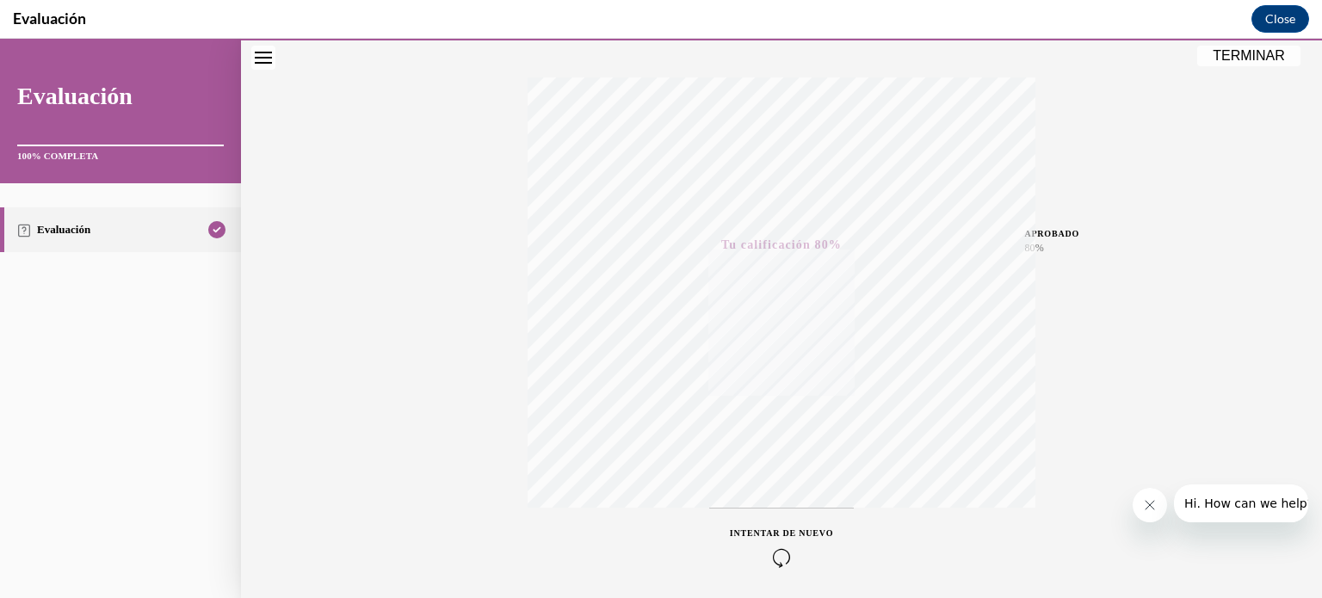
scroll to position [322, 0]
click at [772, 497] on icon "button" at bounding box center [781, 494] width 103 height 19
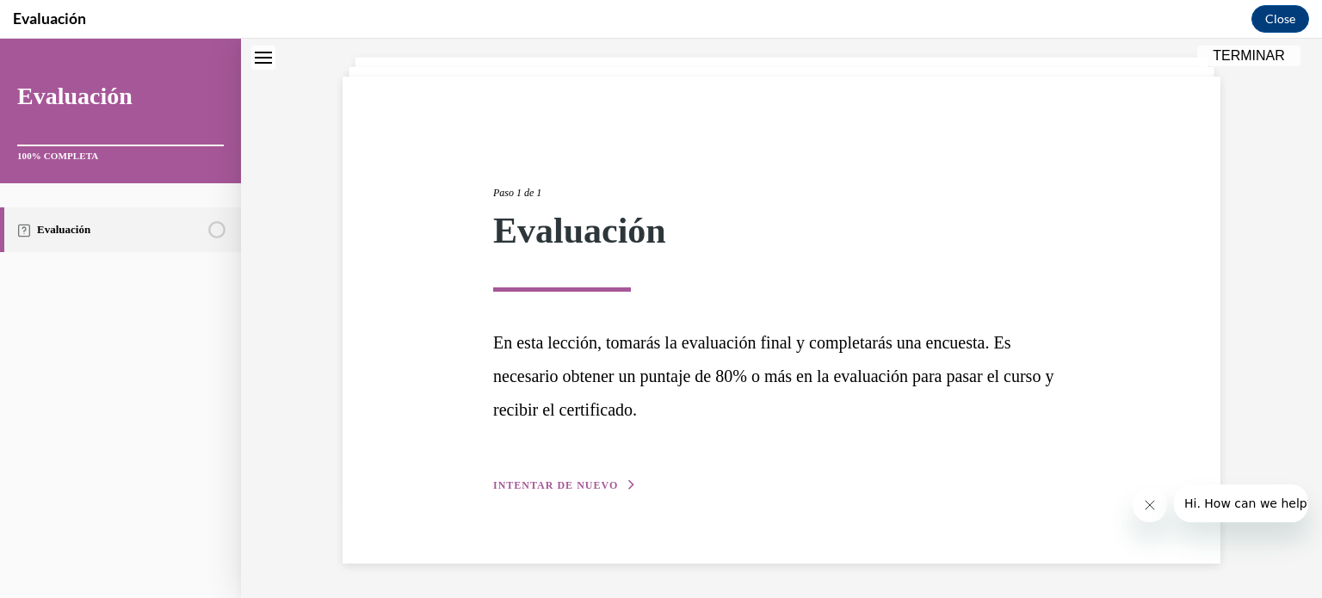
scroll to position [93, 0]
click at [533, 479] on button "INTENTAR DE NUEVO" at bounding box center [565, 486] width 144 height 15
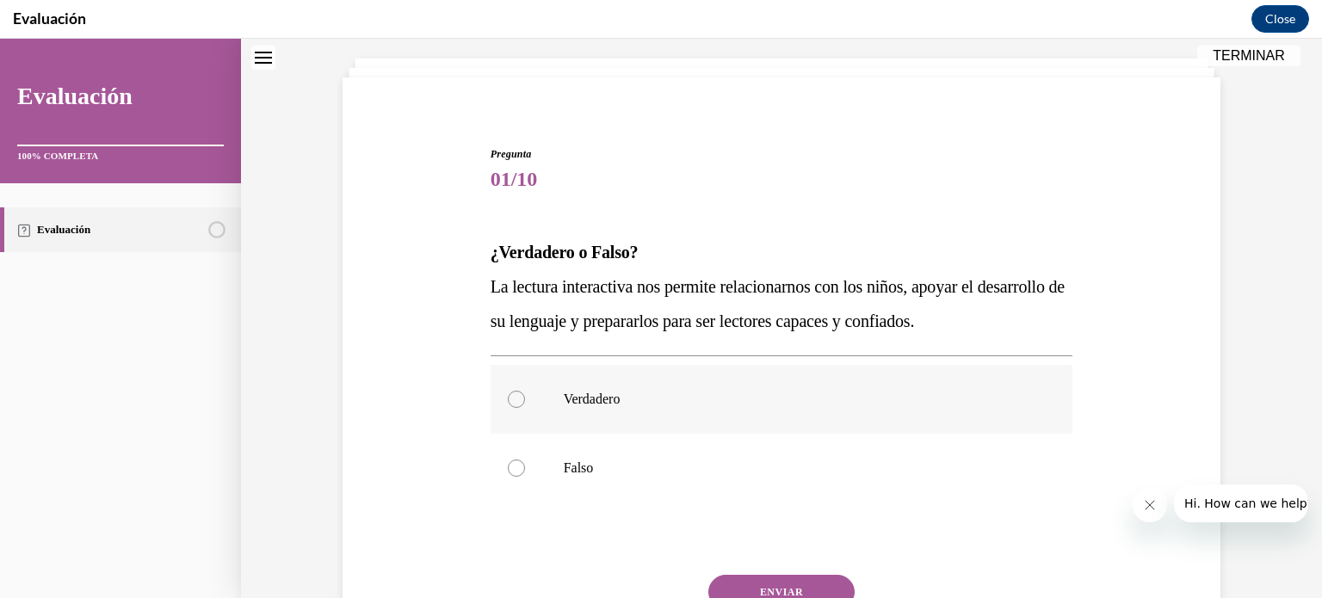
click at [684, 393] on p "Verdadero" at bounding box center [797, 399] width 467 height 17
click at [525, 393] on input "Verdadero" at bounding box center [516, 399] width 17 height 17
radio input "true"
click at [761, 585] on button "ENVIAR" at bounding box center [781, 592] width 146 height 34
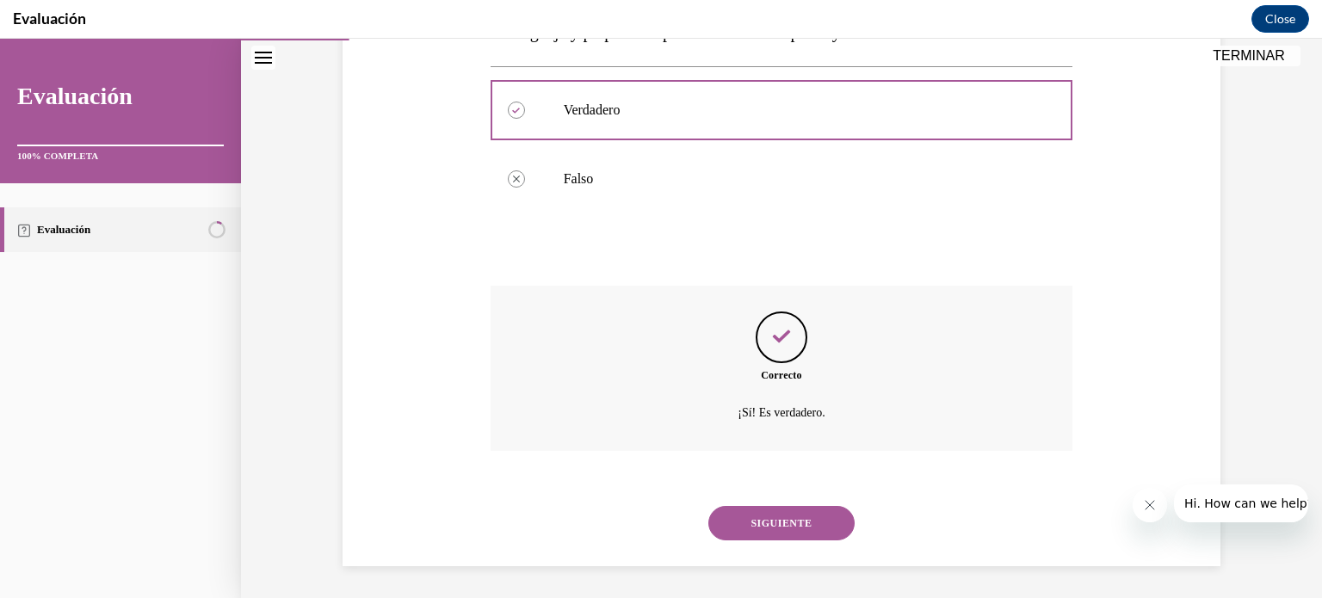
scroll to position [384, 0]
click at [771, 520] on button "SIGUIENTE" at bounding box center [781, 521] width 146 height 34
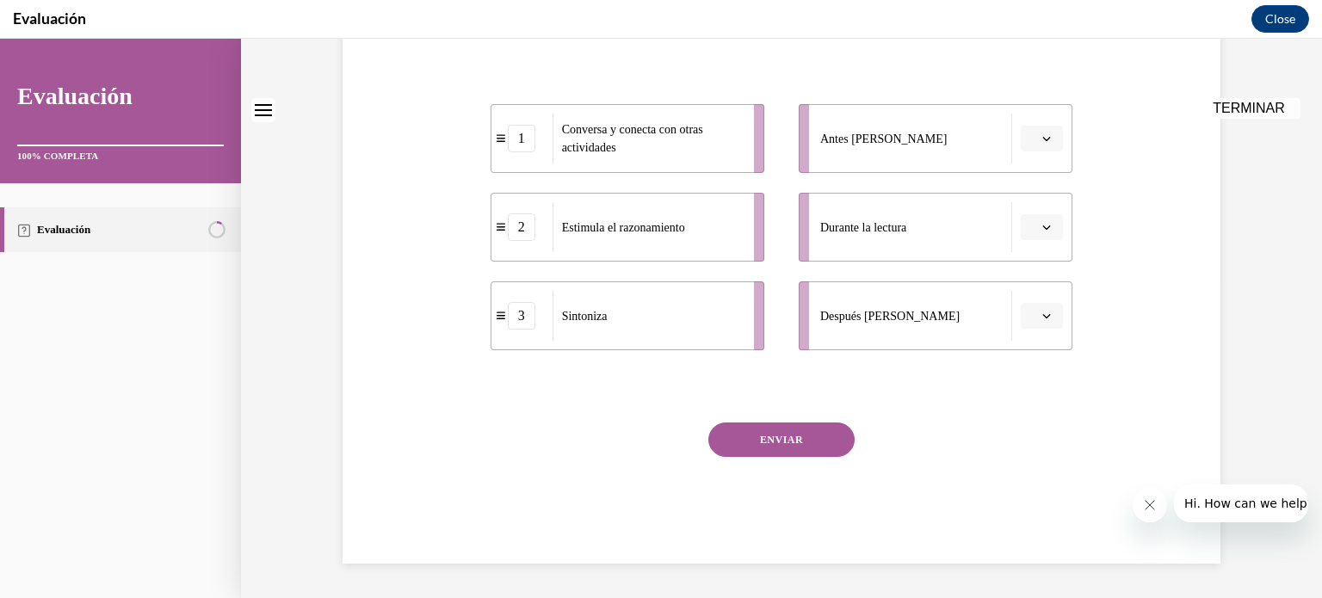
scroll to position [0, 0]
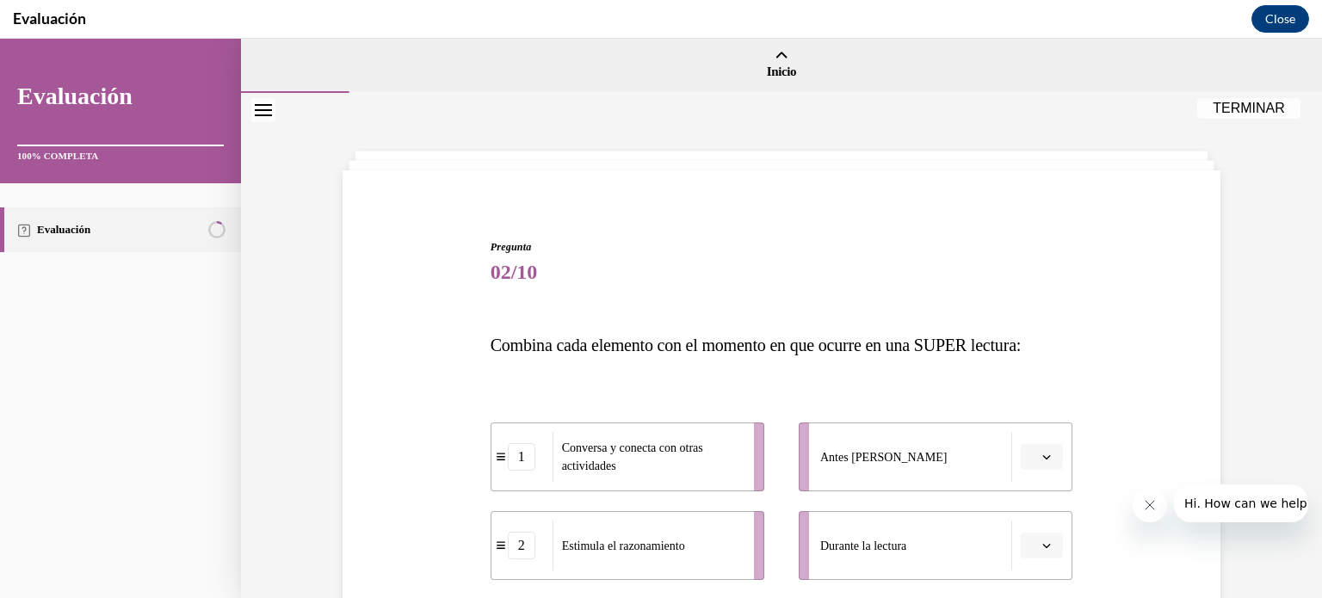
click at [1048, 454] on button "button" at bounding box center [1042, 457] width 42 height 26
click at [1027, 427] on div "3" at bounding box center [1033, 418] width 43 height 34
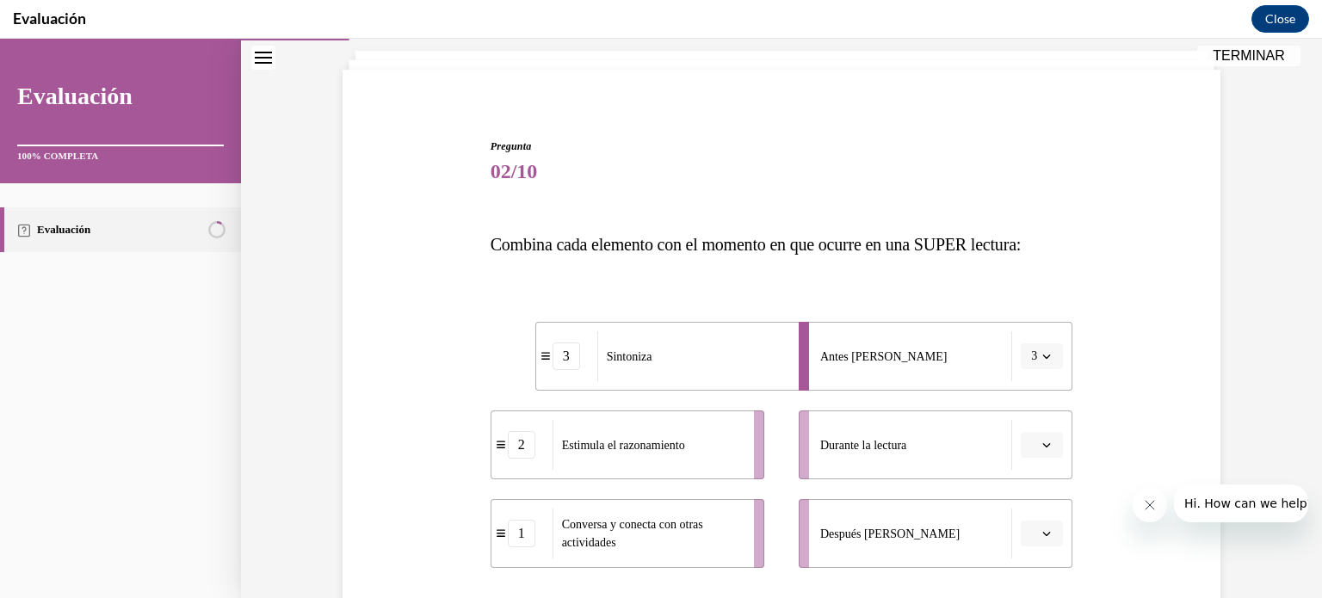
scroll to position [104, 0]
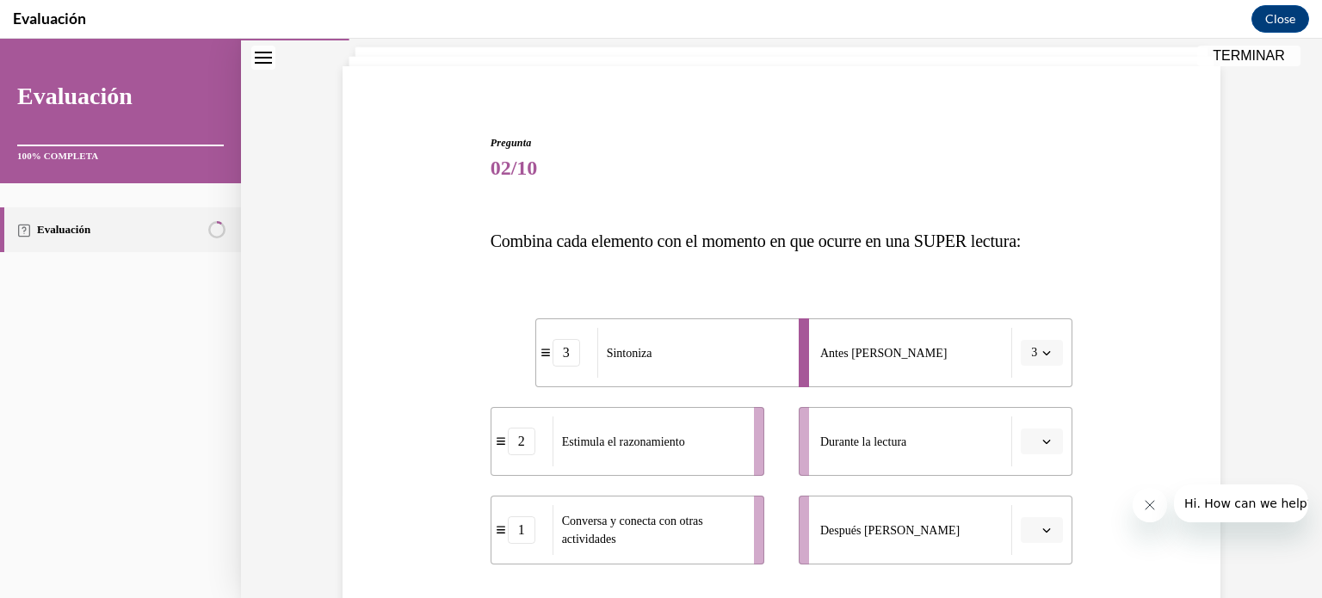
click at [1047, 436] on button "button" at bounding box center [1042, 442] width 42 height 26
click at [1038, 376] on div "2" at bounding box center [1033, 368] width 43 height 34
click at [1041, 533] on span "button" at bounding box center [1047, 530] width 12 height 12
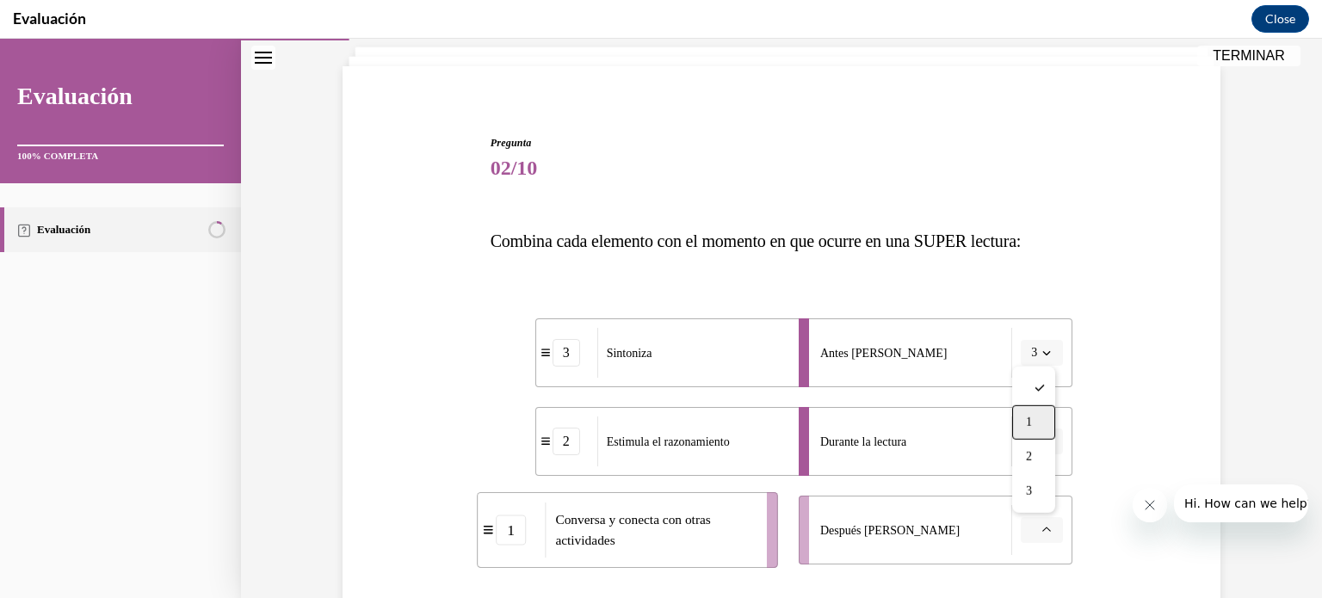
click at [1050, 434] on div "1" at bounding box center [1033, 422] width 43 height 34
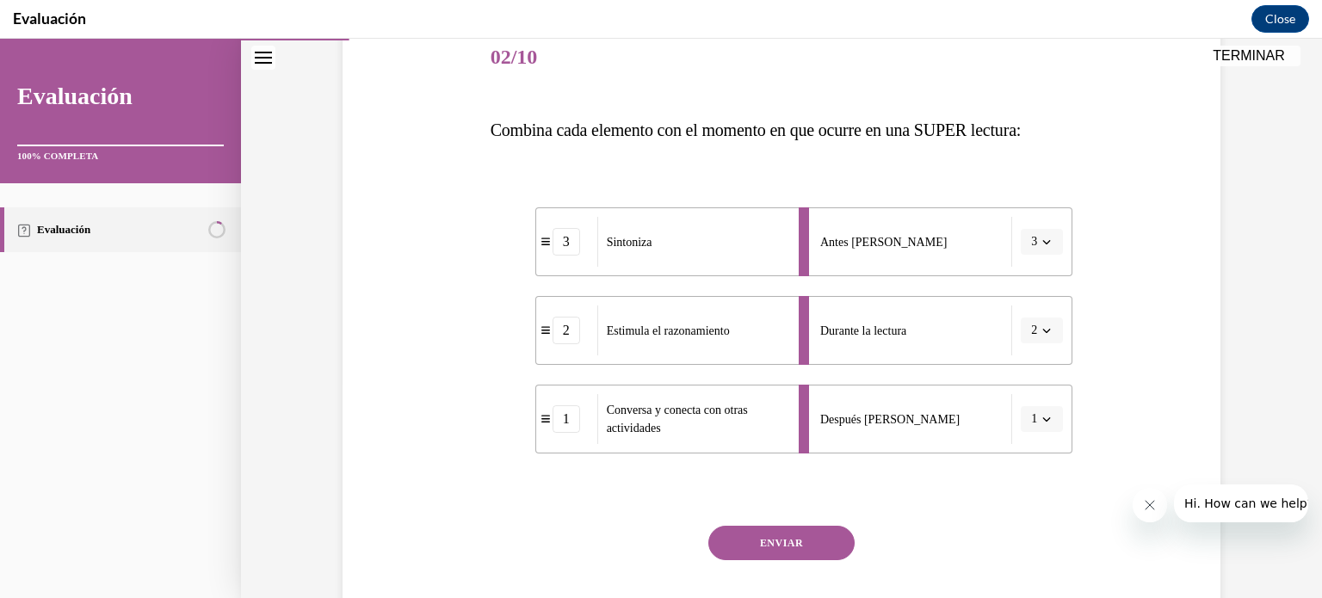
scroll to position [221, 0]
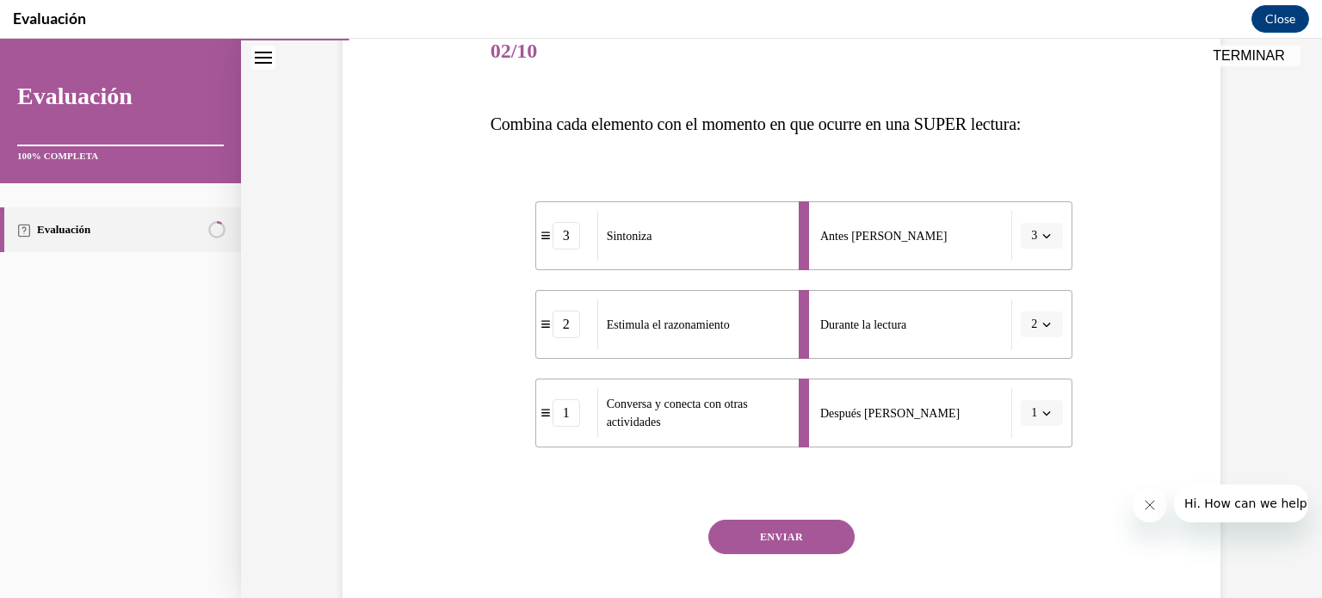
click at [808, 547] on button "ENVIAR" at bounding box center [781, 537] width 146 height 34
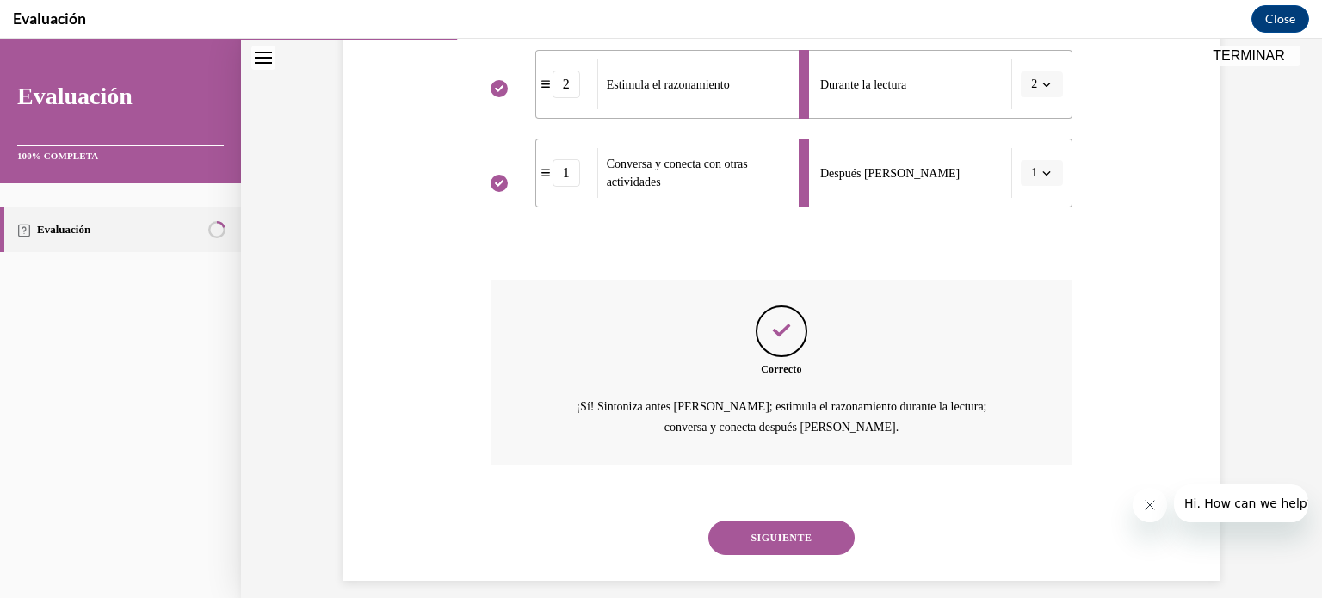
scroll to position [478, 0]
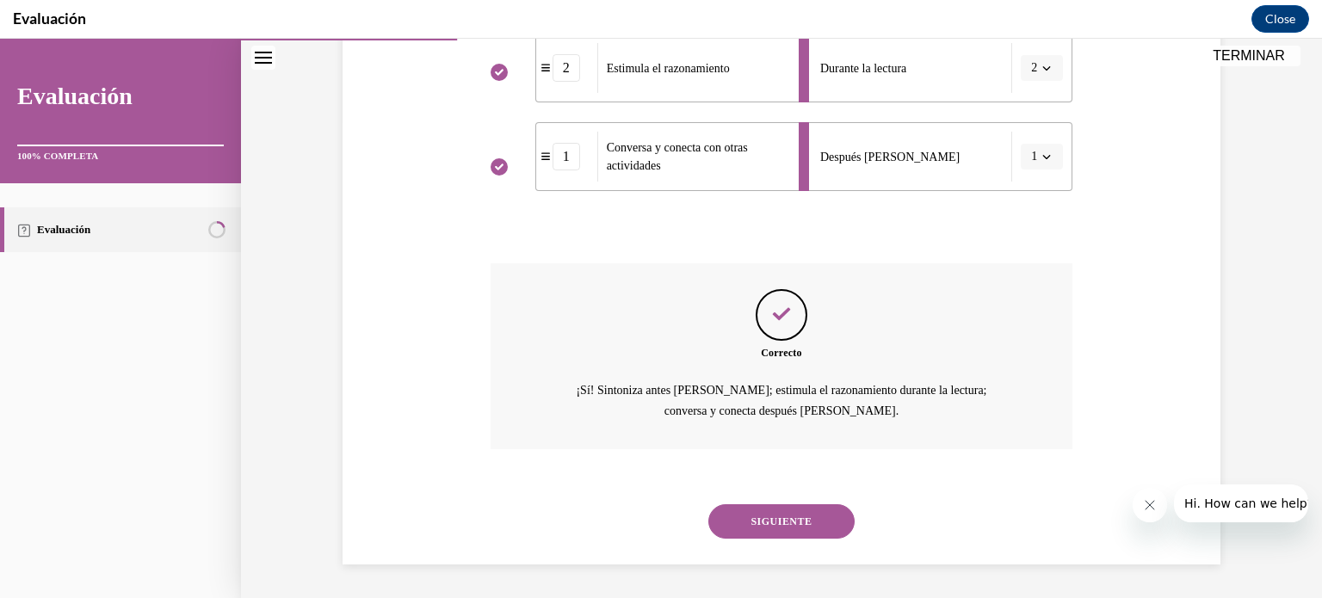
click at [791, 523] on button "SIGUIENTE" at bounding box center [781, 521] width 146 height 34
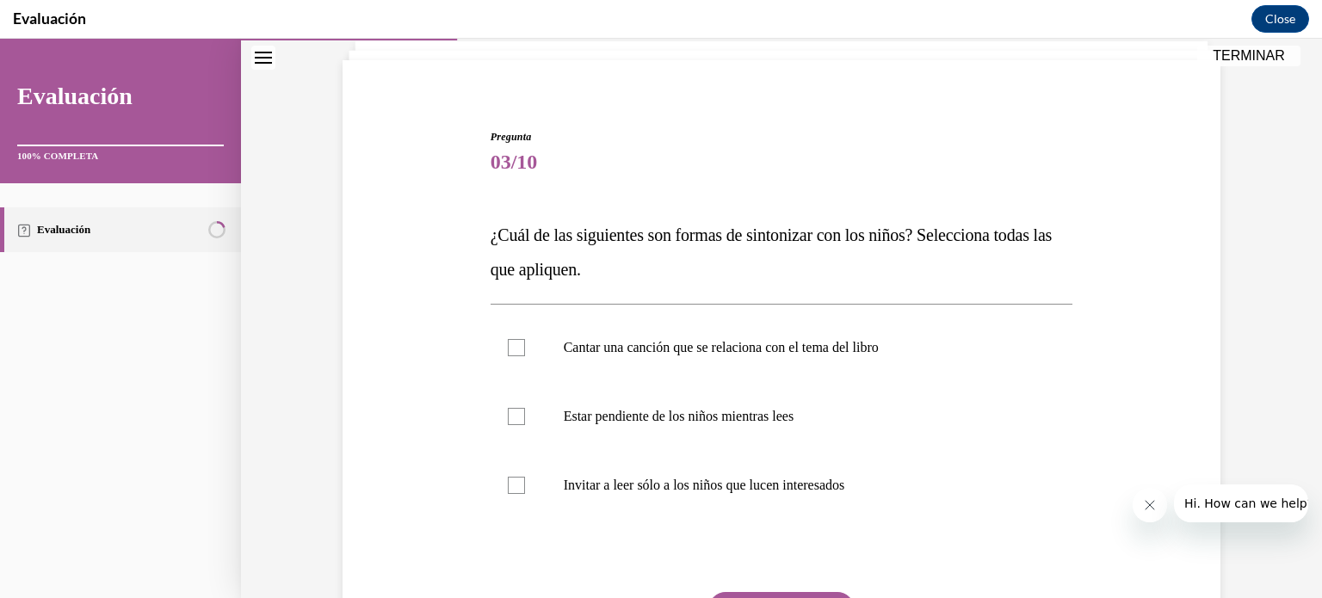
scroll to position [116, 0]
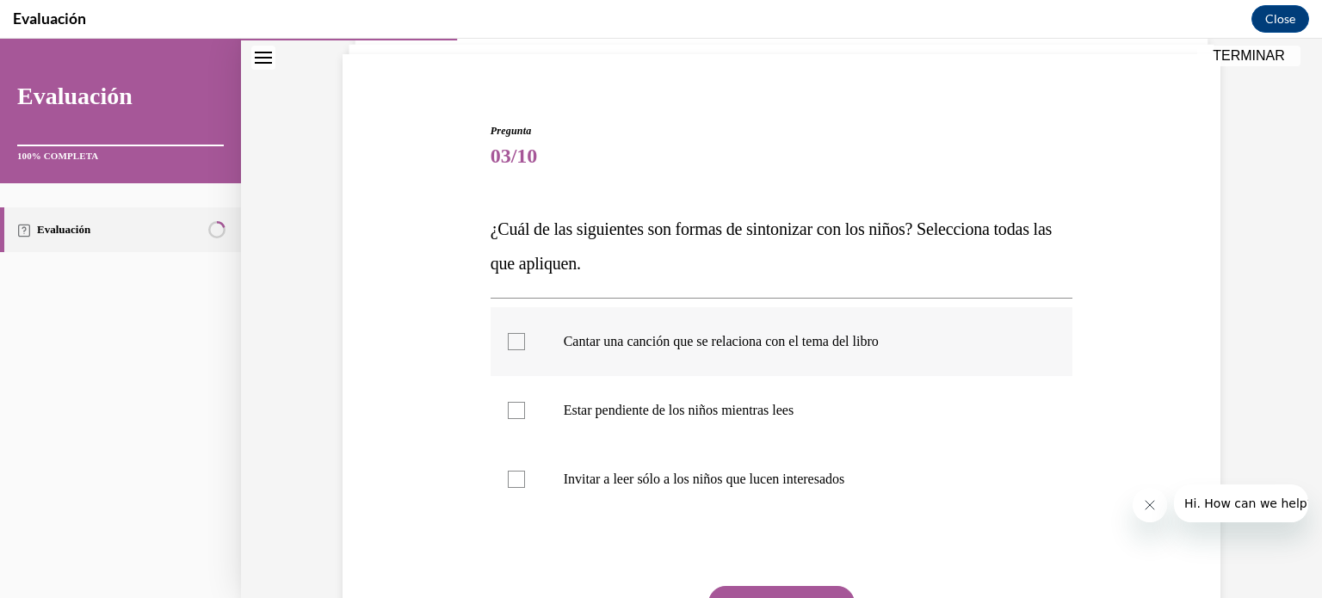
click at [1036, 330] on label "Cantar una canción que se relaciona con el tema del libro" at bounding box center [782, 341] width 583 height 69
click at [525, 333] on input "Cantar una canción que se relaciona con el tema del libro" at bounding box center [516, 341] width 17 height 17
checkbox input "true"
click at [952, 408] on p "Estar pendiente de los niños mientras lees" at bounding box center [797, 410] width 467 height 17
click at [525, 408] on input "Estar pendiente de los niños mientras lees" at bounding box center [516, 410] width 17 height 17
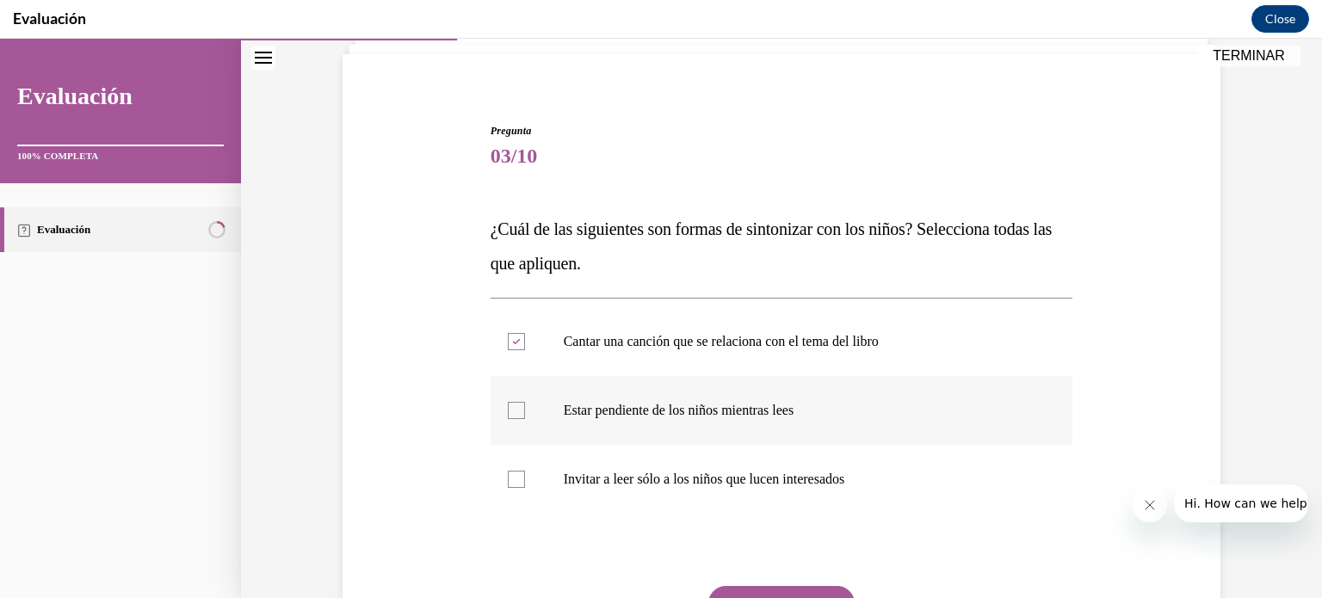
checkbox input "true"
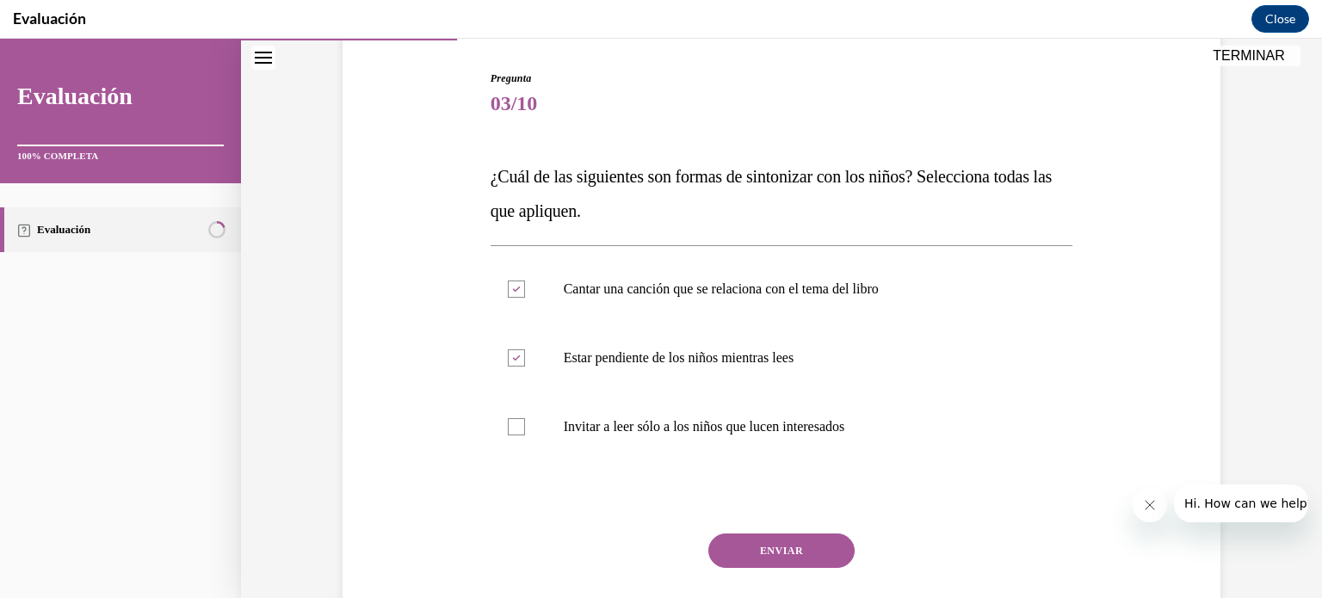
scroll to position [172, 0]
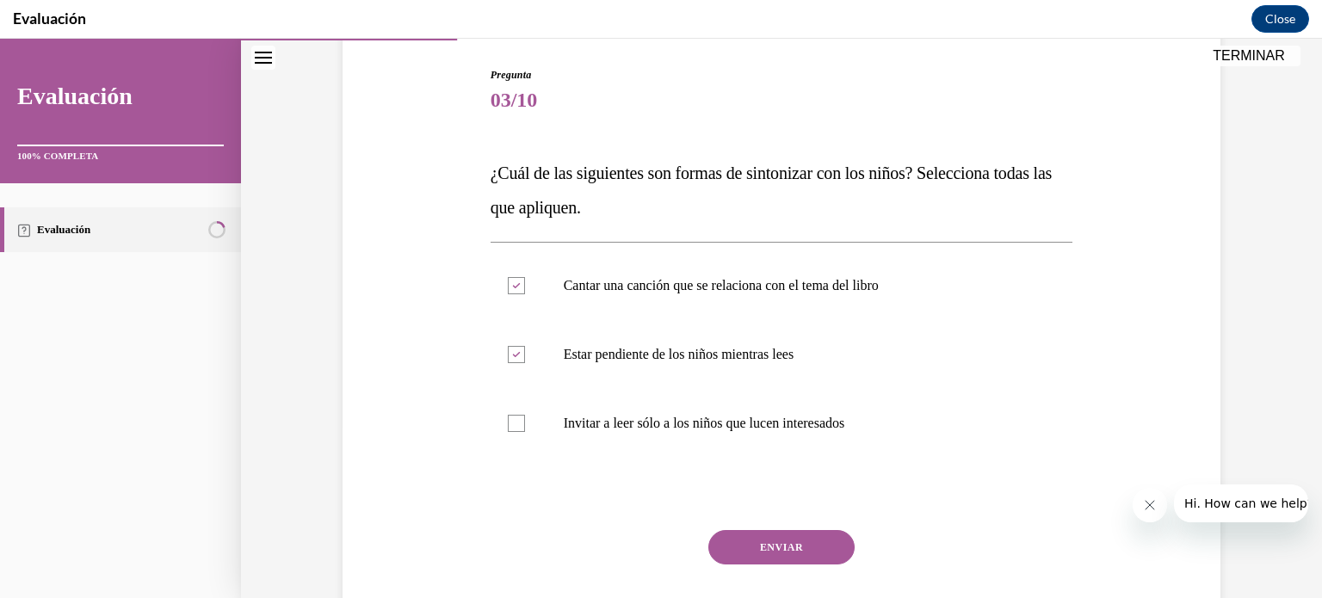
click at [797, 547] on button "ENVIAR" at bounding box center [781, 547] width 146 height 34
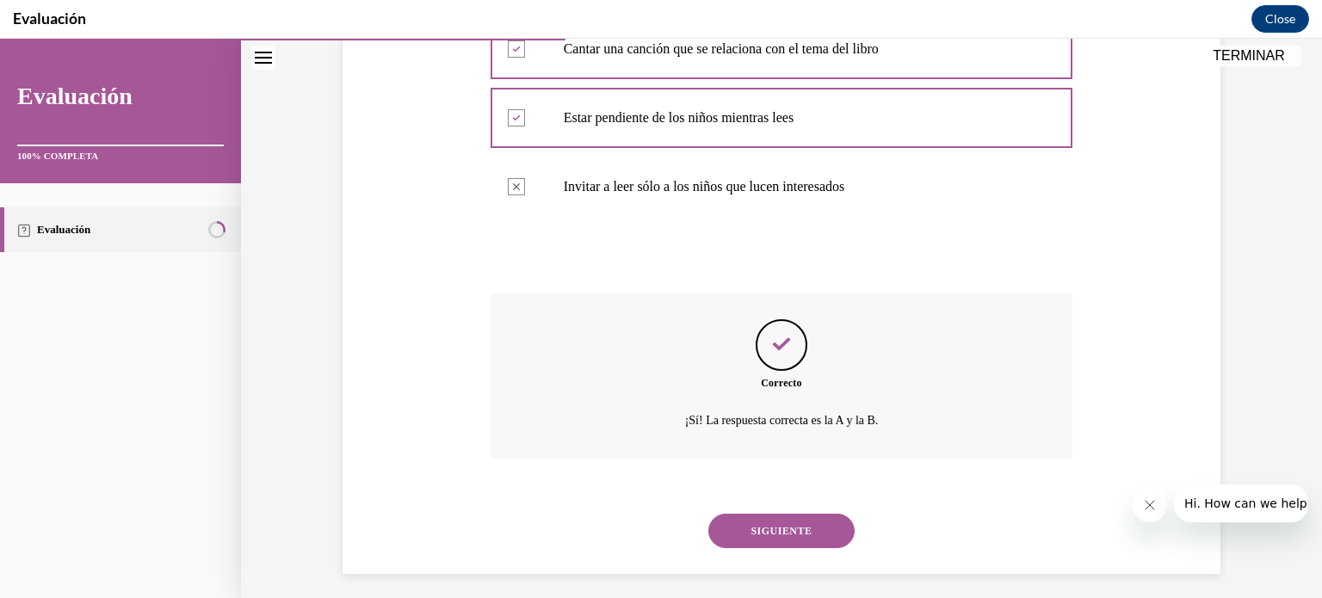
scroll to position [418, 0]
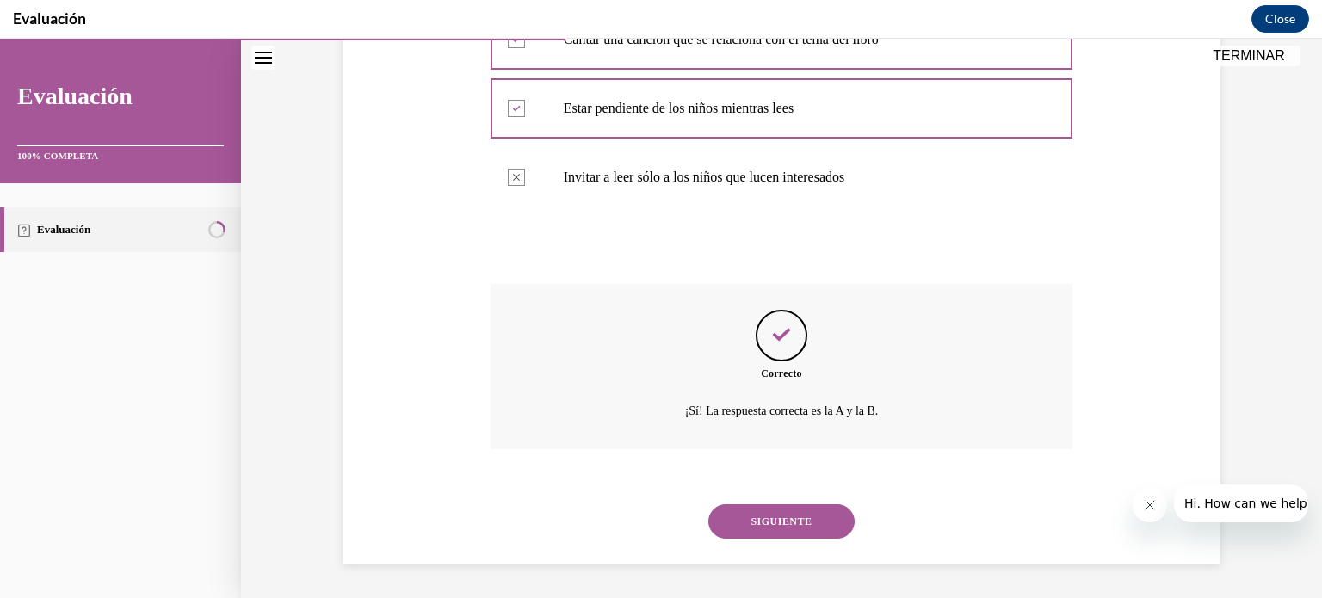
click at [782, 527] on button "SIGUIENTE" at bounding box center [781, 521] width 146 height 34
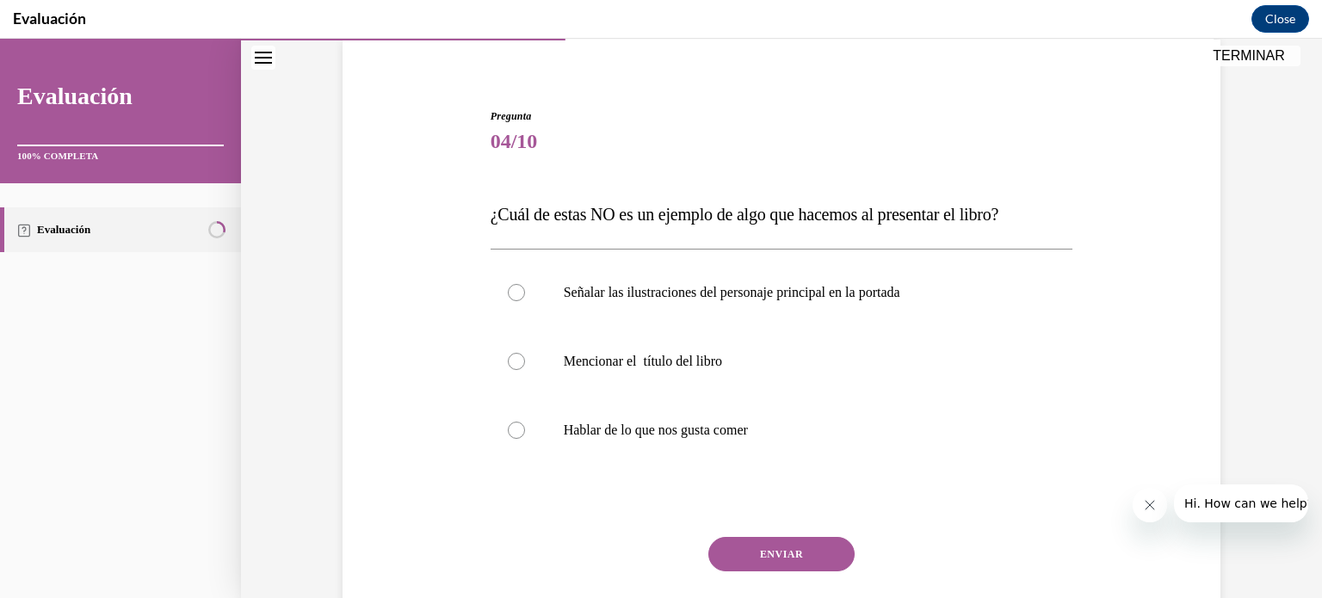
scroll to position [134, 0]
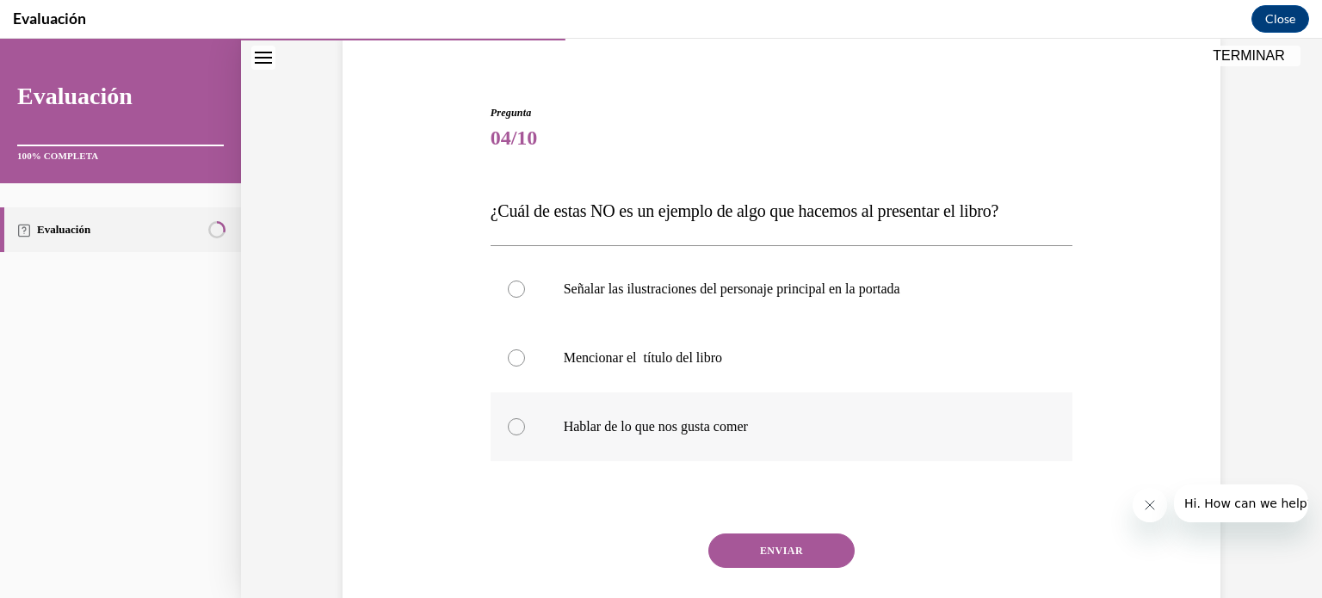
click at [776, 450] on label "Hablar de lo que nos gusta comer" at bounding box center [782, 427] width 583 height 69
click at [525, 436] on input "Hablar de lo que nos gusta comer" at bounding box center [516, 426] width 17 height 17
radio input "true"
click at [799, 547] on button "ENVIAR" at bounding box center [781, 551] width 146 height 34
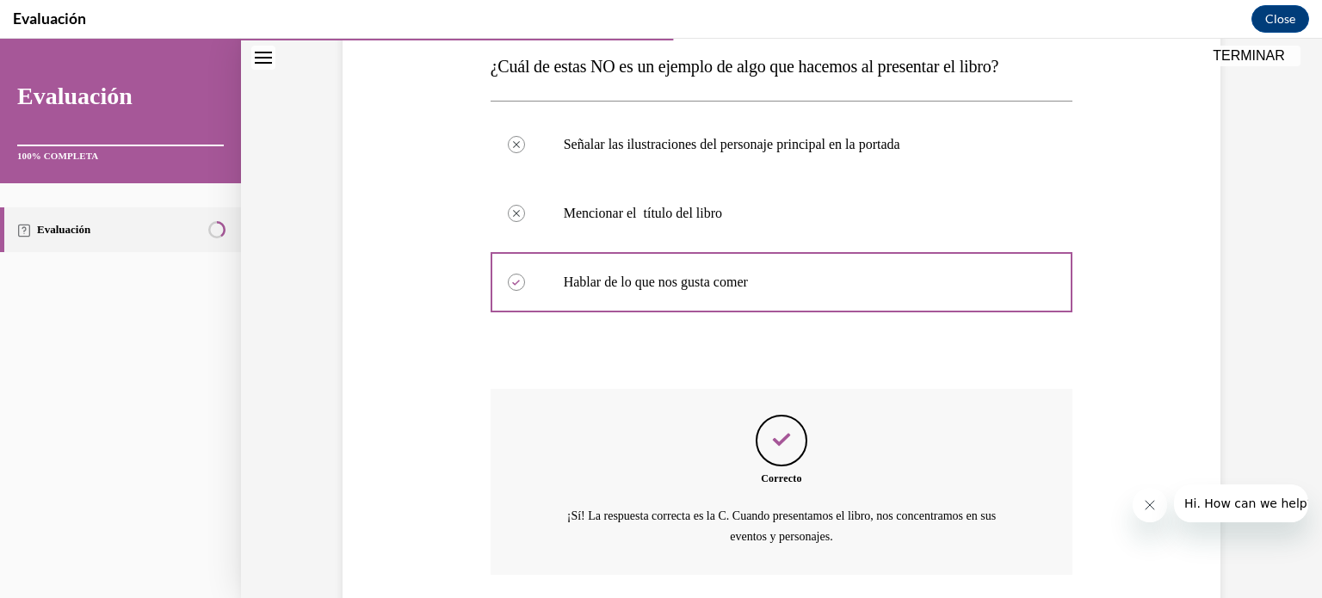
scroll to position [405, 0]
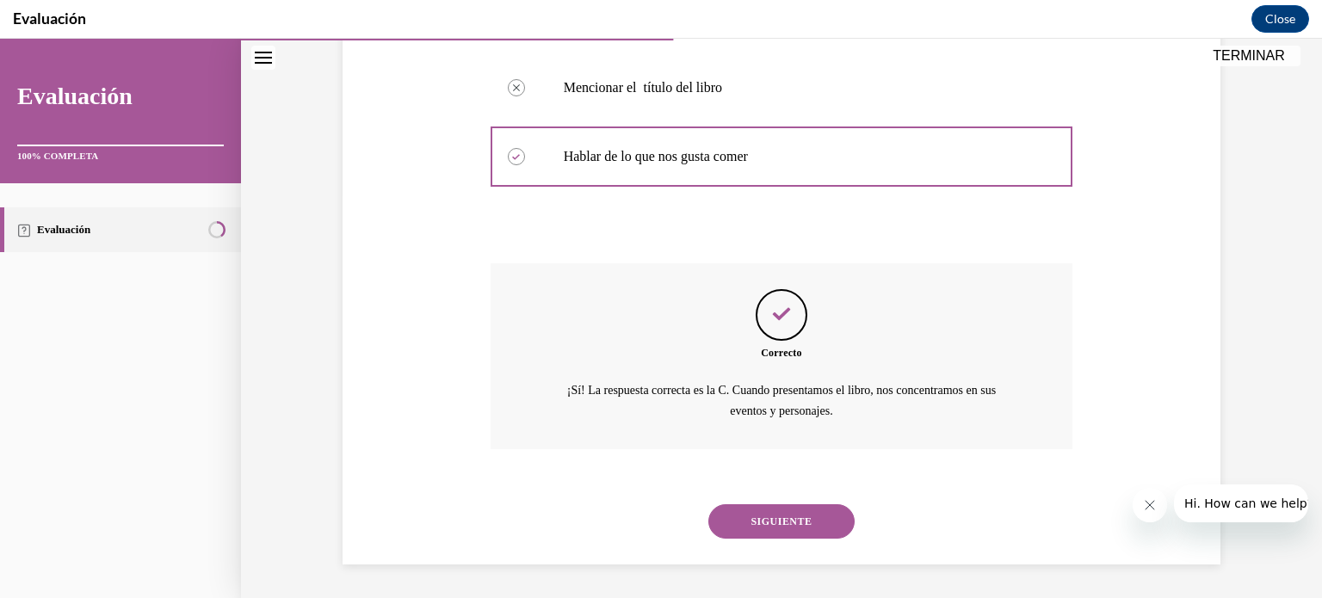
click at [799, 524] on button "SIGUIENTE" at bounding box center [781, 521] width 146 height 34
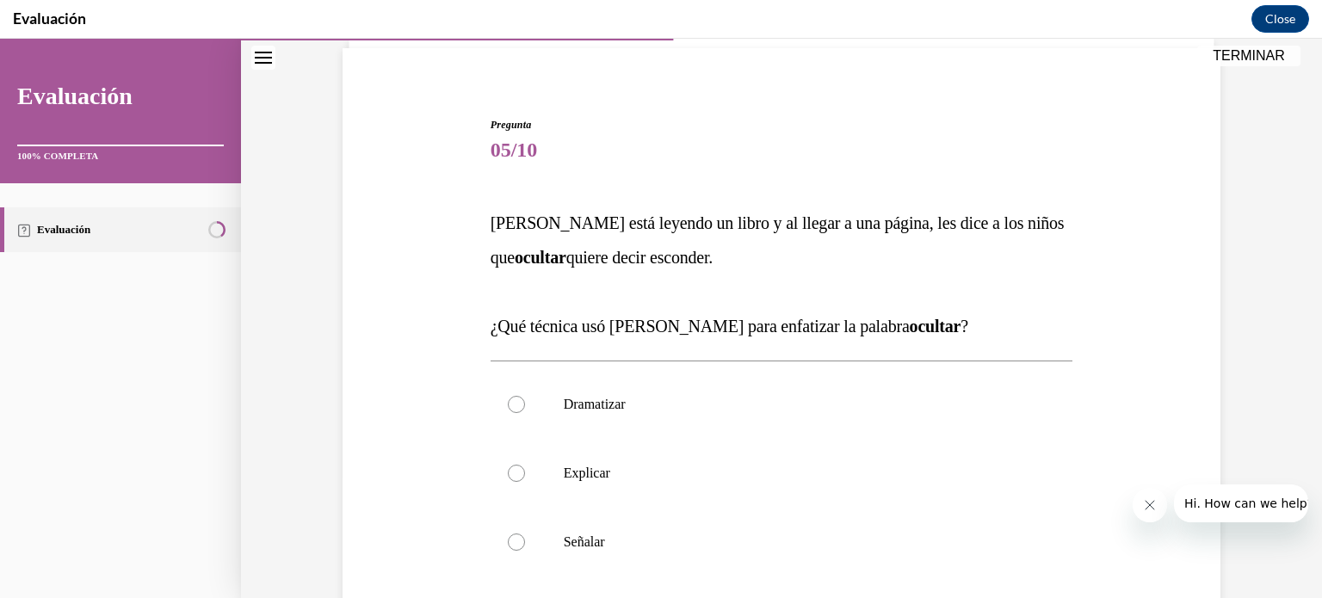
scroll to position [154, 0]
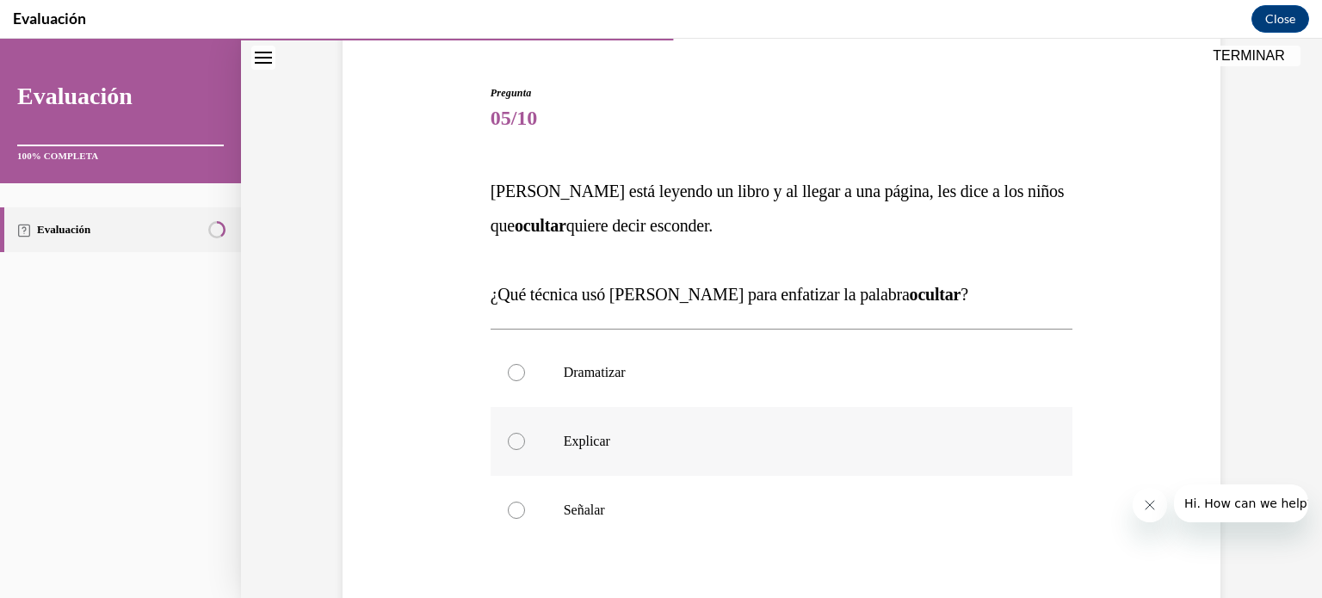
click at [901, 433] on p "Explicar" at bounding box center [797, 441] width 467 height 17
click at [525, 433] on input "Explicar" at bounding box center [516, 441] width 17 height 17
radio input "true"
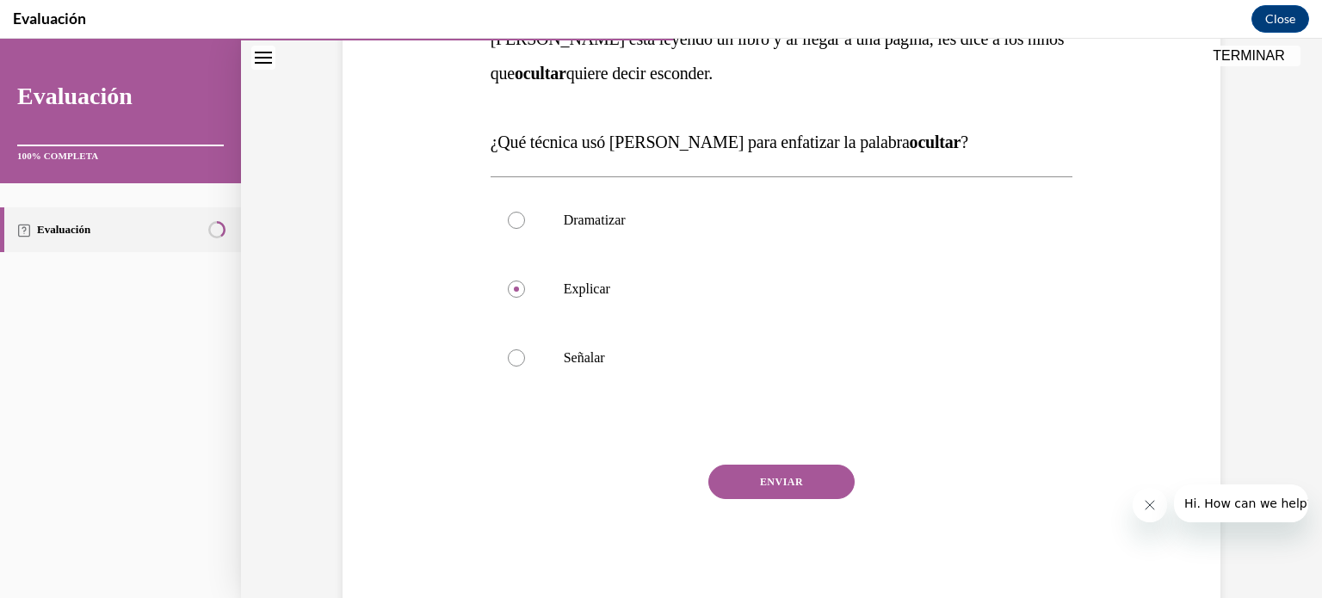
scroll to position [348, 0]
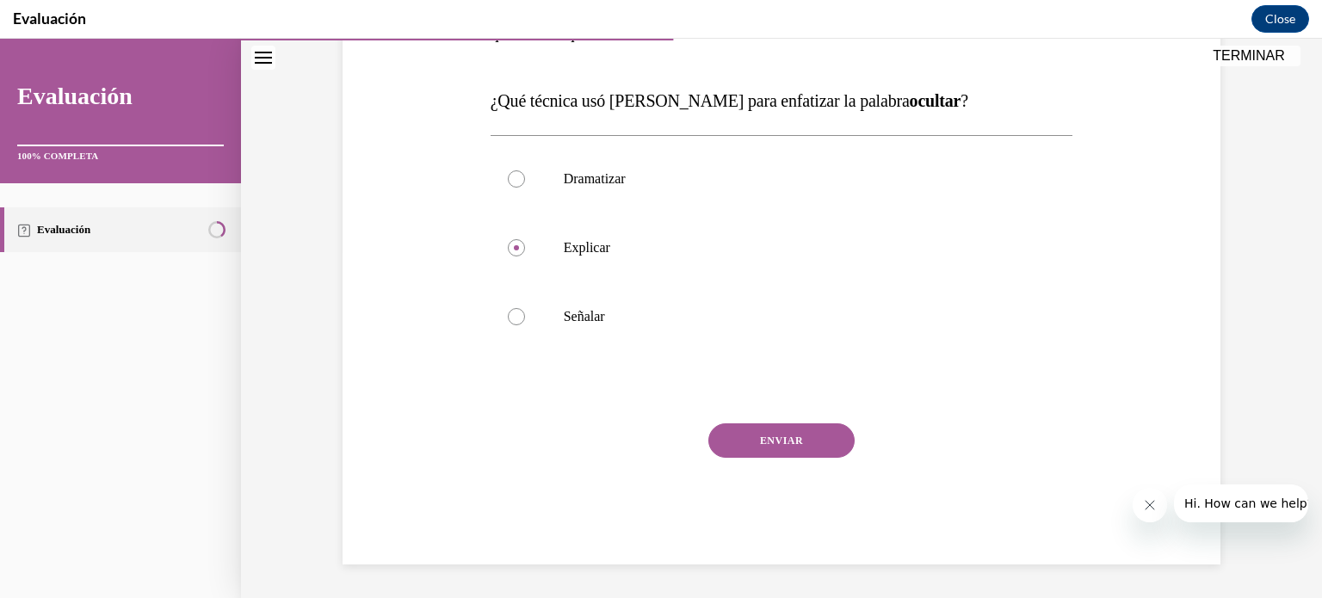
click at [812, 450] on button "ENVIAR" at bounding box center [781, 441] width 146 height 34
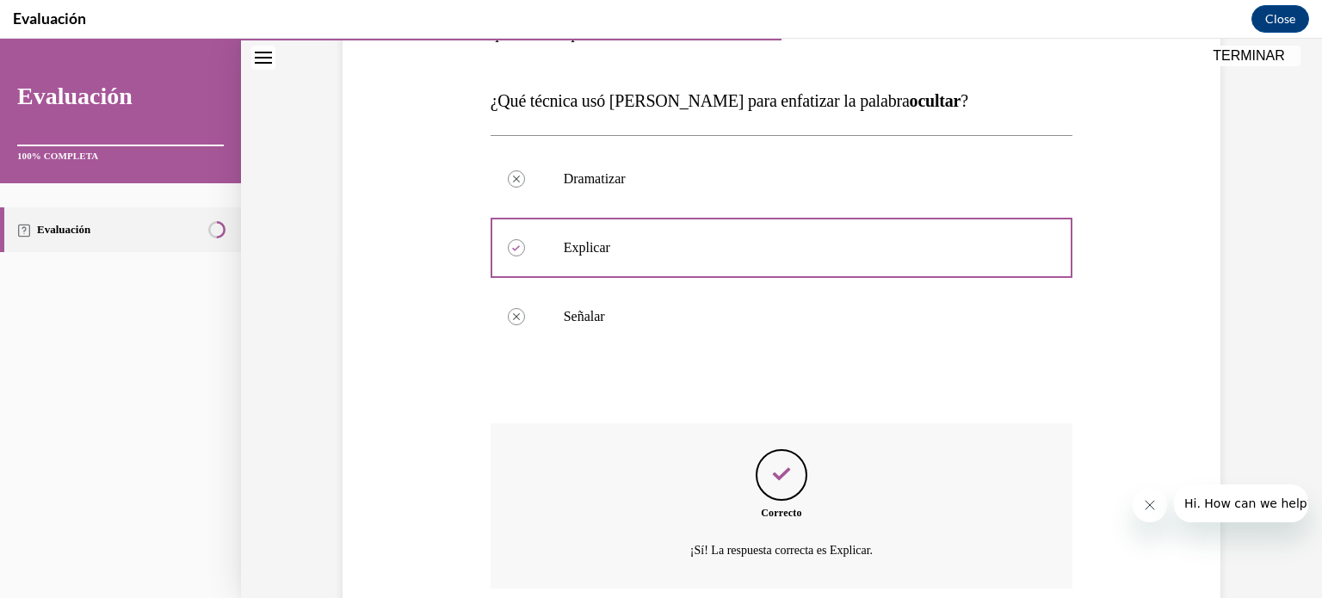
scroll to position [487, 0]
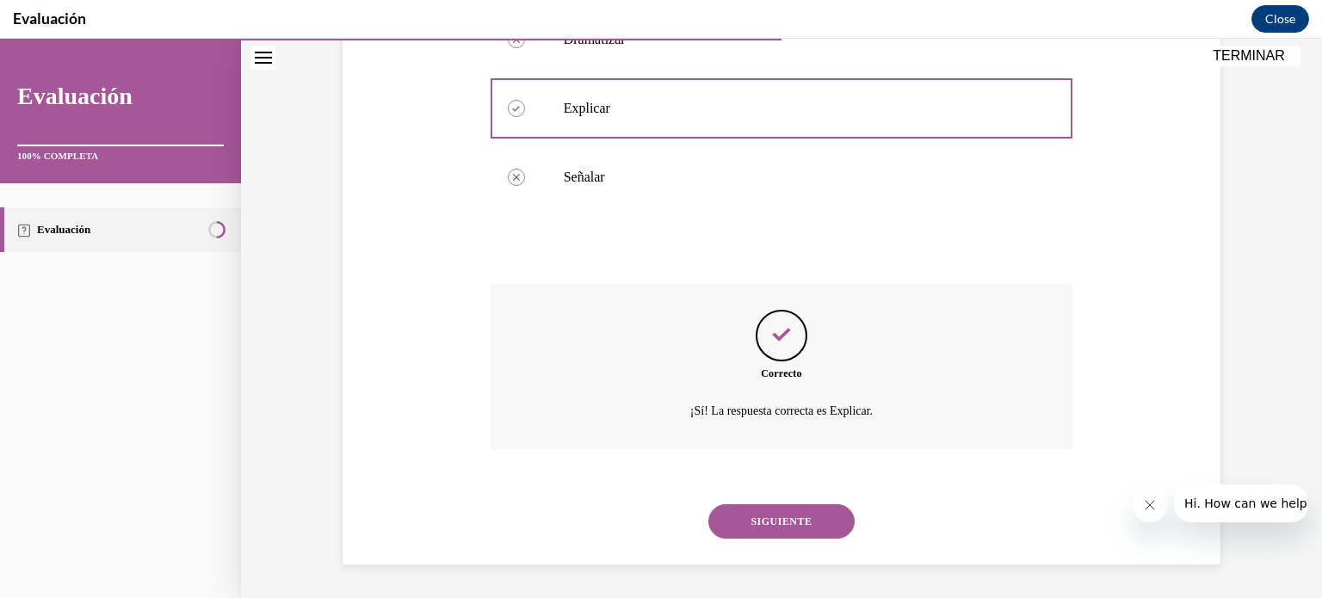
click at [816, 516] on button "SIGUIENTE" at bounding box center [781, 521] width 146 height 34
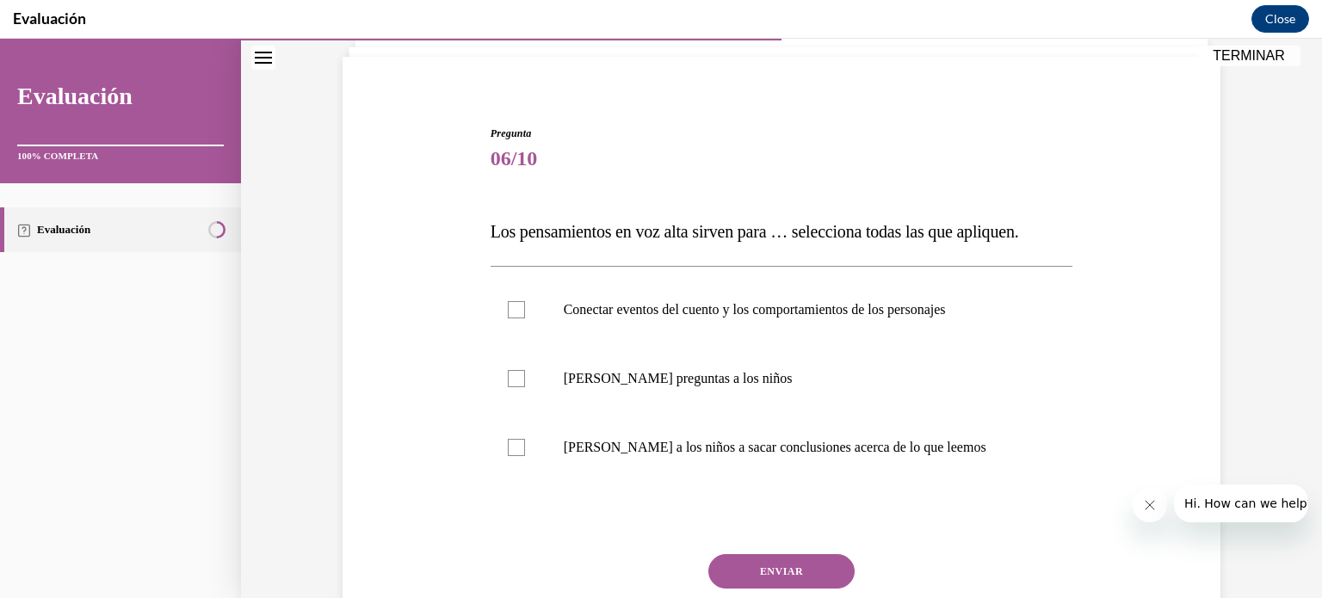
scroll to position [115, 0]
click at [926, 330] on label "Conectar eventos del cuento y los comportamientos de los personajes" at bounding box center [782, 308] width 583 height 69
click at [525, 317] on input "Conectar eventos del cuento y los comportamientos de los personajes" at bounding box center [516, 308] width 17 height 17
checkbox input "true"
click at [912, 447] on p "Ayudar a los niños a sacar conclusiones acerca de lo que leemos" at bounding box center [797, 445] width 467 height 17
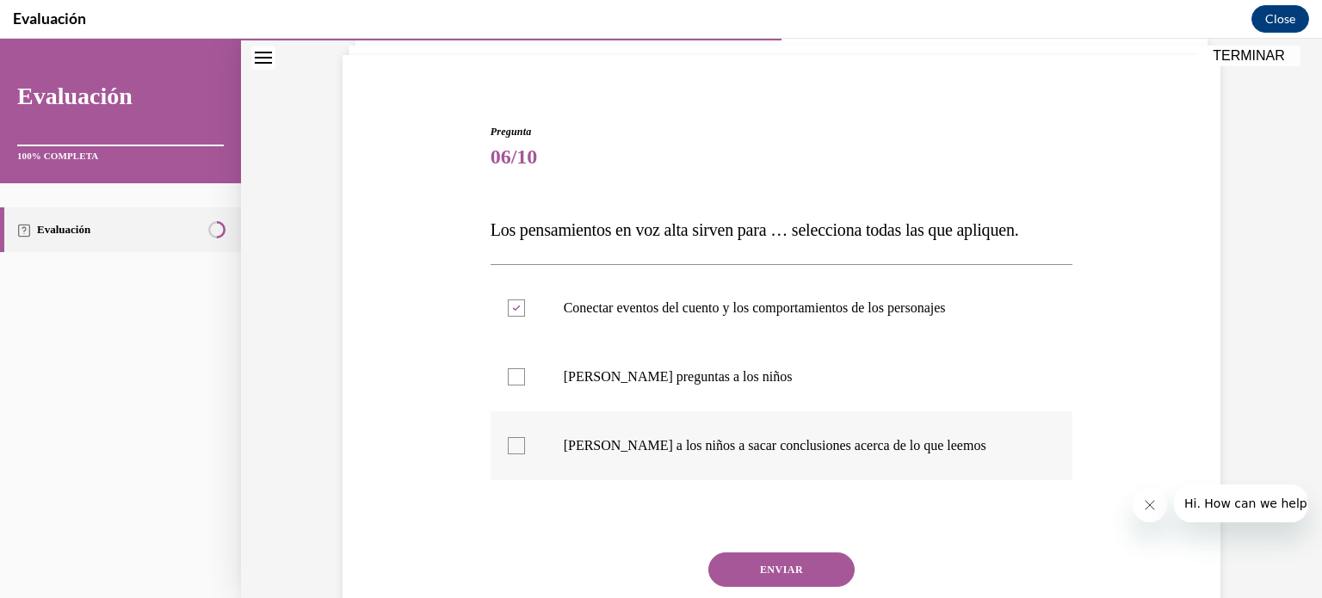
click at [525, 447] on input "Ayudar a los niños a sacar conclusiones acerca de lo que leemos" at bounding box center [516, 445] width 17 height 17
checkbox input "true"
click at [809, 581] on button "ENVIAR" at bounding box center [781, 570] width 146 height 34
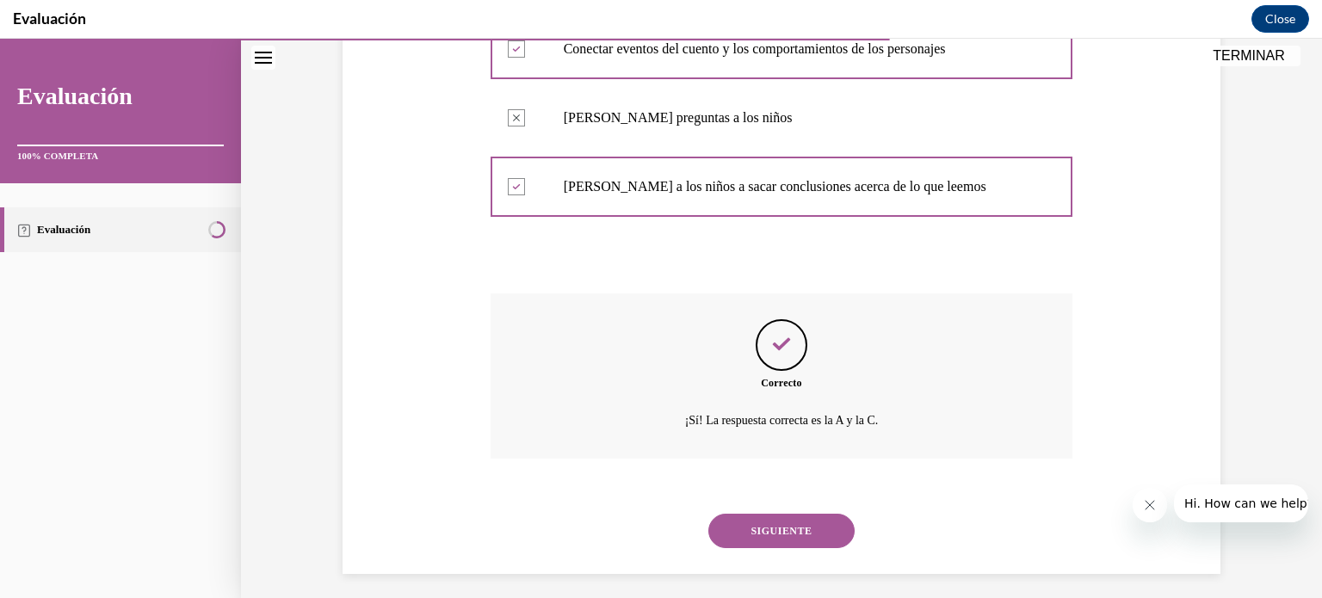
scroll to position [384, 0]
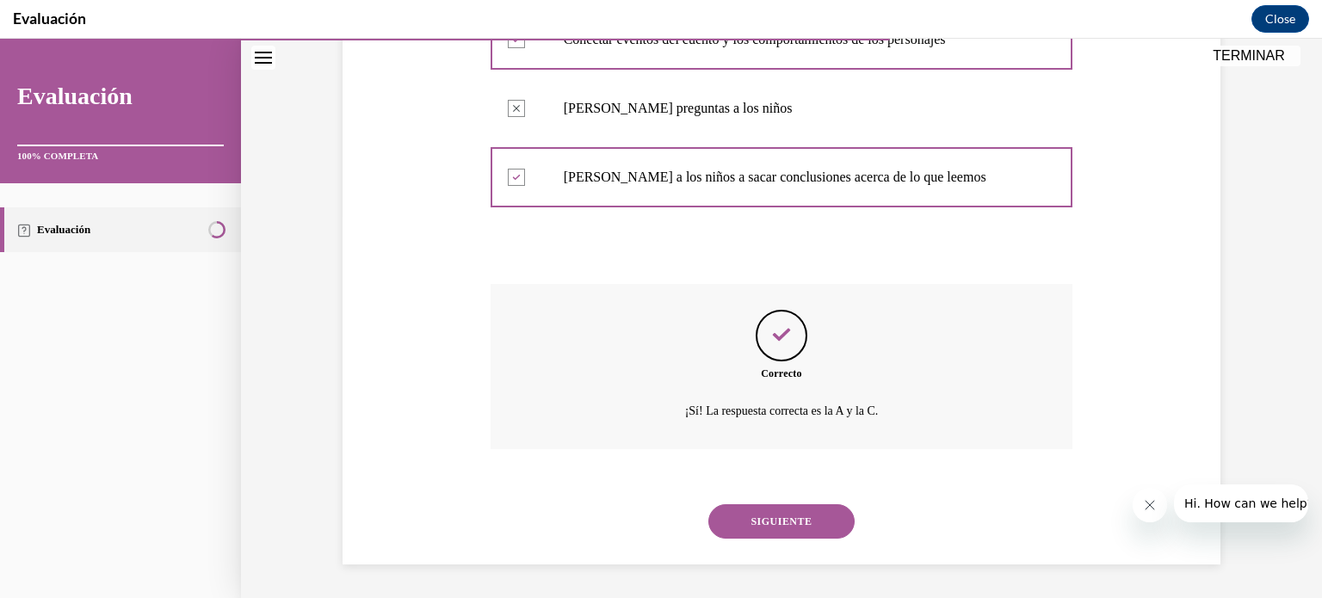
click at [813, 526] on button "SIGUIENTE" at bounding box center [781, 521] width 146 height 34
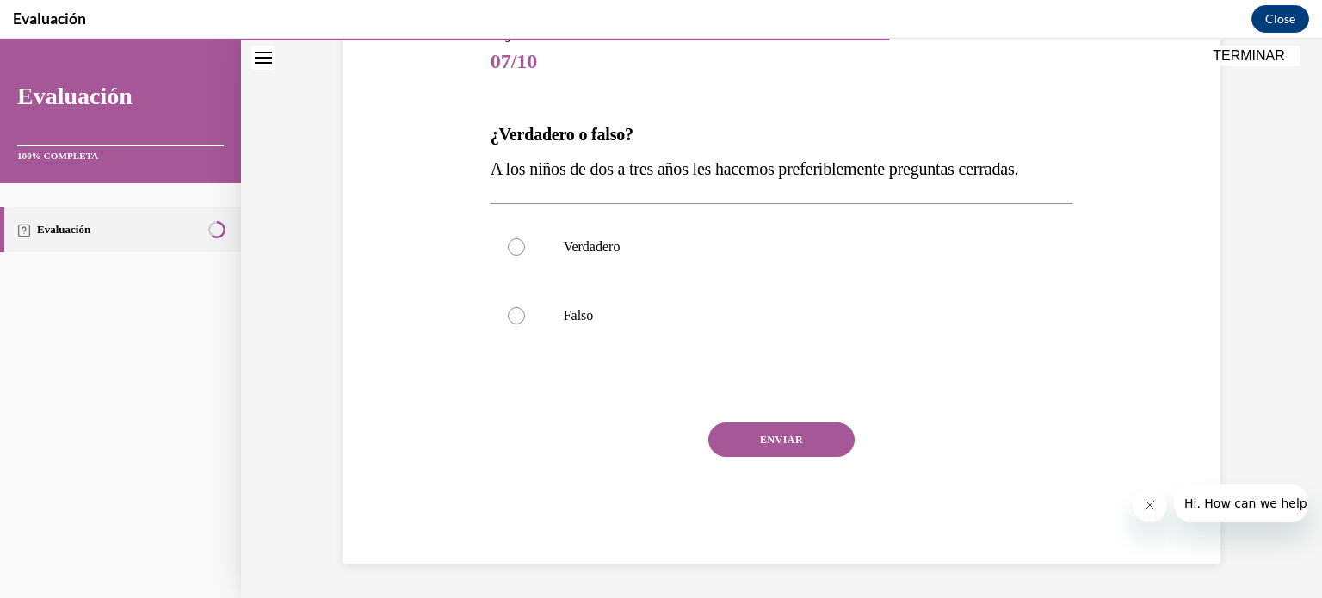
scroll to position [190, 0]
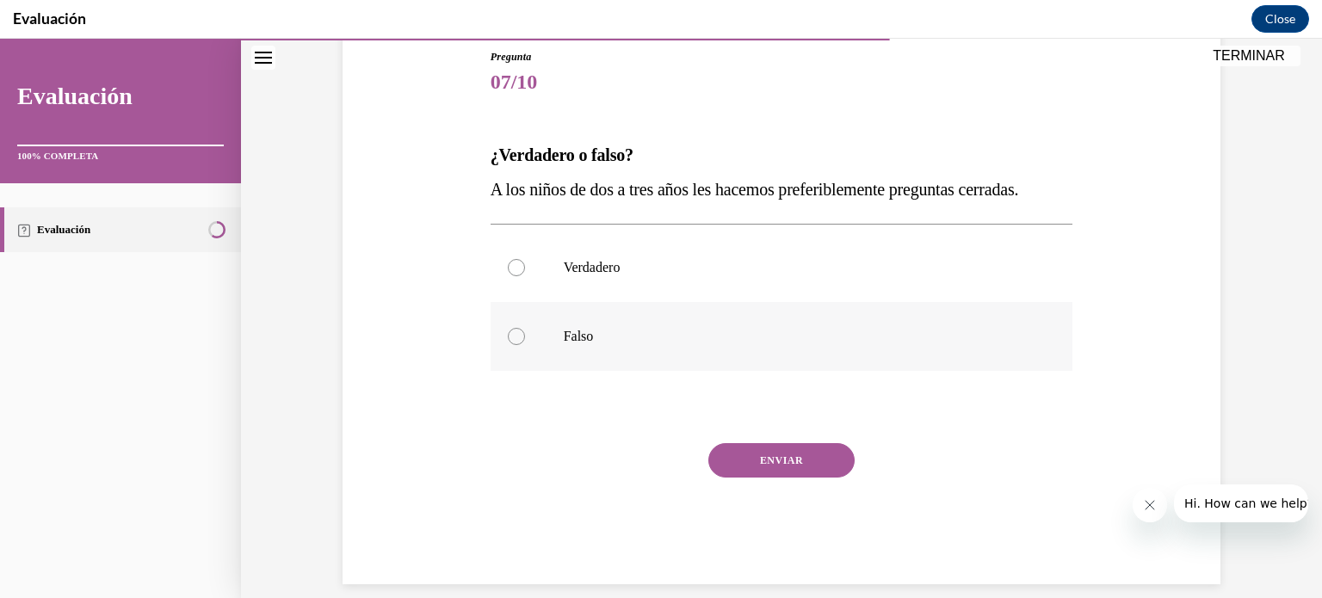
click at [969, 333] on p "Falso" at bounding box center [797, 336] width 467 height 17
click at [525, 333] on input "Falso" at bounding box center [516, 336] width 17 height 17
radio input "true"
click at [806, 448] on button "ENVIAR" at bounding box center [781, 460] width 146 height 34
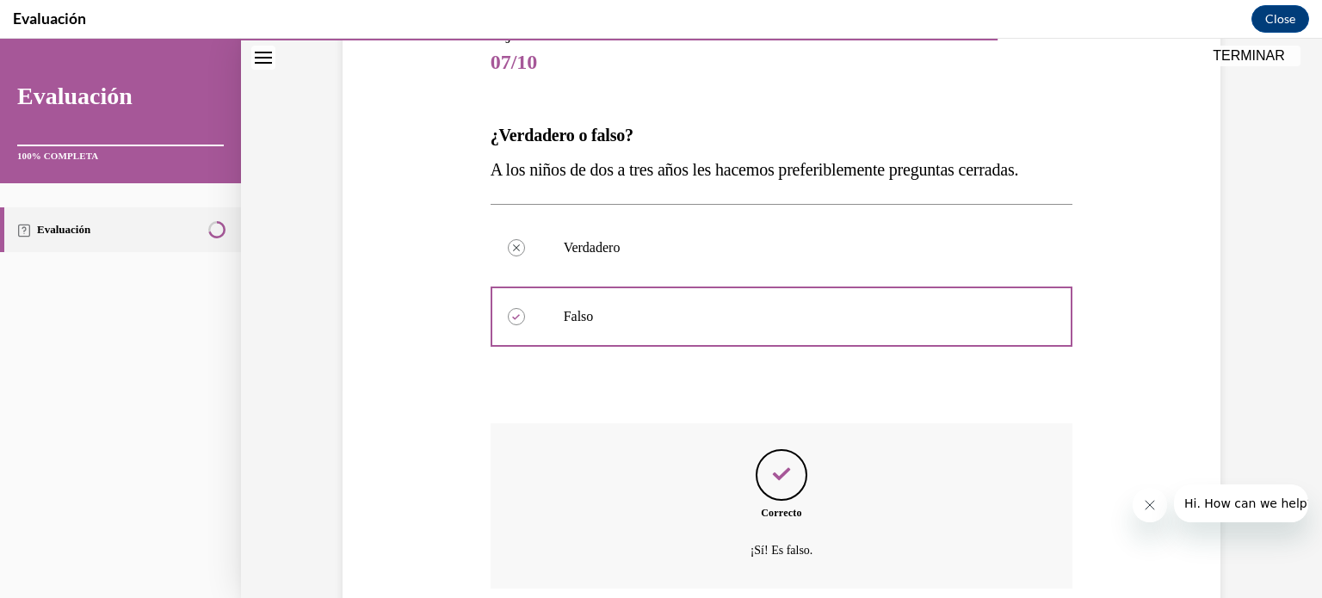
scroll to position [349, 0]
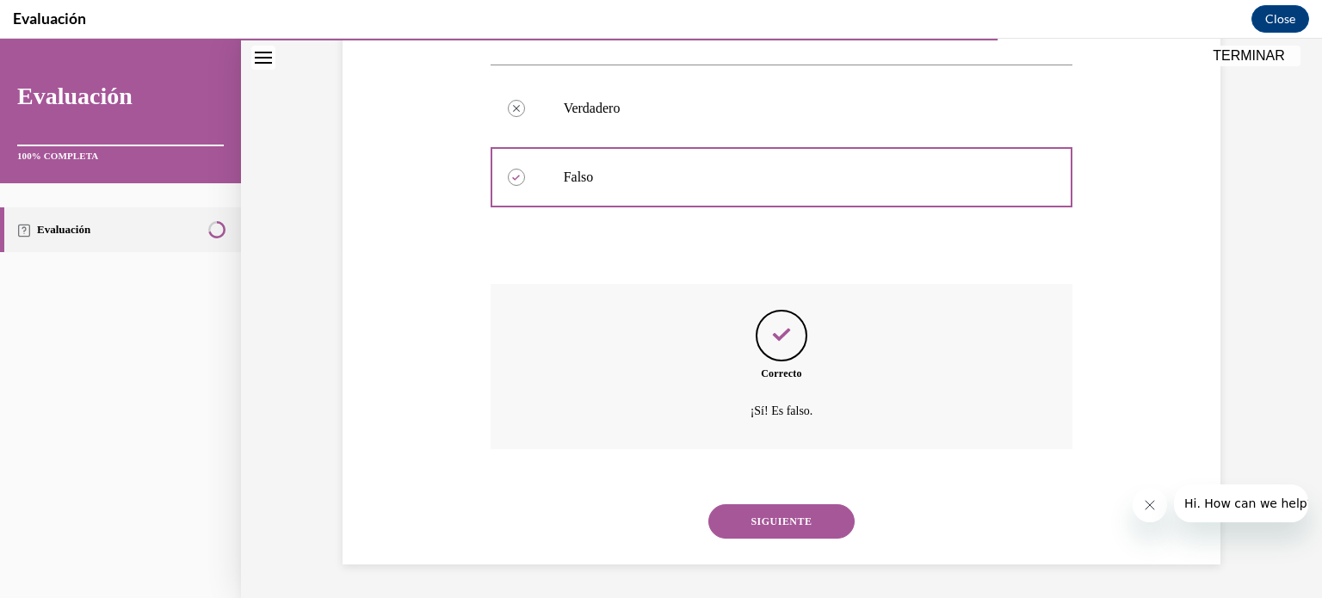
click at [801, 517] on button "SIGUIENTE" at bounding box center [781, 521] width 146 height 34
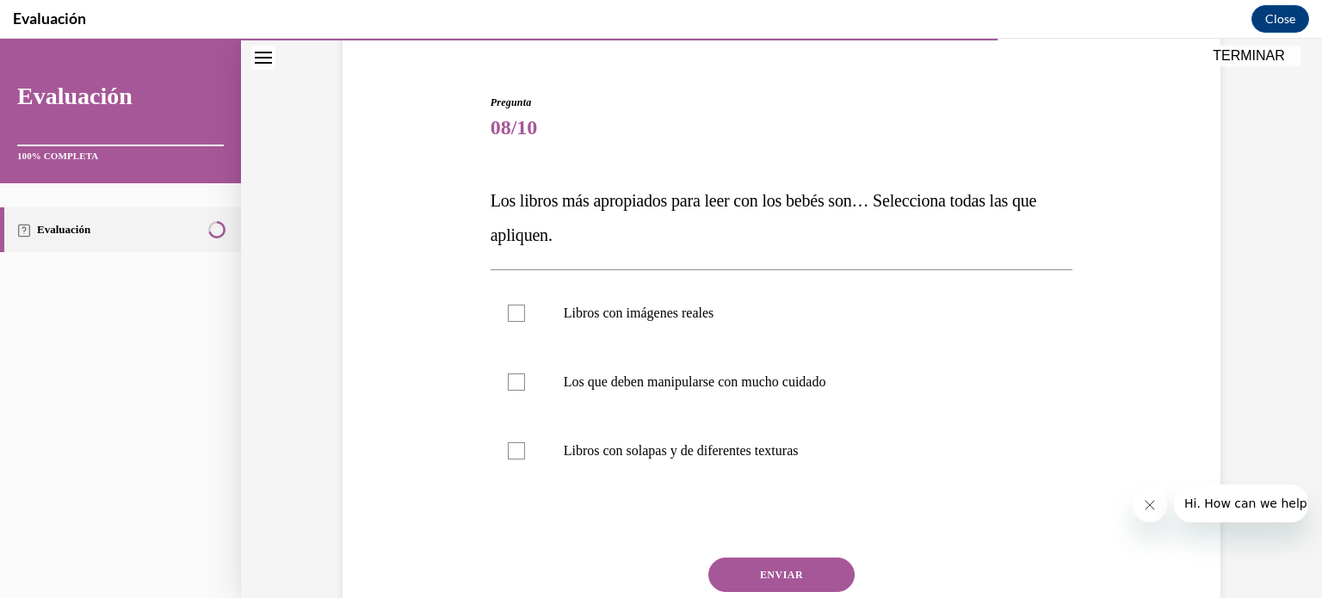
scroll to position [152, 0]
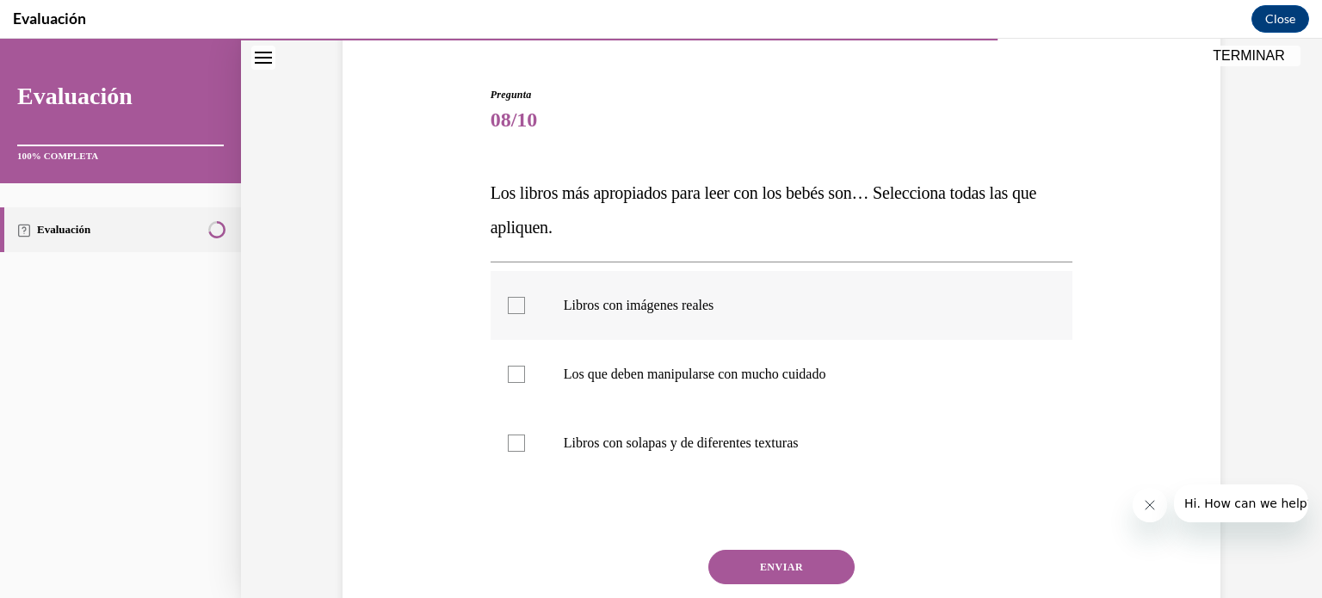
click at [802, 323] on label "Libros con imágenes reales" at bounding box center [782, 305] width 583 height 69
click at [525, 314] on input "Libros con imágenes reales" at bounding box center [516, 305] width 17 height 17
checkbox input "true"
click at [758, 445] on p "Libros con solapas y de diferentes texturas" at bounding box center [797, 443] width 467 height 17
click at [525, 445] on input "Libros con solapas y de diferentes texturas" at bounding box center [516, 443] width 17 height 17
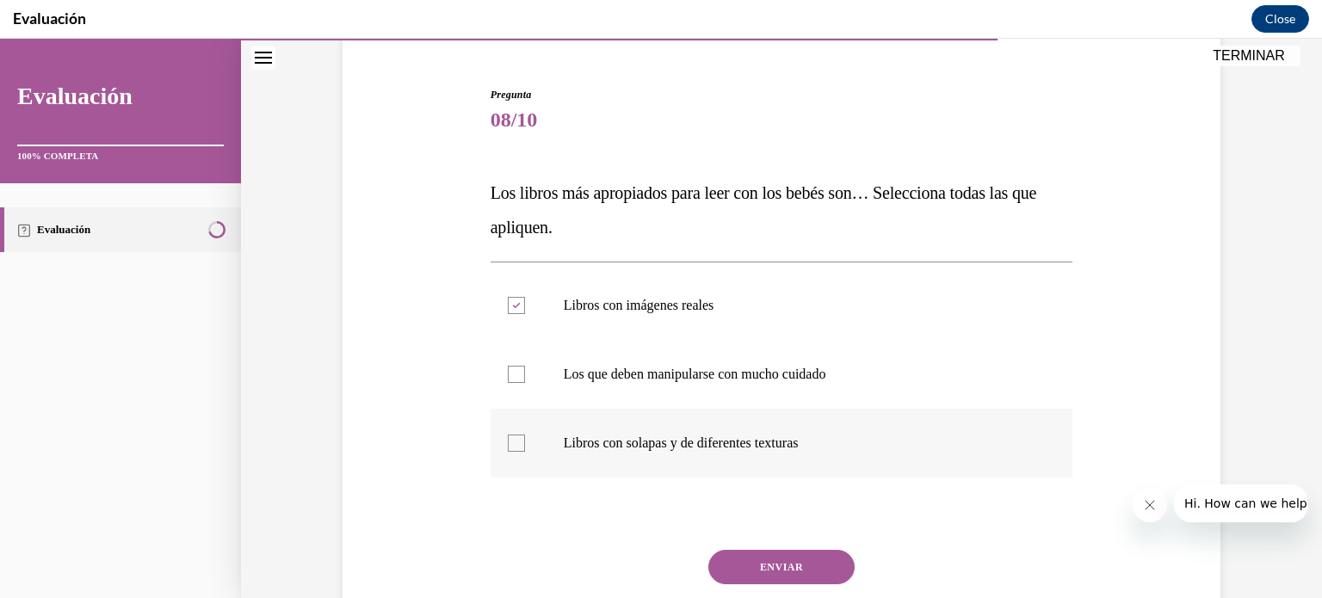
checkbox input "true"
click at [791, 574] on button "ENVIAR" at bounding box center [781, 567] width 146 height 34
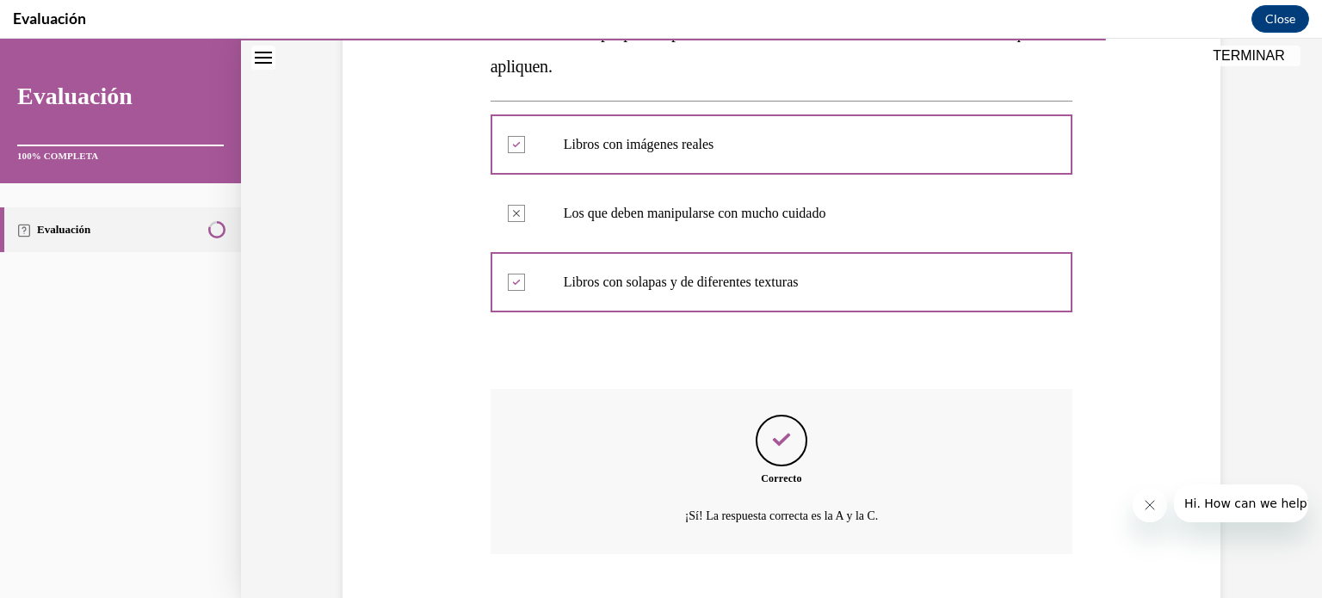
scroll to position [418, 0]
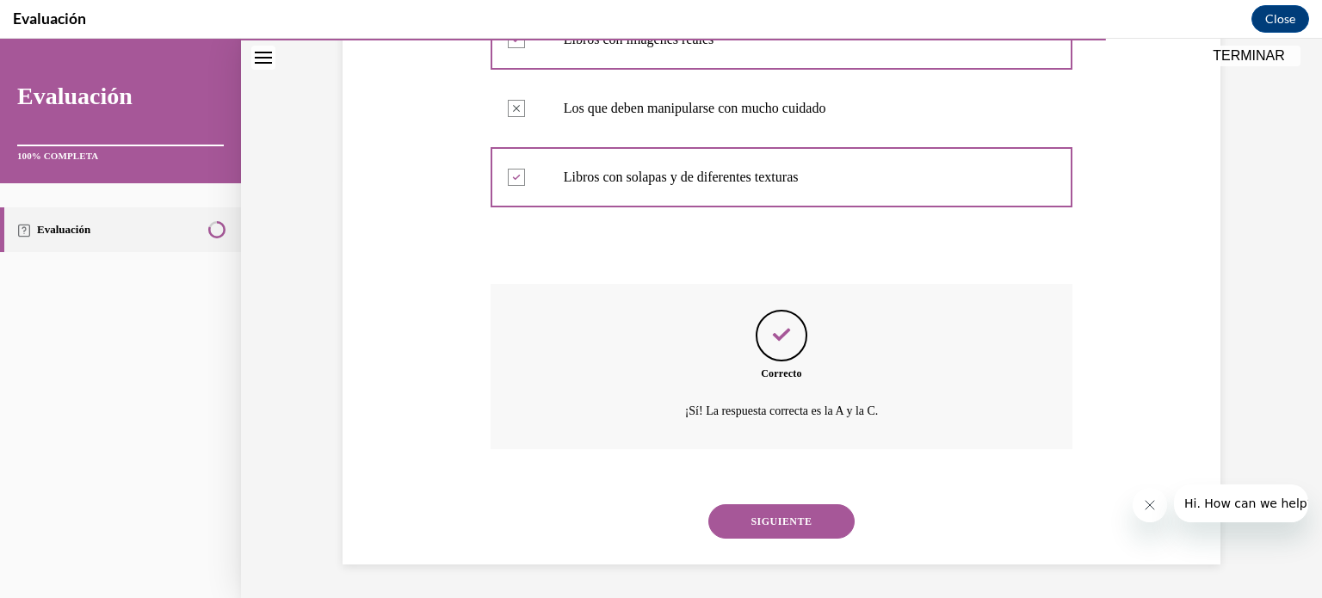
click at [732, 533] on button "SIGUIENTE" at bounding box center [781, 521] width 146 height 34
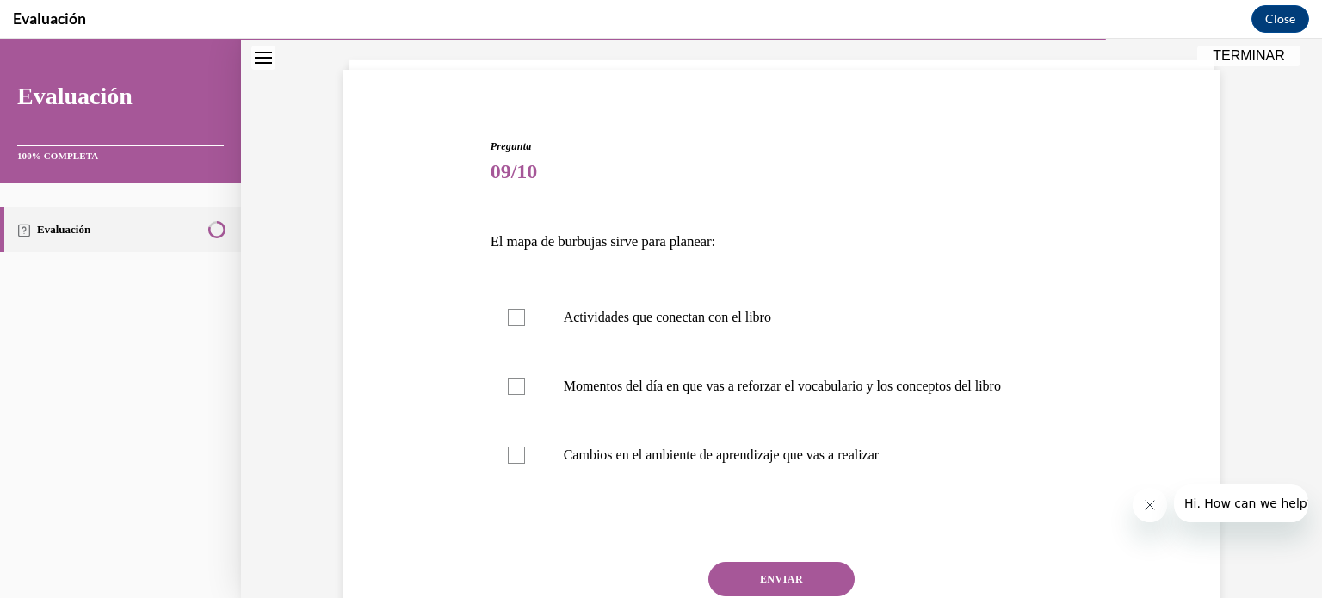
scroll to position [103, 0]
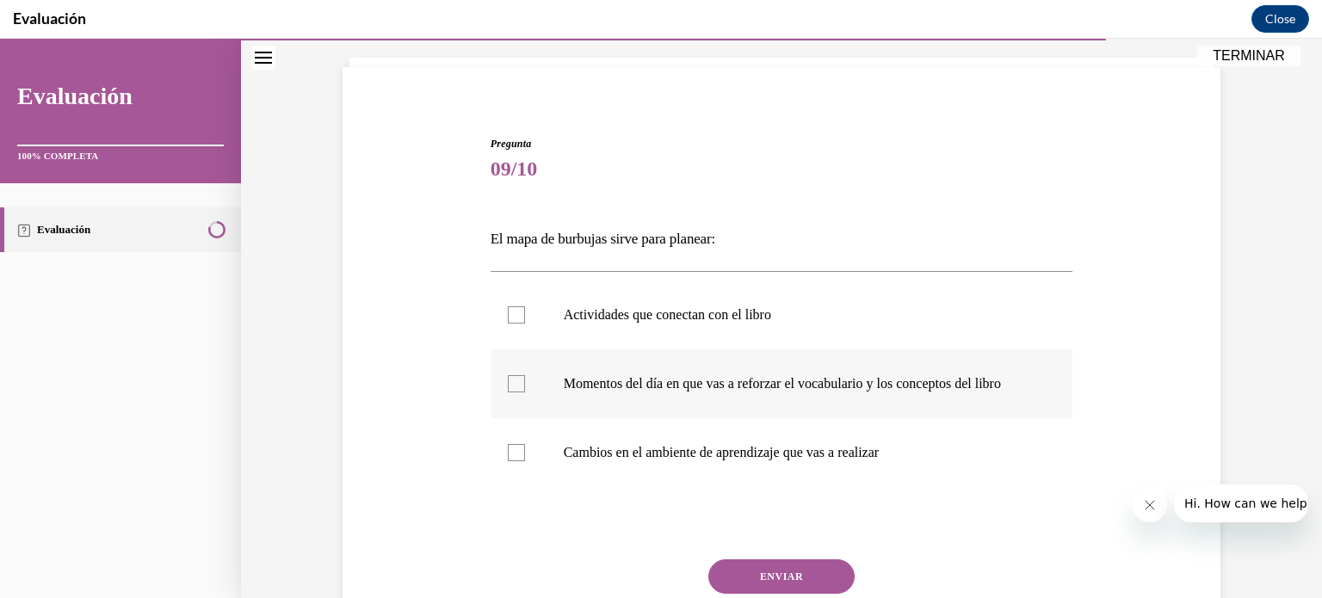
click at [1016, 393] on p "Momentos del día en que vas a reforzar el vocabulario y los conceptos del libro" at bounding box center [797, 383] width 467 height 17
click at [525, 393] on input "Momentos del día en que vas a reforzar el vocabulario y los conceptos del libro" at bounding box center [516, 383] width 17 height 17
checkbox input "true"
click at [824, 585] on button "ENVIAR" at bounding box center [781, 577] width 146 height 34
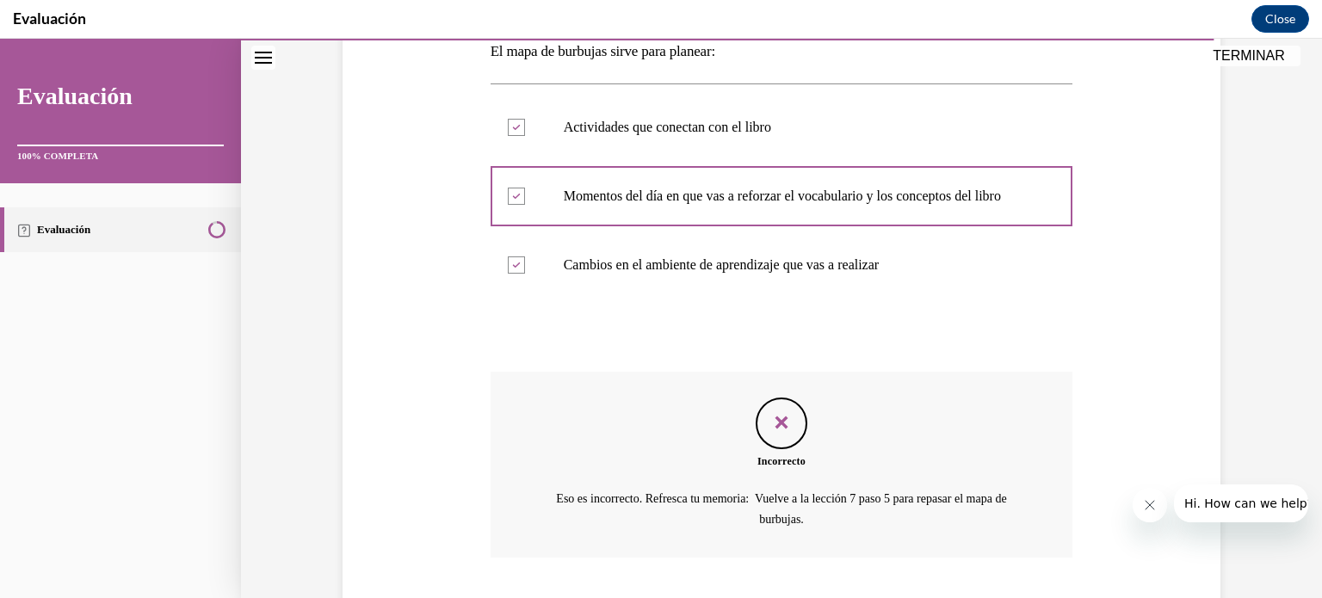
scroll to position [417, 0]
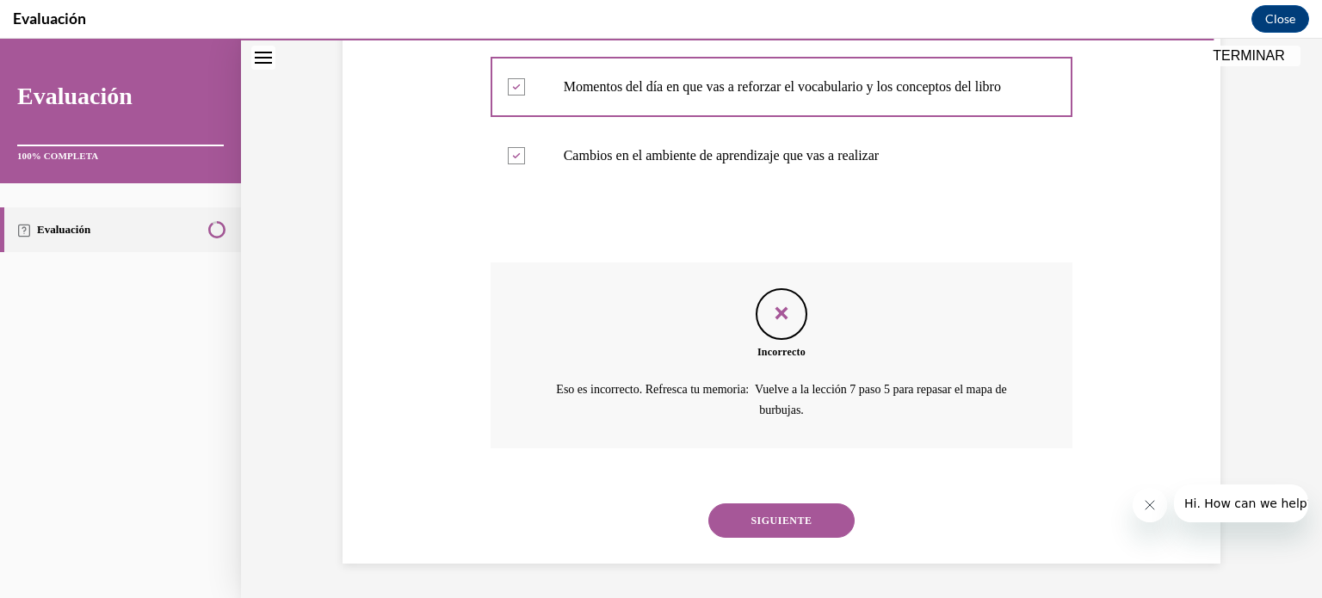
click at [814, 528] on button "SIGUIENTE" at bounding box center [781, 521] width 146 height 34
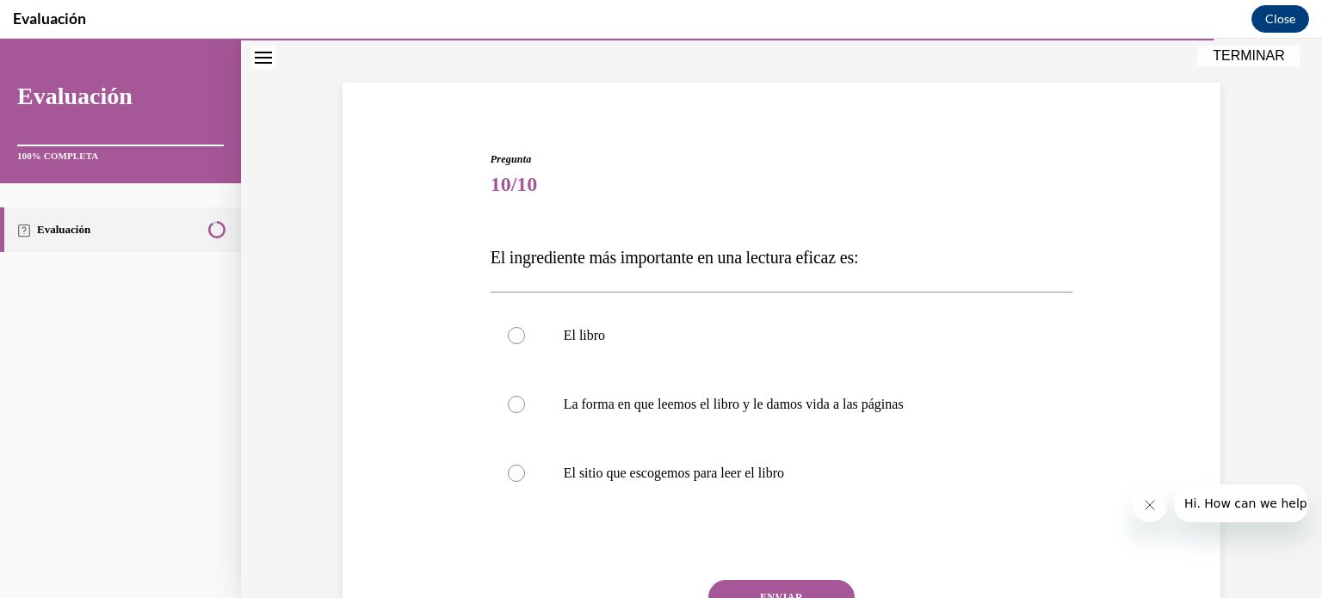
scroll to position [116, 0]
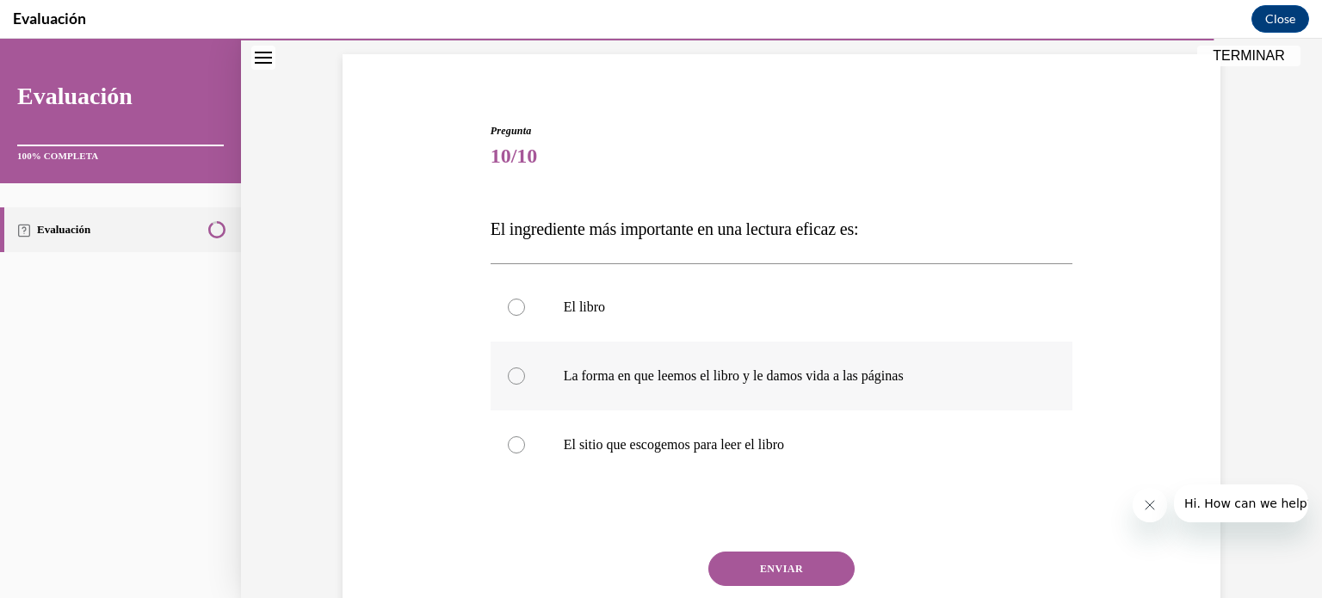
click at [947, 353] on label "La forma en que leemos el libro y le damos vida a las páginas" at bounding box center [782, 376] width 583 height 69
click at [525, 368] on input "La forma en que leemos el libro y le damos vida a las páginas" at bounding box center [516, 376] width 17 height 17
radio input "true"
click at [829, 565] on button "ENVIAR" at bounding box center [781, 569] width 146 height 34
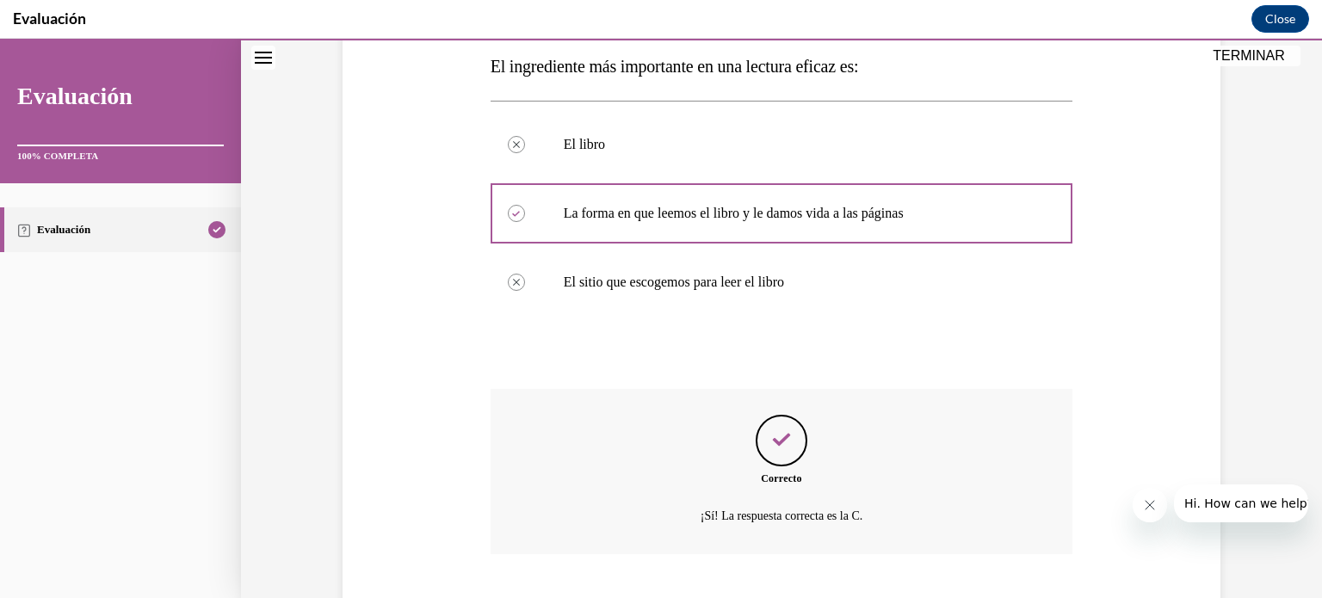
scroll to position [384, 0]
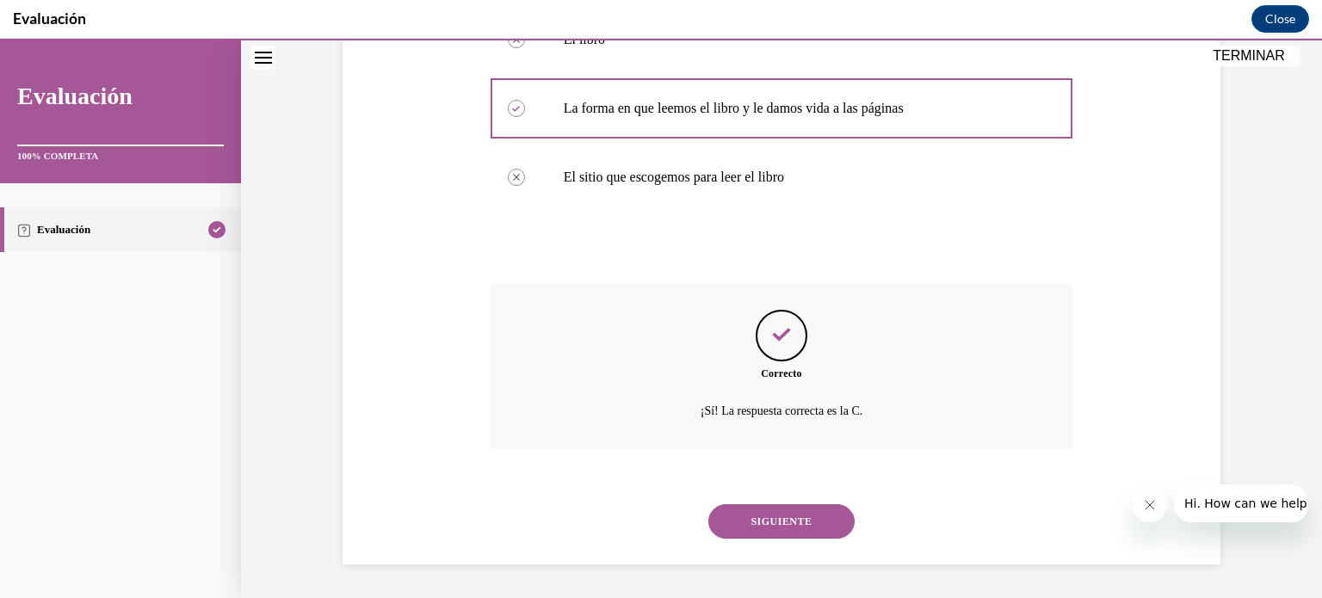
click at [764, 526] on button "SIGUIENTE" at bounding box center [781, 521] width 146 height 34
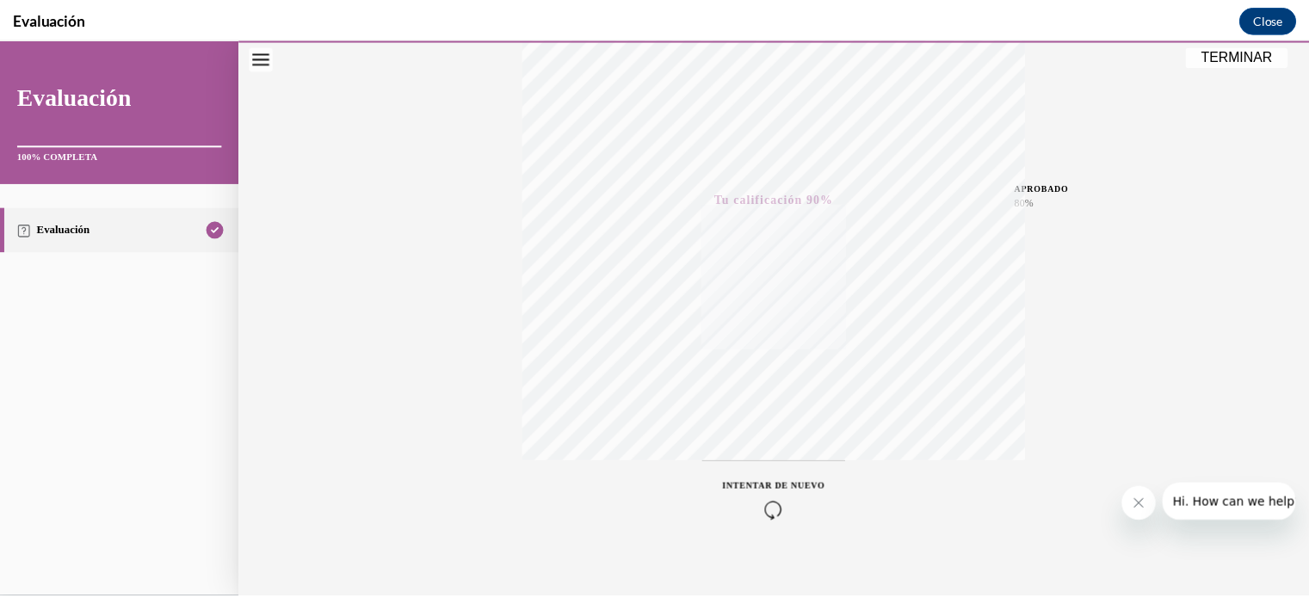
scroll to position [322, 0]
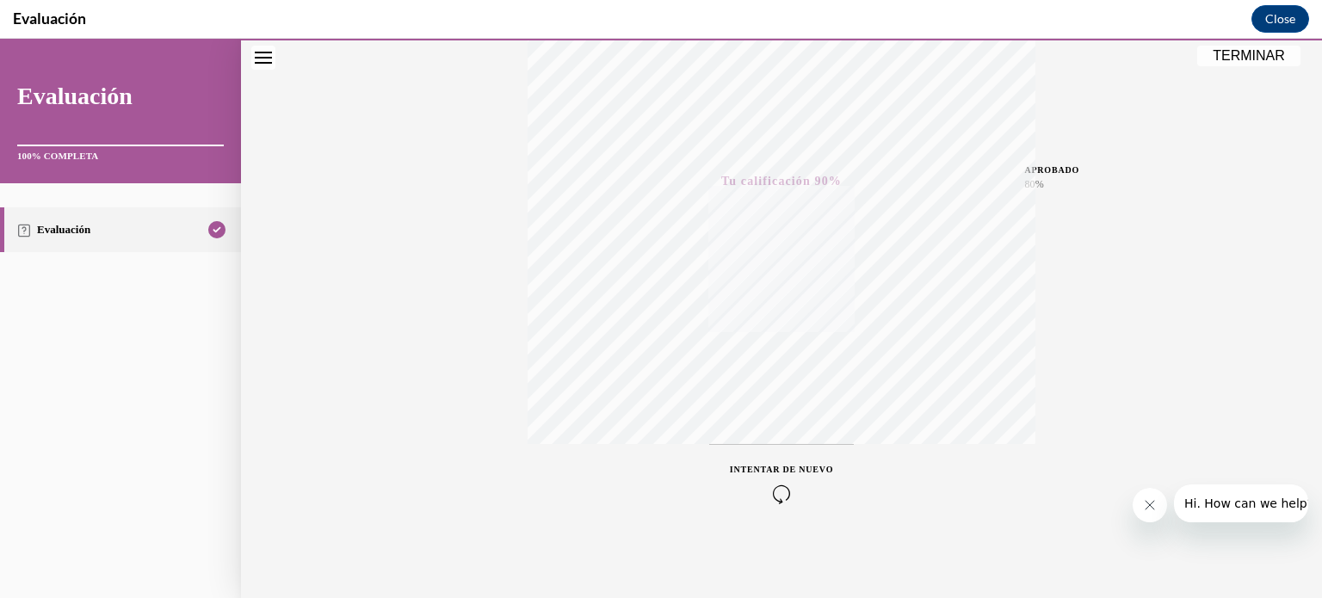
click at [1281, 59] on button "TERMINAR" at bounding box center [1248, 56] width 103 height 21
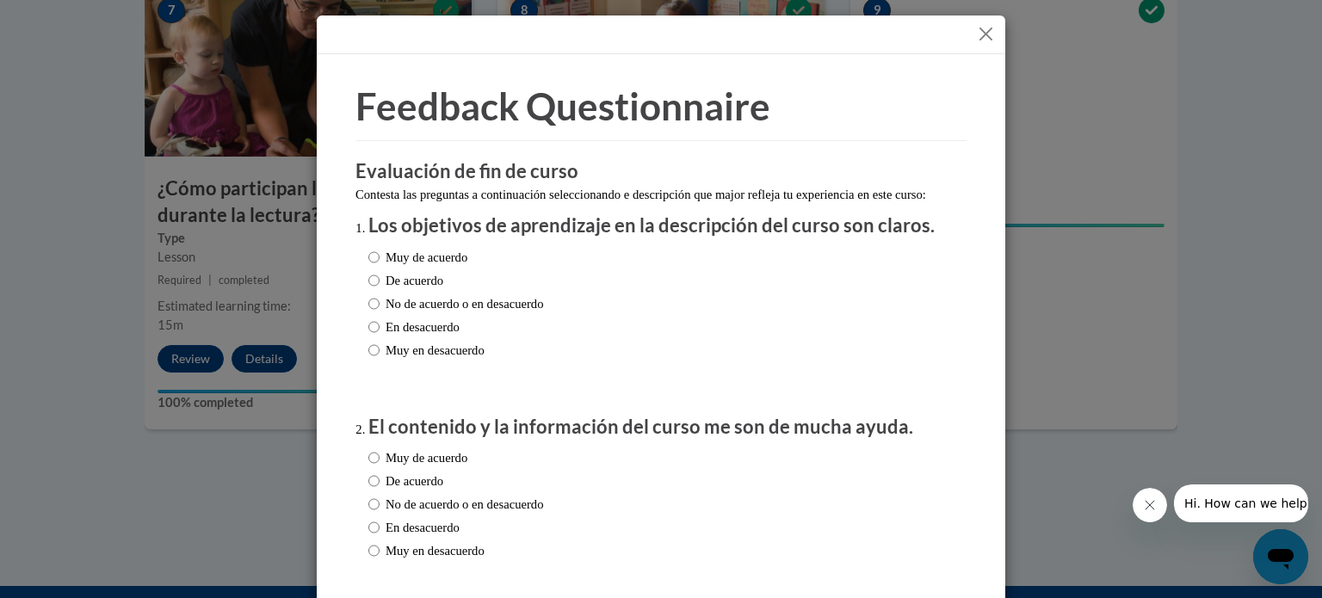
click at [975, 35] on button "Close" at bounding box center [986, 34] width 22 height 22
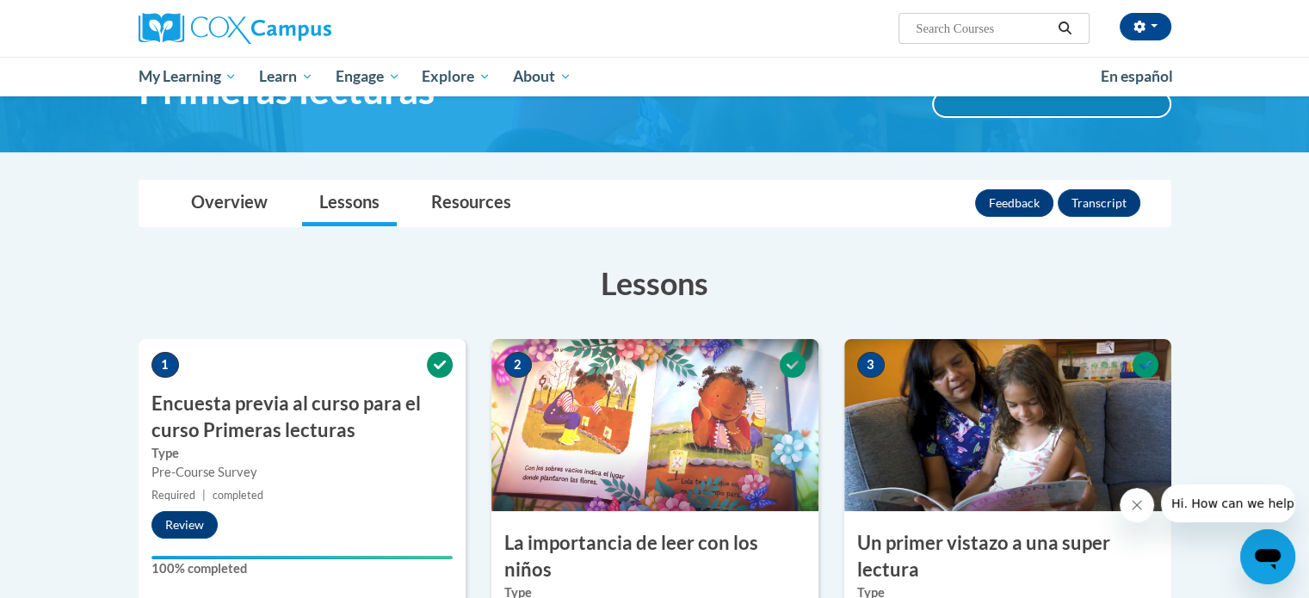
scroll to position [0, 0]
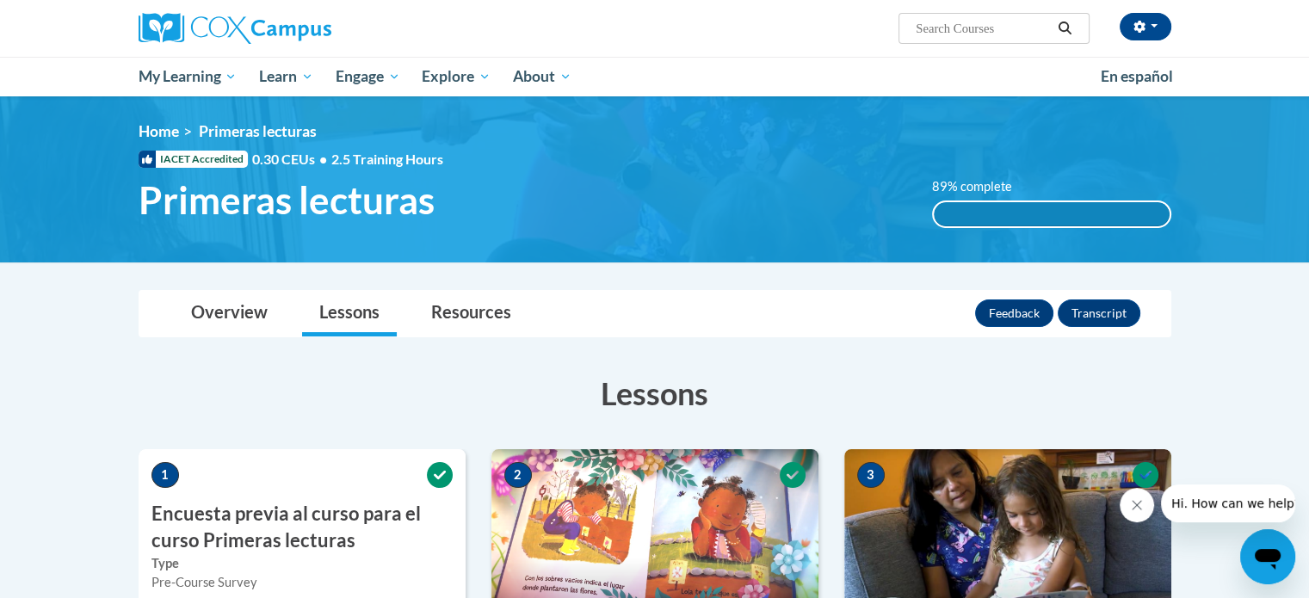
click at [1067, 216] on div "89% complete" at bounding box center [1052, 214] width 236 height 24
click at [1110, 305] on button "Transcript" at bounding box center [1099, 314] width 83 height 28
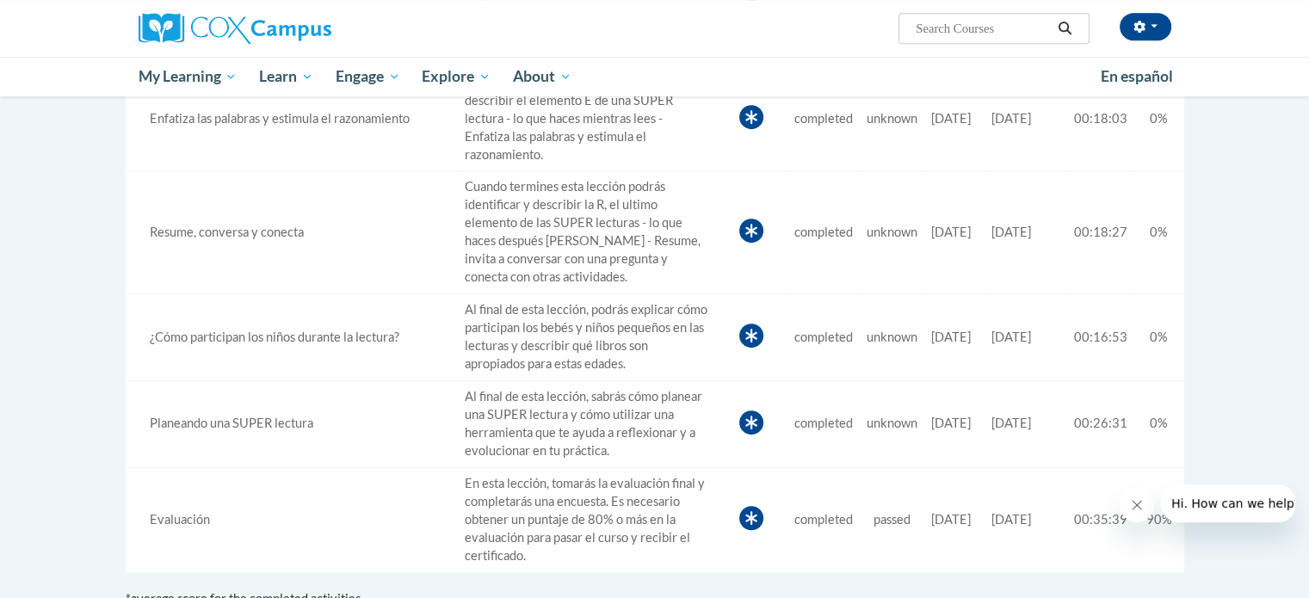
scroll to position [419, 0]
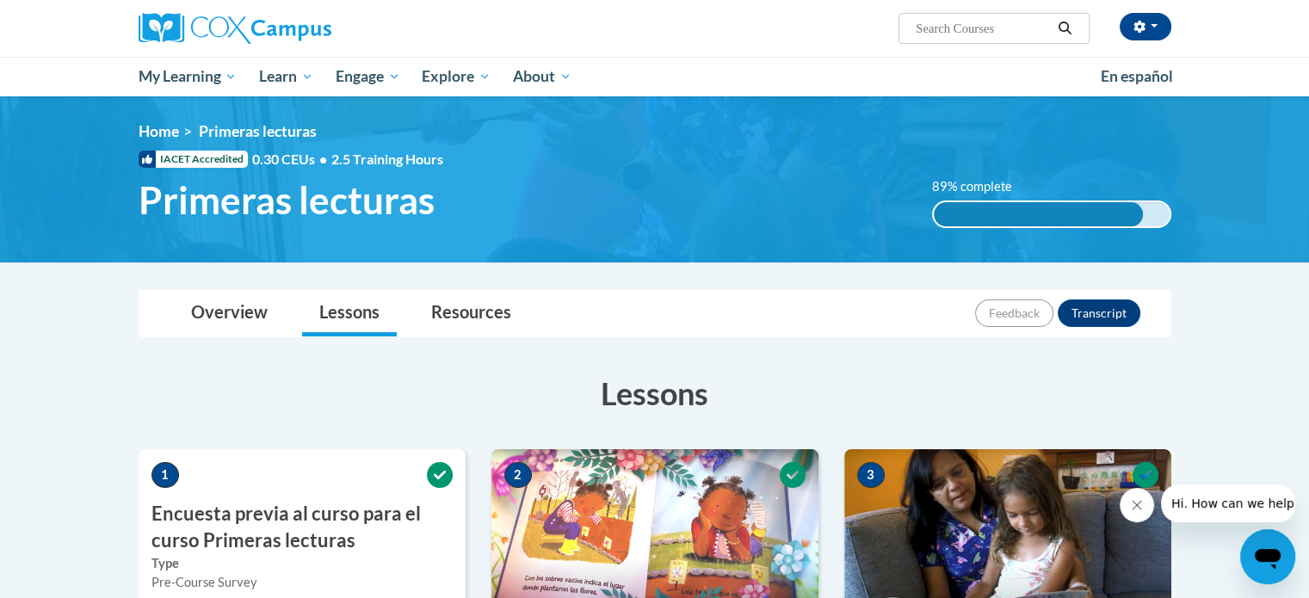
click at [1103, 202] on div "89% complete" at bounding box center [1038, 214] width 209 height 24
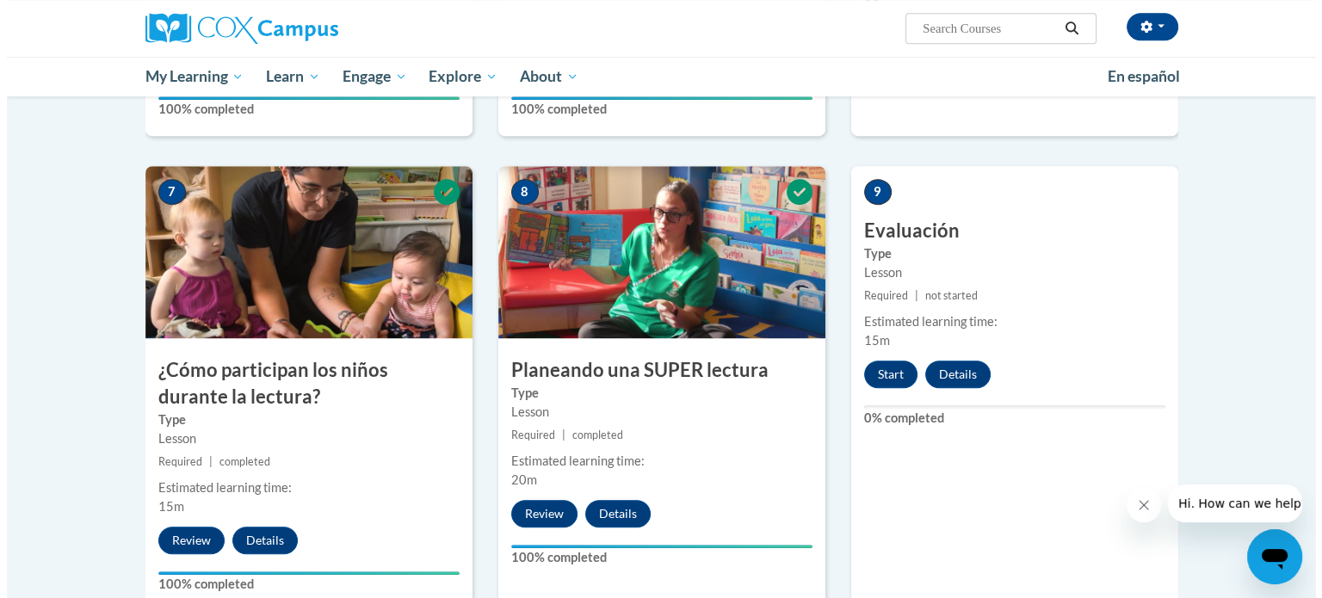
scroll to position [1216, 0]
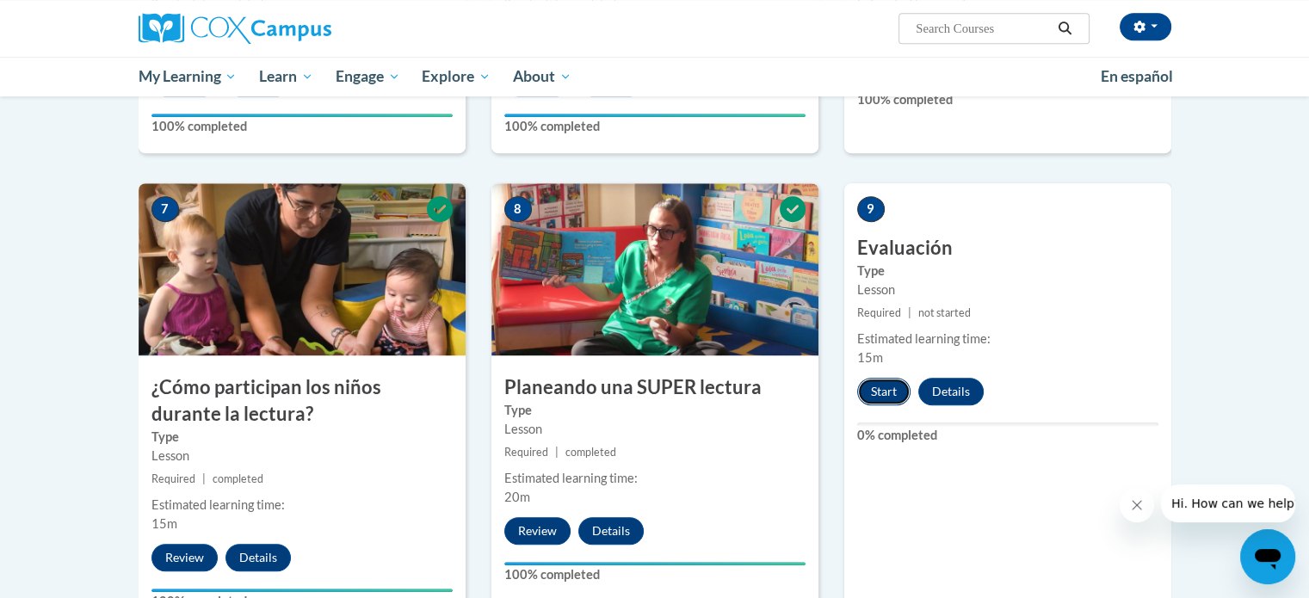
click at [885, 385] on button "Start" at bounding box center [883, 392] width 53 height 28
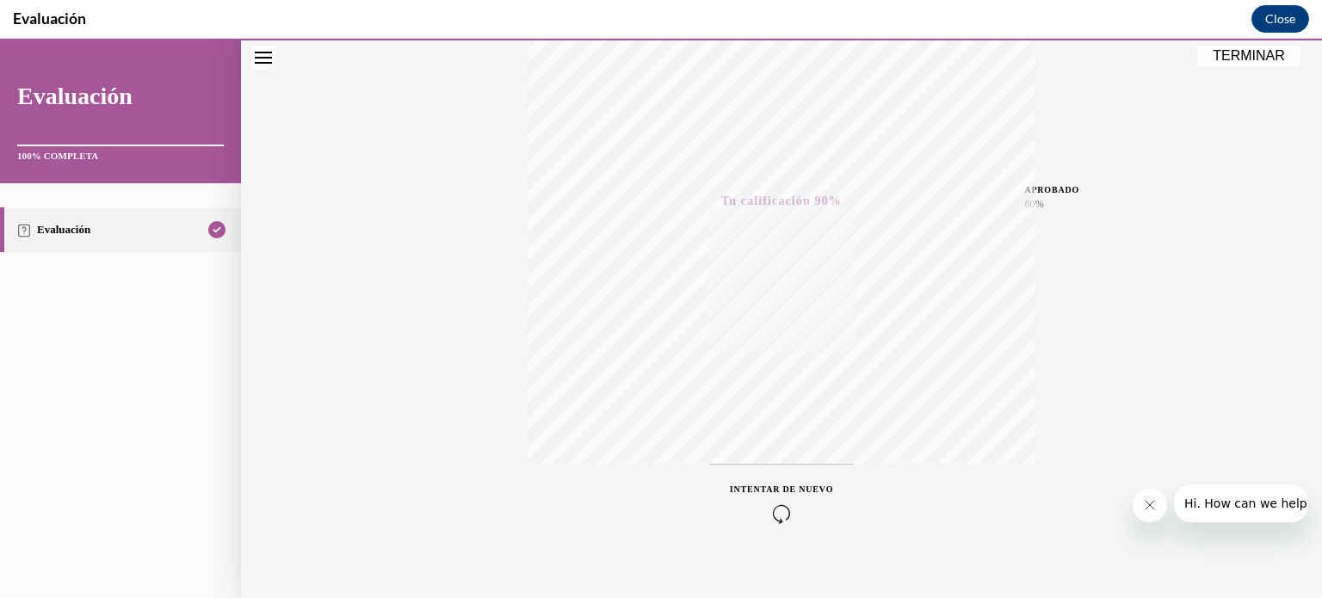
scroll to position [322, 0]
click at [1267, 58] on button "TERMINAR" at bounding box center [1248, 56] width 103 height 21
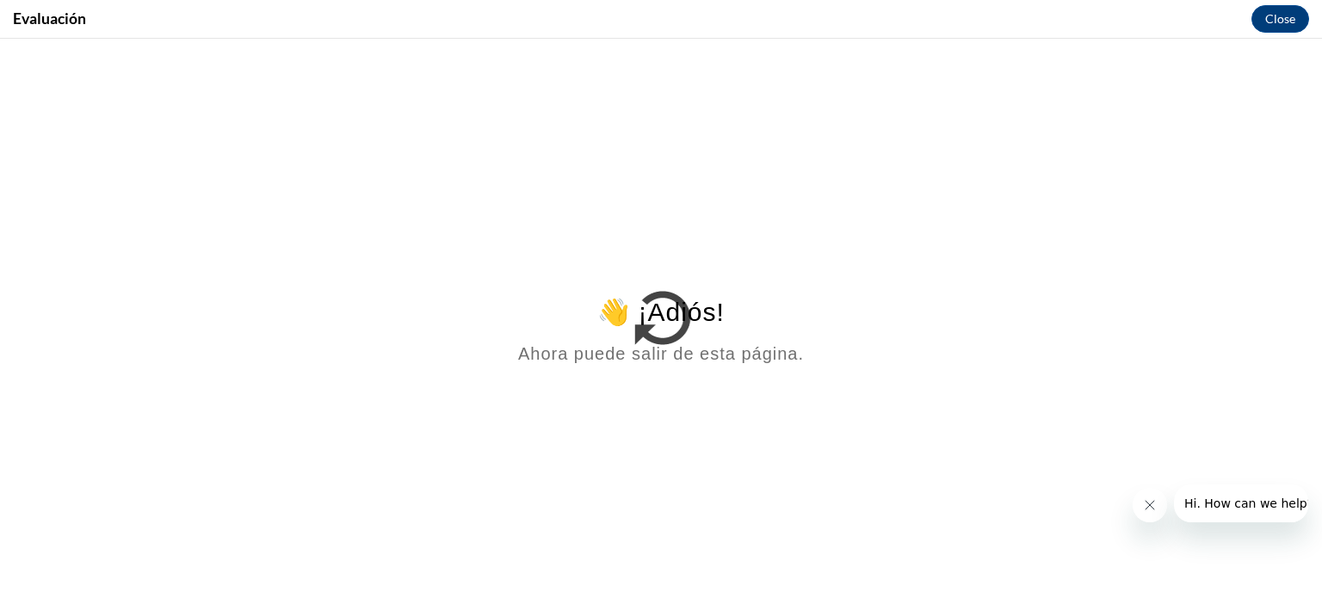
scroll to position [0, 0]
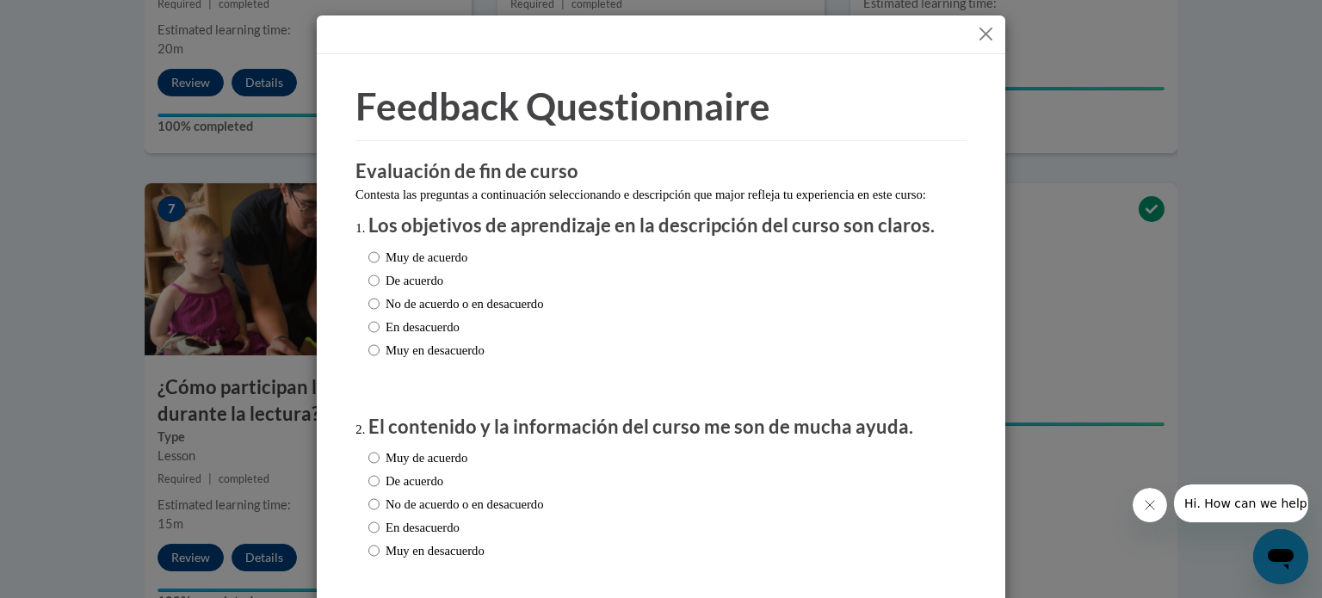
click at [492, 267] on span "Muy de acuerdo" at bounding box center [456, 257] width 176 height 19
click at [448, 267] on label "Muy de acuerdo" at bounding box center [417, 257] width 99 height 19
click at [380, 267] on input "Muy de acuerdo" at bounding box center [373, 257] width 11 height 19
radio input "true"
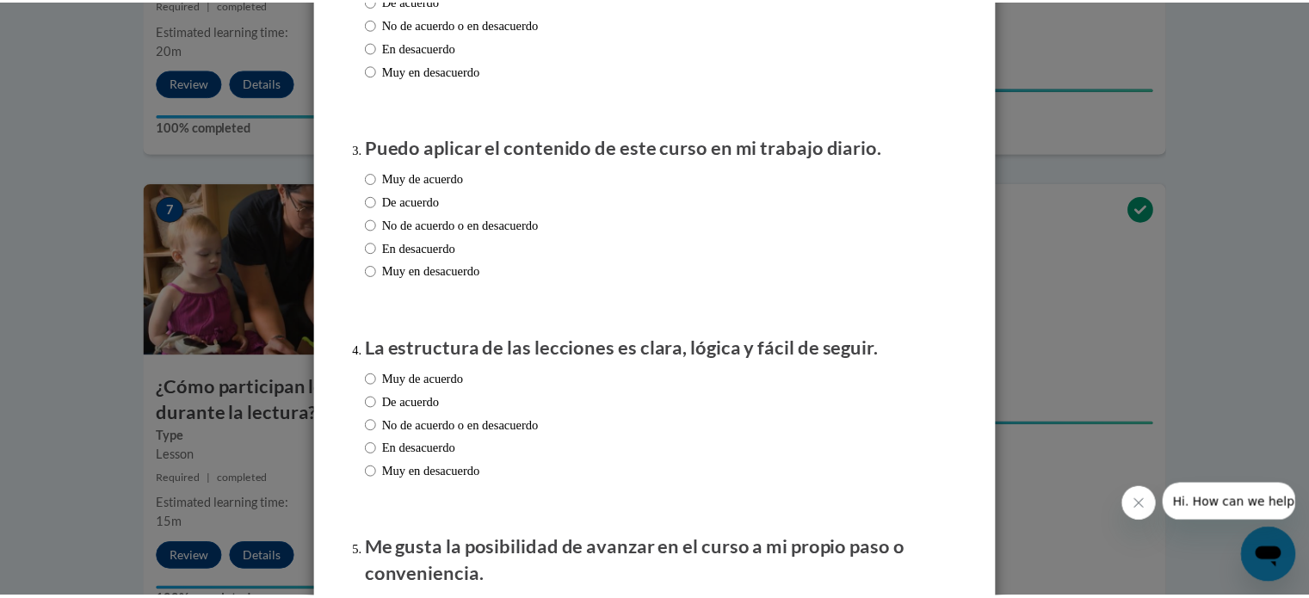
scroll to position [341, 0]
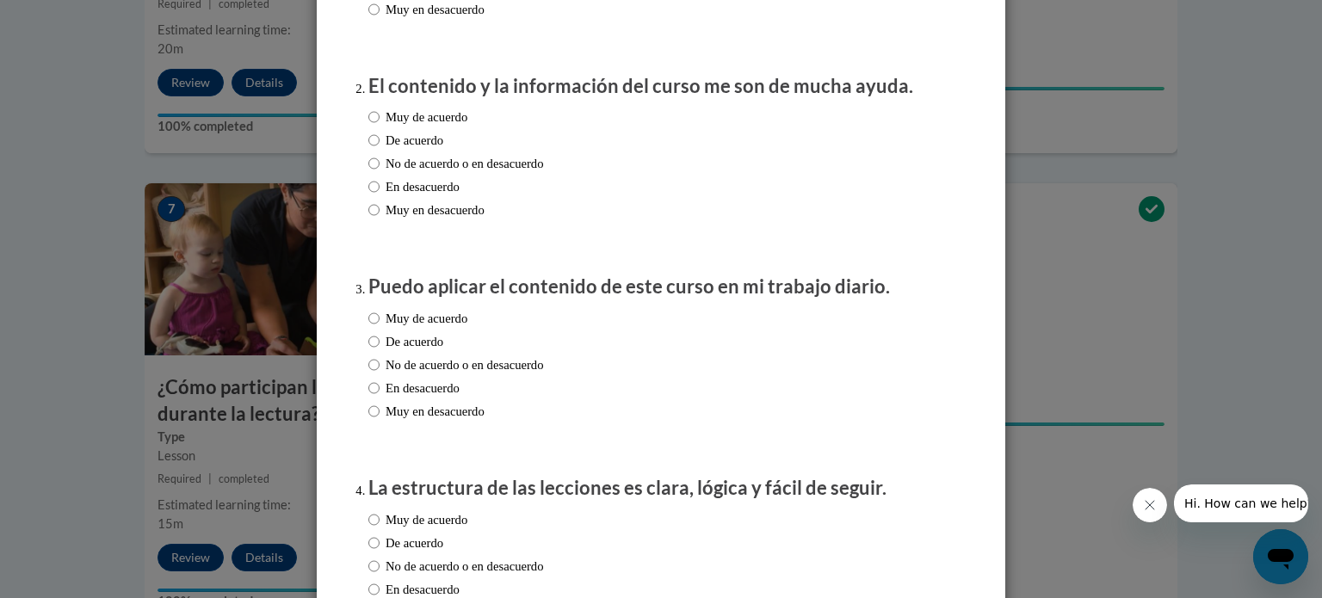
click at [448, 127] on label "Muy de acuerdo" at bounding box center [417, 117] width 99 height 19
click at [380, 127] on input "Muy de acuerdo" at bounding box center [373, 117] width 11 height 19
radio input "true"
click at [401, 351] on label "De acuerdo" at bounding box center [405, 341] width 75 height 19
click at [380, 351] on input "De acuerdo" at bounding box center [373, 341] width 11 height 19
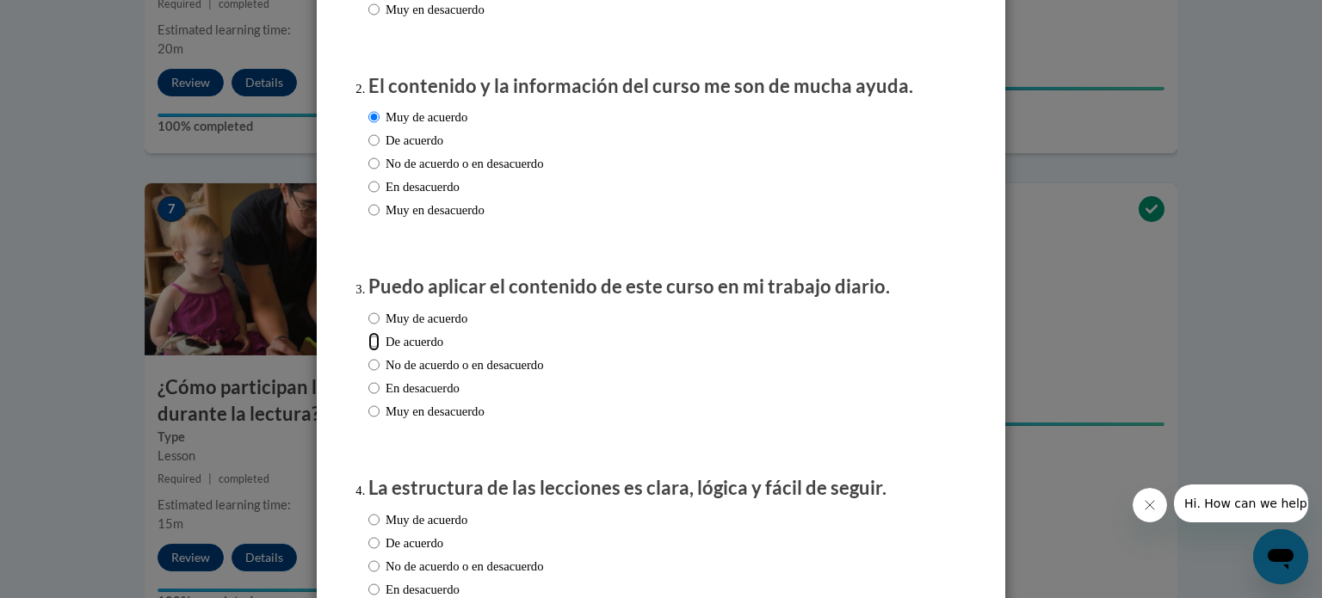
radio input "true"
drag, startPoint x: 1308, startPoint y: 164, endPoint x: 1303, endPoint y: 246, distance: 81.9
click at [1303, 246] on div "Feedback Questionnaire Rate Course Comments Evaluación de fin de curso Contesta…" at bounding box center [661, 299] width 1322 height 598
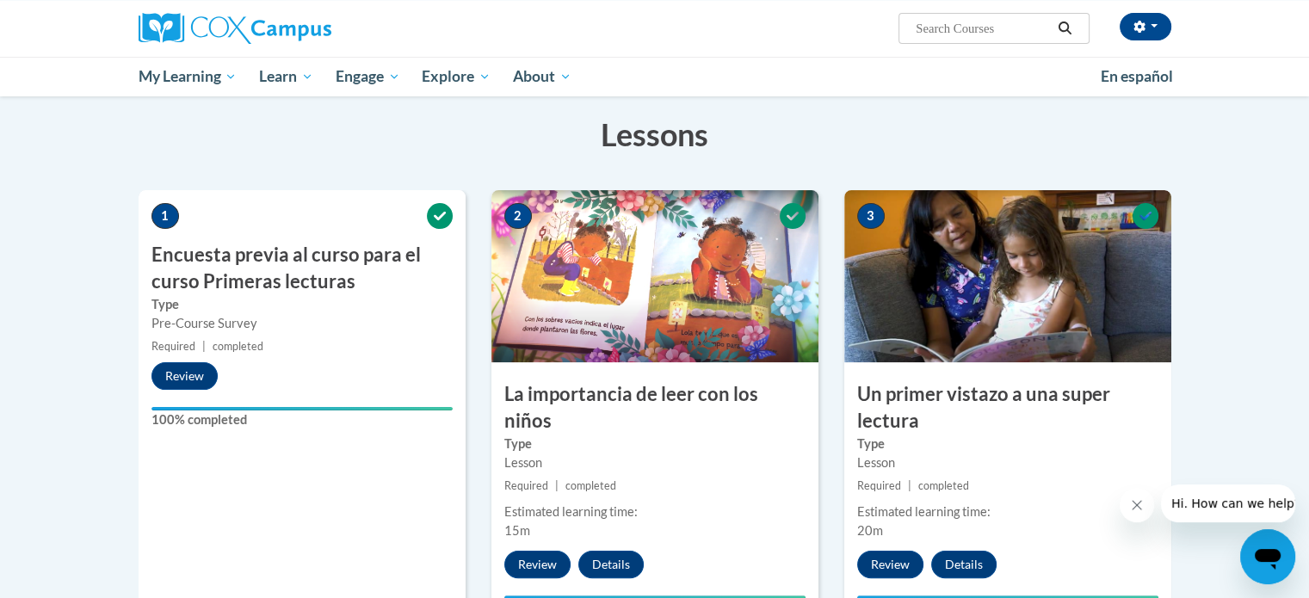
scroll to position [0, 0]
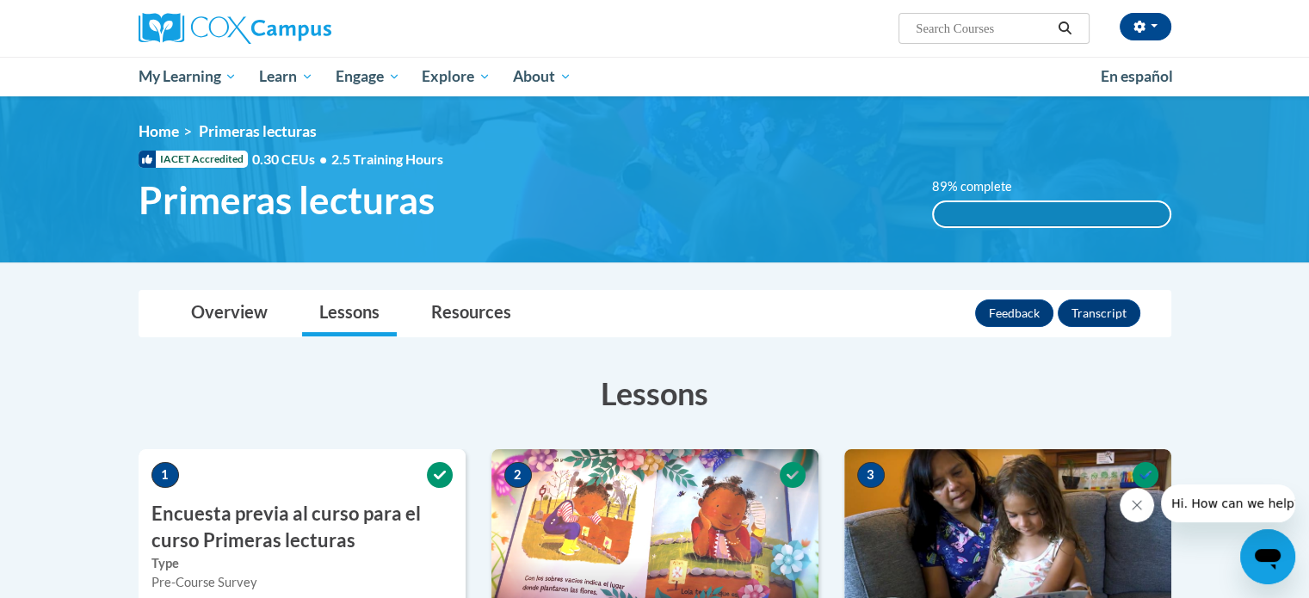
click at [1034, 210] on div "89% complete" at bounding box center [1052, 214] width 236 height 24
click at [1006, 316] on button "Feedback" at bounding box center [1014, 314] width 78 height 28
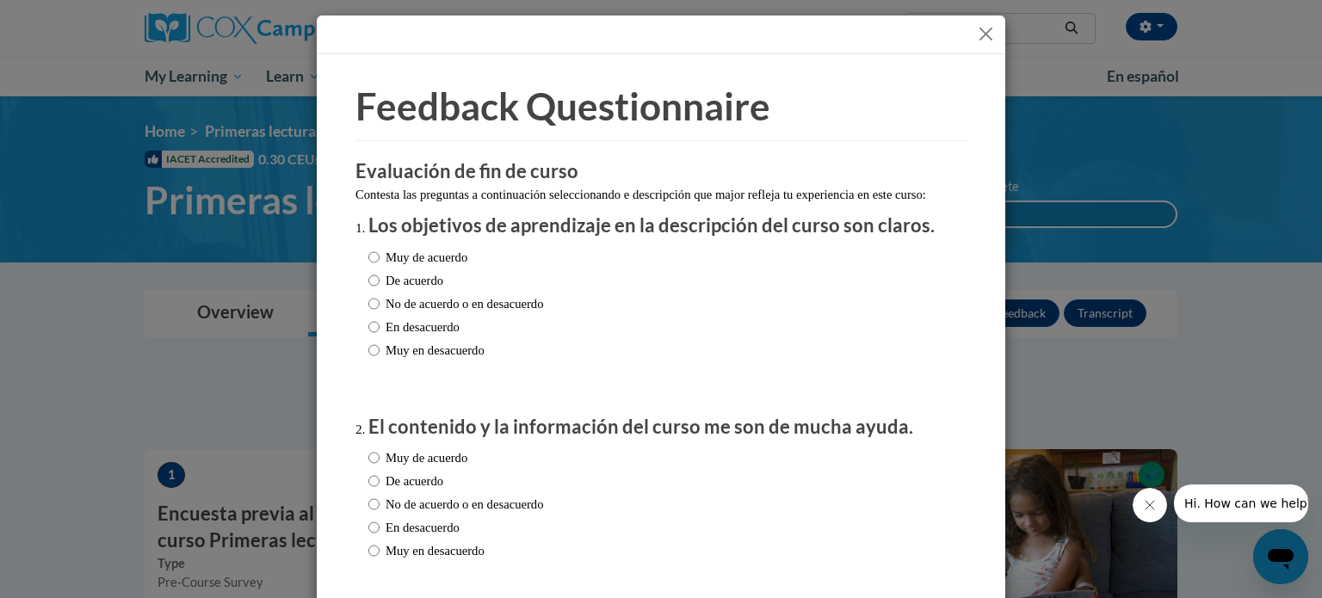
click at [985, 27] on button "Close" at bounding box center [986, 34] width 22 height 22
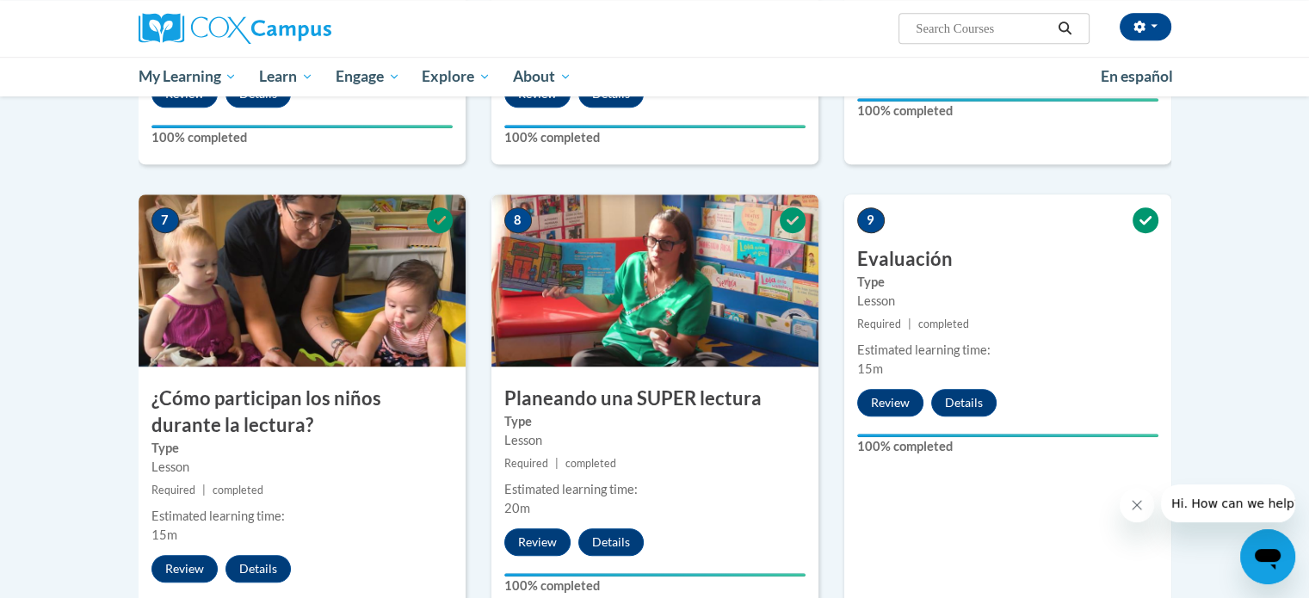
scroll to position [1200, 0]
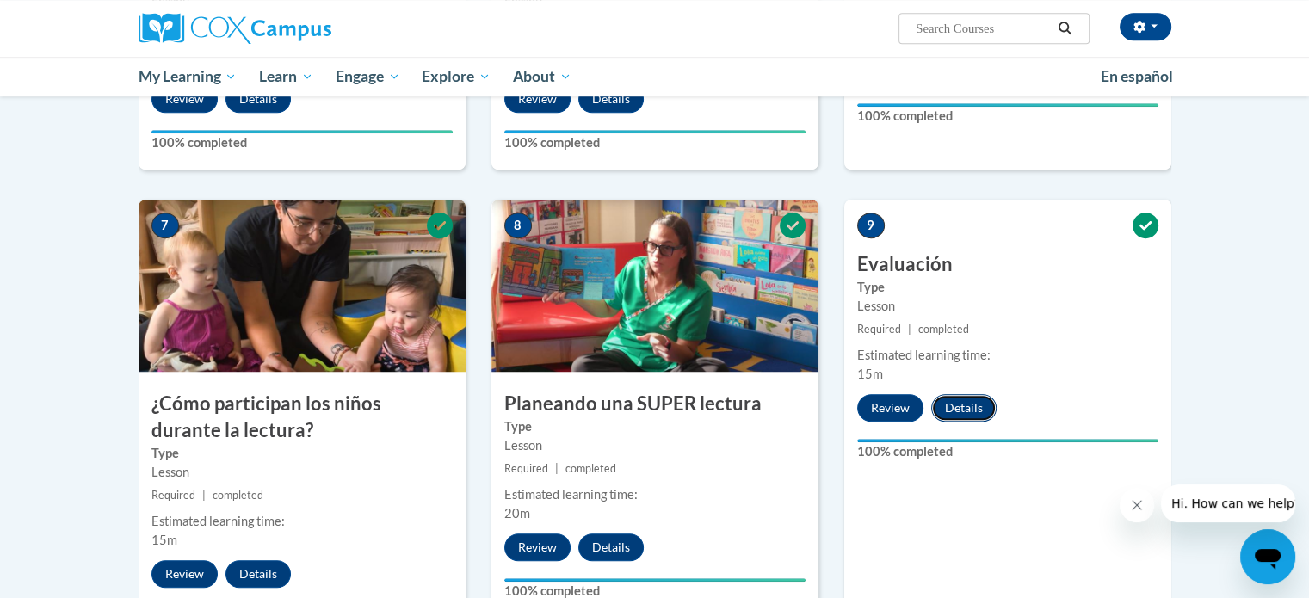
click at [971, 409] on button "Details" at bounding box center [963, 408] width 65 height 28
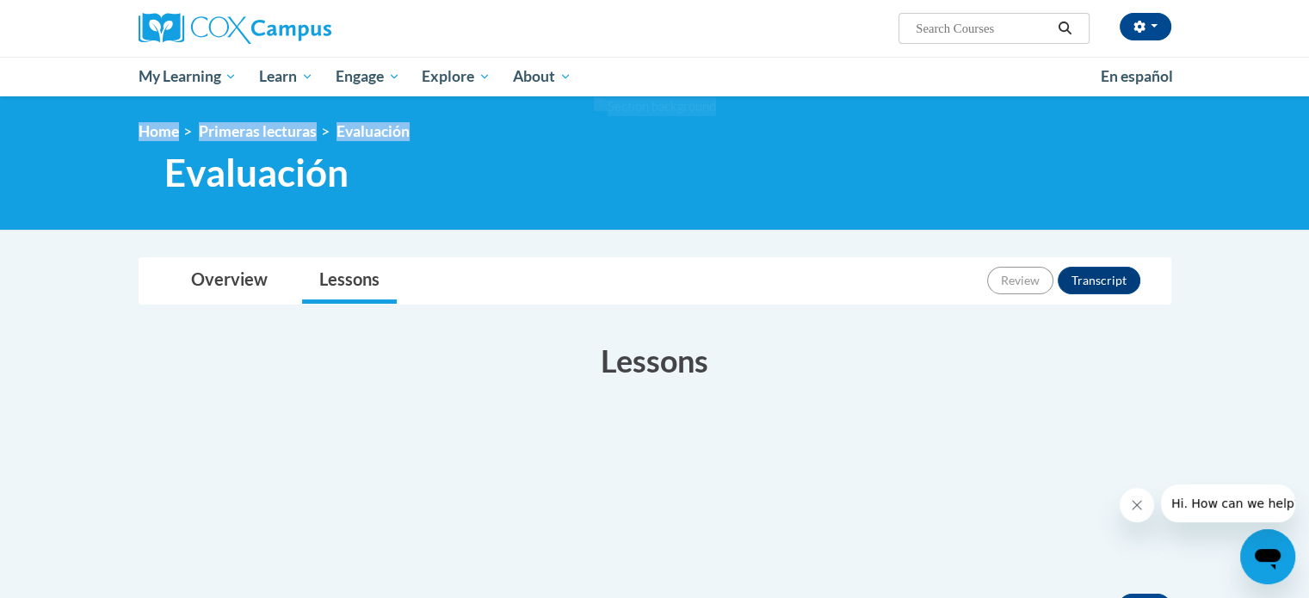
drag, startPoint x: 1304, startPoint y: 169, endPoint x: 1321, endPoint y: 161, distance: 18.9
click at [1308, 161] on html "[PERSON_NAME] ([GEOGRAPHIC_DATA]/New_York UTC-04:00) My Profile Inbox My Transc…" at bounding box center [654, 299] width 1309 height 598
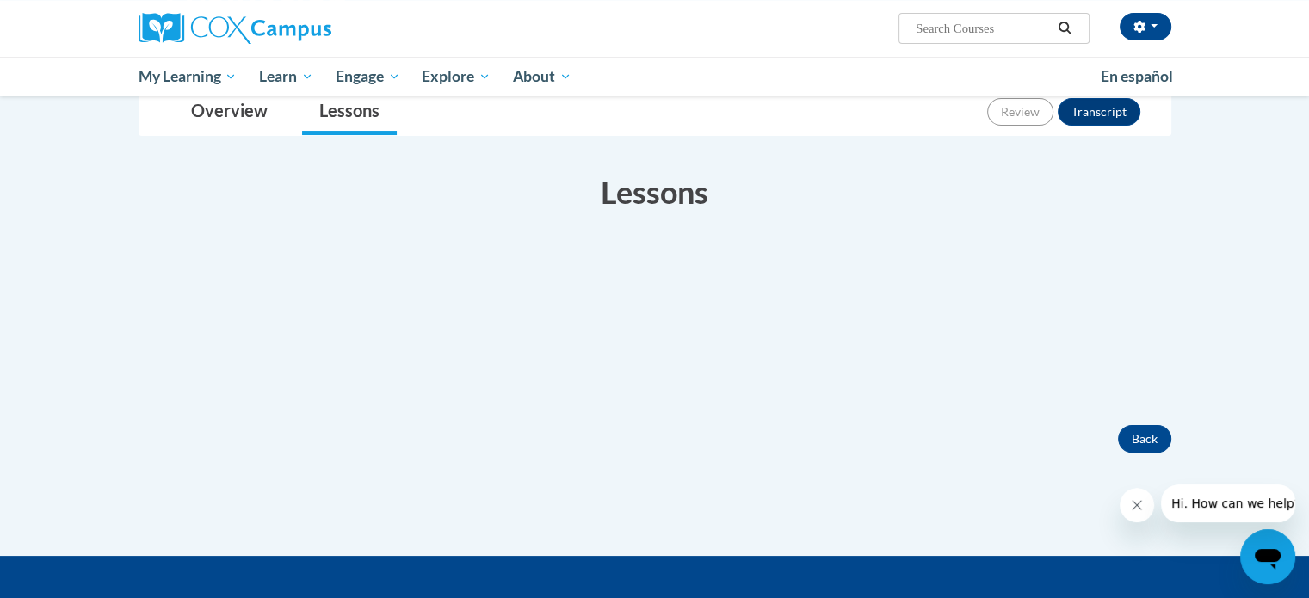
scroll to position [169, 0]
click at [1151, 438] on button "Back" at bounding box center [1144, 439] width 53 height 28
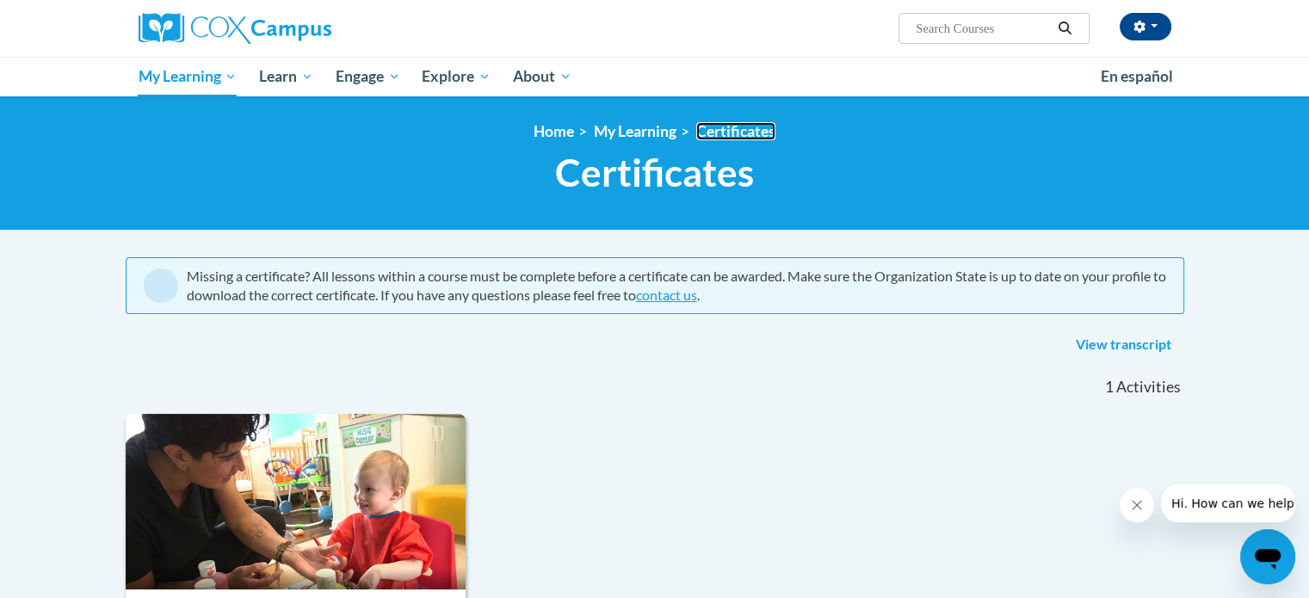
click at [751, 127] on link "Certificates" at bounding box center [735, 131] width 79 height 18
click at [1129, 347] on link "View transcript" at bounding box center [1123, 345] width 121 height 28
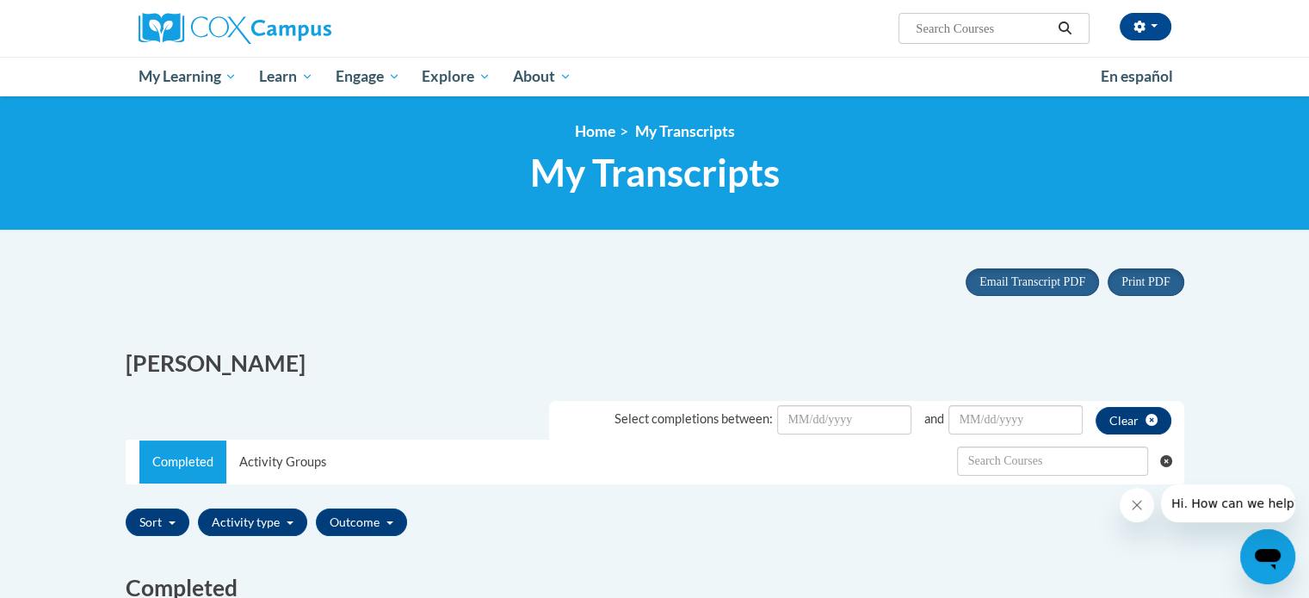
drag, startPoint x: 1308, startPoint y: 206, endPoint x: 1318, endPoint y: 237, distance: 32.7
click at [1308, 237] on html "[PERSON_NAME] ([GEOGRAPHIC_DATA]/New_York UTC-04:00) My Profile Inbox My Transc…" at bounding box center [654, 299] width 1309 height 598
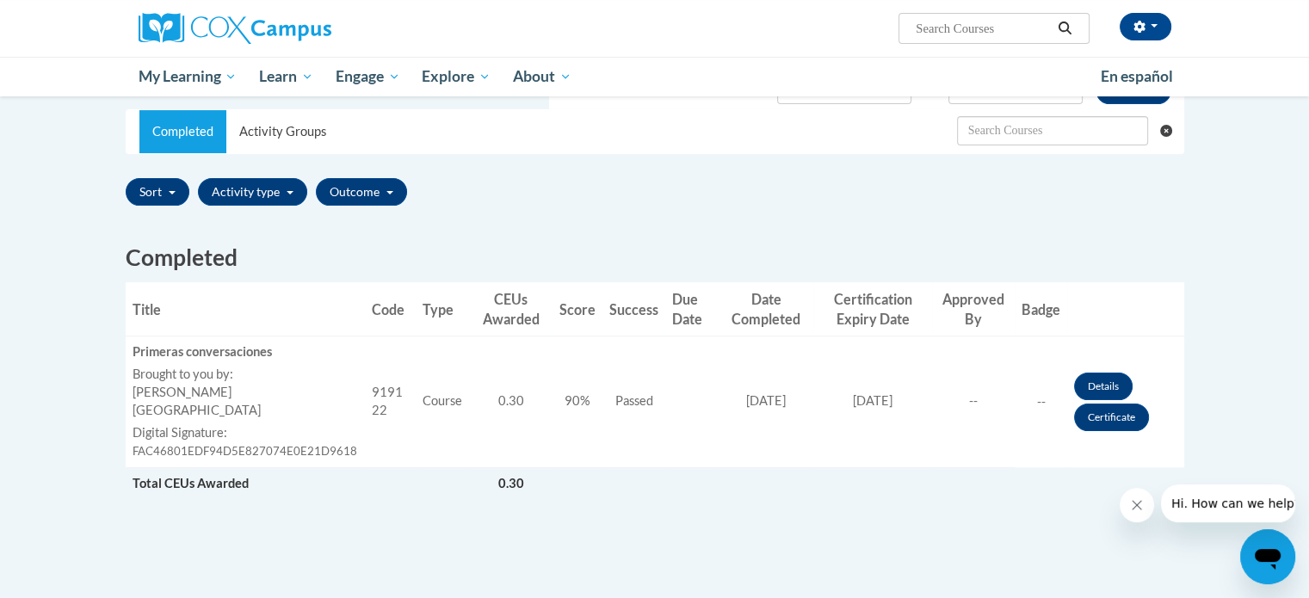
scroll to position [331, 0]
click at [1103, 378] on link "Details" at bounding box center [1103, 386] width 59 height 28
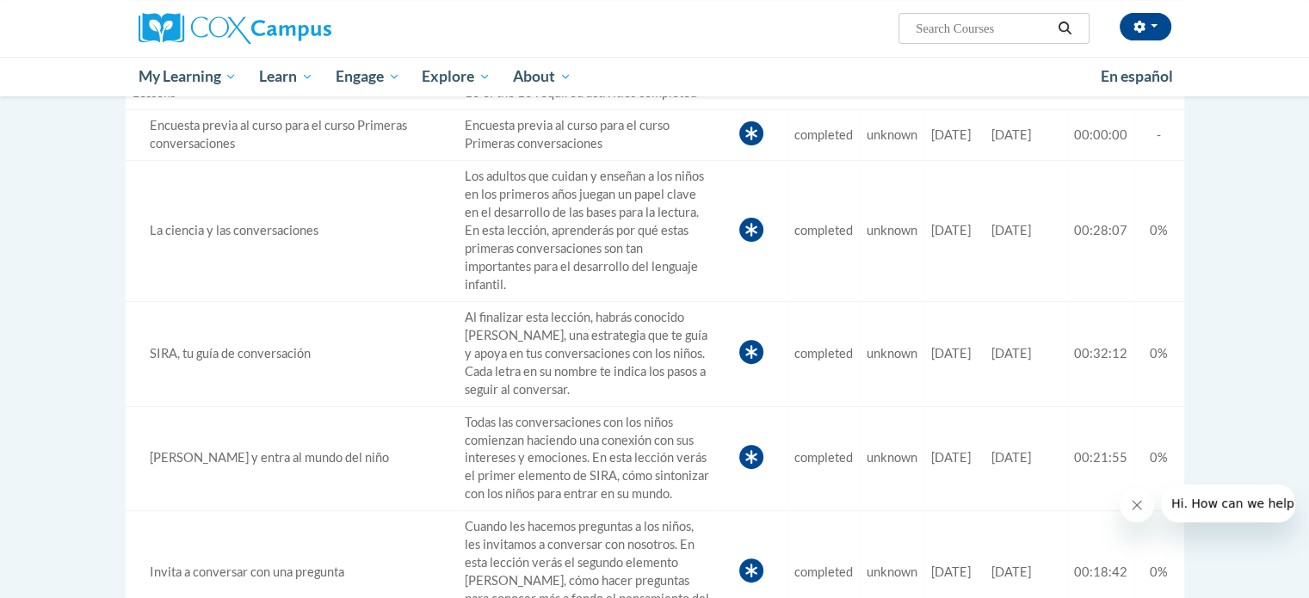
scroll to position [750, 0]
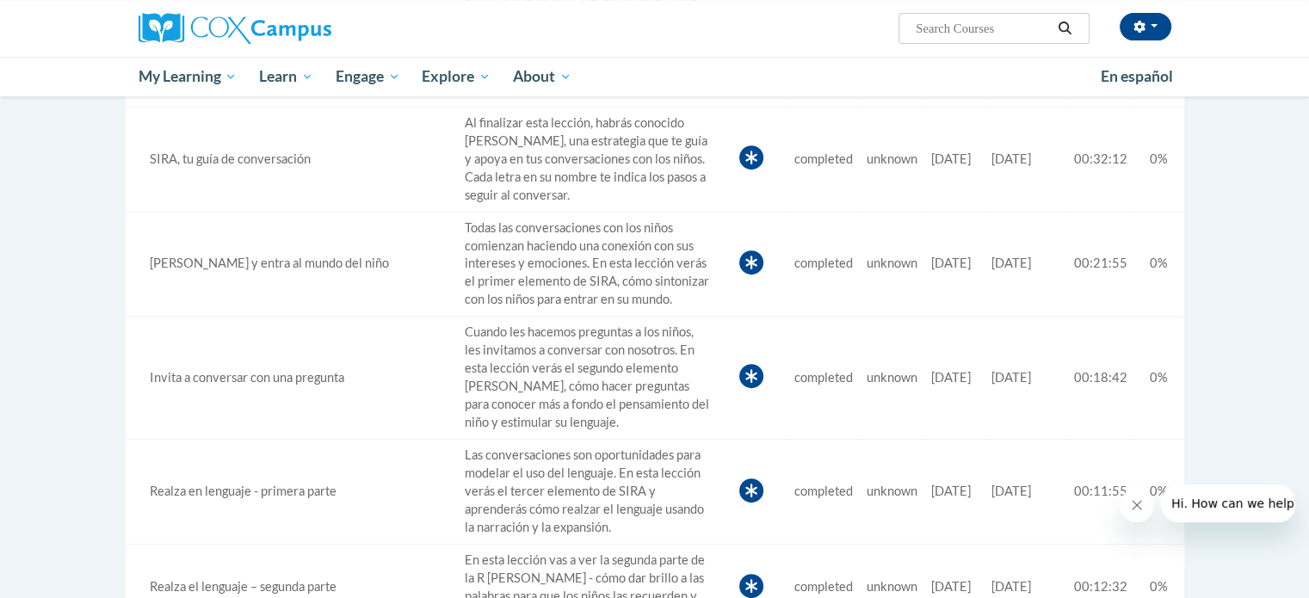
drag, startPoint x: 1305, startPoint y: 338, endPoint x: 1297, endPoint y: 543, distance: 205.0
click at [1297, 543] on body "[PERSON_NAME] ([GEOGRAPHIC_DATA]/New_York UTC-04:00) My Profile Inbox My Transc…" at bounding box center [654, 364] width 1309 height 2229
drag, startPoint x: 1297, startPoint y: 543, endPoint x: 1312, endPoint y: 368, distance: 175.4
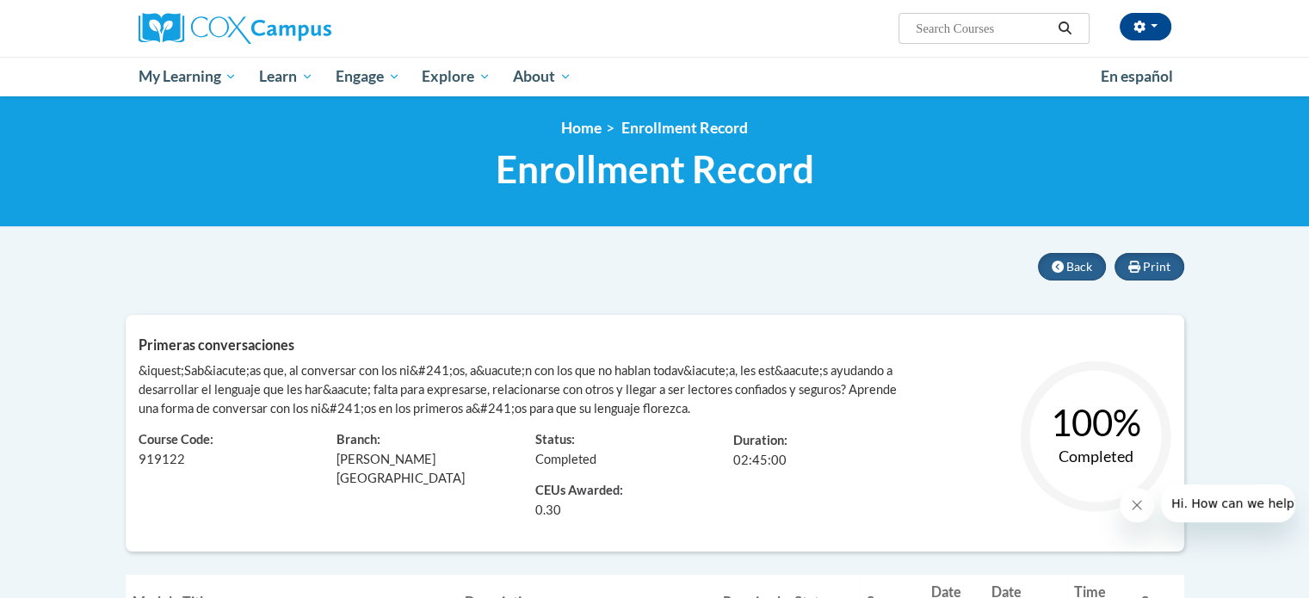
scroll to position [0, 0]
